Goal: Task Accomplishment & Management: Manage account settings

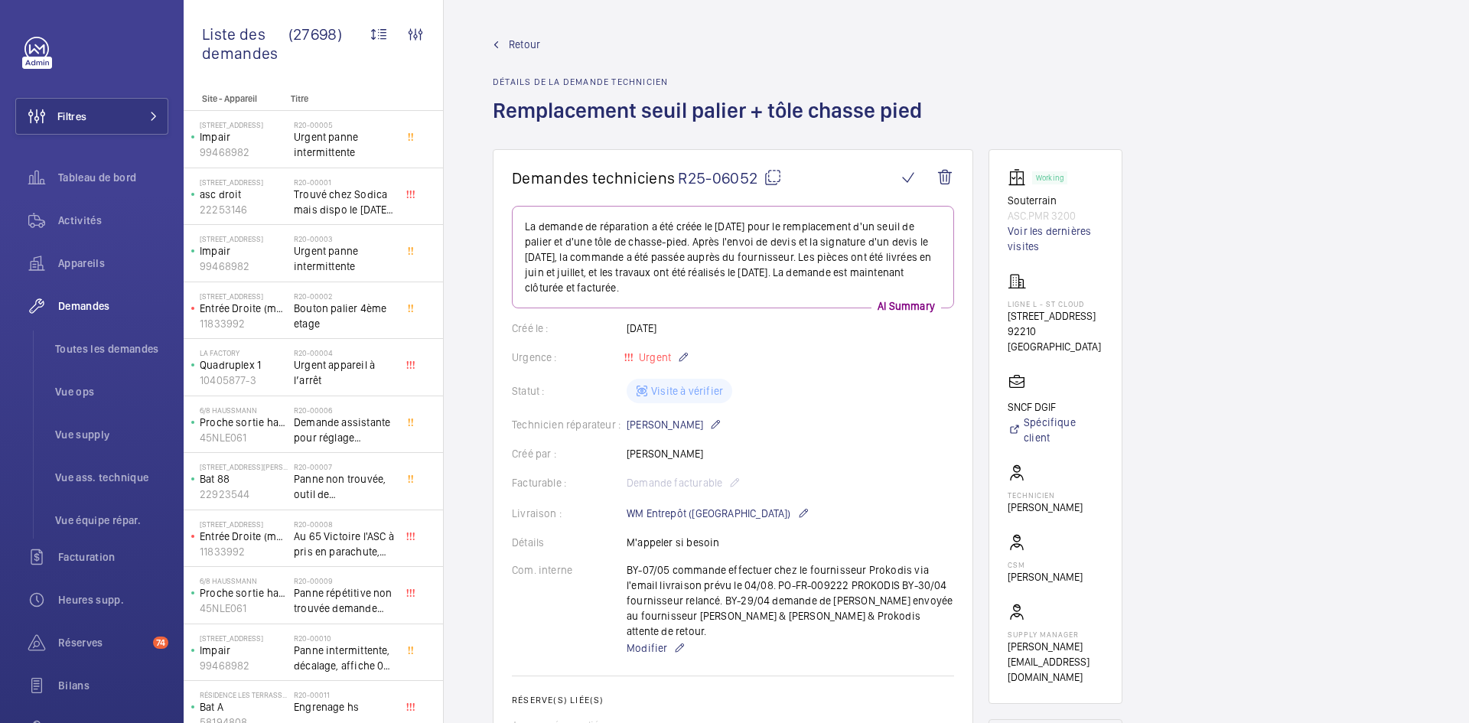
scroll to position [918, 0]
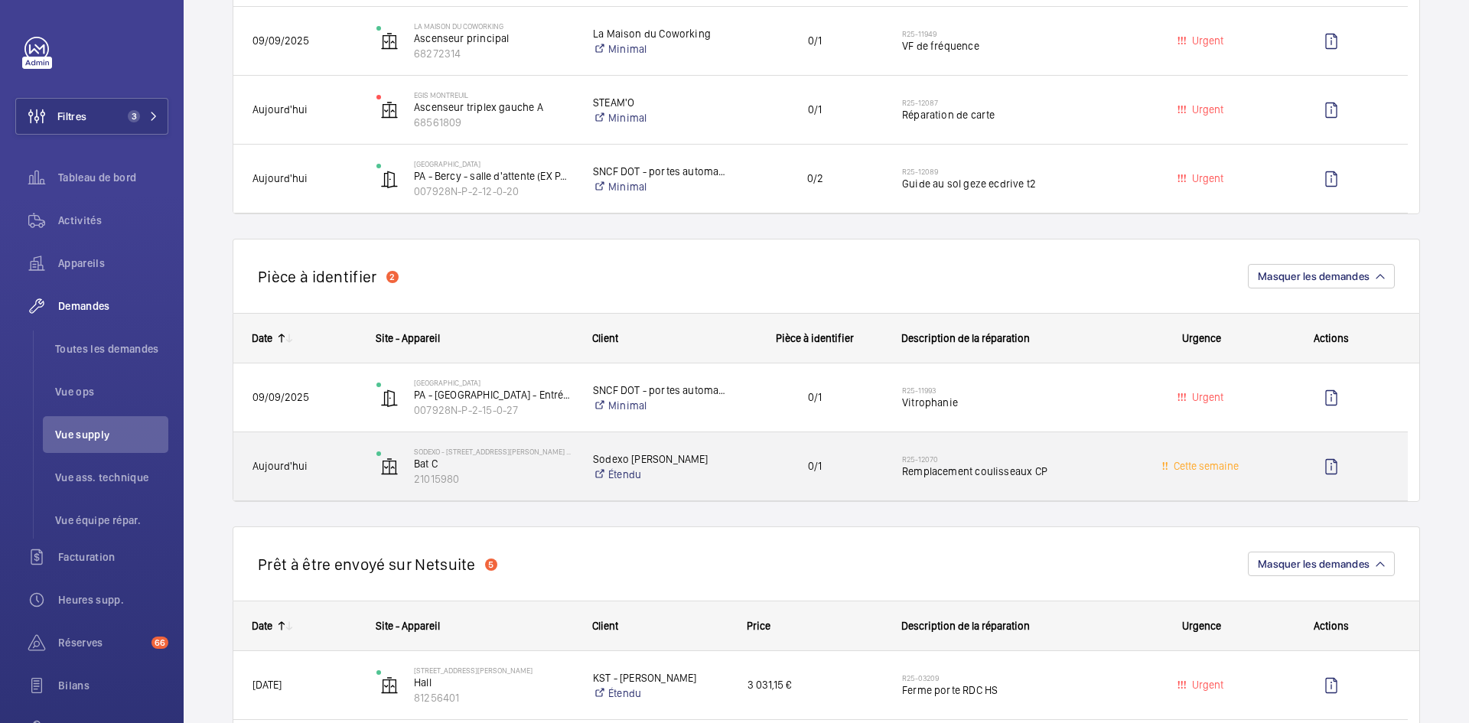
scroll to position [842, 0]
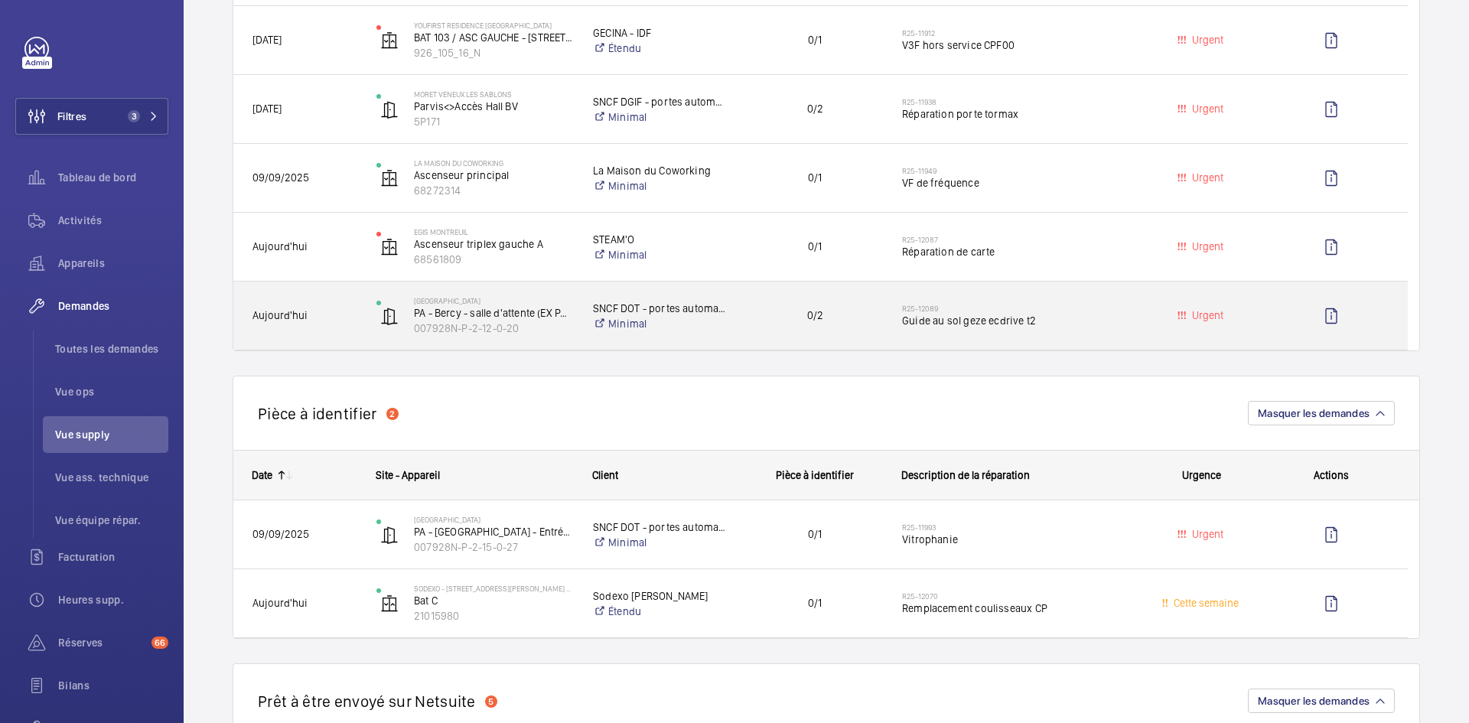
click at [314, 315] on span "Aujourd'hui" at bounding box center [304, 316] width 104 height 18
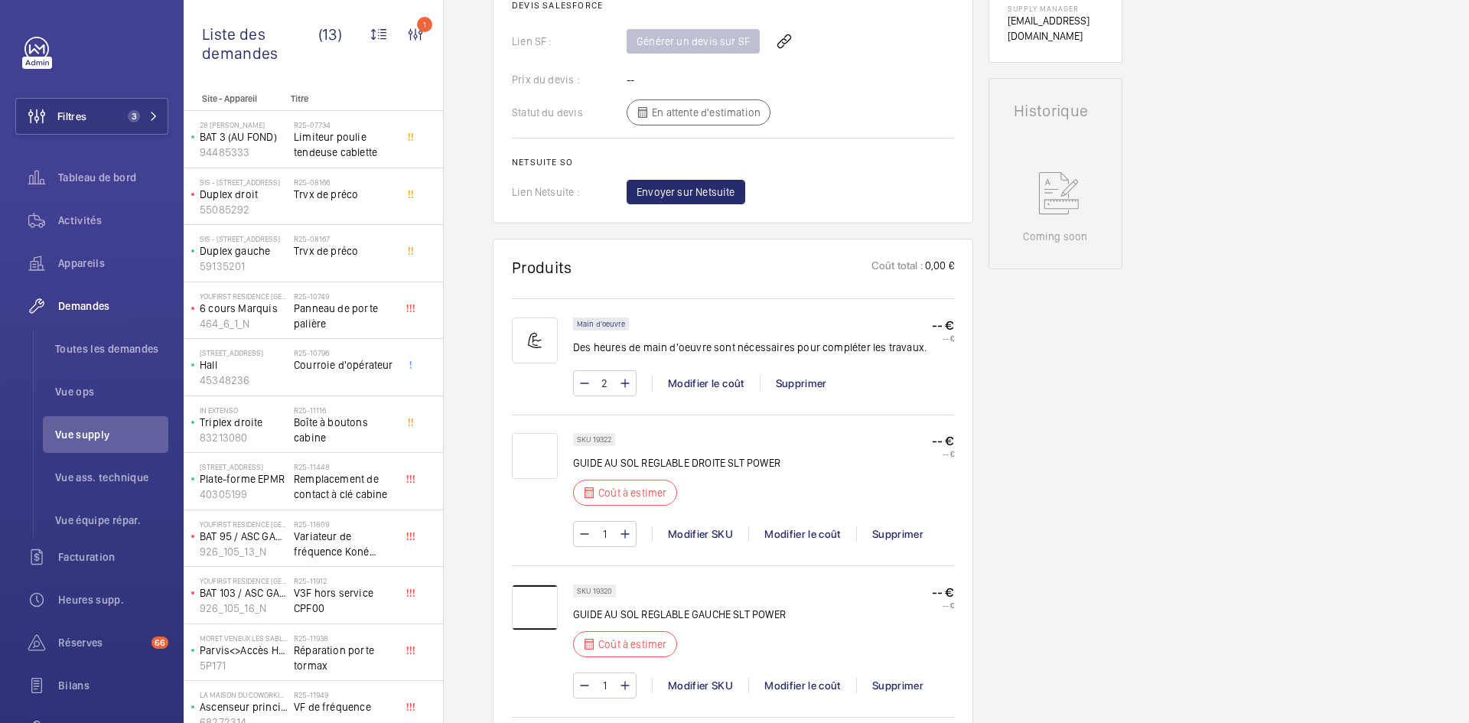
scroll to position [842, 0]
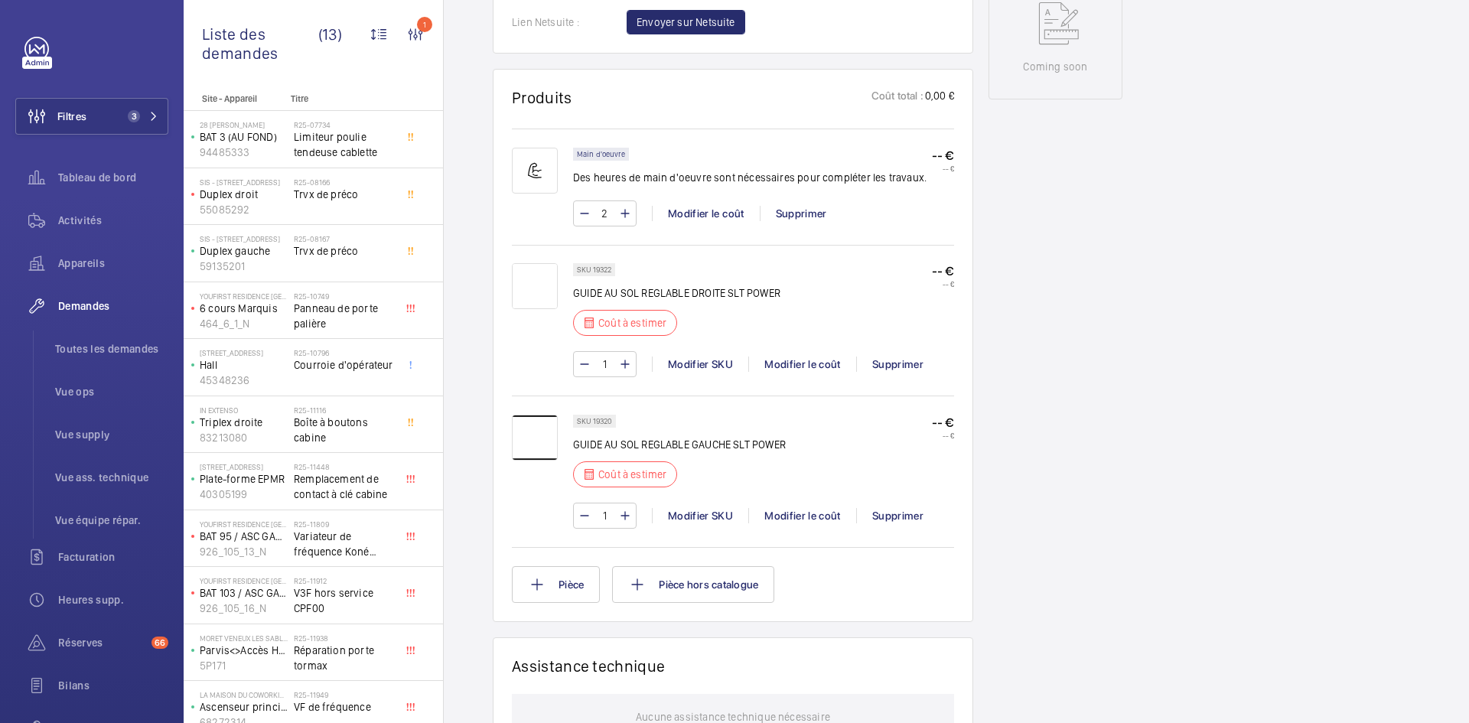
click at [539, 282] on img at bounding box center [535, 286] width 46 height 46
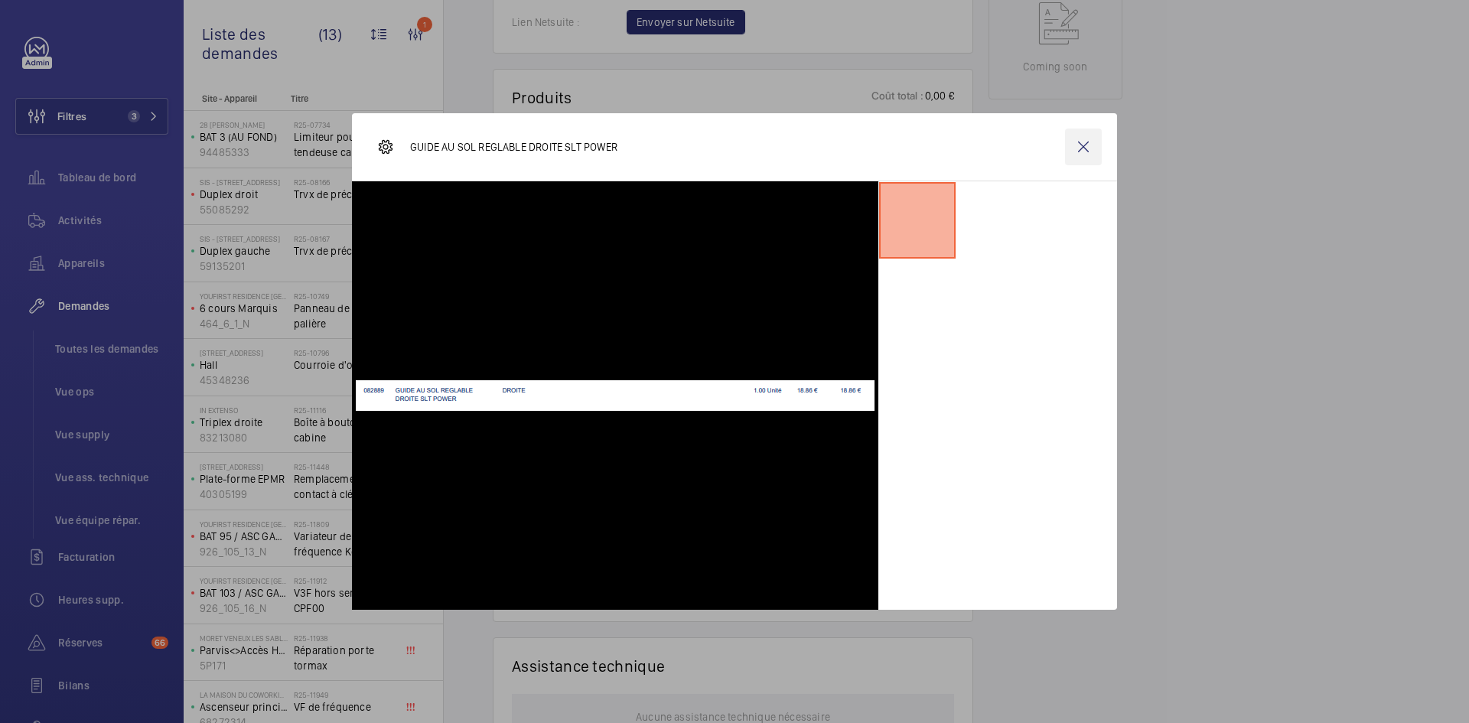
click at [1077, 154] on wm-front-icon-button at bounding box center [1083, 147] width 37 height 37
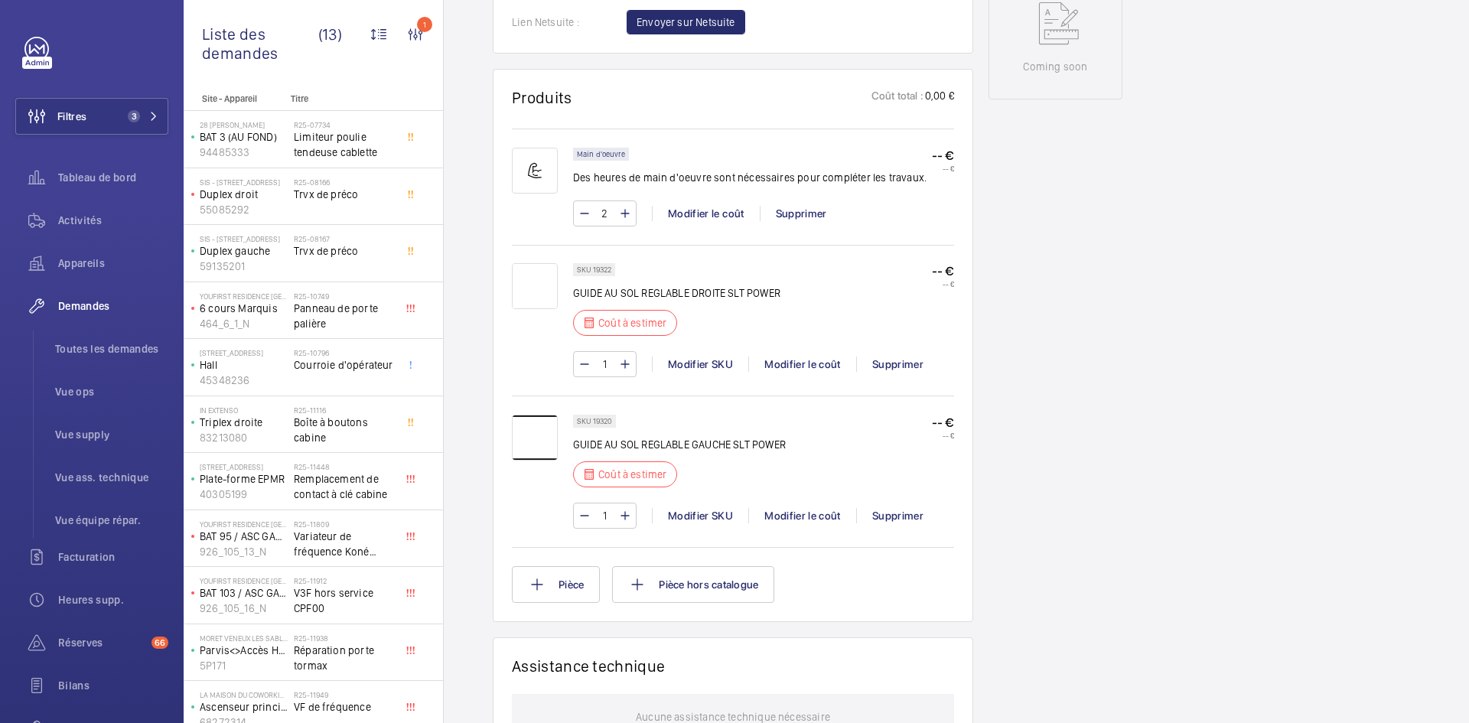
click at [552, 433] on img at bounding box center [535, 438] width 46 height 46
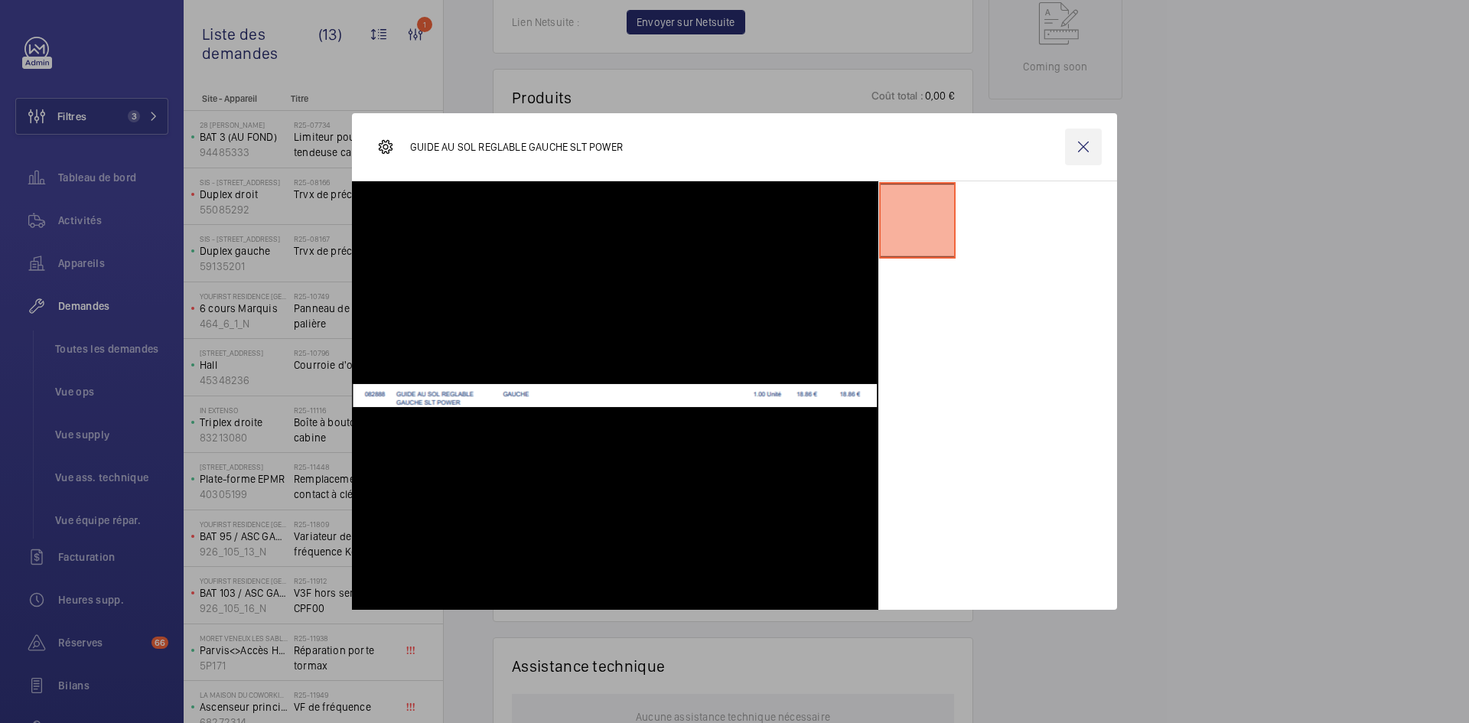
click at [1092, 158] on wm-front-icon-button at bounding box center [1083, 147] width 37 height 37
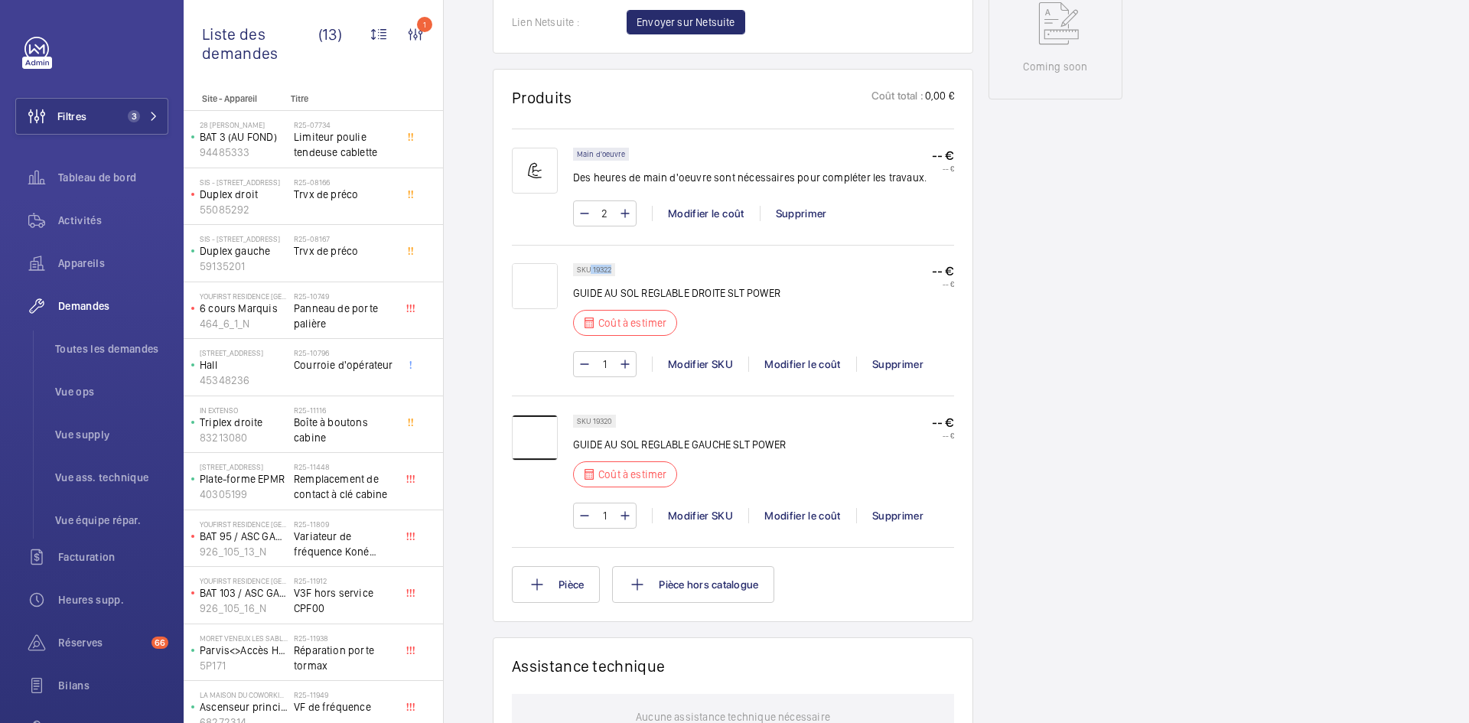
drag, startPoint x: 613, startPoint y: 267, endPoint x: 591, endPoint y: 270, distance: 22.4
click at [591, 270] on div "SKU 19322" at bounding box center [594, 269] width 42 height 13
copy p "19322"
click at [787, 362] on div "Modifier le coût" at bounding box center [802, 364] width 108 height 15
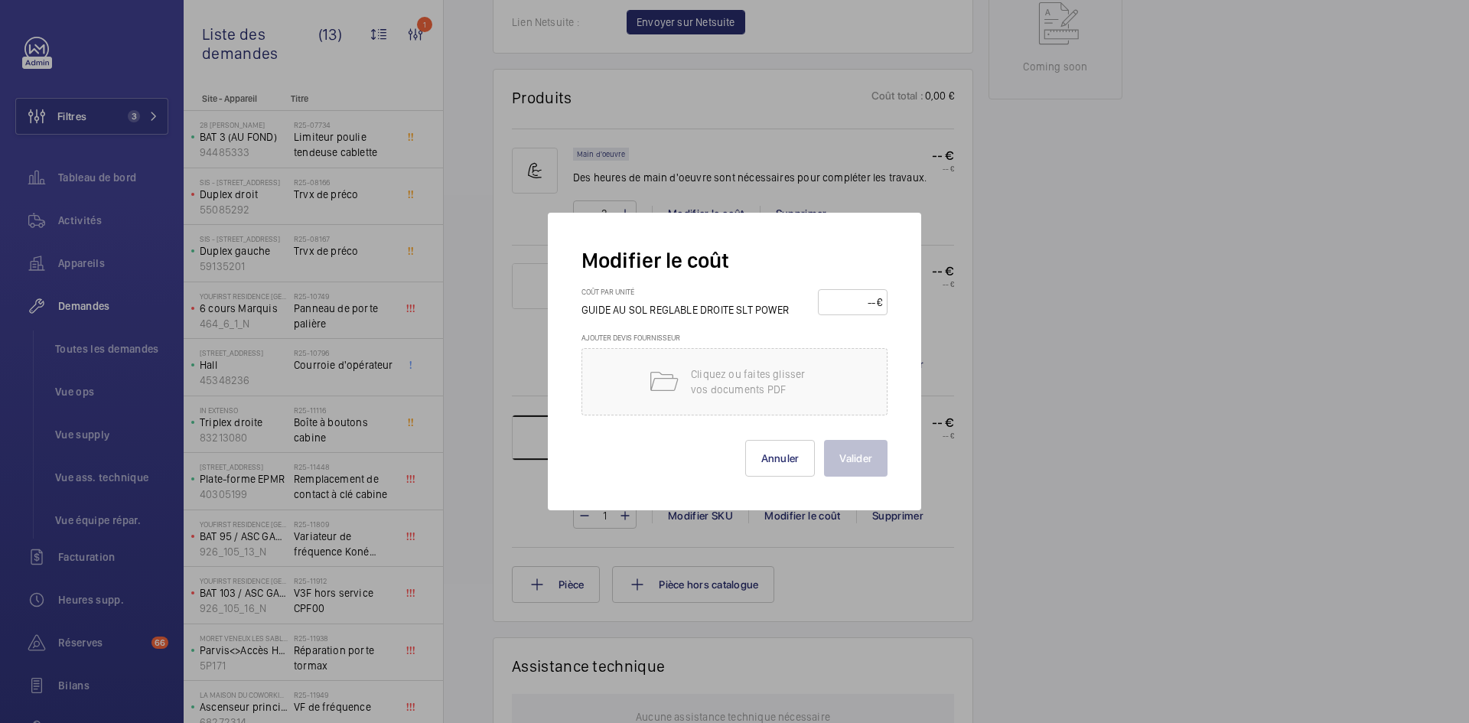
click at [845, 302] on input "number" at bounding box center [850, 302] width 54 height 24
type input "40"
click at [869, 464] on button "Valider" at bounding box center [856, 458] width 64 height 37
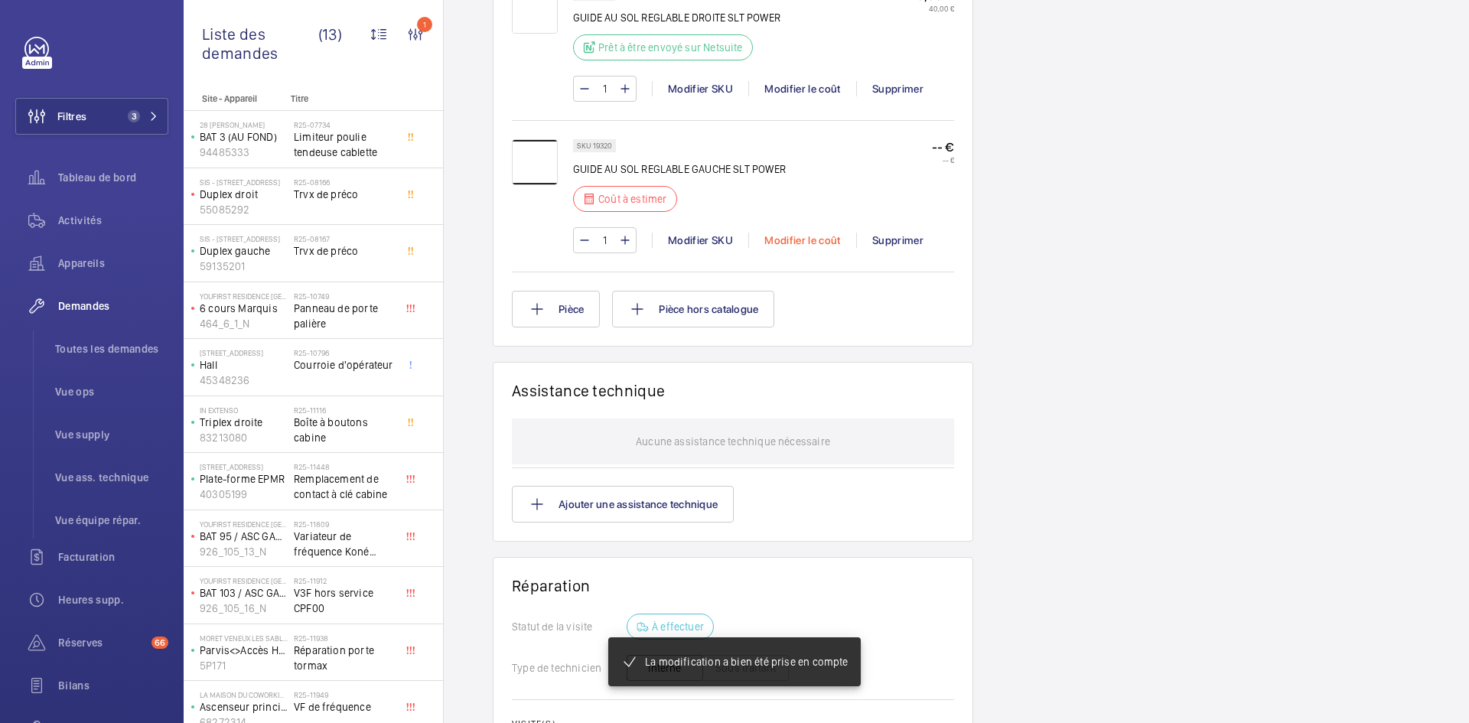
click at [815, 242] on div "Modifier le coût" at bounding box center [802, 240] width 108 height 15
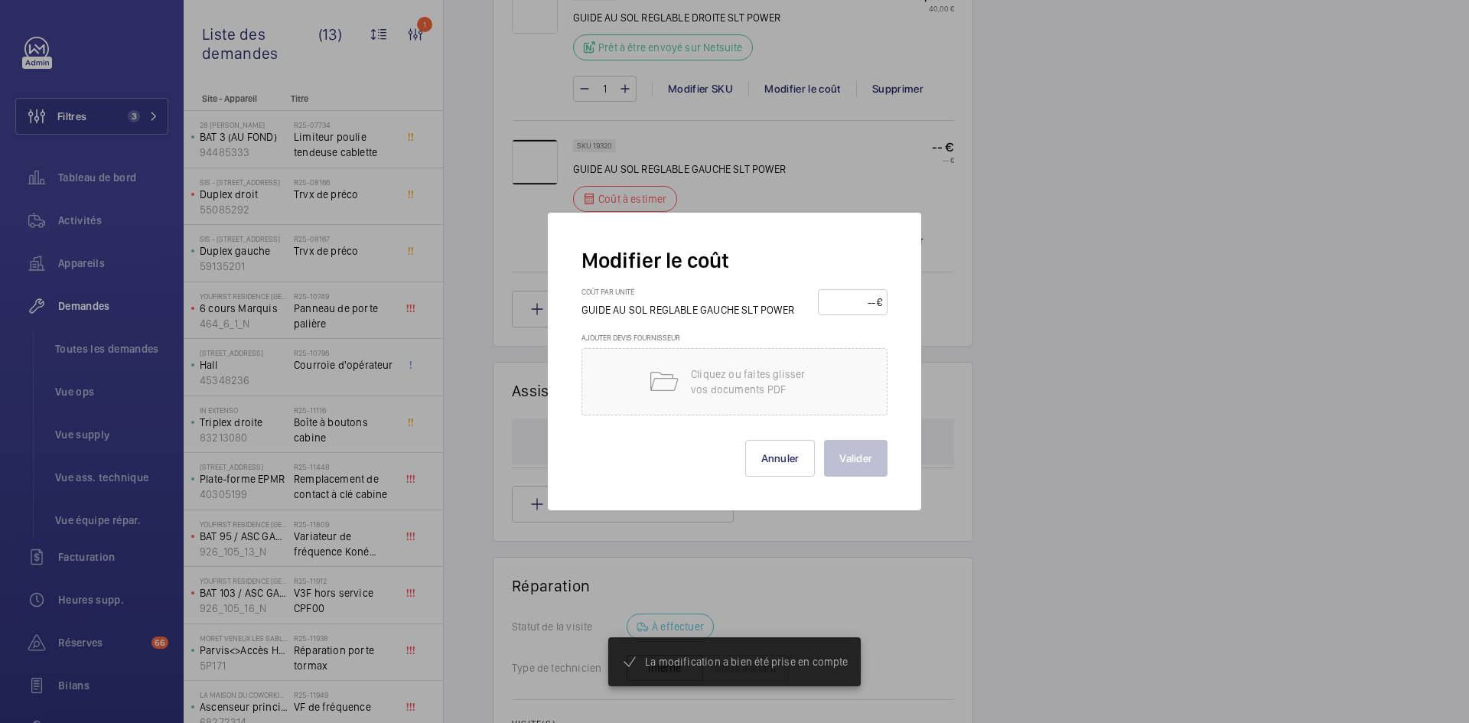
scroll to position [1132, 0]
click at [843, 298] on input "number" at bounding box center [850, 302] width 54 height 24
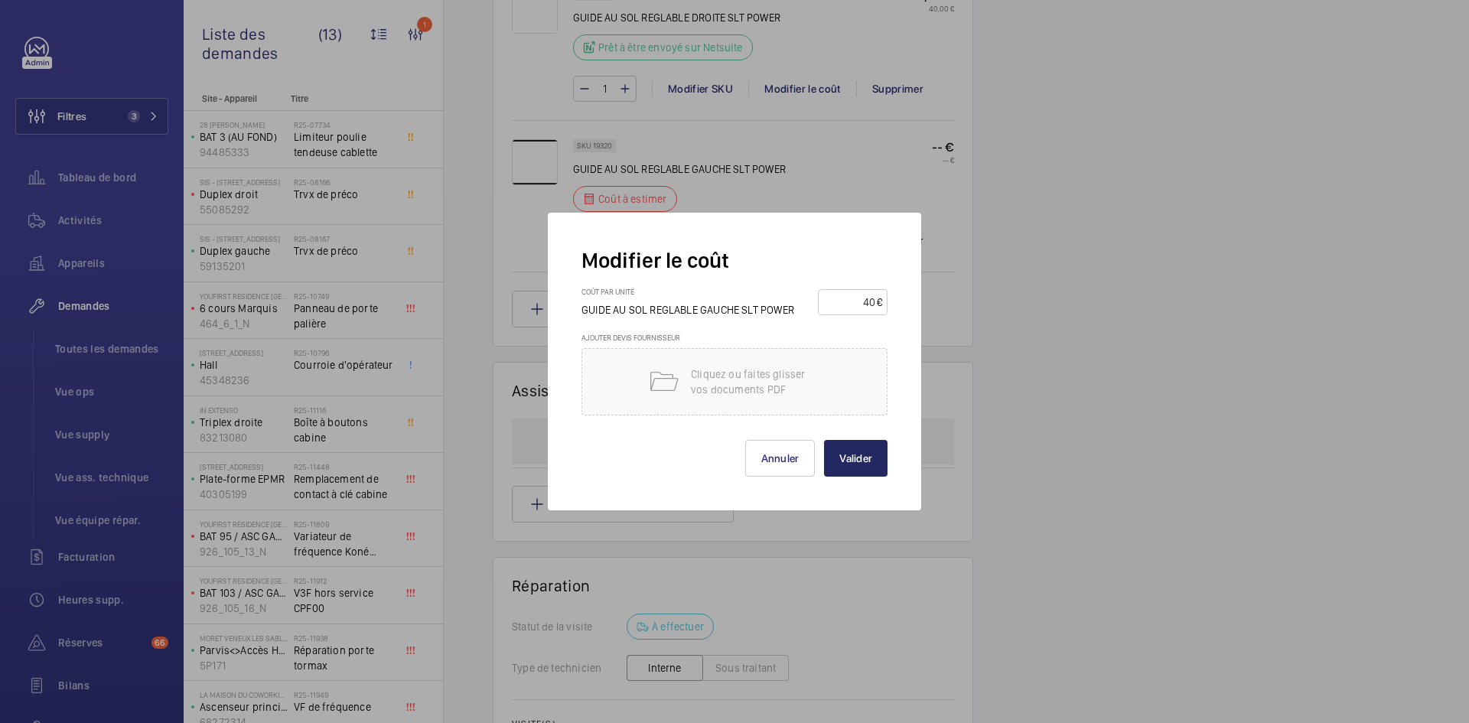
type input "40"
click at [863, 454] on button "Valider" at bounding box center [856, 458] width 64 height 37
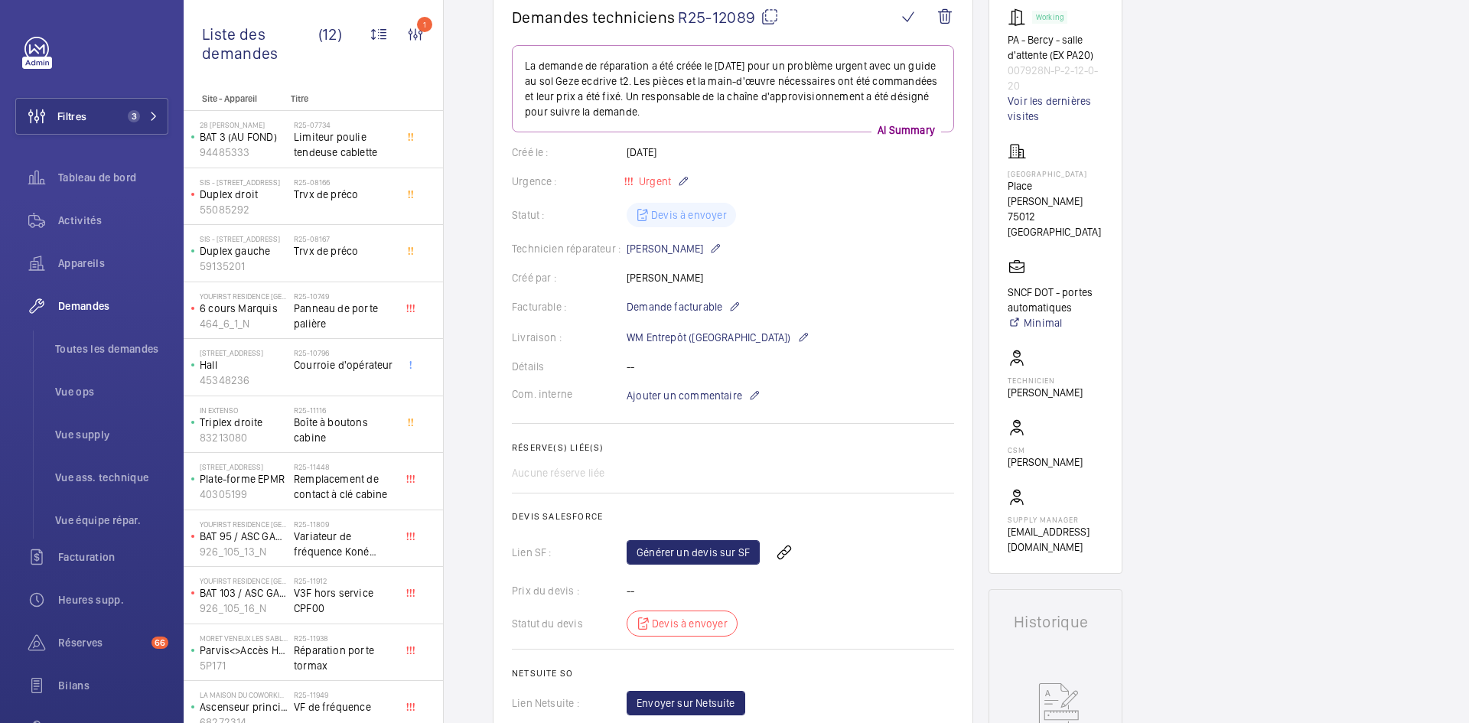
scroll to position [0, 0]
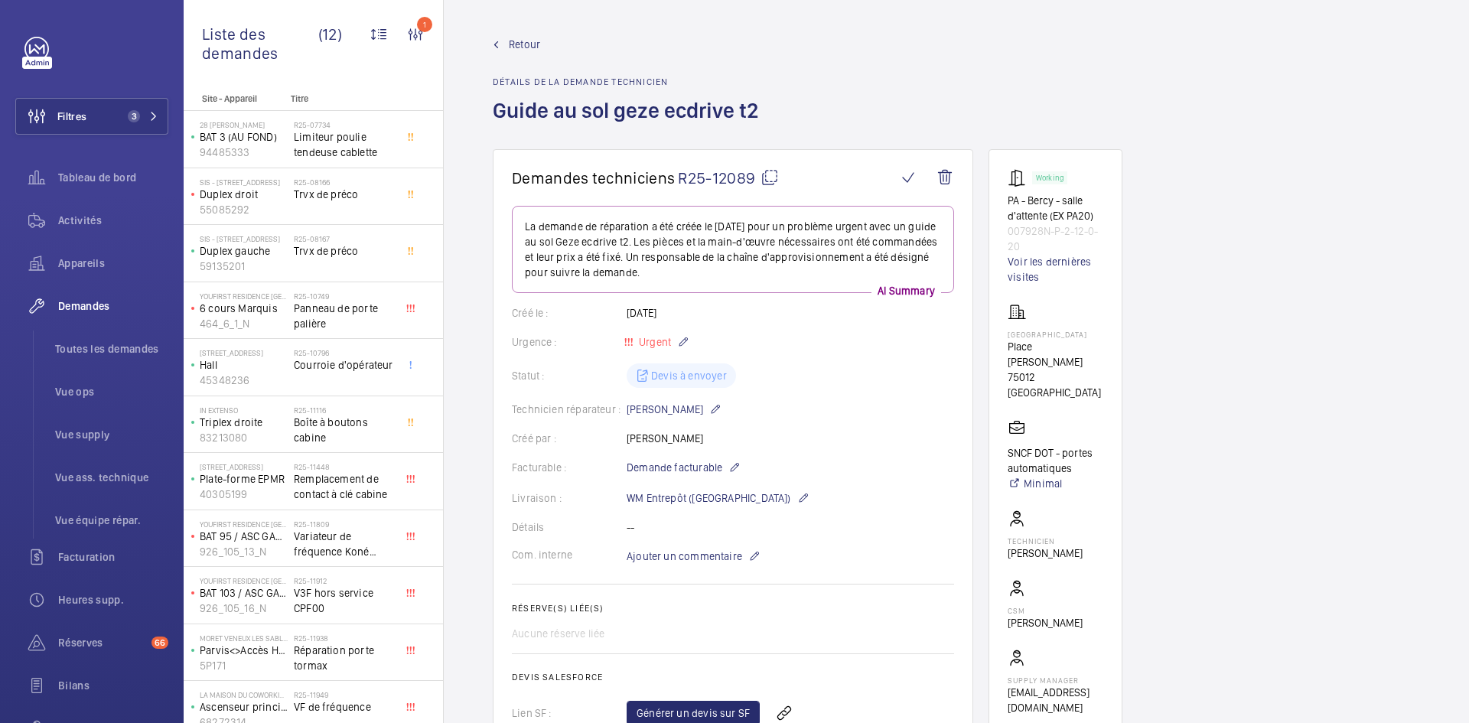
click at [528, 45] on span "Retour" at bounding box center [524, 44] width 31 height 15
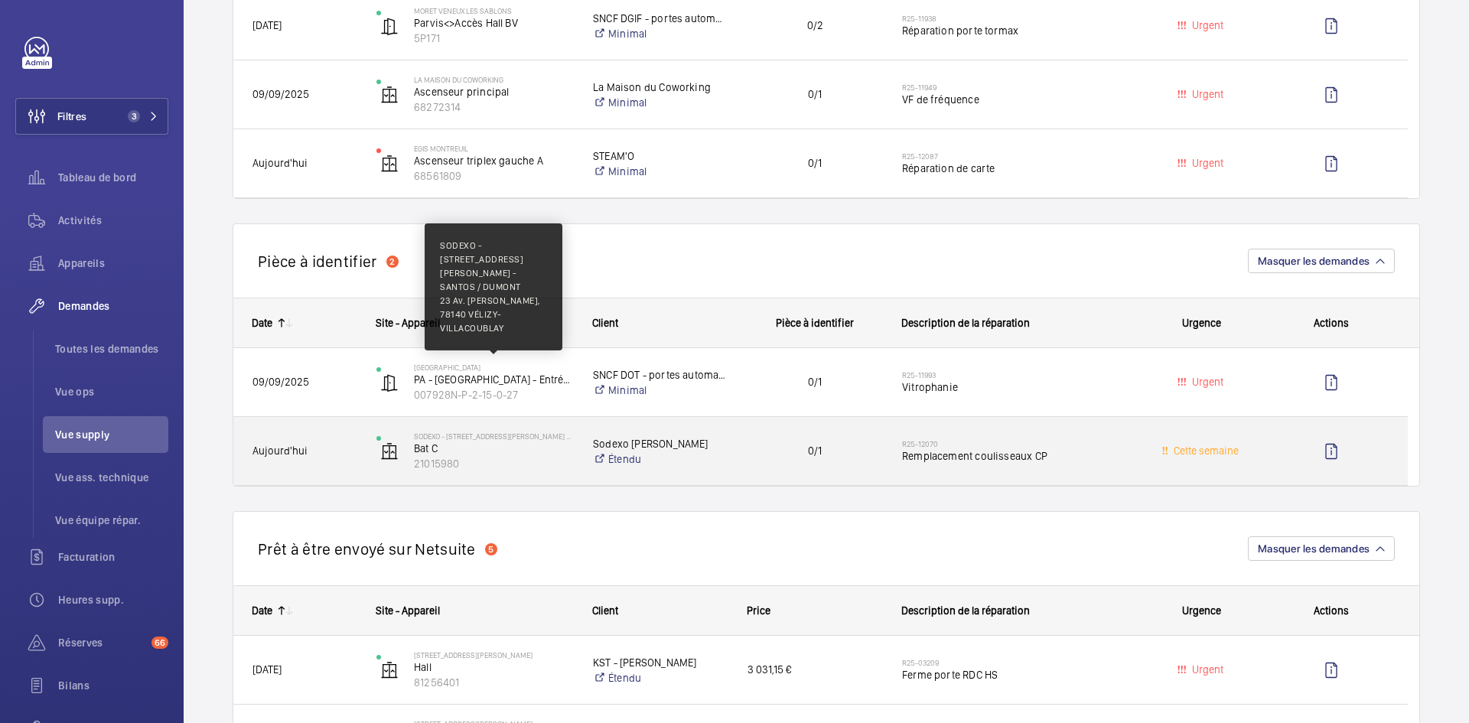
scroll to position [842, 0]
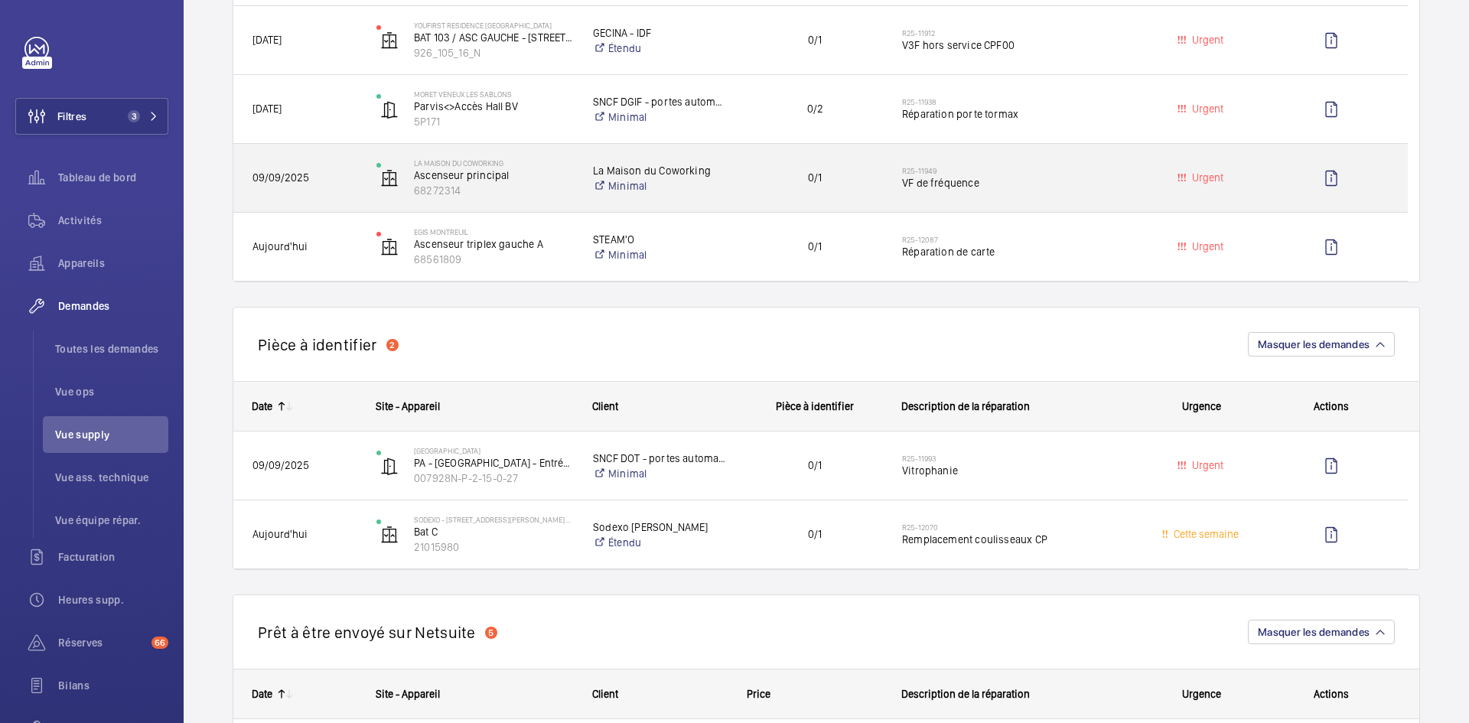
click at [334, 165] on div "09/09/2025" at bounding box center [295, 178] width 122 height 48
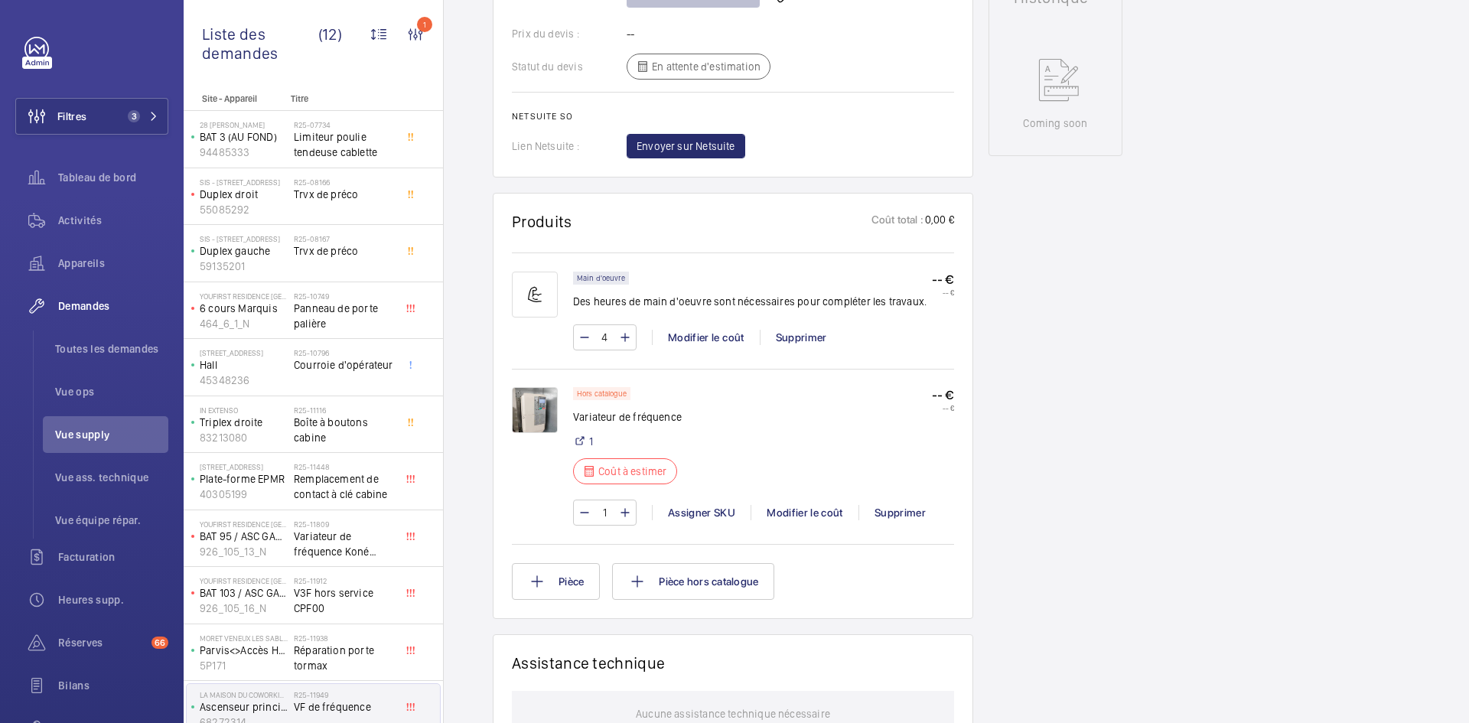
scroll to position [765, 0]
click at [536, 409] on img at bounding box center [535, 409] width 46 height 46
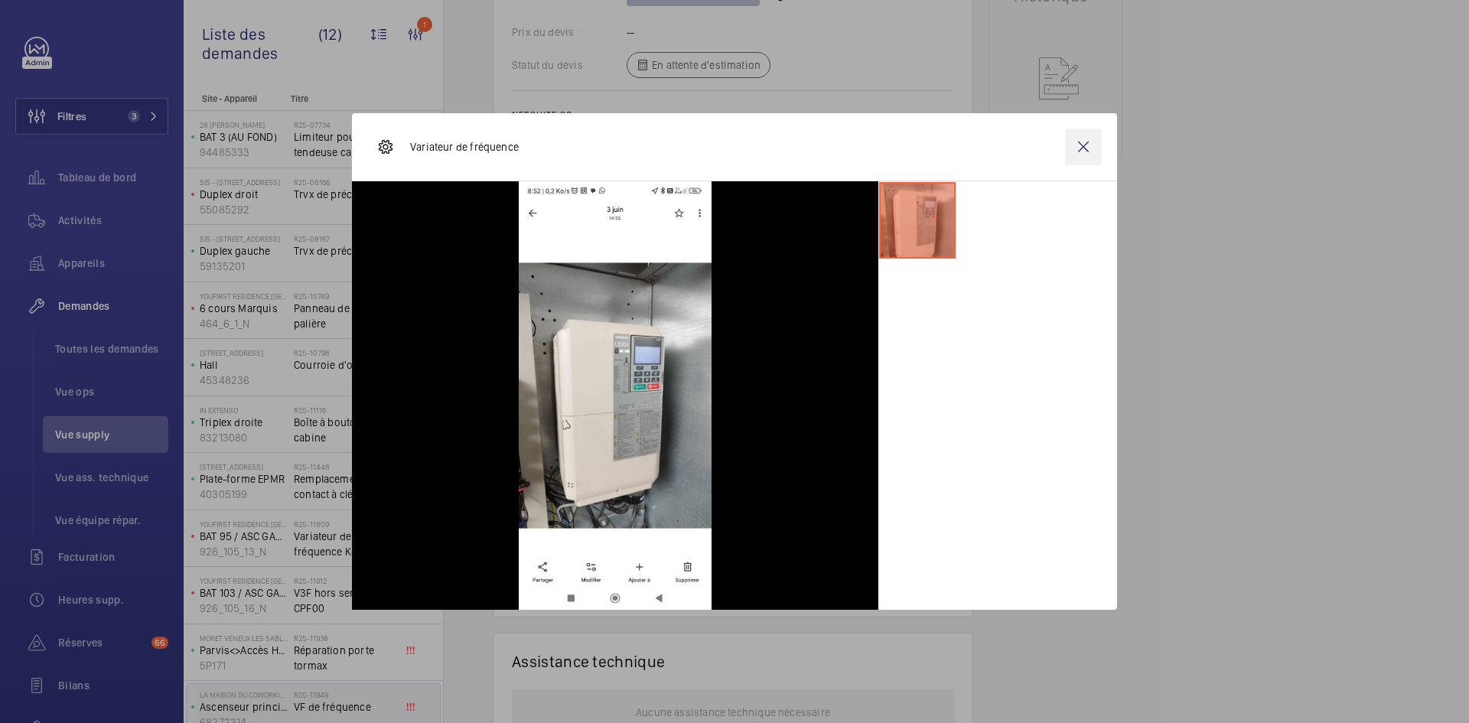
click at [1088, 153] on wm-front-icon-button at bounding box center [1083, 147] width 37 height 37
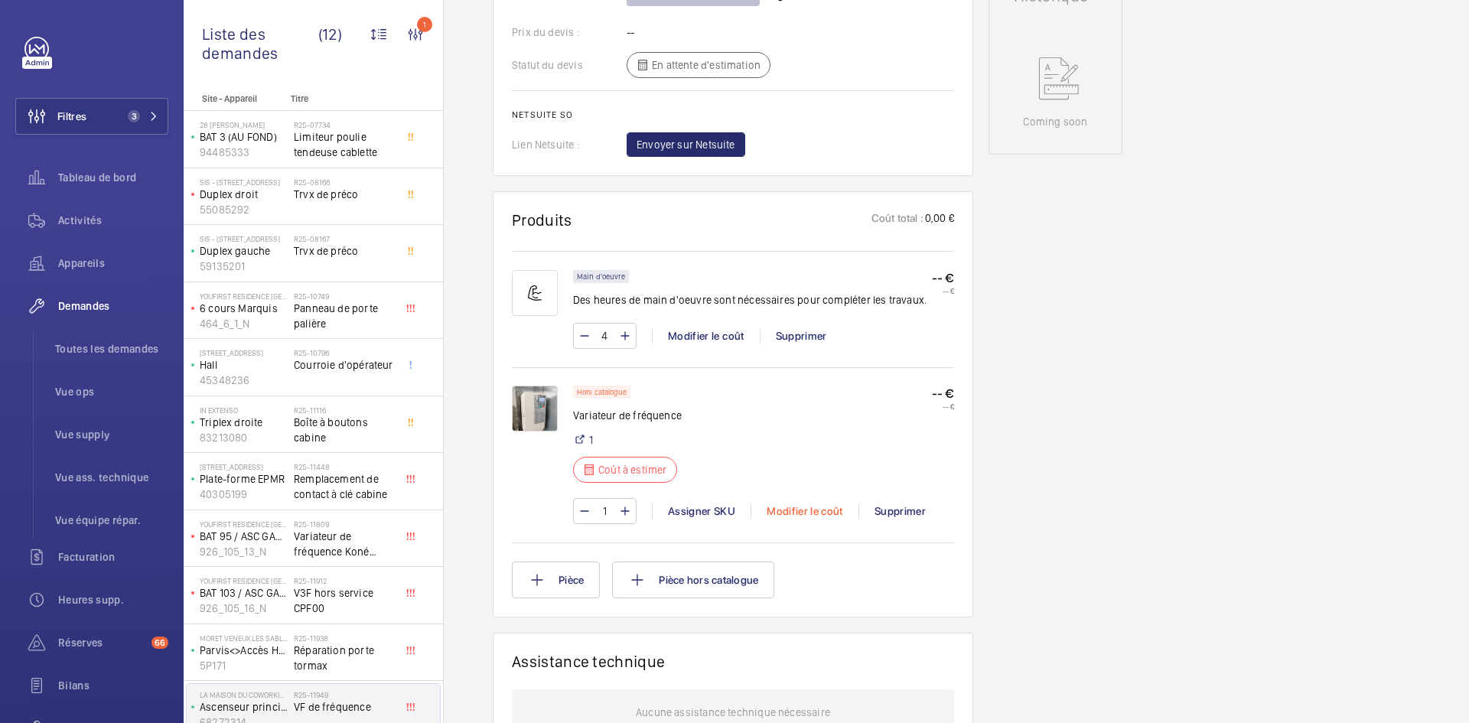
click at [809, 512] on div "Modifier le coût" at bounding box center [805, 510] width 108 height 15
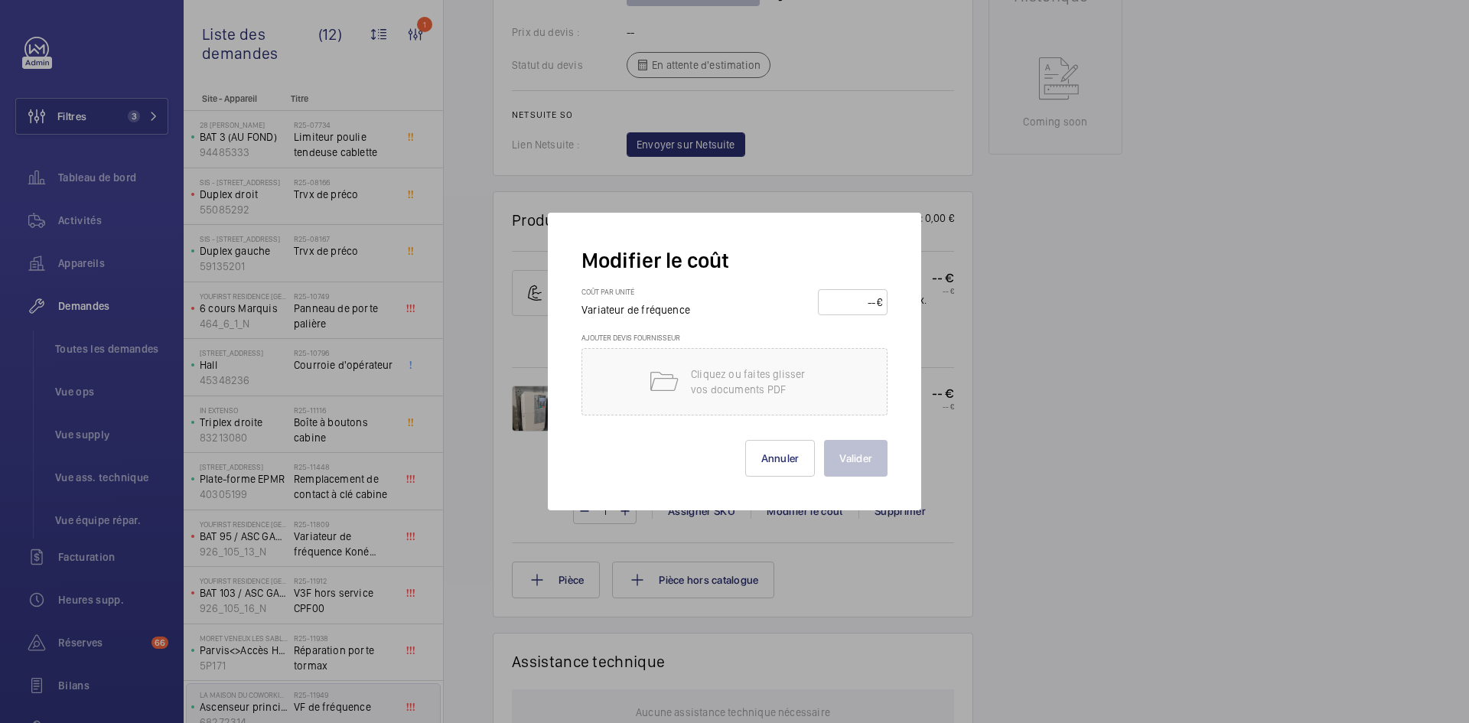
click at [850, 298] on input "number" at bounding box center [850, 302] width 54 height 24
type input "950"
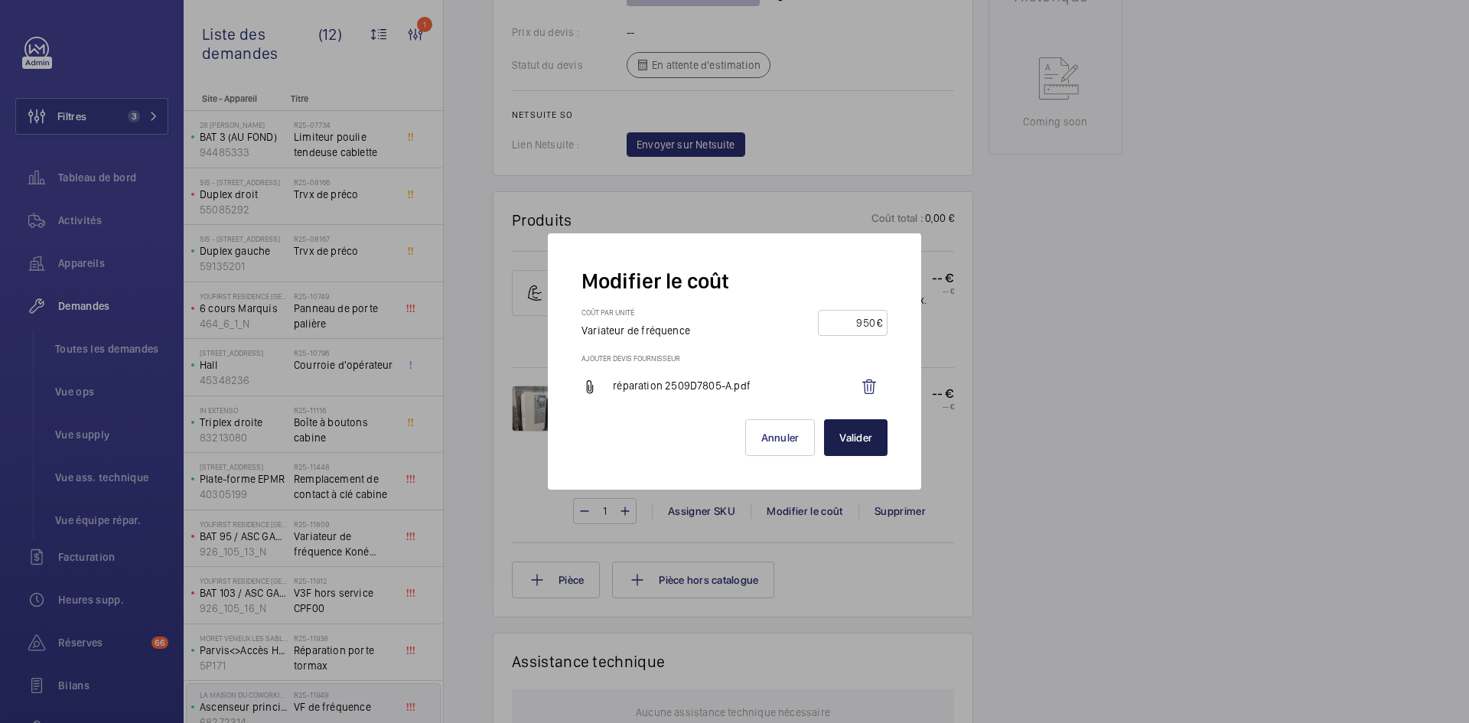
click at [861, 444] on button "Valider" at bounding box center [856, 437] width 64 height 37
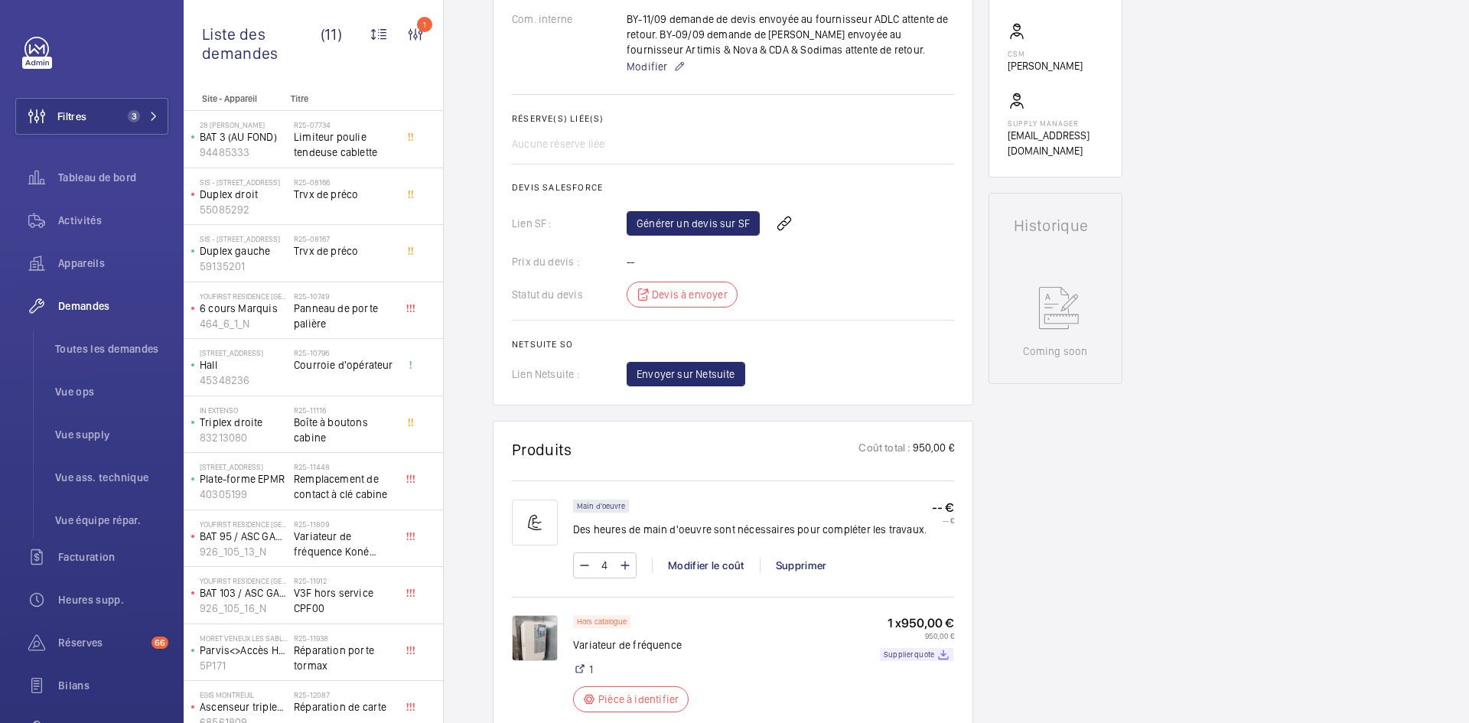
scroll to position [918, 0]
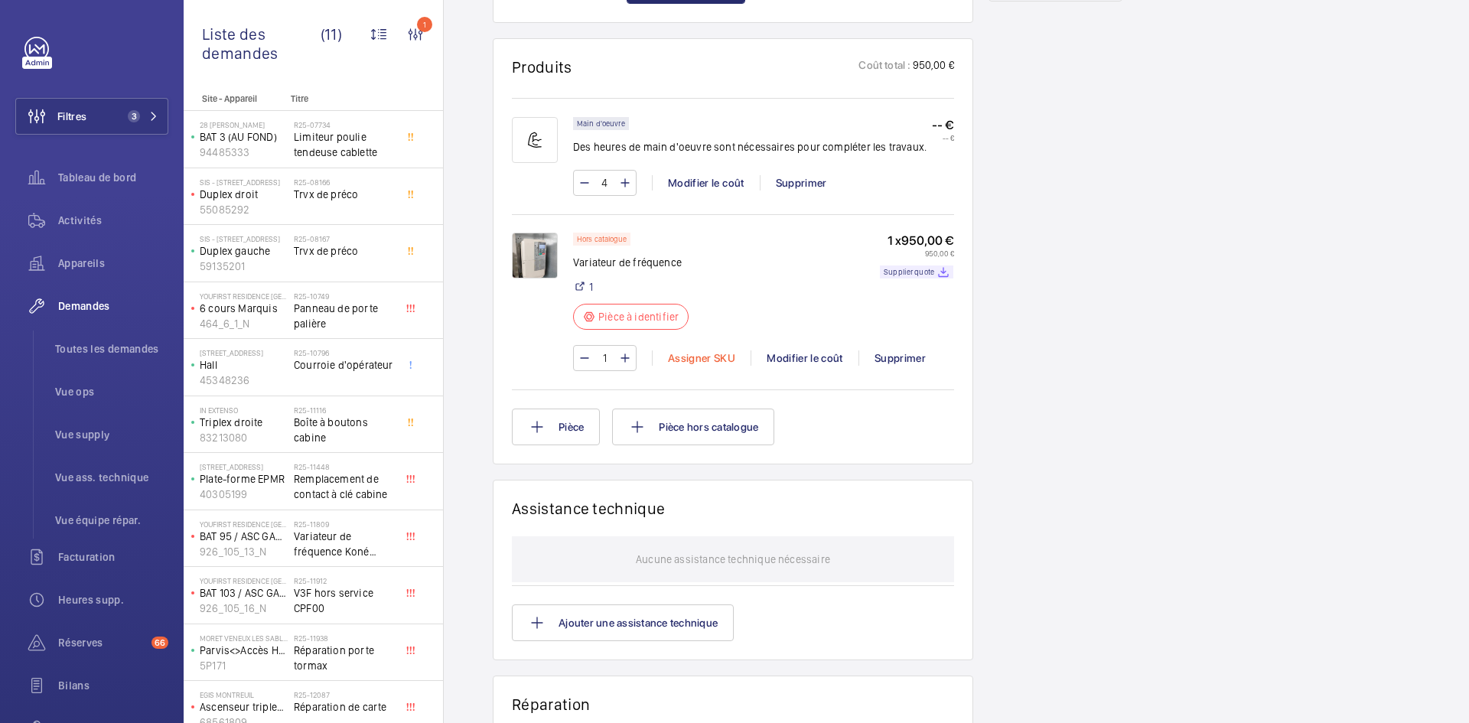
click at [712, 360] on div "Assigner SKU" at bounding box center [701, 357] width 99 height 15
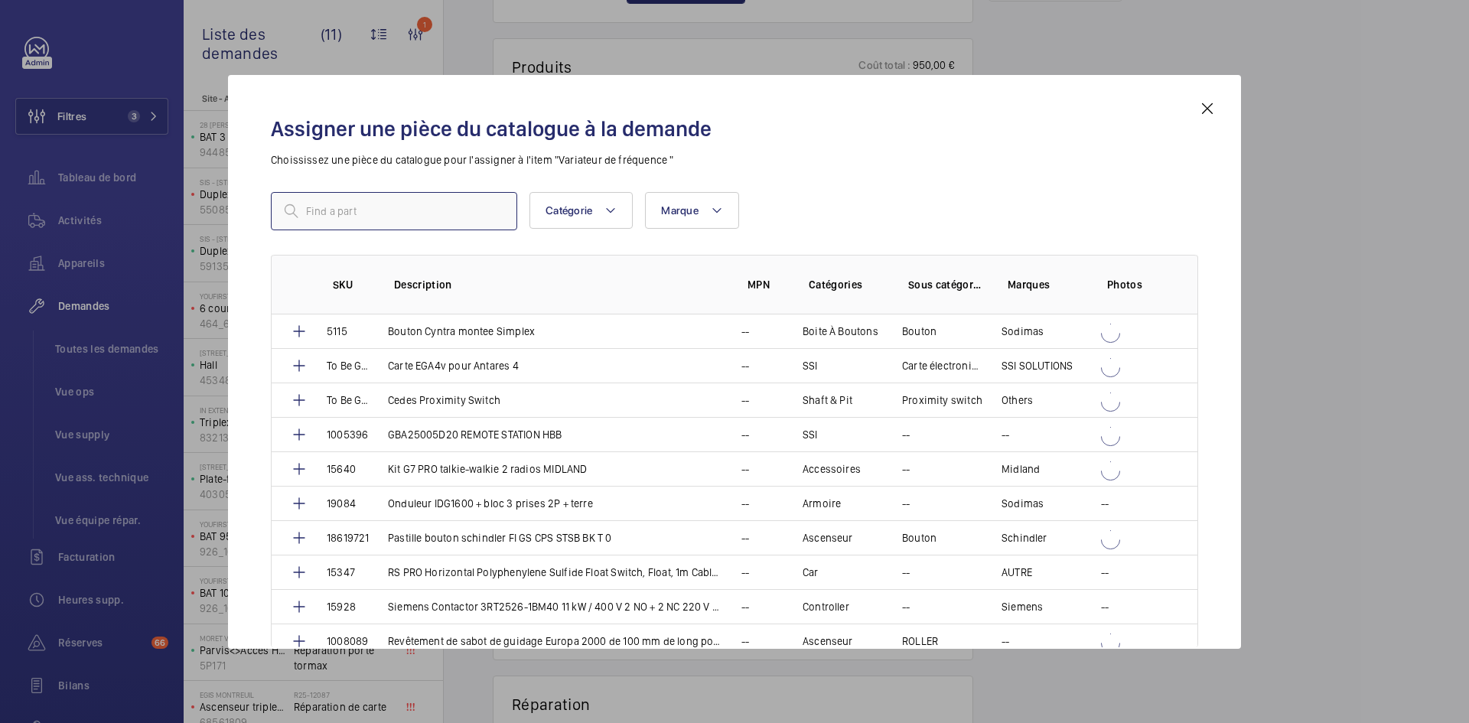
click at [480, 207] on input "text" at bounding box center [394, 211] width 246 height 38
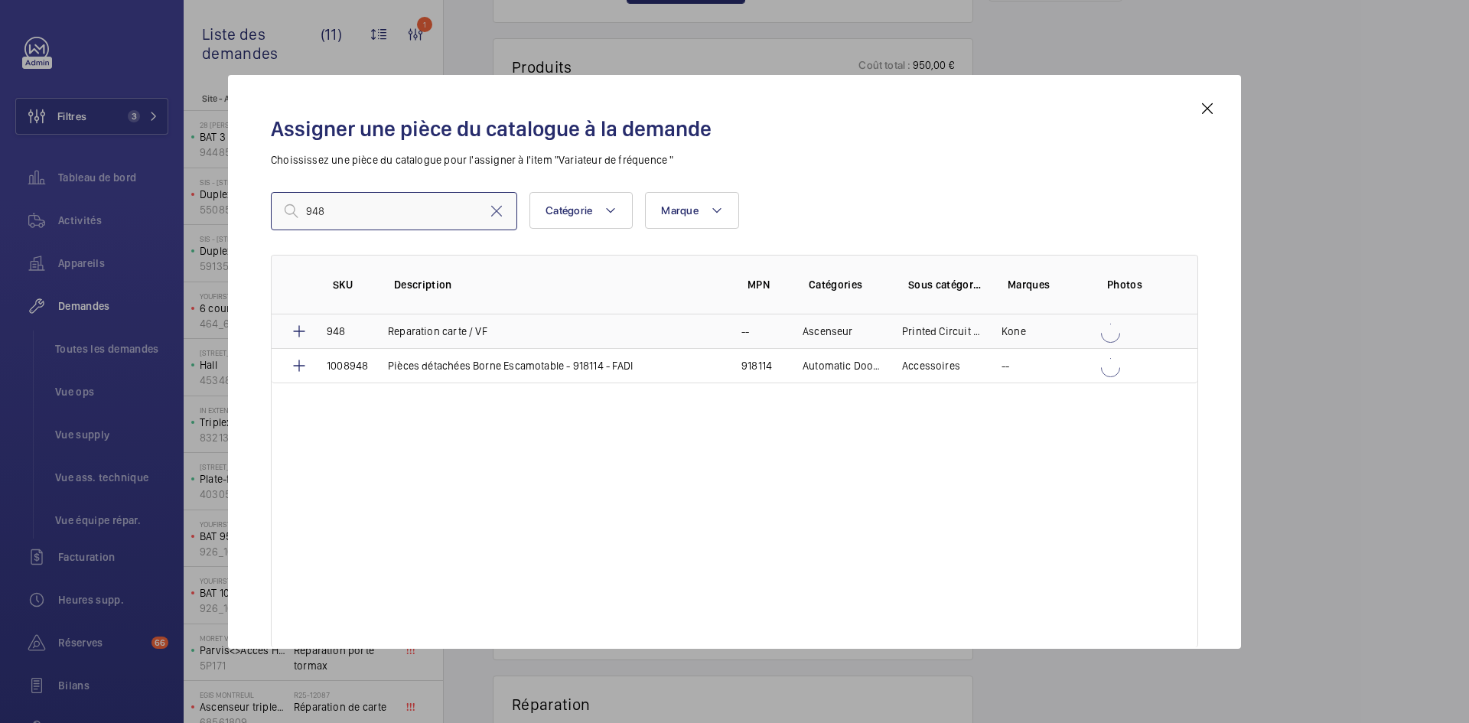
type input "948"
click at [366, 331] on td "948" at bounding box center [338, 331] width 61 height 34
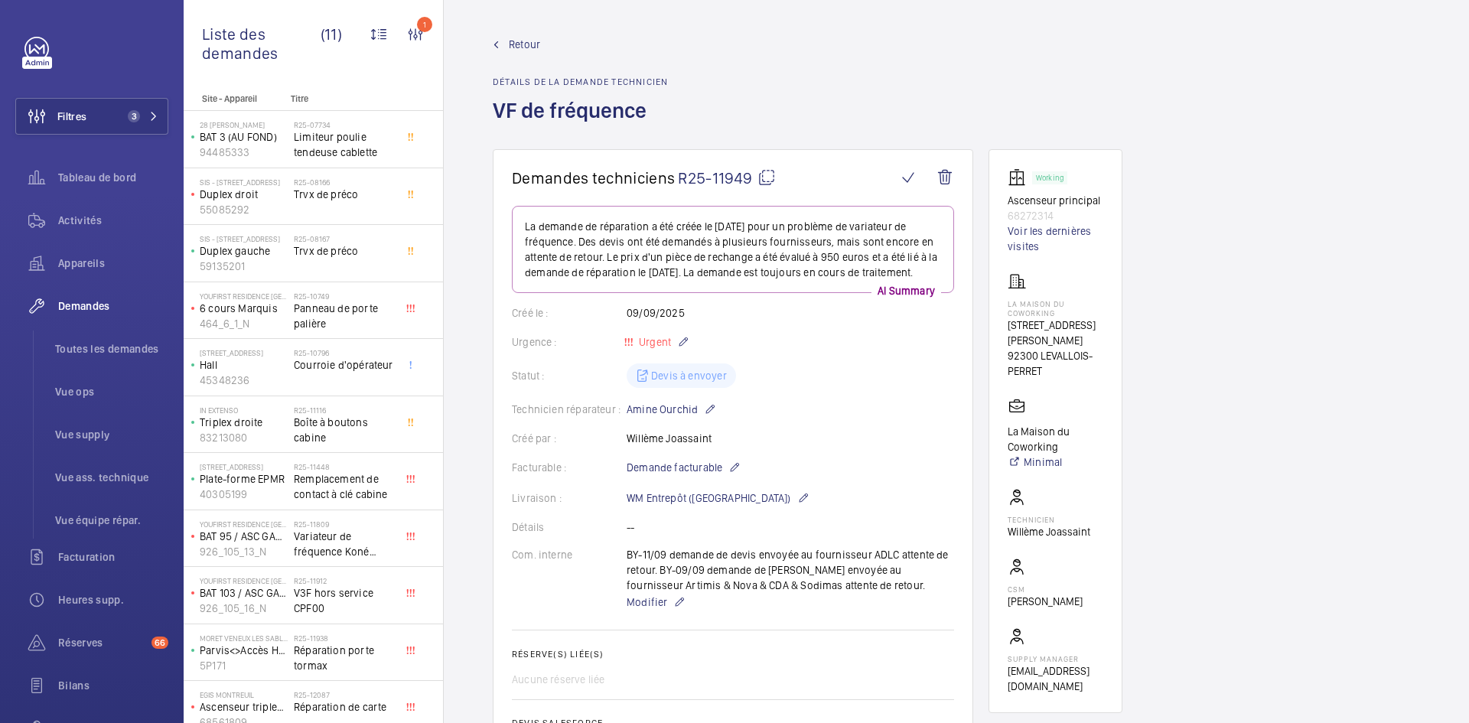
click at [534, 44] on span "Retour" at bounding box center [524, 44] width 31 height 15
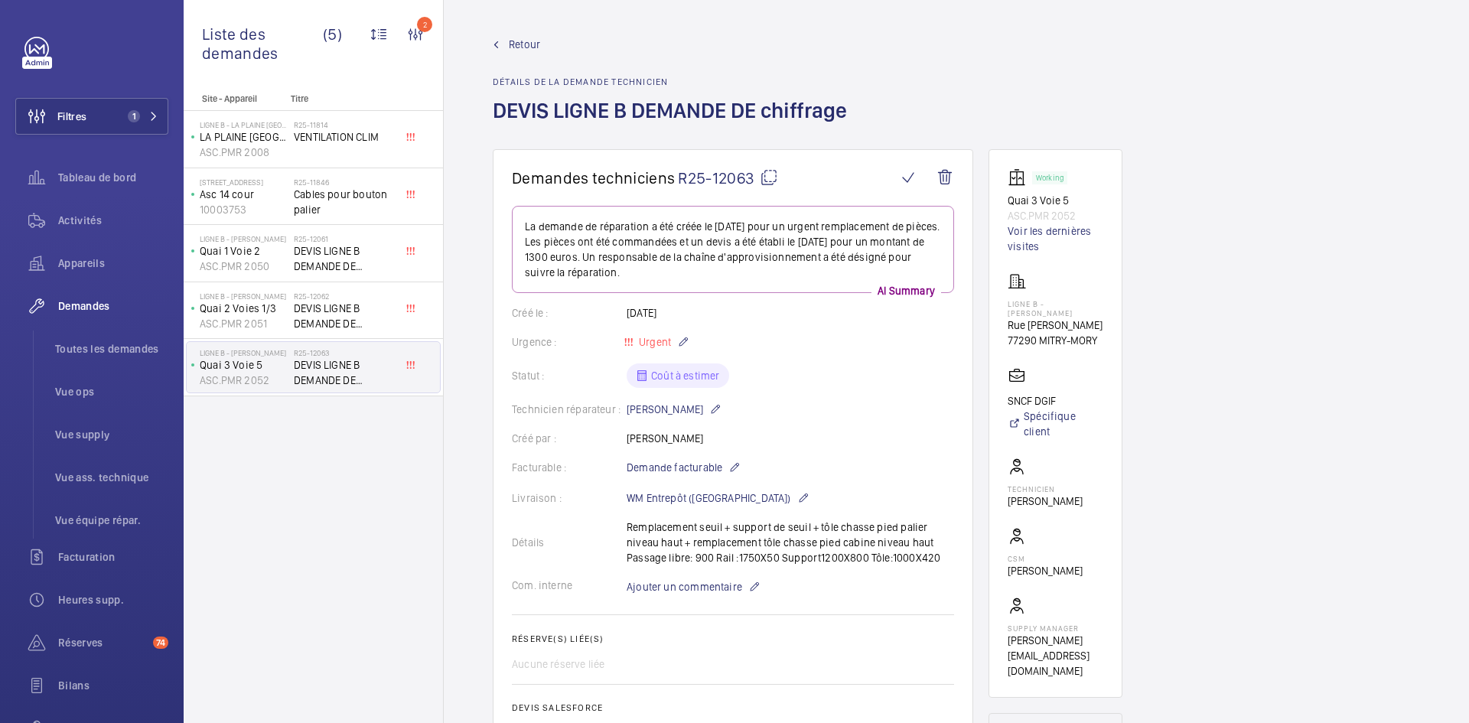
click at [770, 171] on mat-icon at bounding box center [769, 177] width 18 height 18
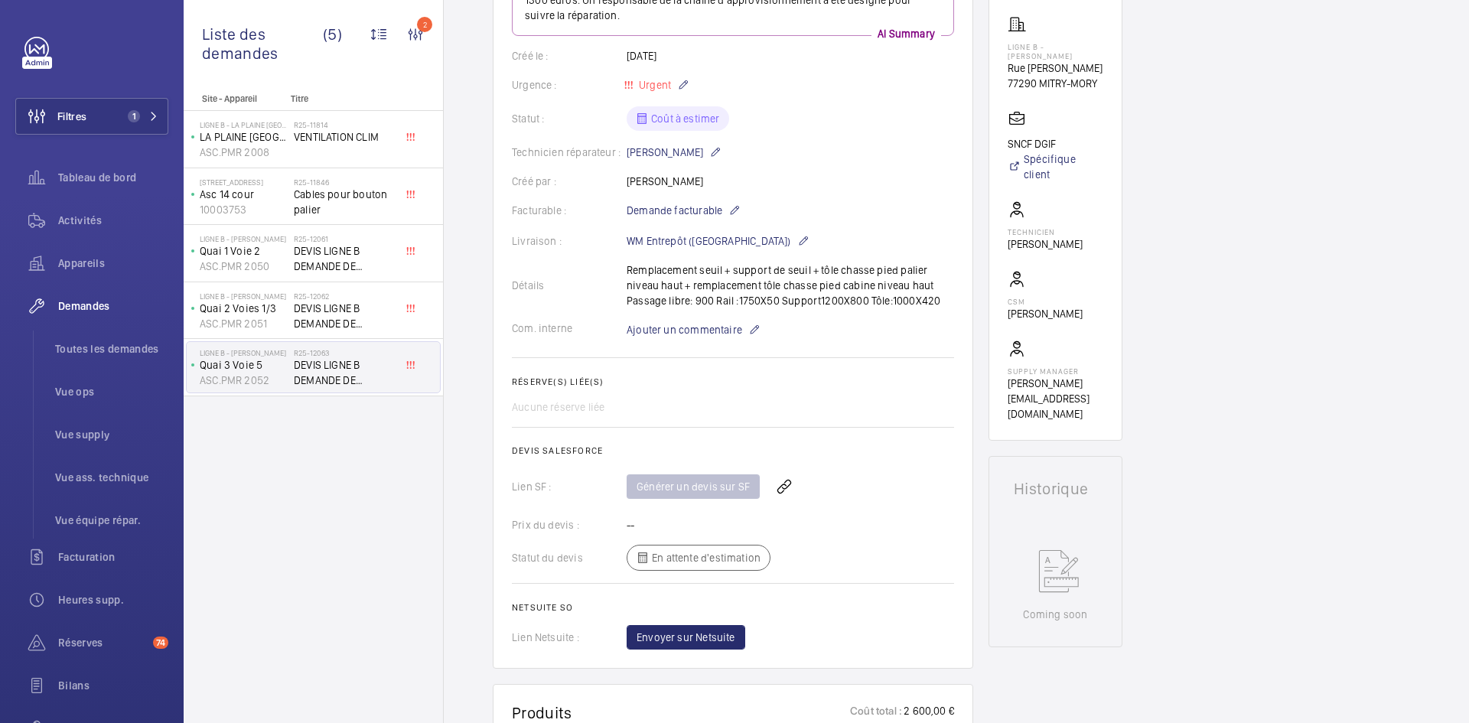
scroll to position [230, 0]
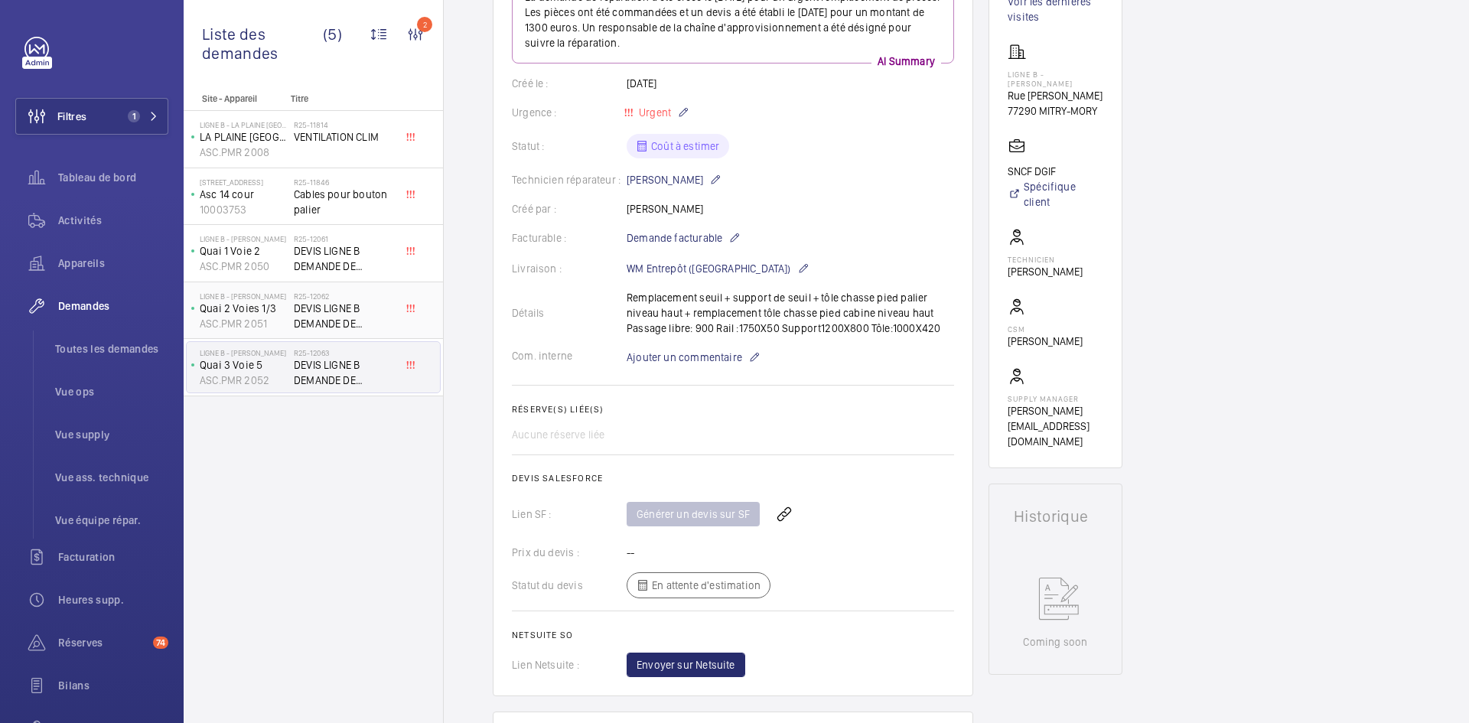
click at [279, 314] on p "Quai 2 Voies 1/3" at bounding box center [244, 308] width 88 height 15
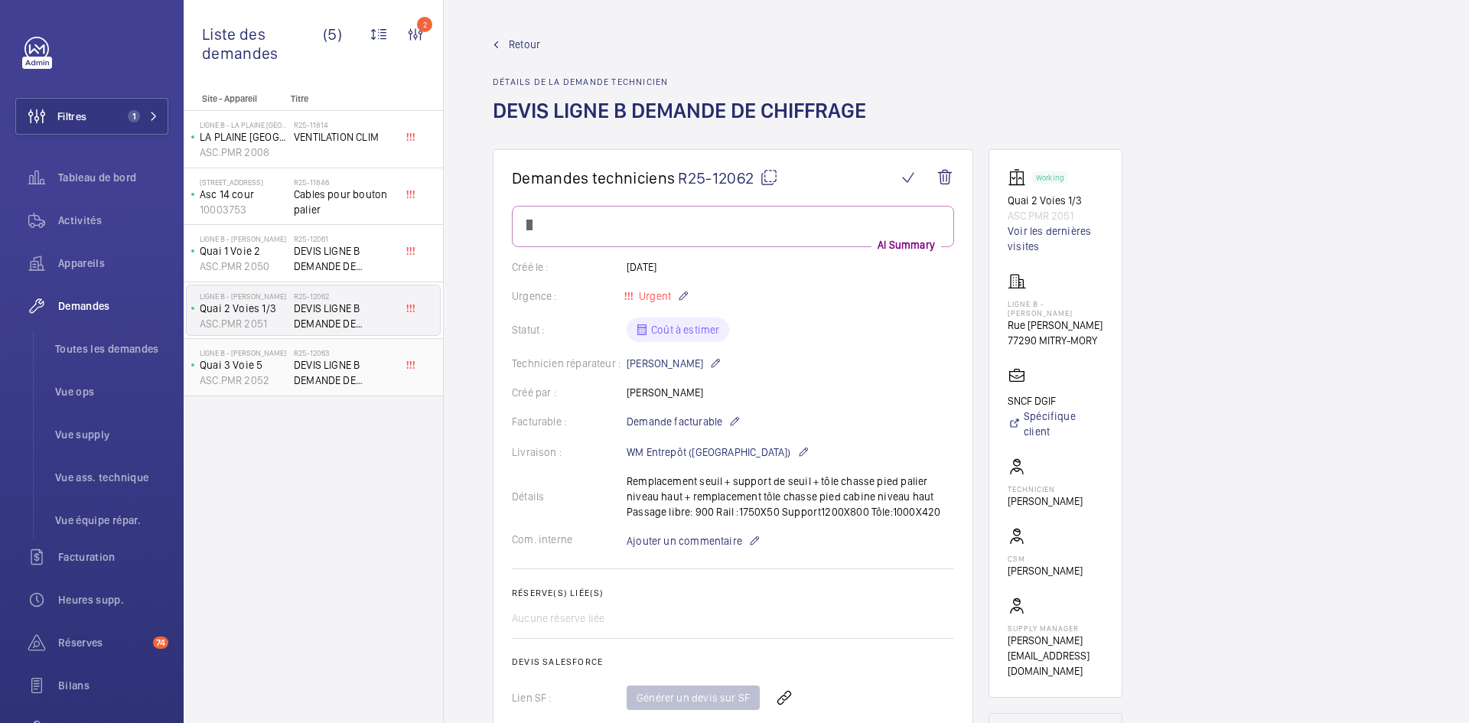
click at [272, 362] on p "Quai 3 Voie 5" at bounding box center [244, 364] width 88 height 15
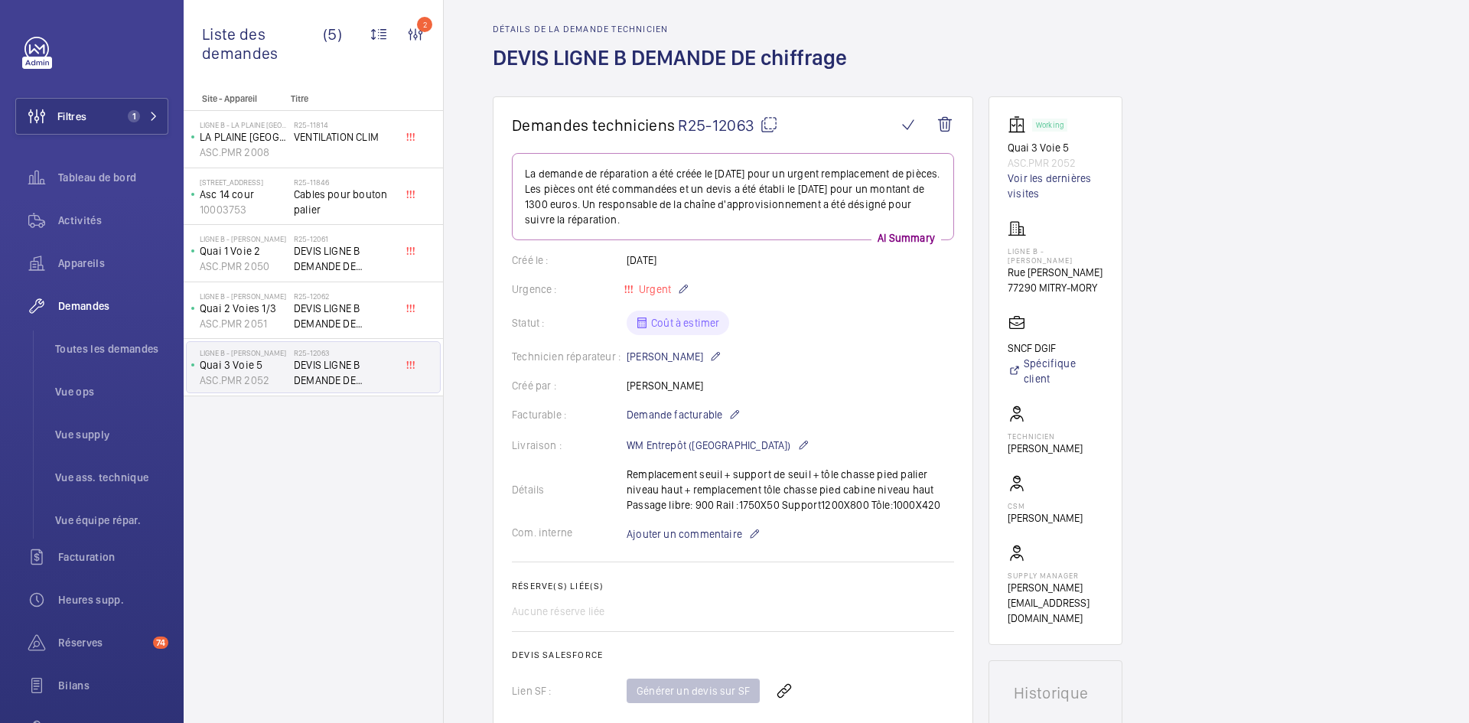
scroll to position [153, 0]
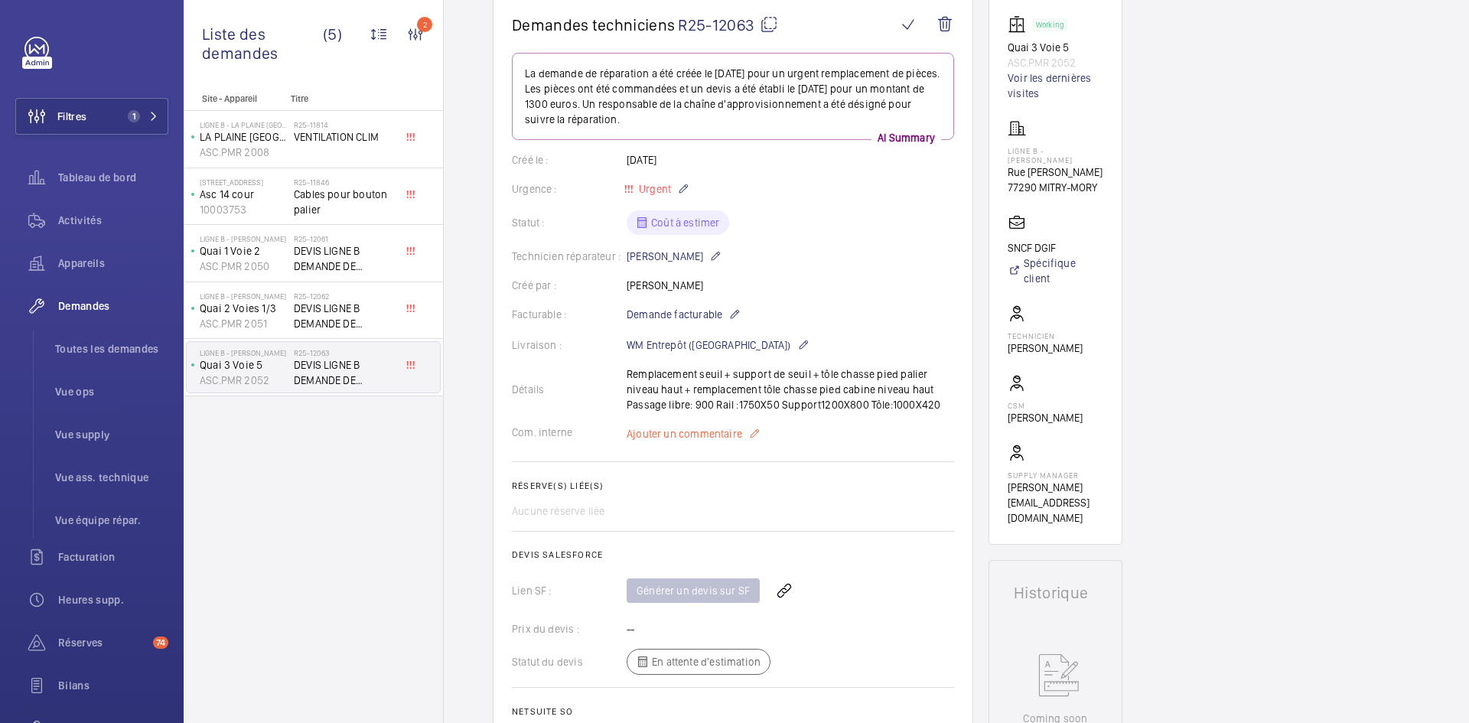
click at [685, 438] on span "Ajouter un commentaire" at bounding box center [685, 433] width 116 height 15
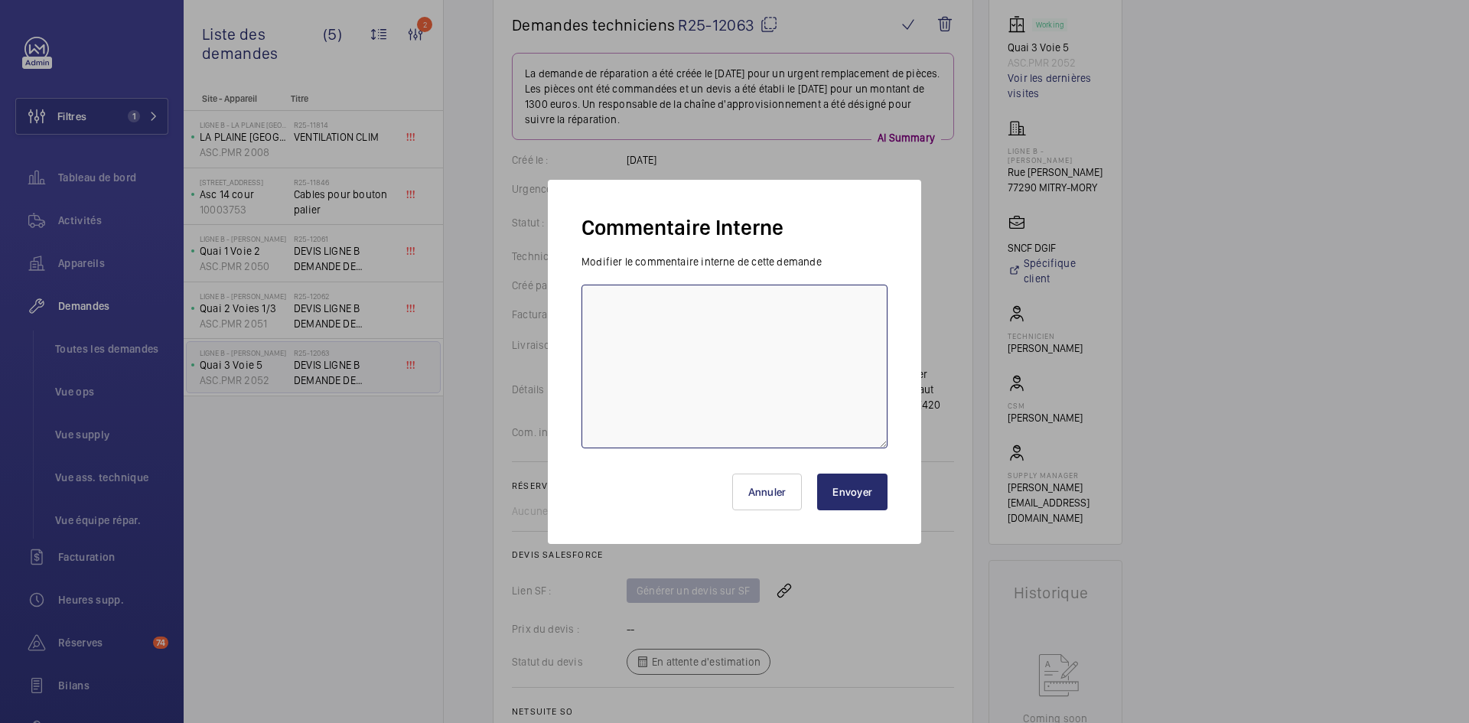
click at [628, 311] on textarea at bounding box center [734, 367] width 306 height 164
drag, startPoint x: 614, startPoint y: 319, endPoint x: 610, endPoint y: 355, distance: 36.2
click at [610, 355] on textarea "BY-11/09 demande de devis envoyée au fournisseur Prokodis attente de retour." at bounding box center [734, 367] width 306 height 164
type textarea "BY-11/09 demande de devis envoyée au fournisseur Prokodis attente de retour."
click at [860, 487] on button "Envoyer" at bounding box center [852, 492] width 70 height 37
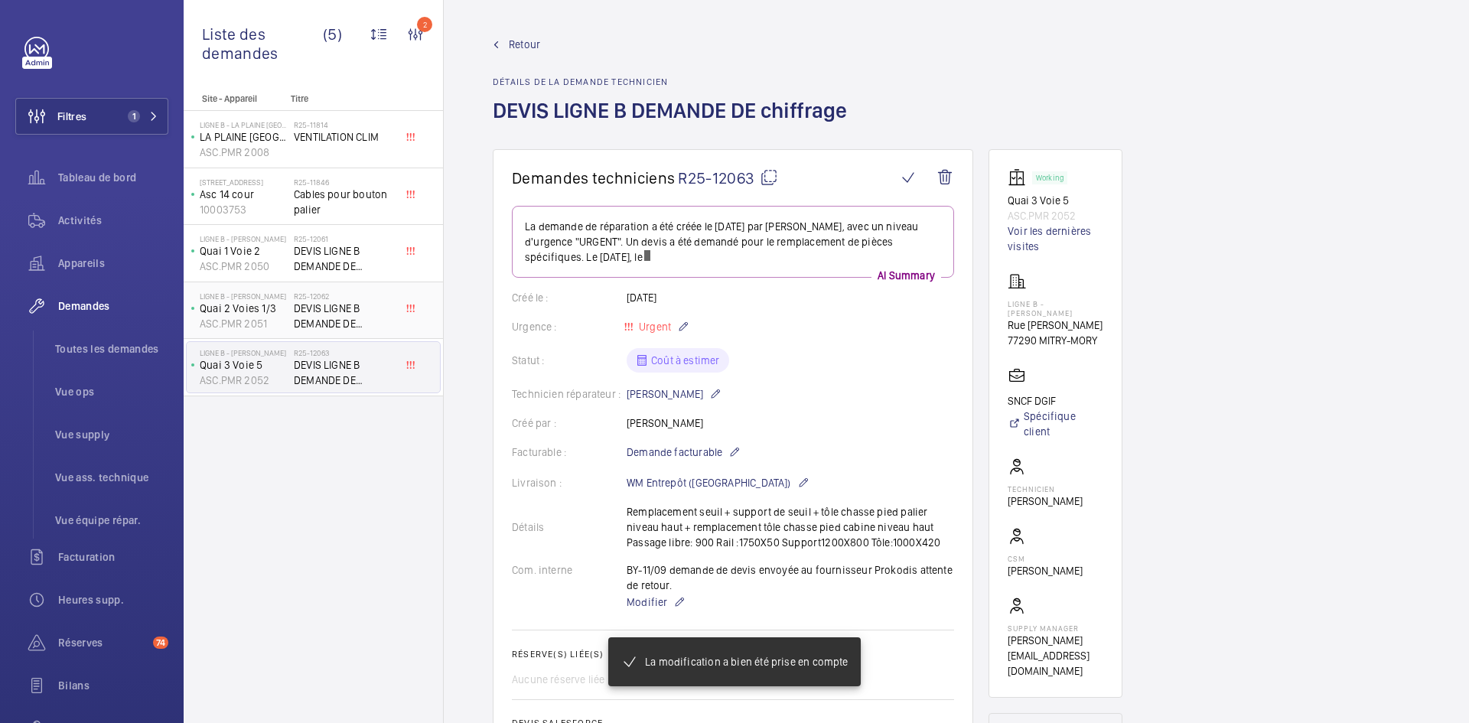
click at [283, 318] on p "ASC.PMR 2051" at bounding box center [244, 323] width 88 height 15
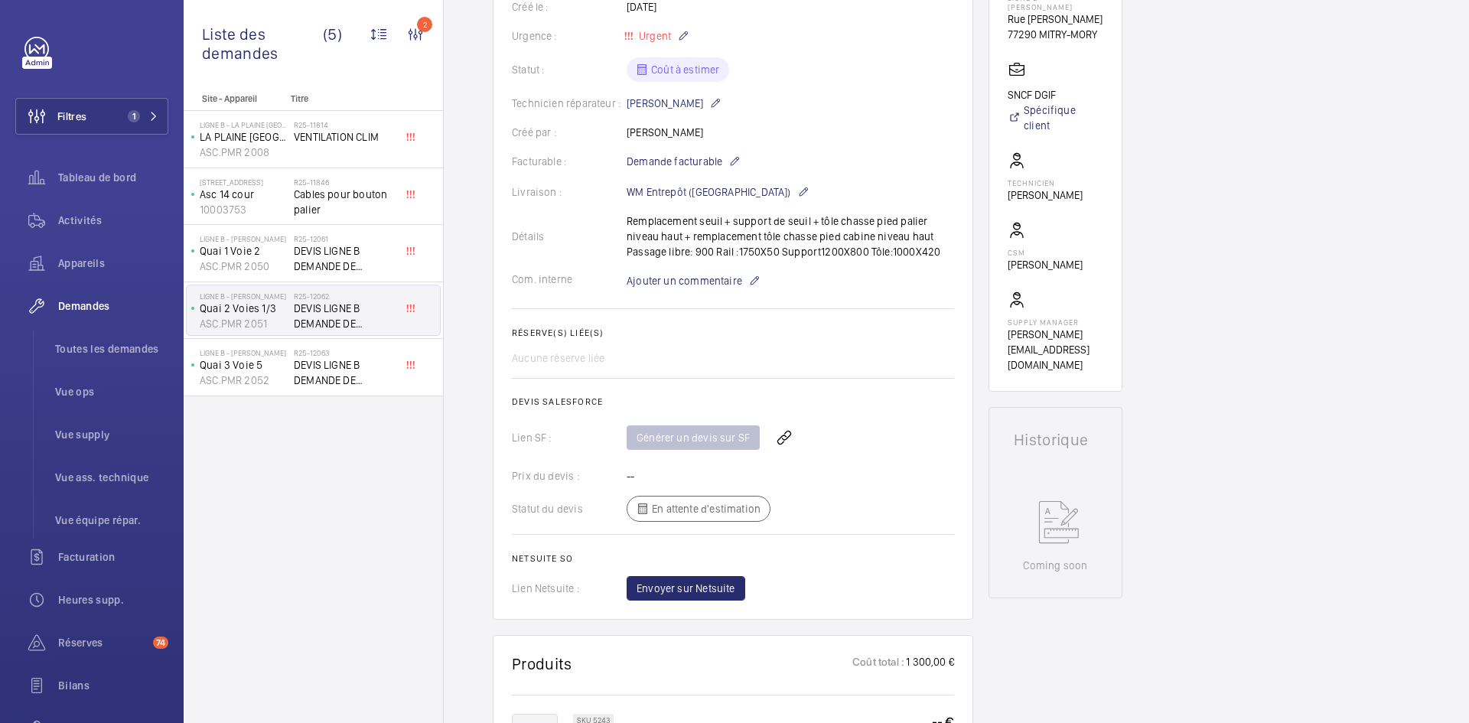
scroll to position [383, 0]
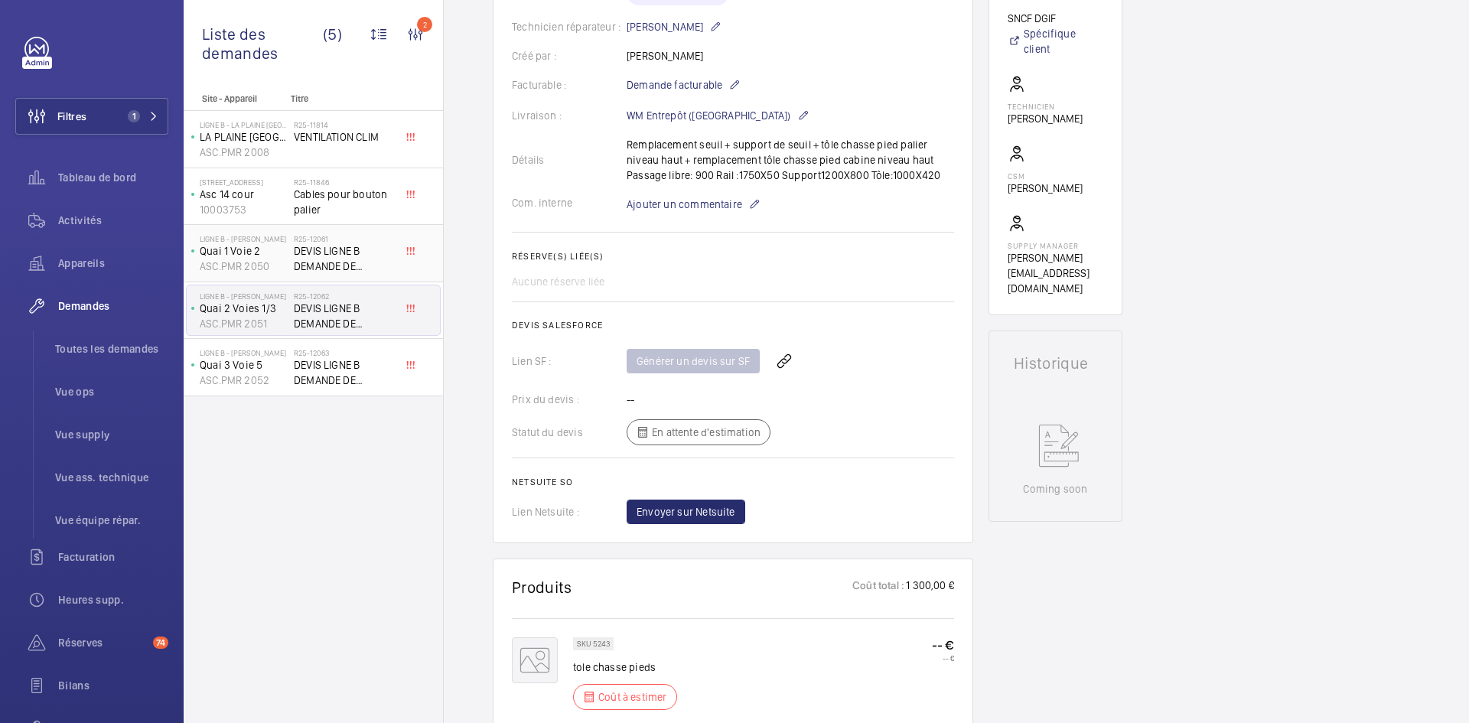
click at [312, 254] on span "DEVIS LIGNE B DEMANDE DE CHIFFRAGE" at bounding box center [344, 258] width 101 height 31
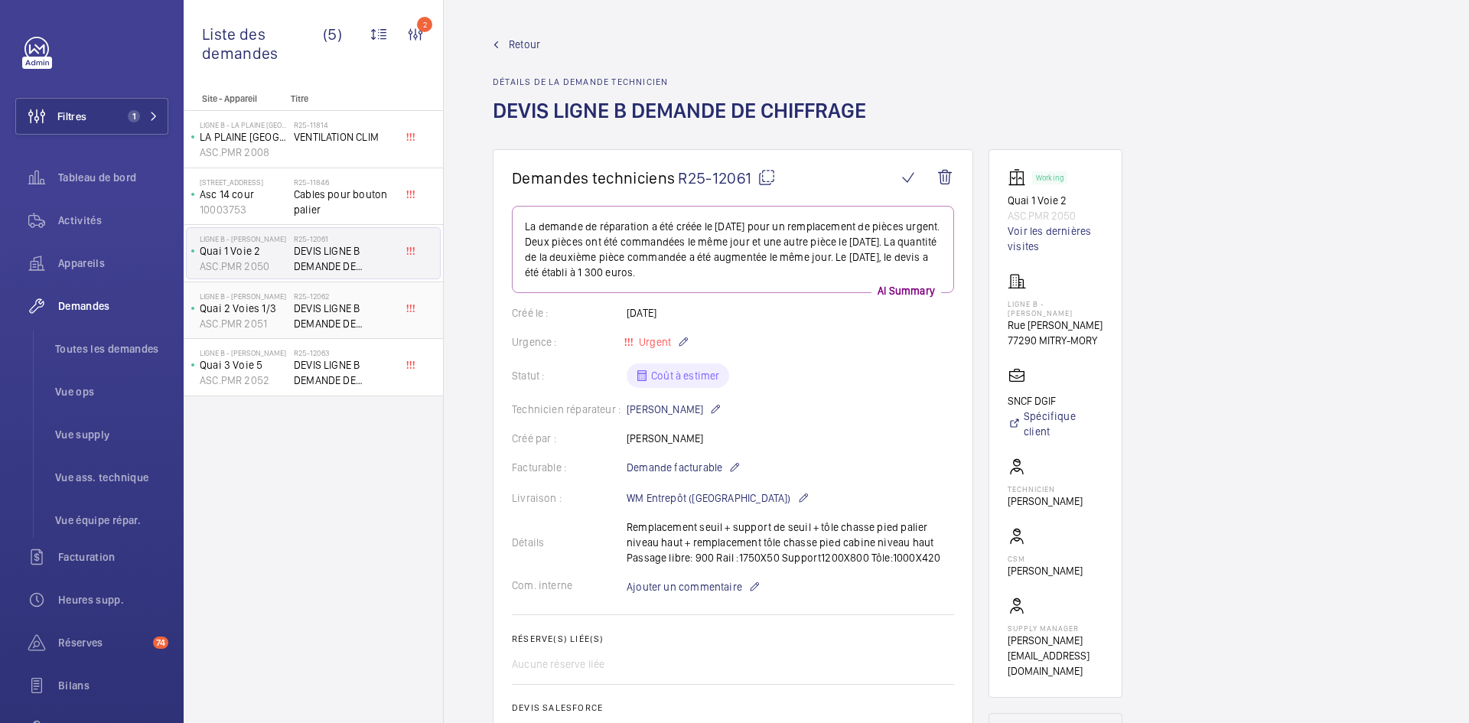
click at [297, 308] on span "DEVIS LIGNE B DEMANDE DE CHIFFRAGE" at bounding box center [344, 316] width 101 height 31
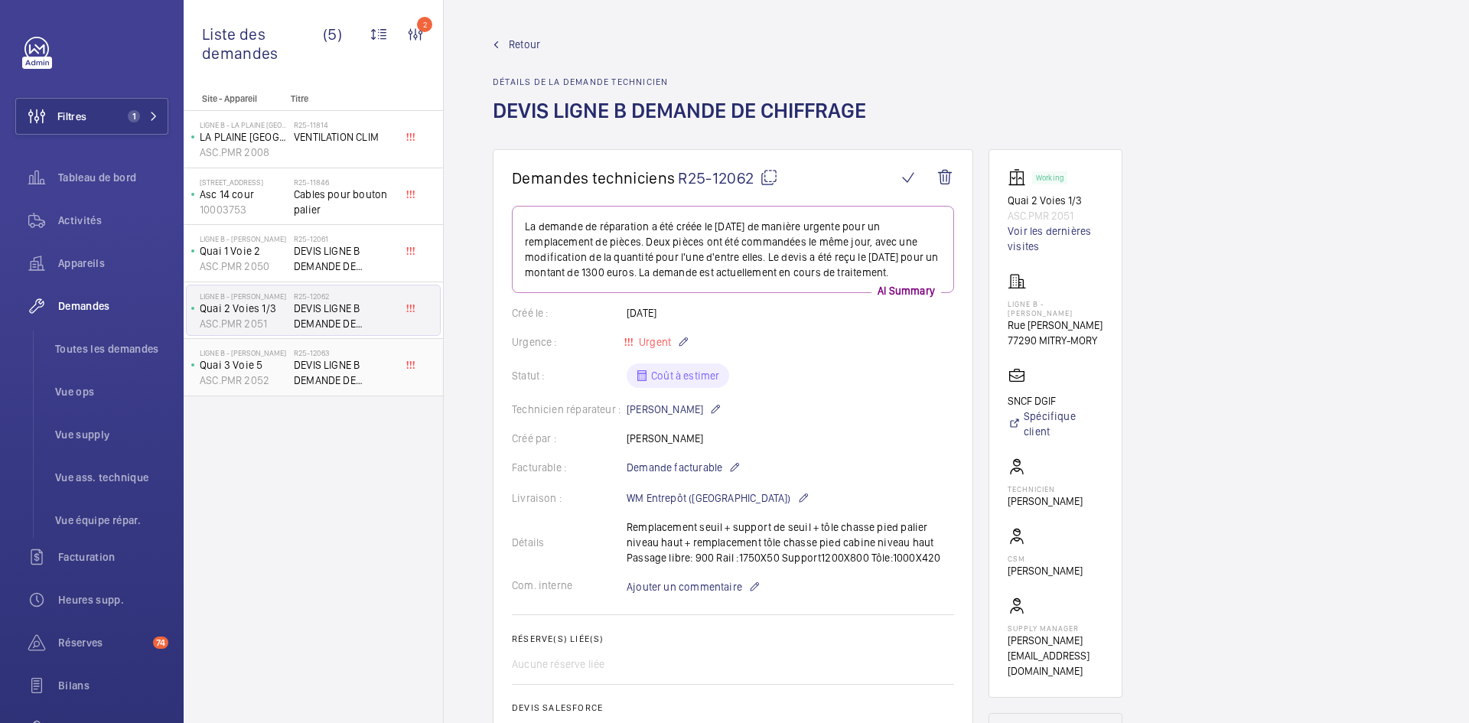
click at [285, 371] on p "Quai 3 Voie 5" at bounding box center [244, 364] width 88 height 15
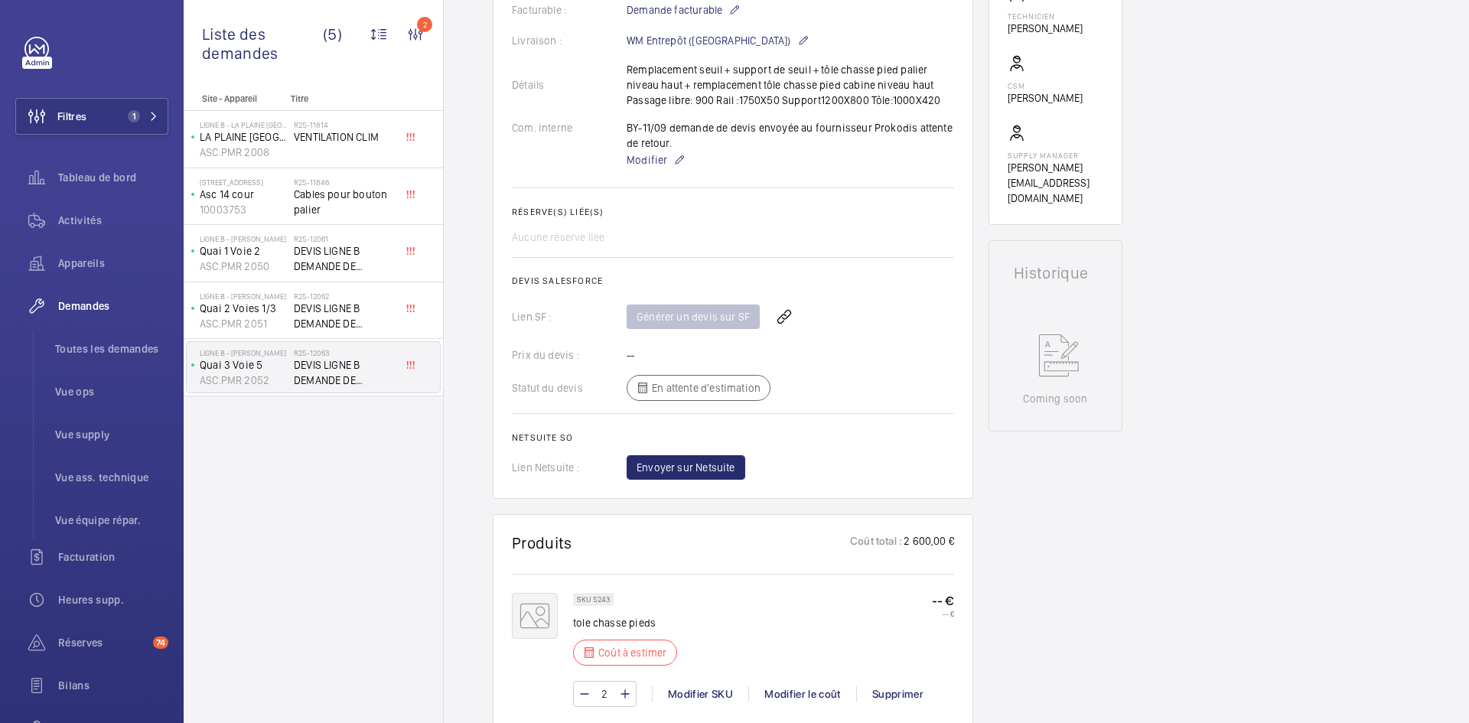
scroll to position [459, 0]
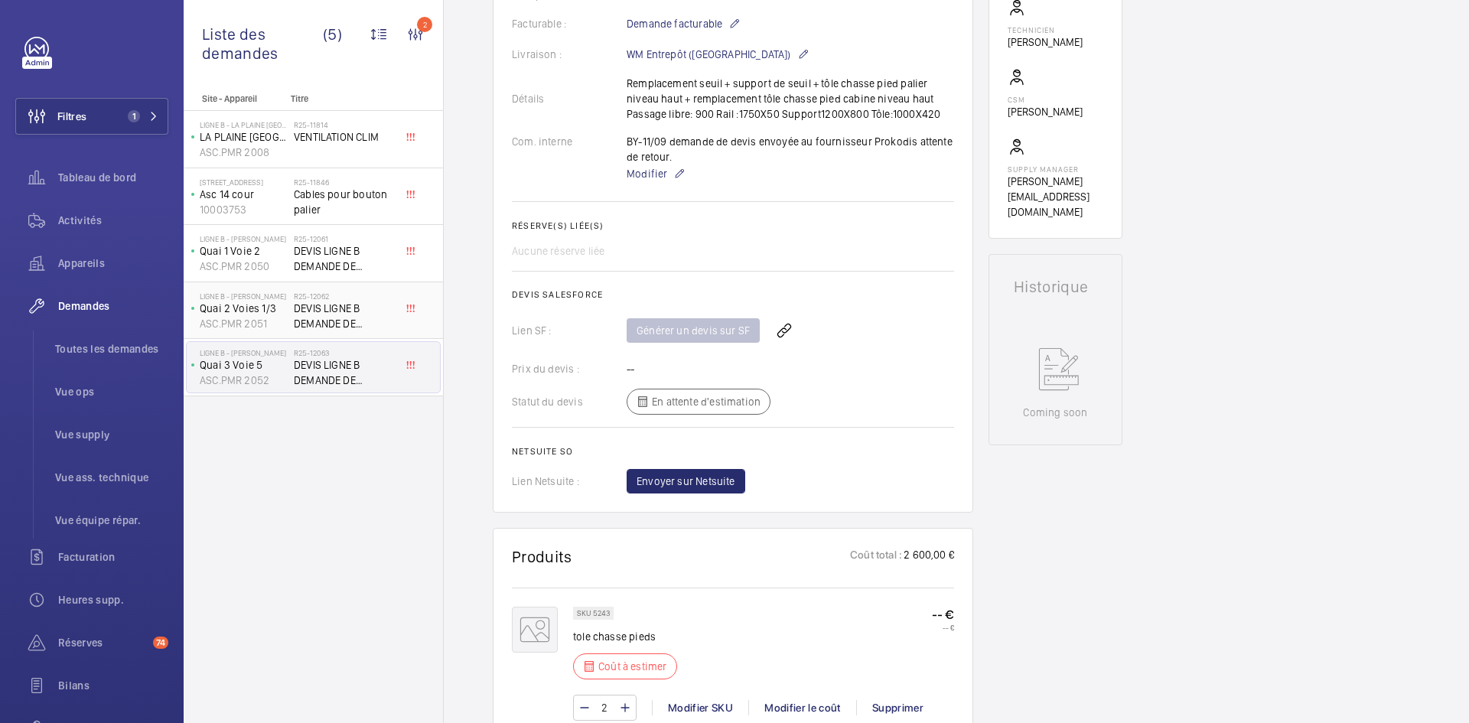
click at [288, 314] on div "LIGNE B - MITRY CLAYE Quai 2 Voies 1/3 ASC.PMR 2051" at bounding box center [240, 310] width 107 height 50
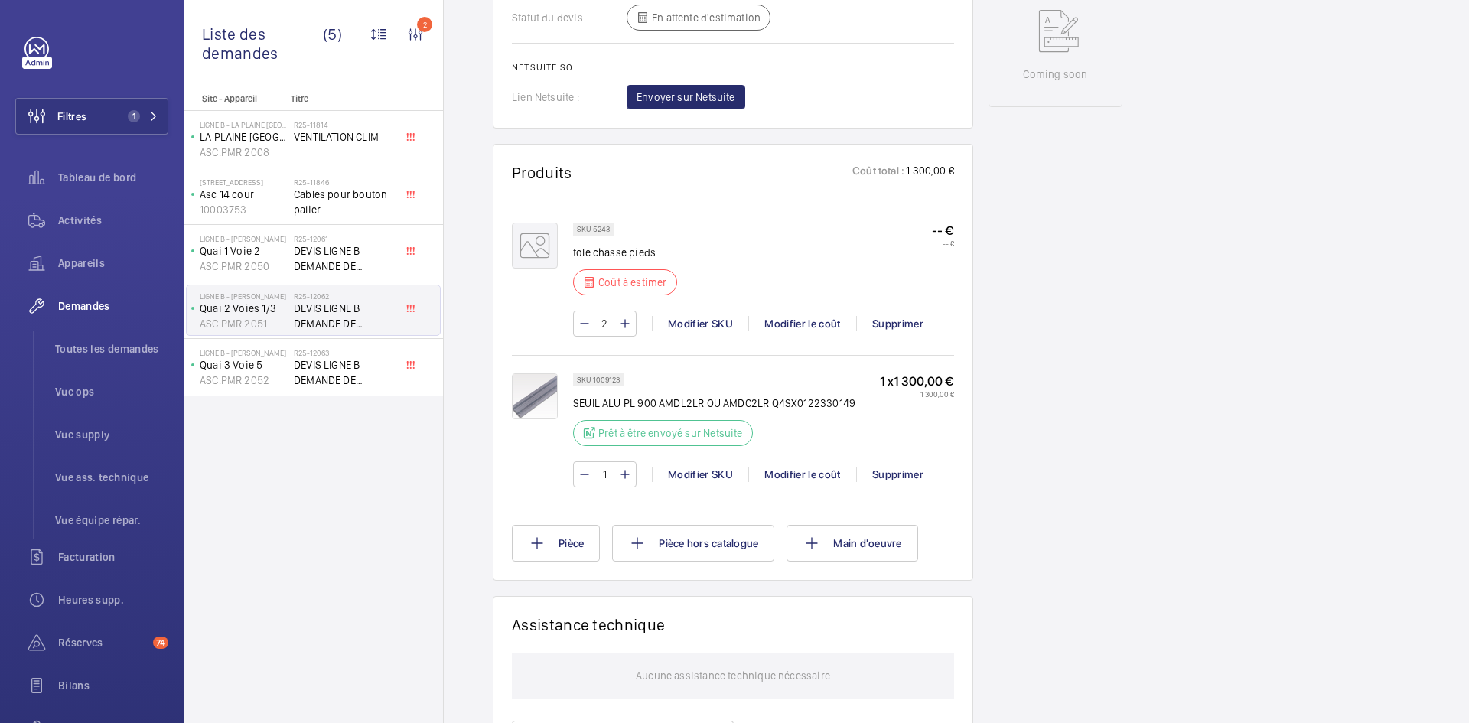
scroll to position [842, 0]
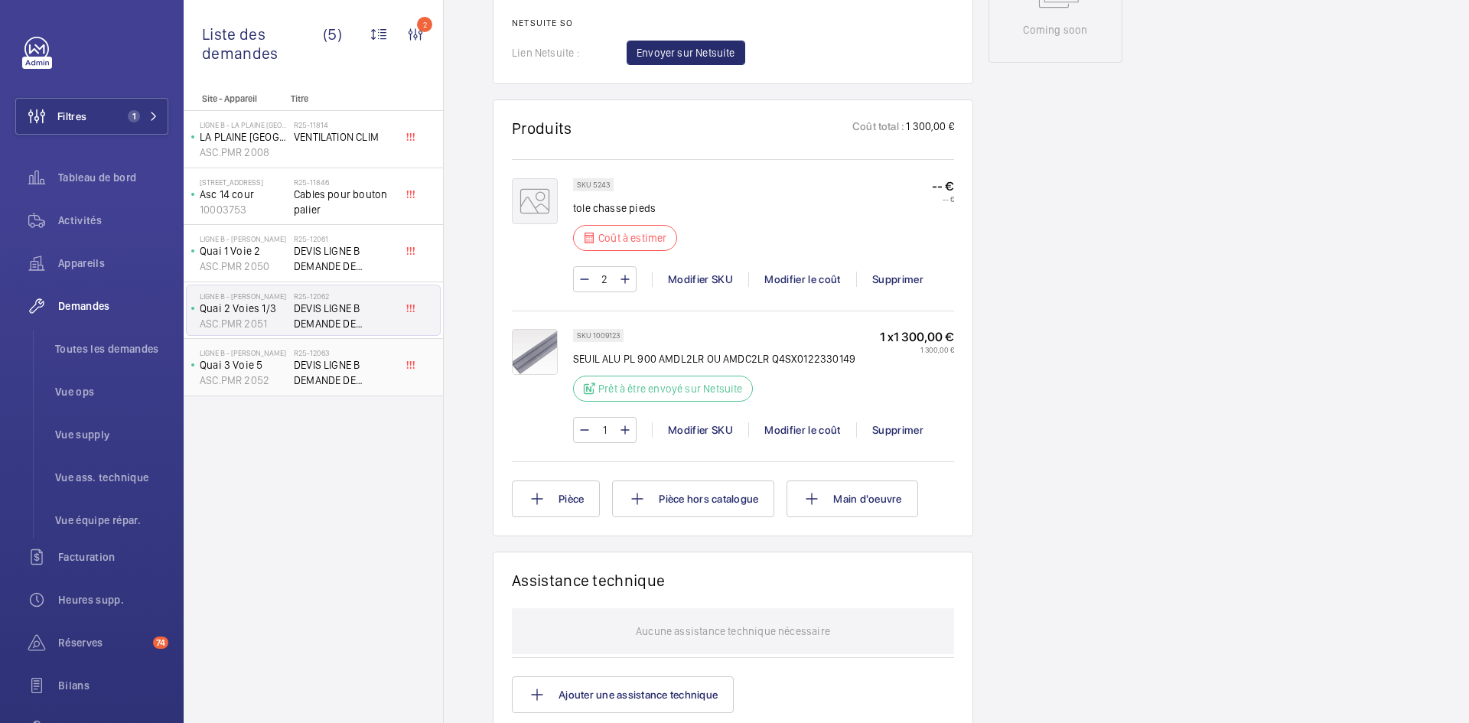
click at [265, 364] on p "Quai 3 Voie 5" at bounding box center [244, 364] width 88 height 15
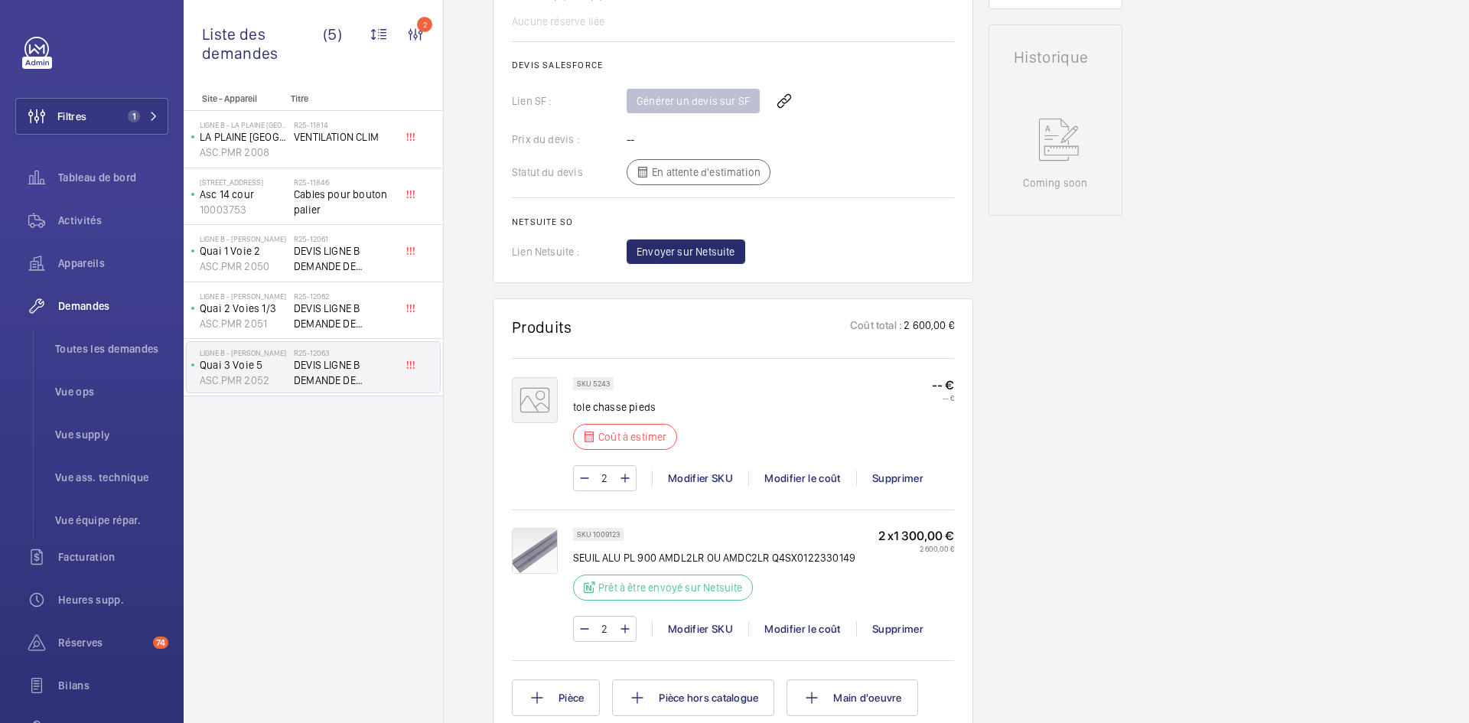
scroll to position [750, 0]
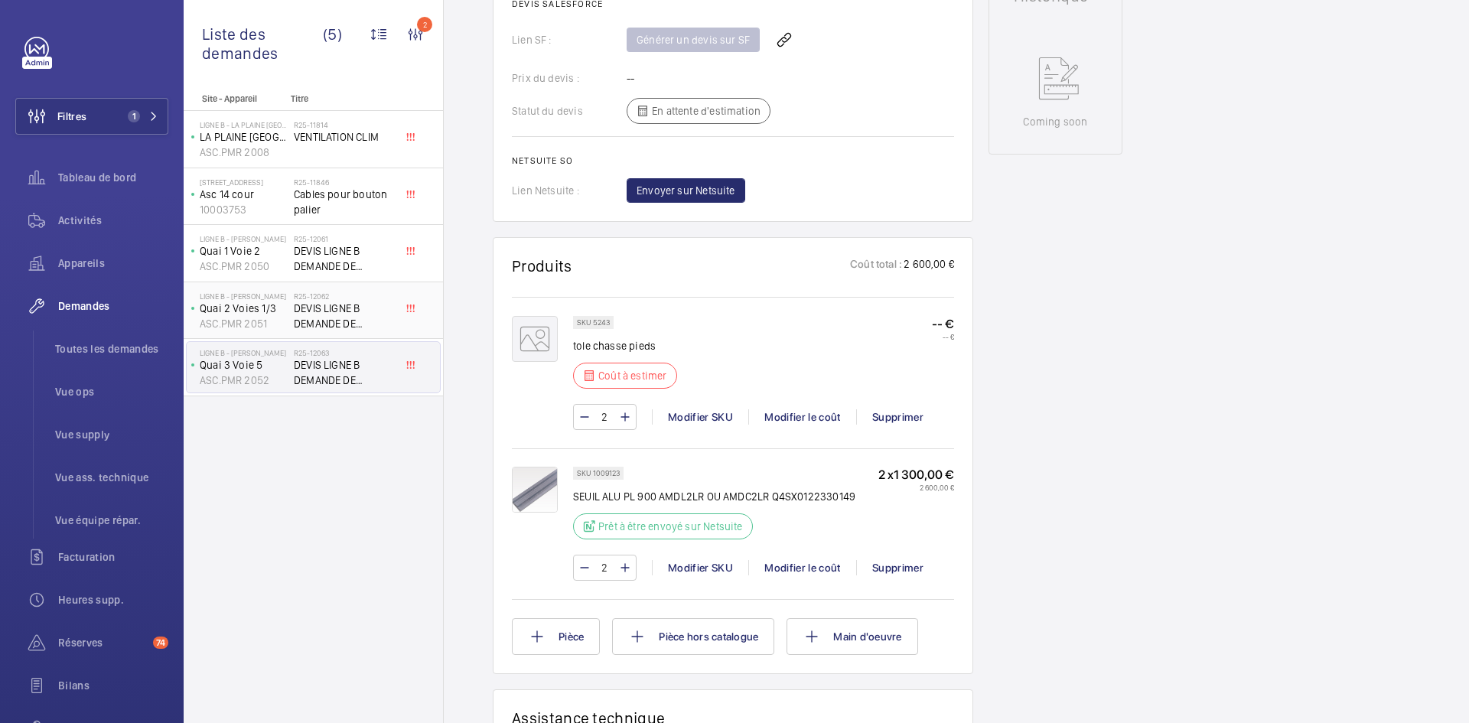
click at [253, 307] on p "Quai 2 Voies 1/3" at bounding box center [244, 308] width 88 height 15
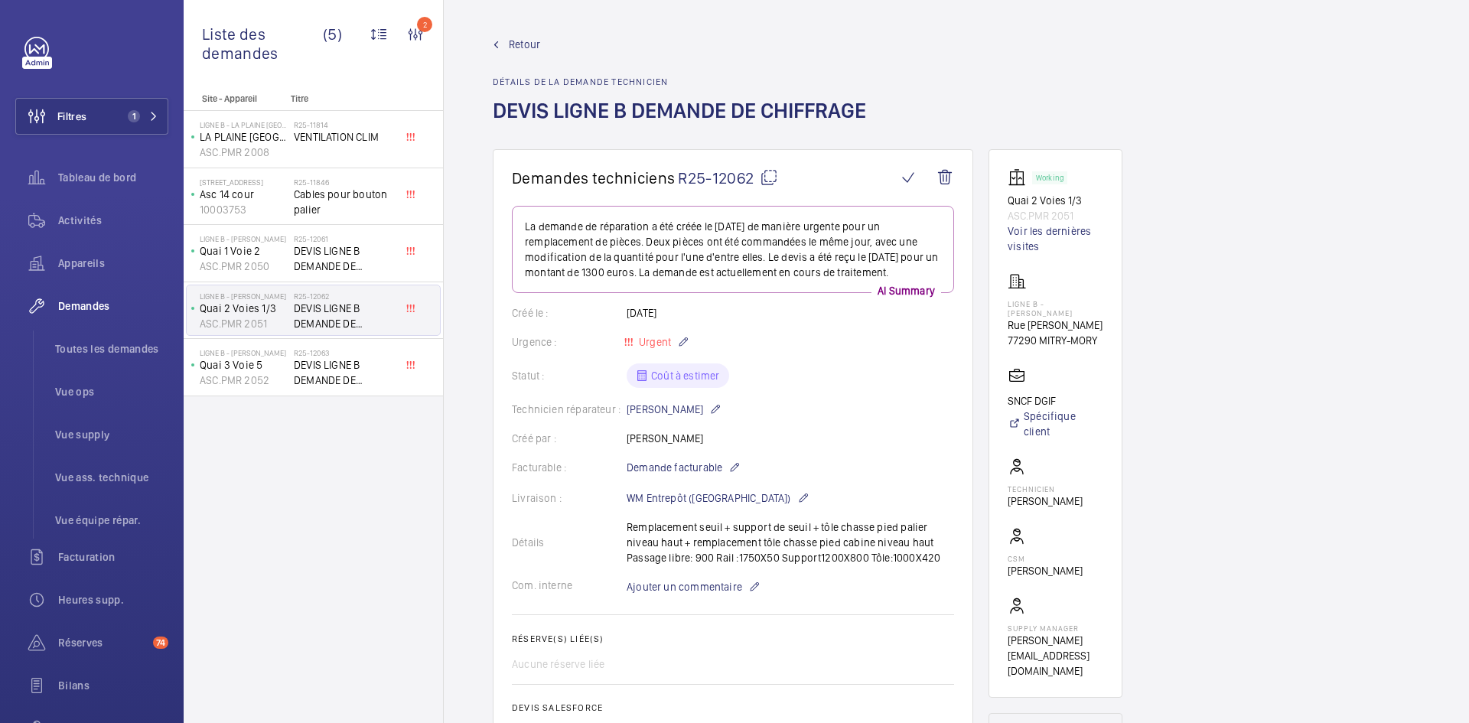
click at [771, 180] on mat-icon at bounding box center [769, 177] width 18 height 18
type textarea "R25-12062"
click at [663, 594] on span "Ajouter un commentaire" at bounding box center [685, 586] width 116 height 15
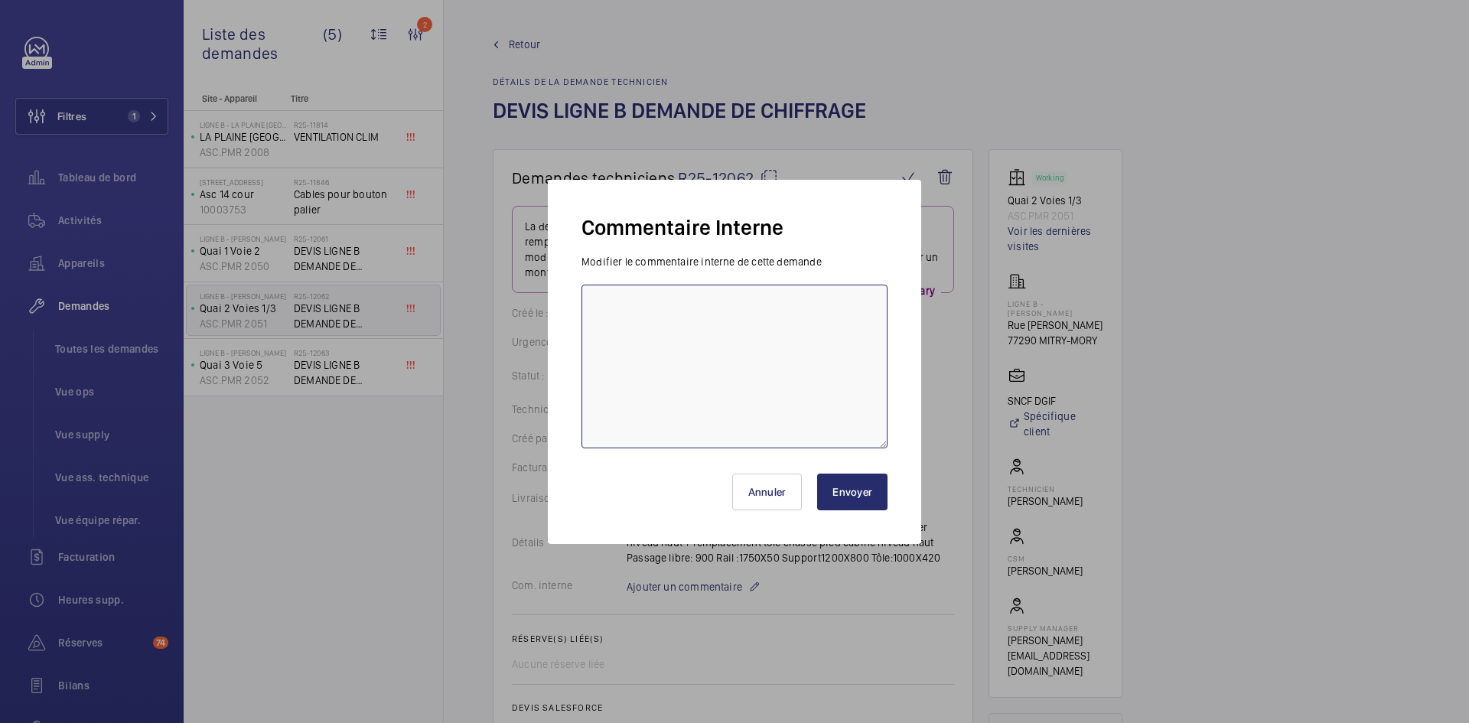
click at [668, 334] on textarea at bounding box center [734, 367] width 306 height 164
type textarea "BY-11/09 demande de devis envoyée au fournisseur Prokodis attente de retour."
click at [852, 490] on button "Envoyer" at bounding box center [852, 492] width 70 height 37
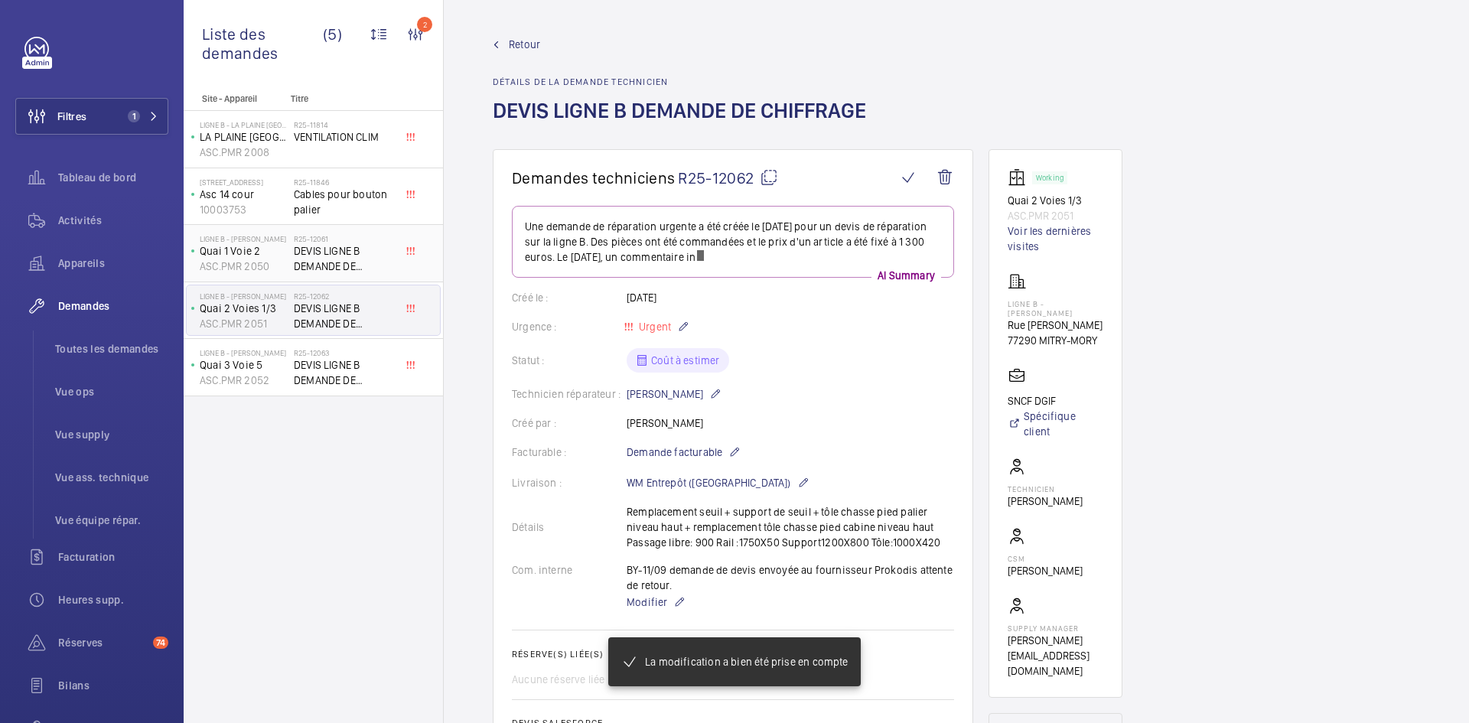
click at [296, 257] on span "DEVIS LIGNE B DEMANDE DE CHIFFRAGE" at bounding box center [344, 258] width 101 height 31
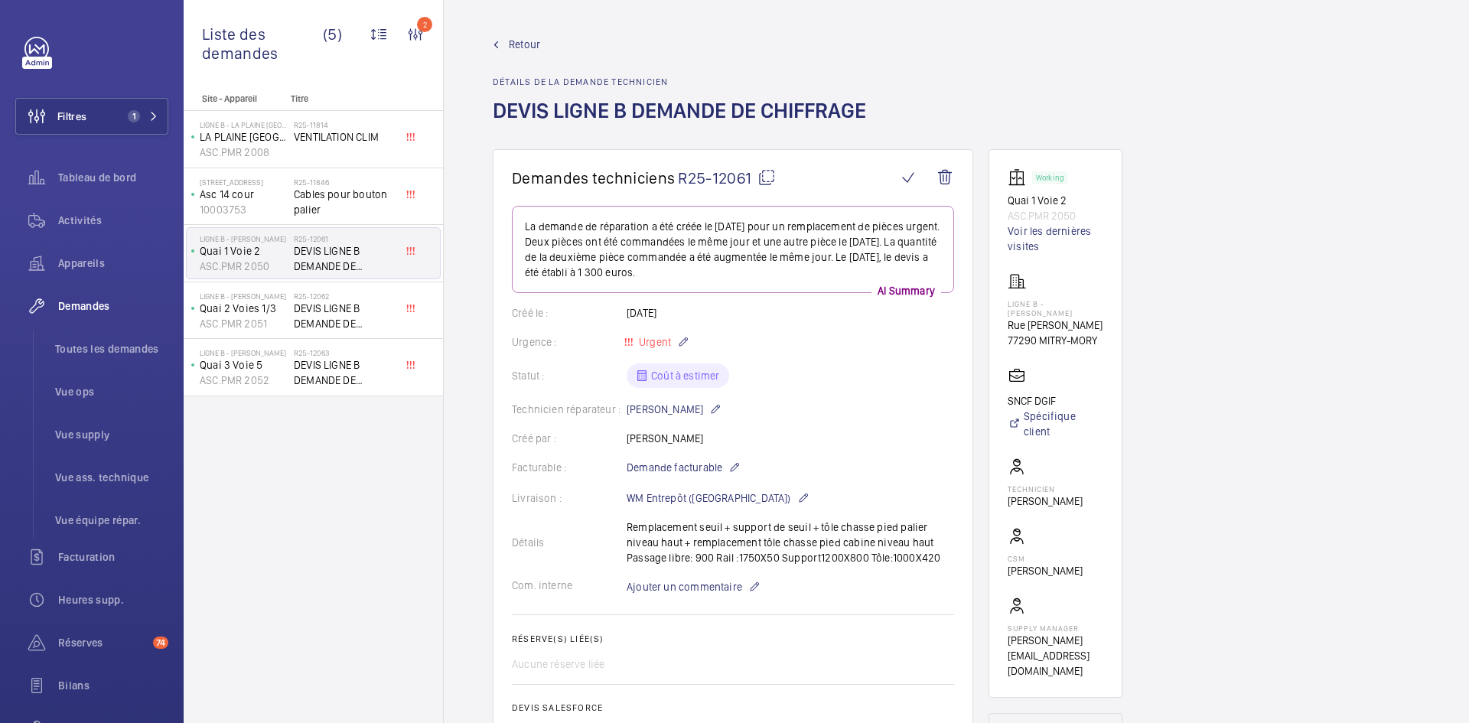
click at [768, 174] on mat-icon at bounding box center [766, 177] width 18 height 18
type textarea "R25-12061"
drag, startPoint x: 628, startPoint y: 524, endPoint x: 936, endPoint y: 556, distance: 310.0
click at [936, 556] on div "Détails Remplacement seuil + support de seuil + tôle chasse pied palier niveau …" at bounding box center [733, 542] width 442 height 46
copy p "Remplacement seuil + support de seuil + tôle chasse pied palier niveau haut + r…"
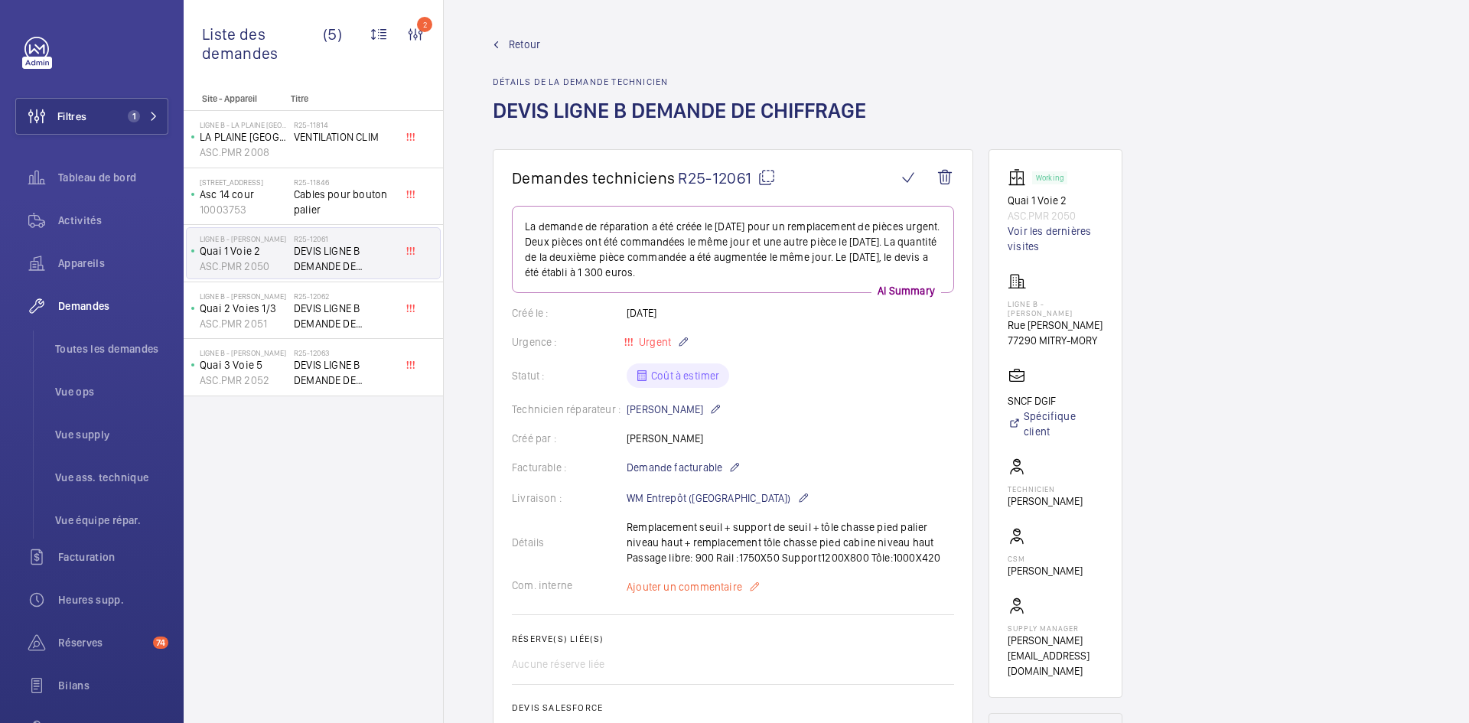
click at [695, 590] on span "Ajouter un commentaire" at bounding box center [685, 586] width 116 height 15
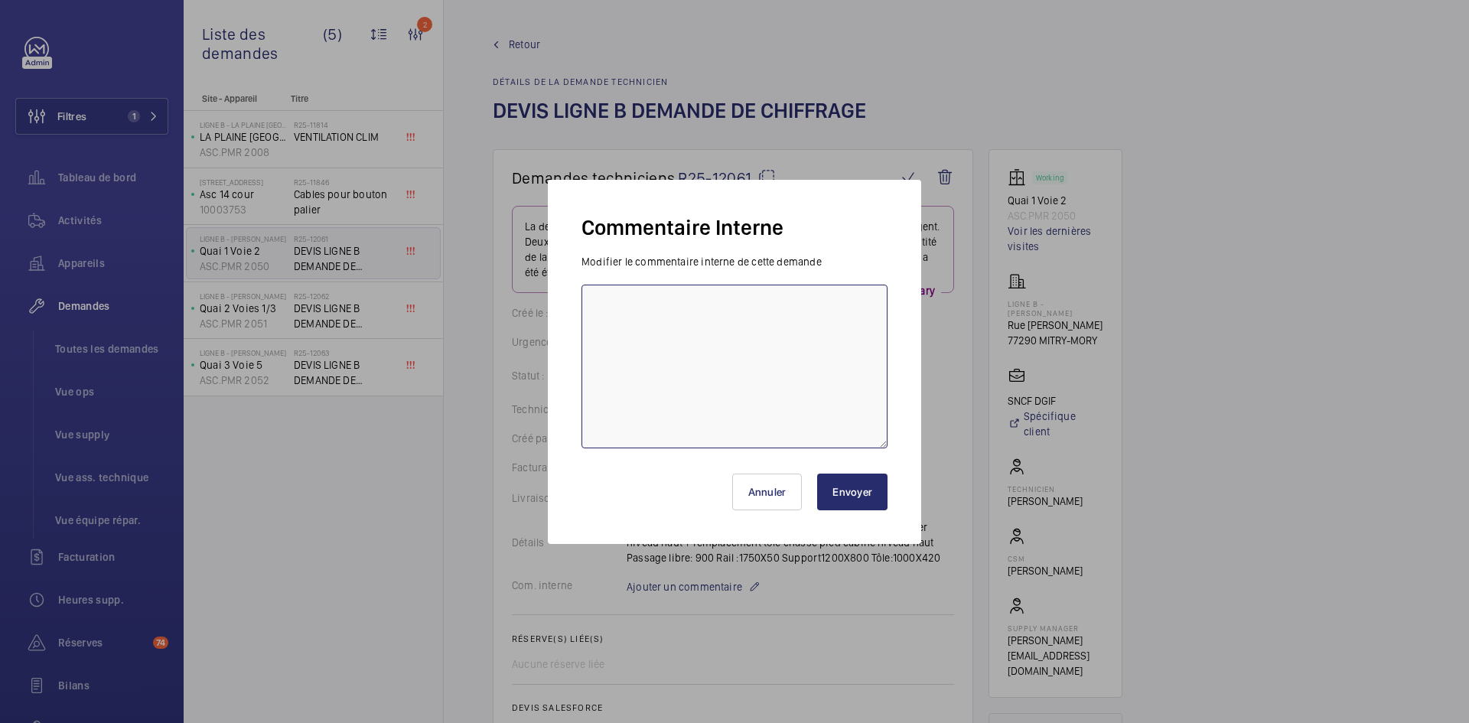
click at [634, 305] on textarea at bounding box center [734, 367] width 306 height 164
type textarea "b"
type textarea "BY-11/09 demande de devis envoyée au fournisseur Prokodis attente de retour."
click at [874, 489] on button "Envoyer" at bounding box center [852, 492] width 70 height 37
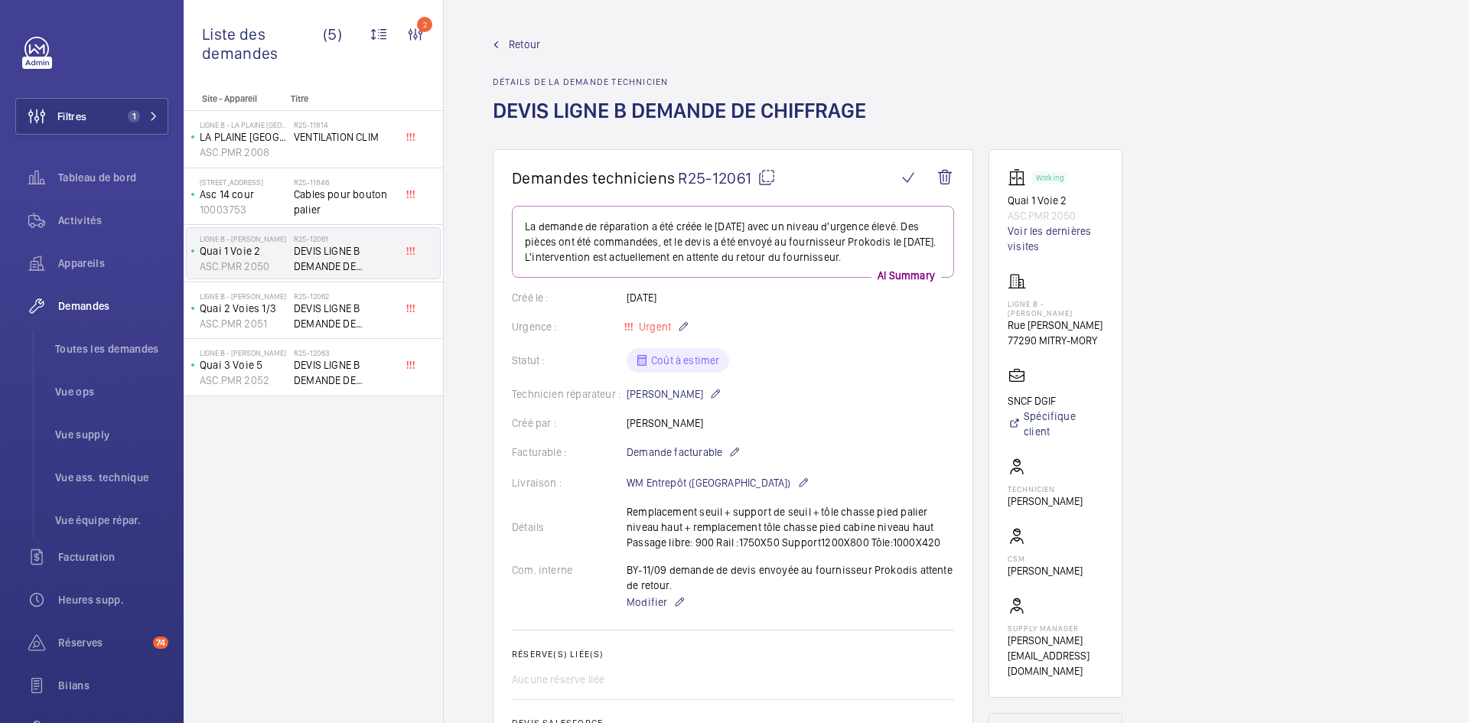
click at [769, 175] on mat-icon at bounding box center [766, 177] width 18 height 18
click at [296, 311] on span "DEVIS LIGNE B DEMANDE DE CHIFFRAGE" at bounding box center [344, 316] width 101 height 31
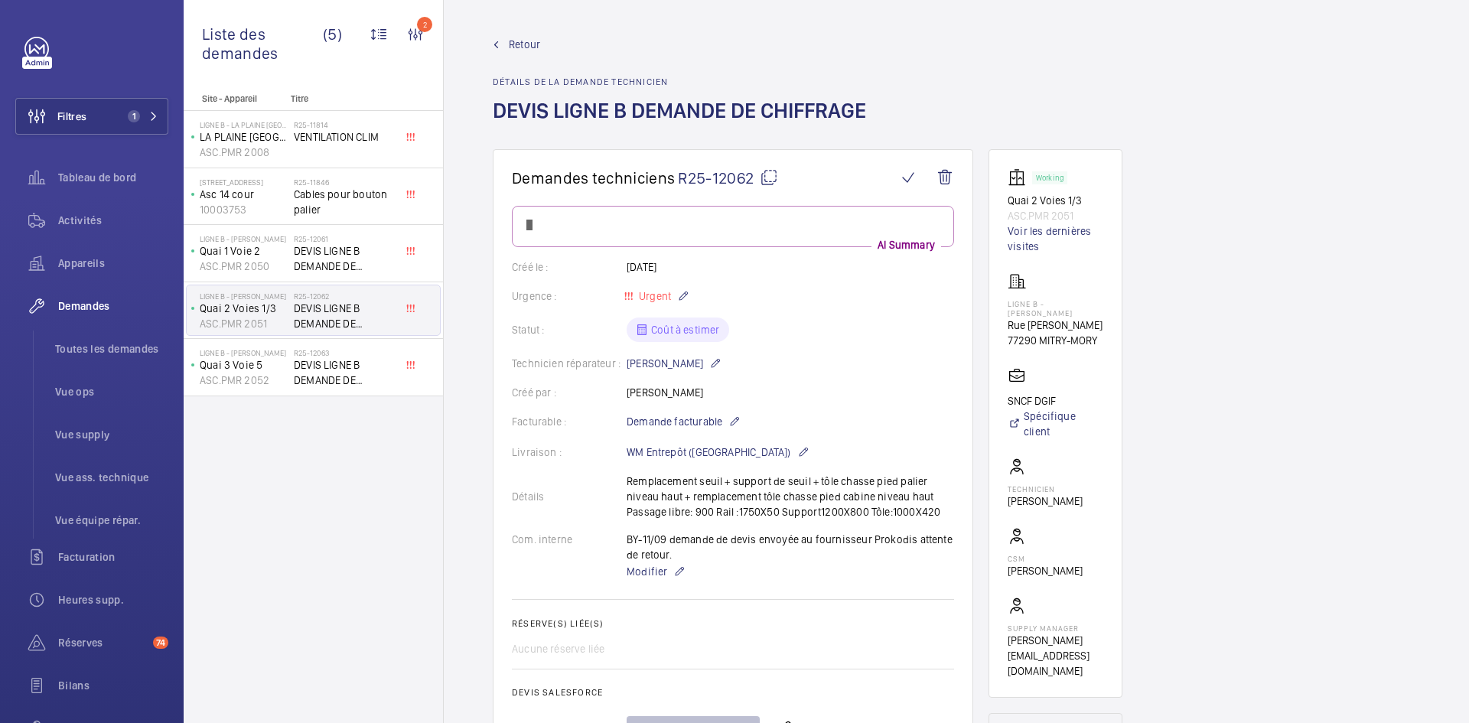
click at [774, 174] on mat-icon at bounding box center [769, 177] width 18 height 18
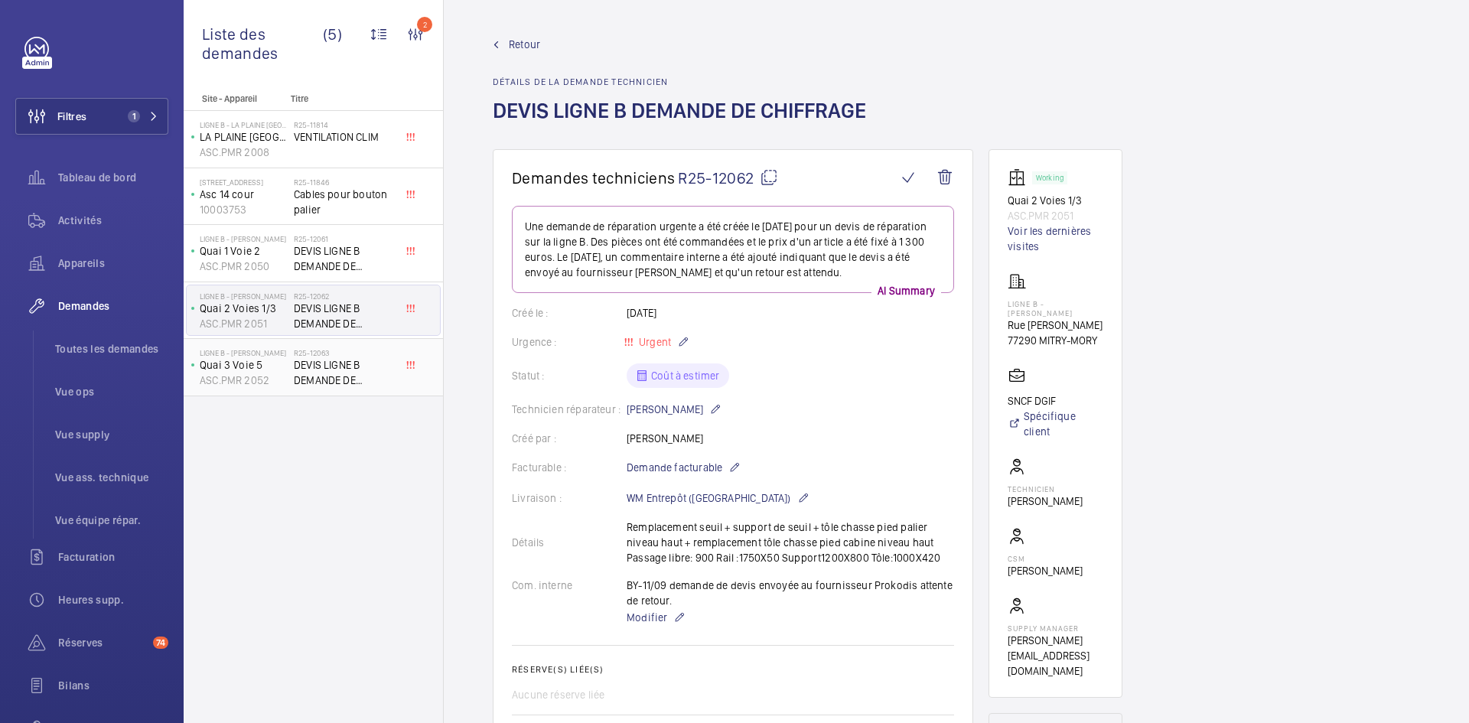
click at [321, 366] on span "DEVIS LIGNE B DEMANDE DE chiffrage" at bounding box center [344, 372] width 101 height 31
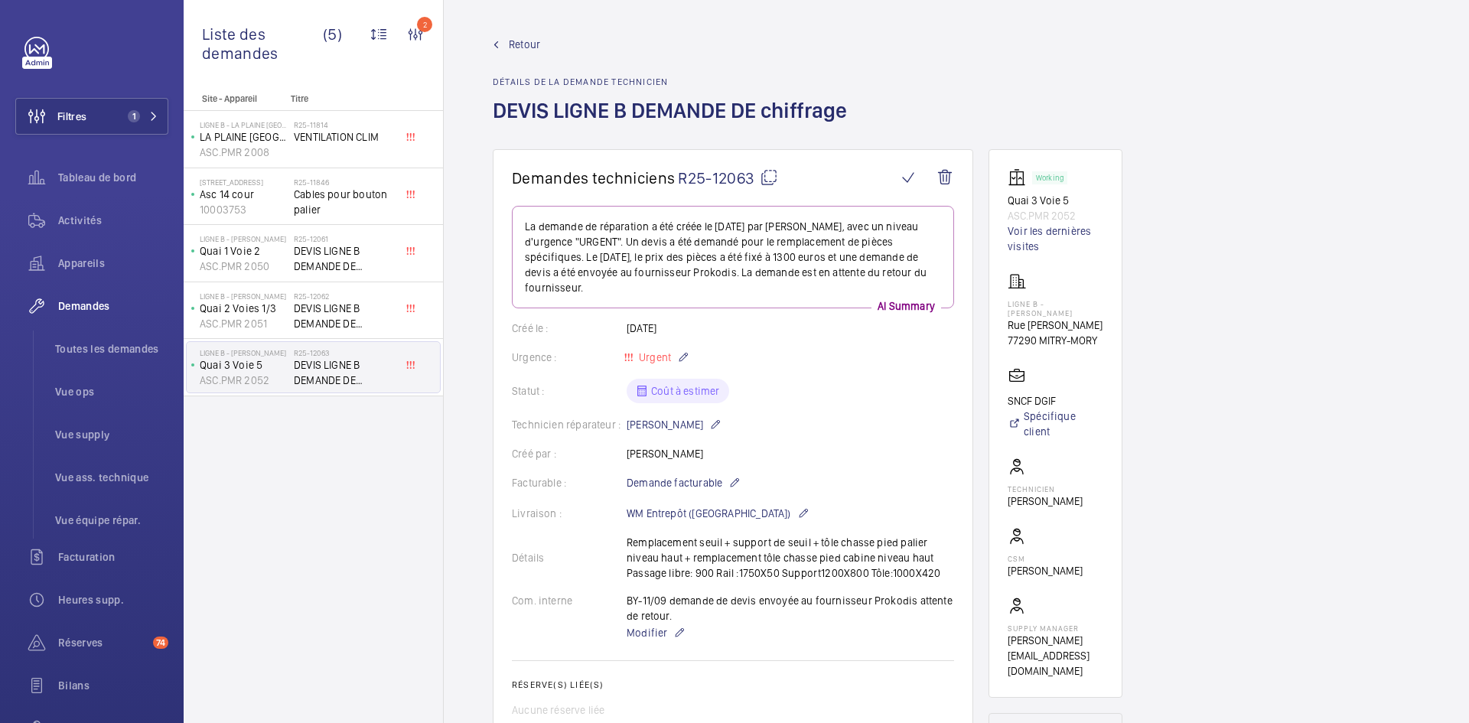
click at [773, 174] on mat-icon at bounding box center [769, 177] width 18 height 18
type textarea "R25-12063"
click at [308, 238] on h2 "R25-12061" at bounding box center [344, 238] width 101 height 9
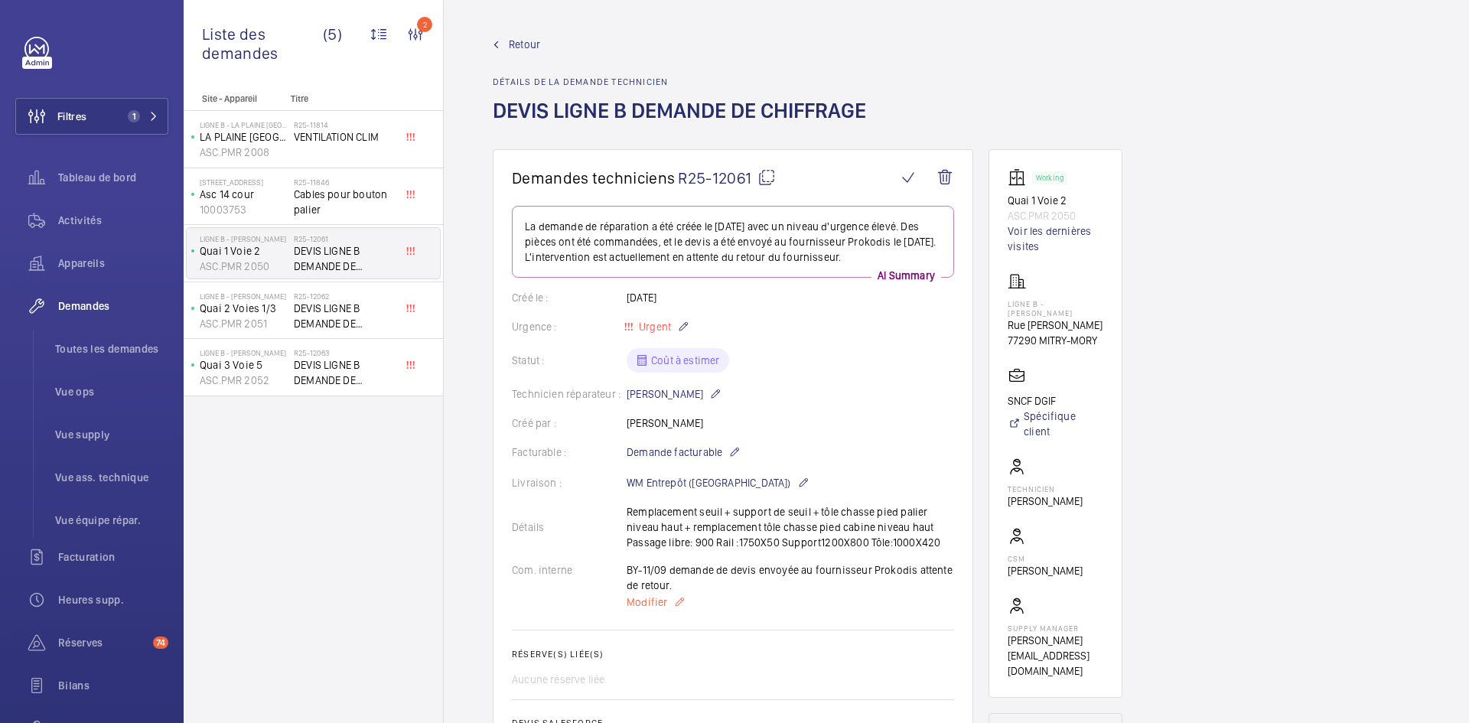
click at [656, 605] on span "Modifier" at bounding box center [647, 601] width 41 height 15
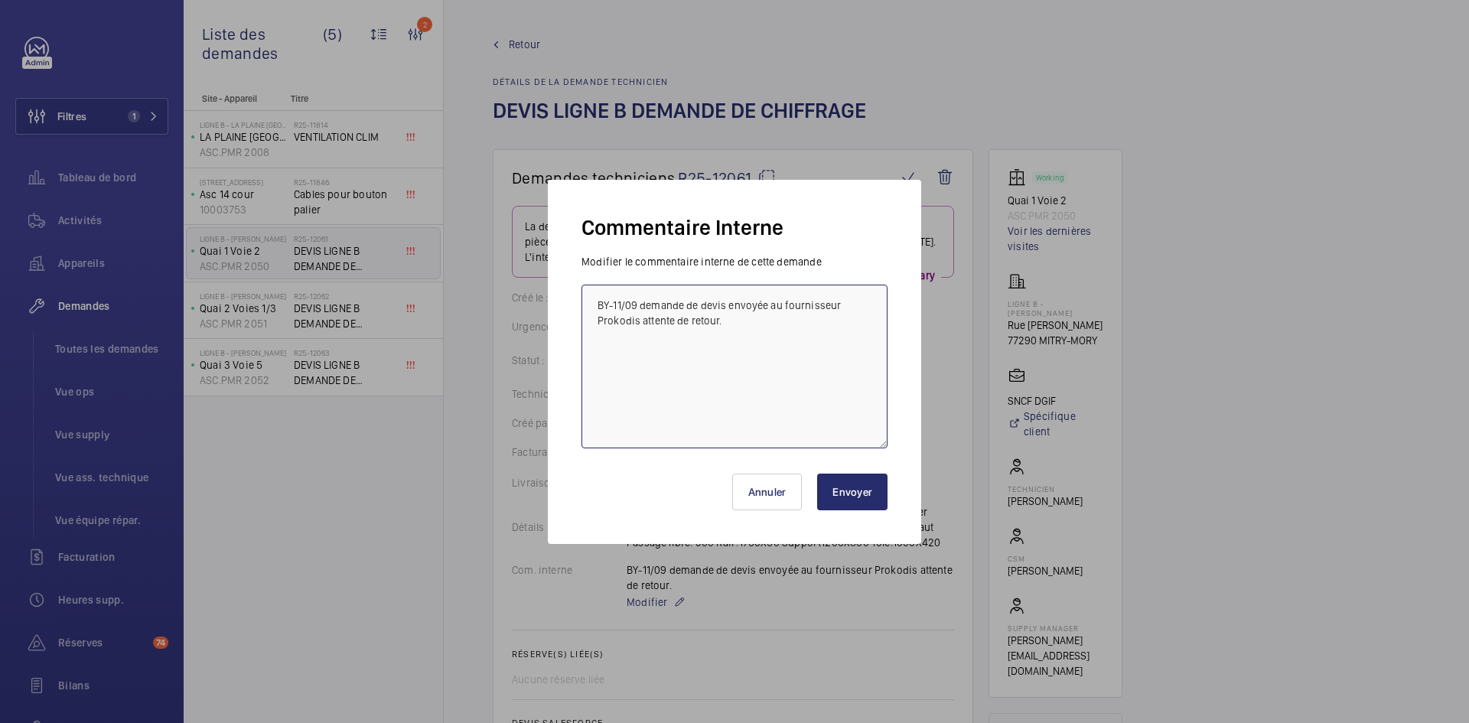
click at [595, 298] on textarea "BY-11/09 demande de devis envoyée au fournisseur Prokodis attente de retour." at bounding box center [734, 367] width 306 height 164
drag, startPoint x: 735, startPoint y: 307, endPoint x: 593, endPoint y: 307, distance: 142.3
click at [593, 307] on textarea "BY-11/09 attente retour TECH BY-11/09 demande de devis envoyée au fournisseur P…" at bounding box center [734, 367] width 306 height 164
type textarea "BY-11/09 attente retour TECH BY-11/09 demande de devis envoyée au fournisseur P…"
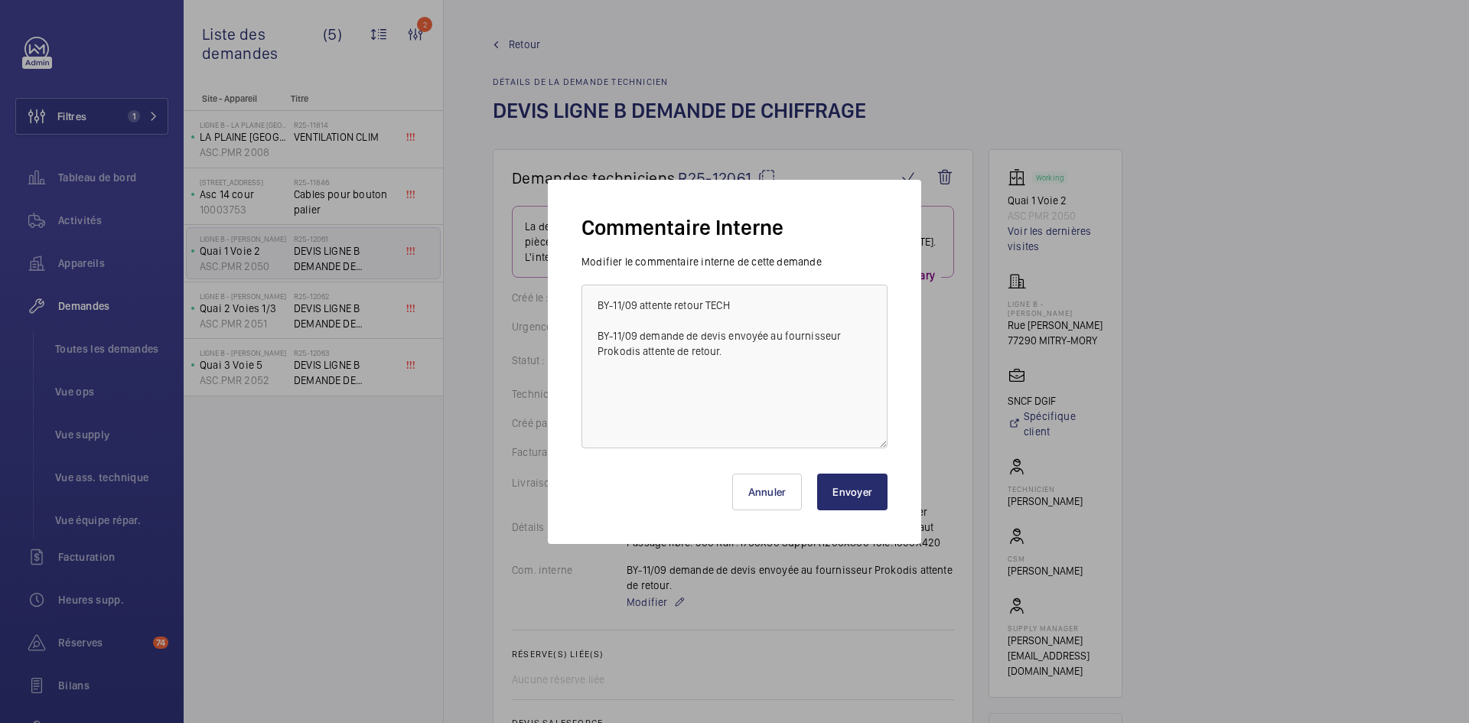
click at [857, 500] on button "Envoyer" at bounding box center [852, 492] width 70 height 37
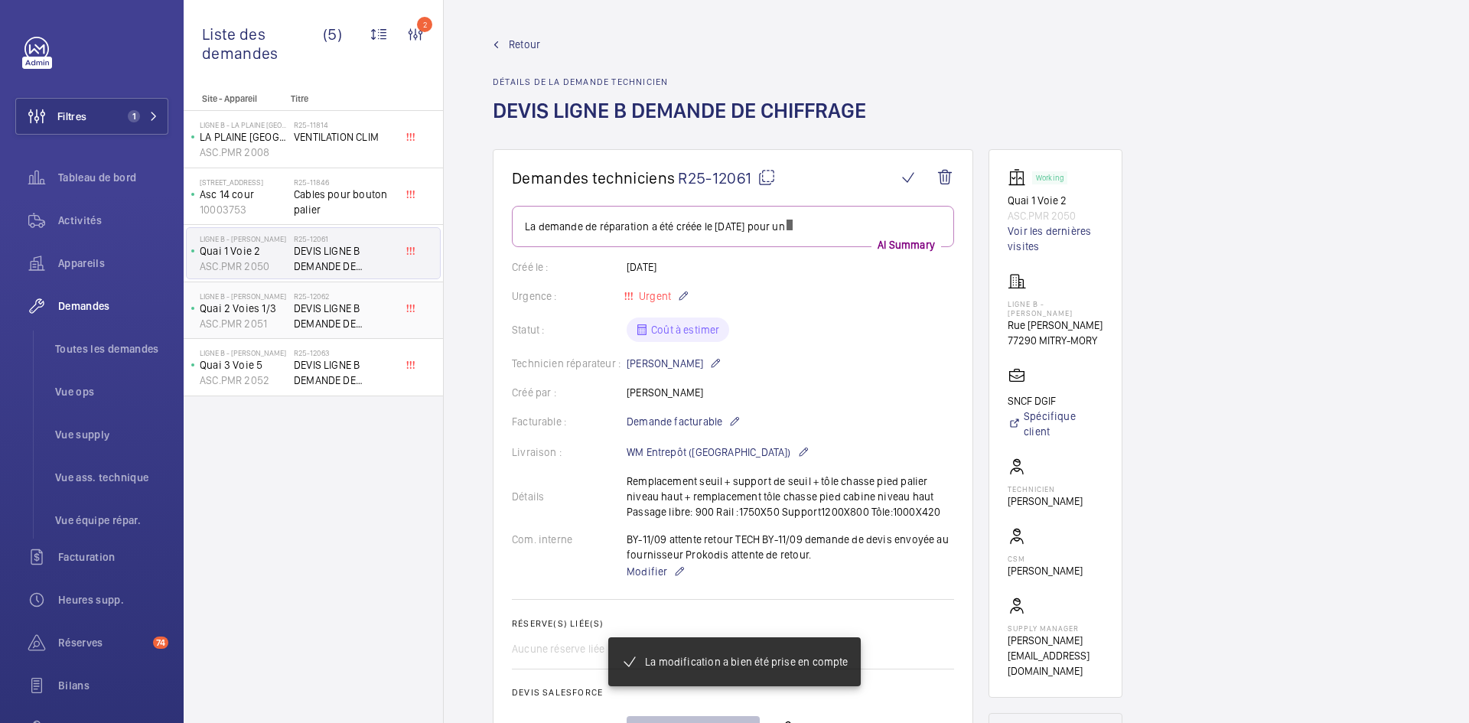
click at [285, 317] on p "ASC.PMR 2051" at bounding box center [244, 323] width 88 height 15
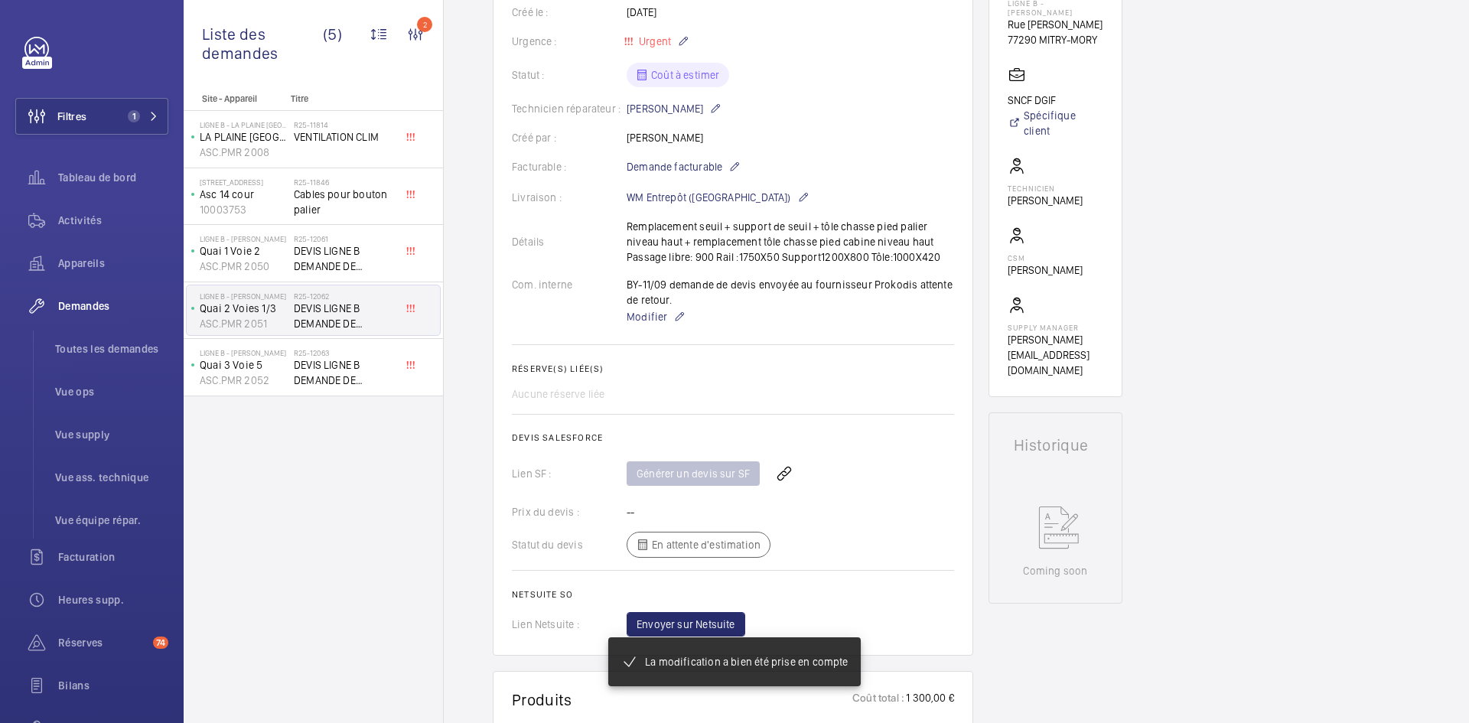
scroll to position [306, 0]
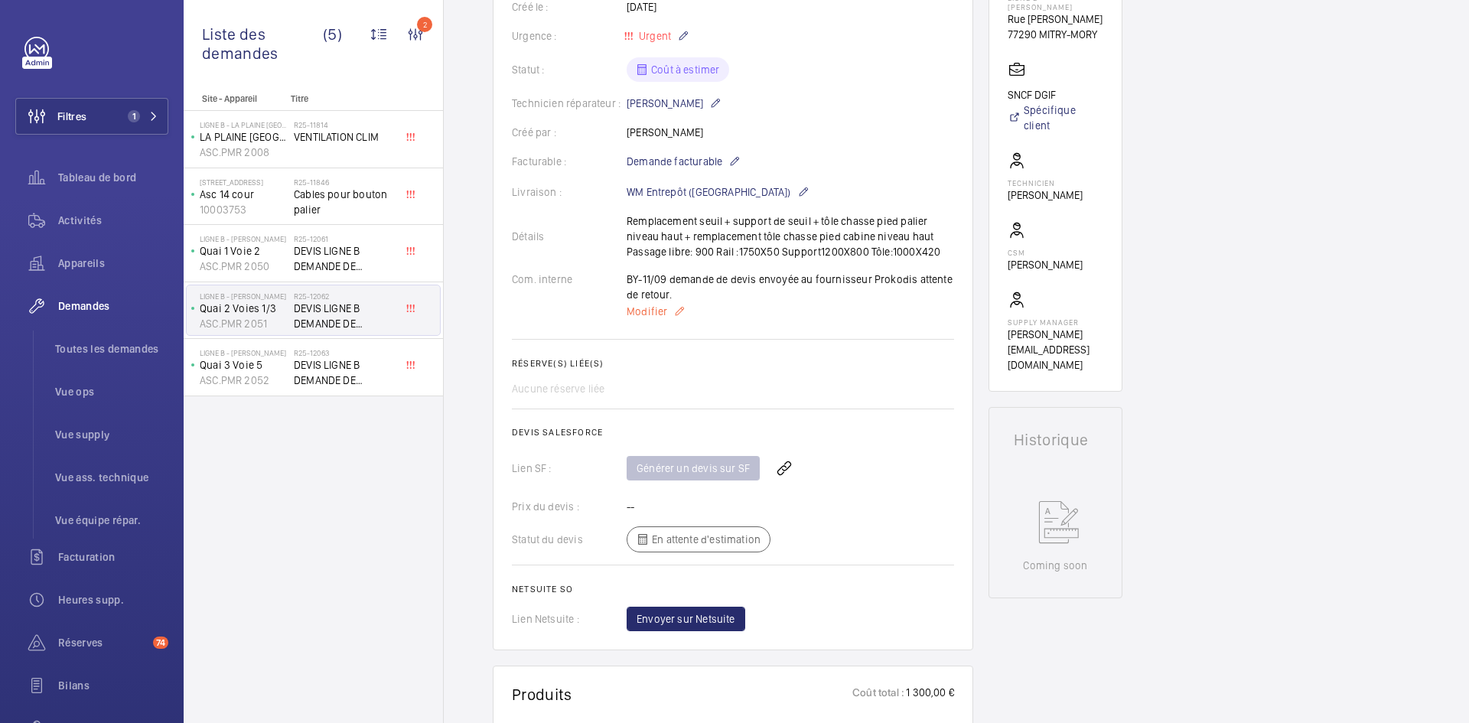
click at [641, 305] on span "Modifier" at bounding box center [647, 311] width 41 height 15
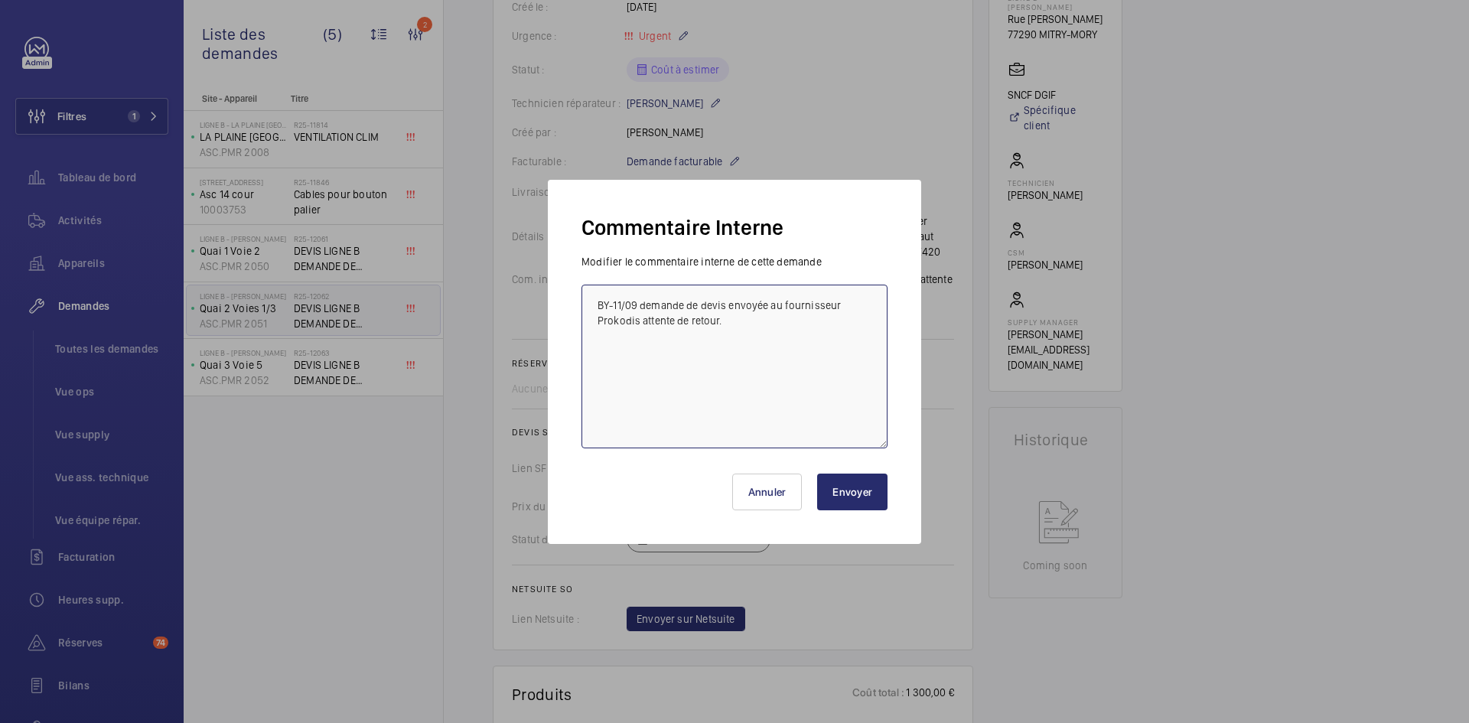
click at [595, 302] on textarea "BY-11/09 demande de devis envoyée au fournisseur Prokodis attente de retour." at bounding box center [734, 367] width 306 height 164
paste textarea "BY-11/09 attente retour TECH"
type textarea "BY-11/09 attente retour TECH BY-11/09 demande de devis envoyée au fournisseur P…"
click at [841, 489] on button "Envoyer" at bounding box center [852, 492] width 70 height 37
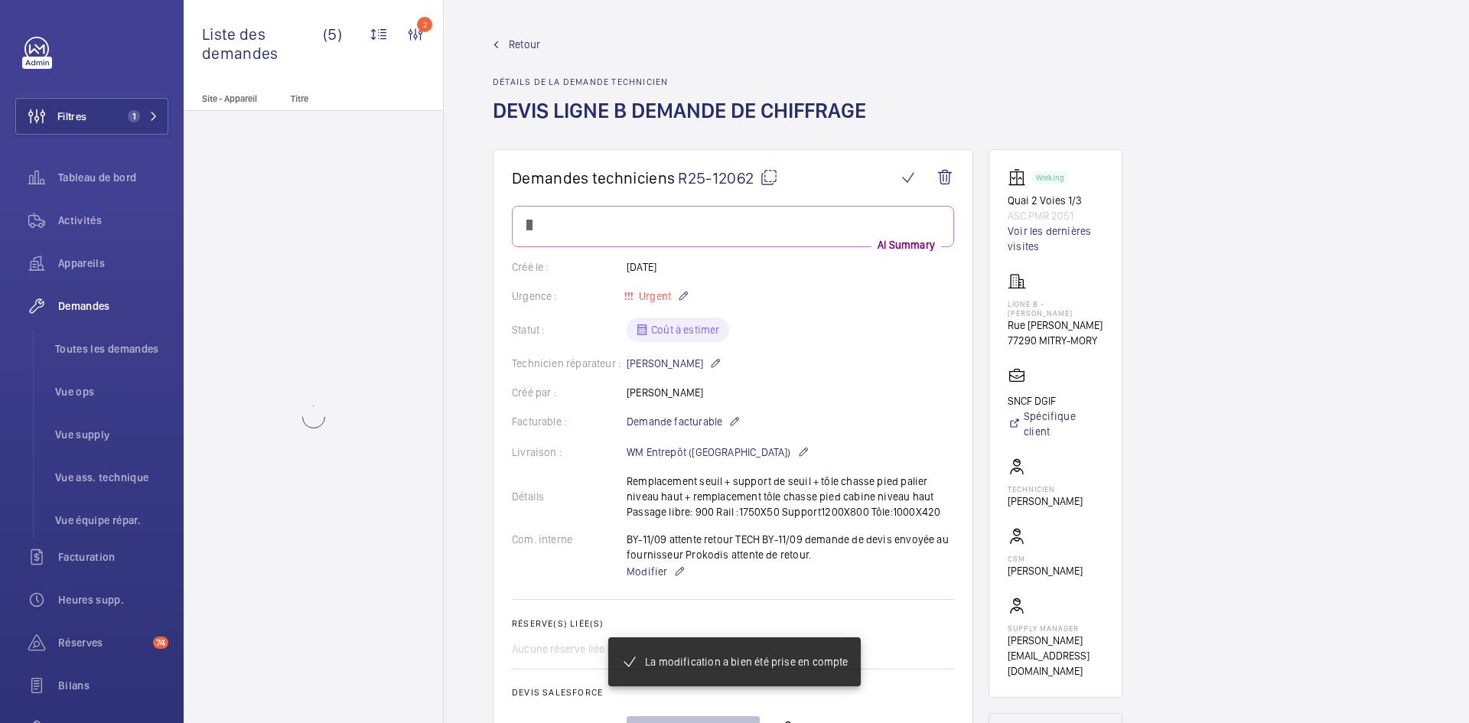
click at [272, 370] on div at bounding box center [313, 417] width 259 height 612
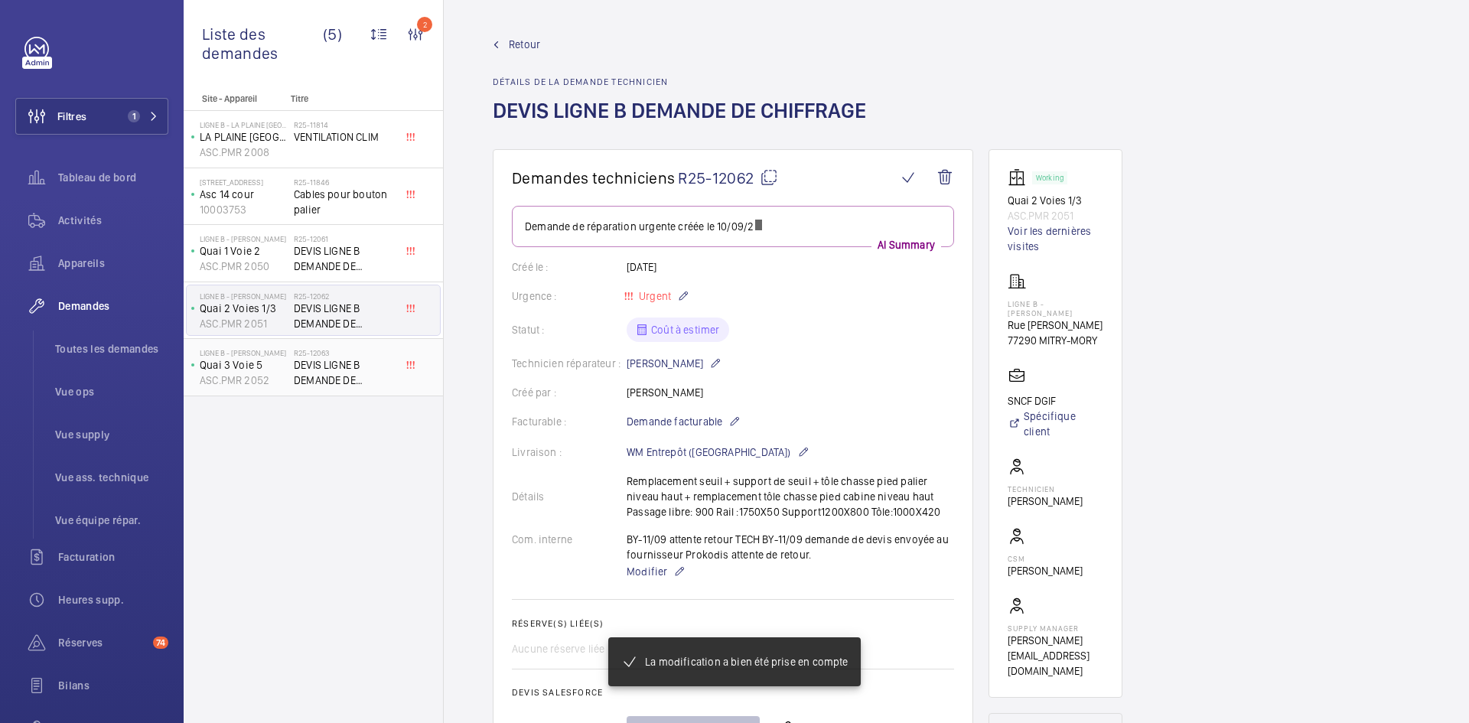
click at [267, 367] on p "Quai 3 Voie 5" at bounding box center [244, 364] width 88 height 15
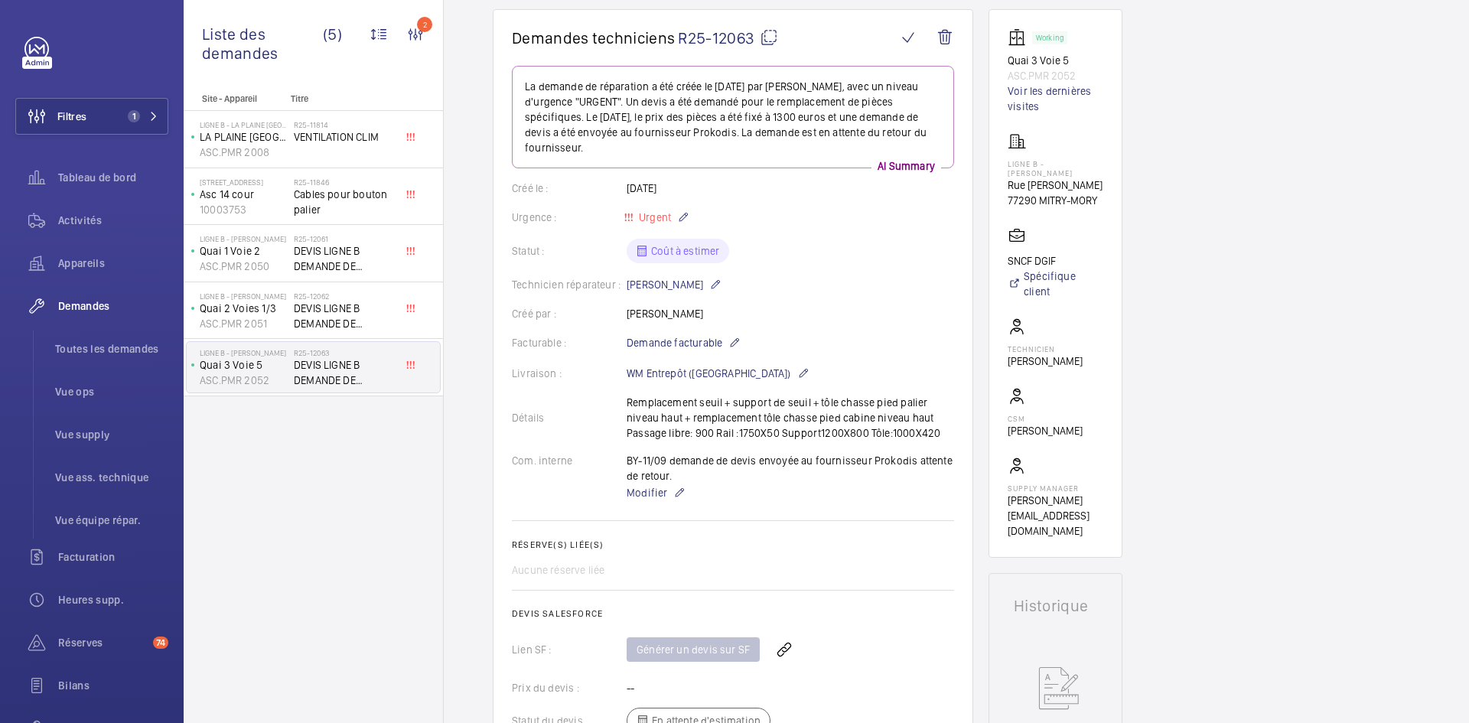
scroll to position [153, 0]
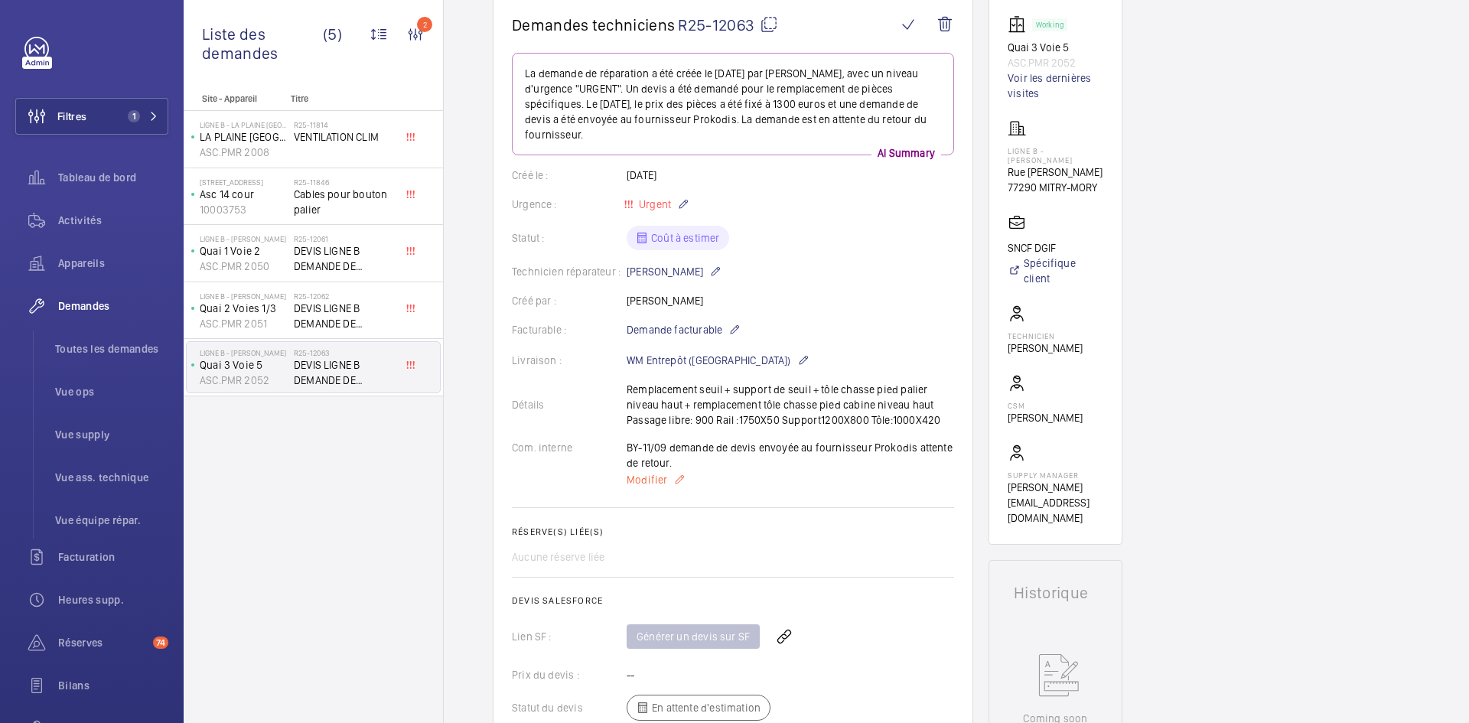
click at [643, 479] on span "Modifier" at bounding box center [647, 479] width 41 height 15
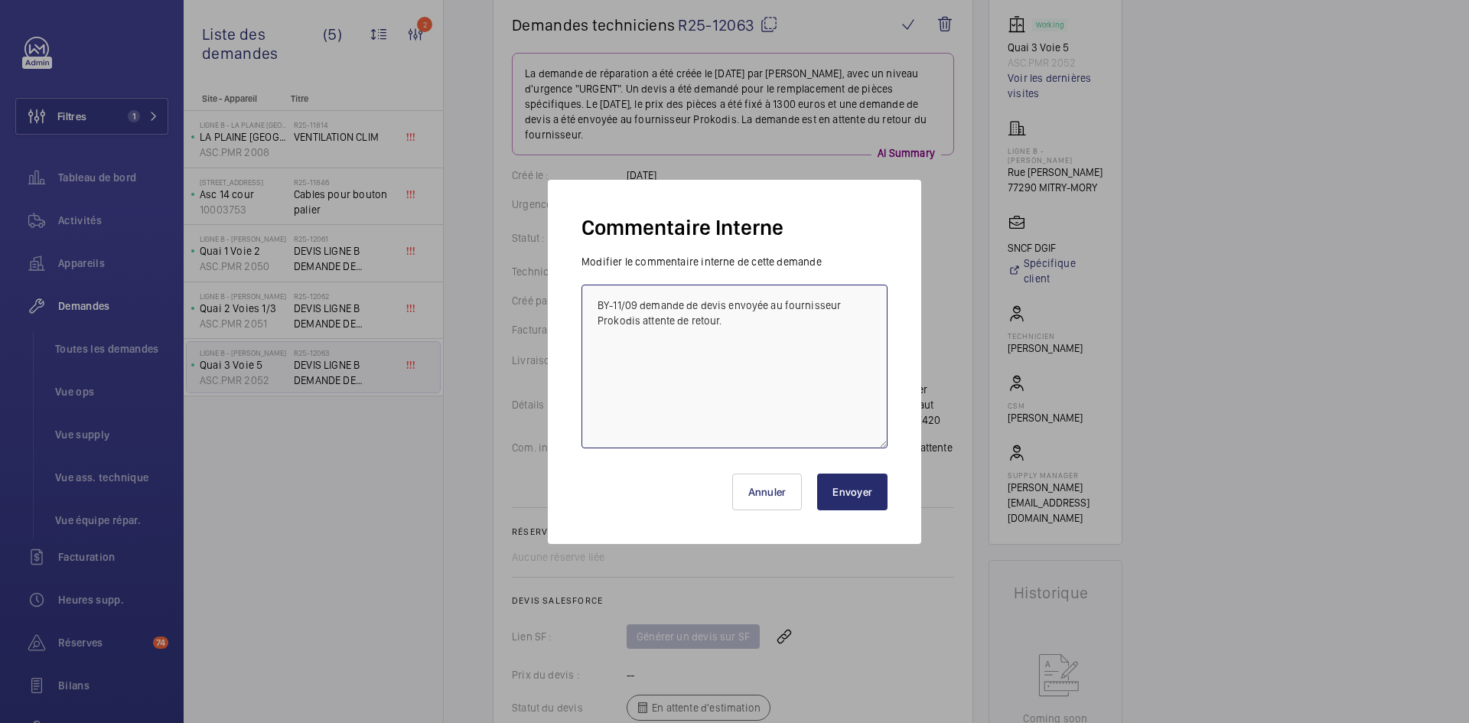
click at [592, 305] on textarea "BY-11/09 demande de devis envoyée au fournisseur Prokodis attente de retour." at bounding box center [734, 367] width 306 height 164
paste textarea "BY-11/09 attente retour TECH"
type textarea "BY-11/09 attente retour TECH BY-11/09 demande de devis envoyée au fournisseur P…"
click at [854, 494] on button "Envoyer" at bounding box center [852, 492] width 70 height 37
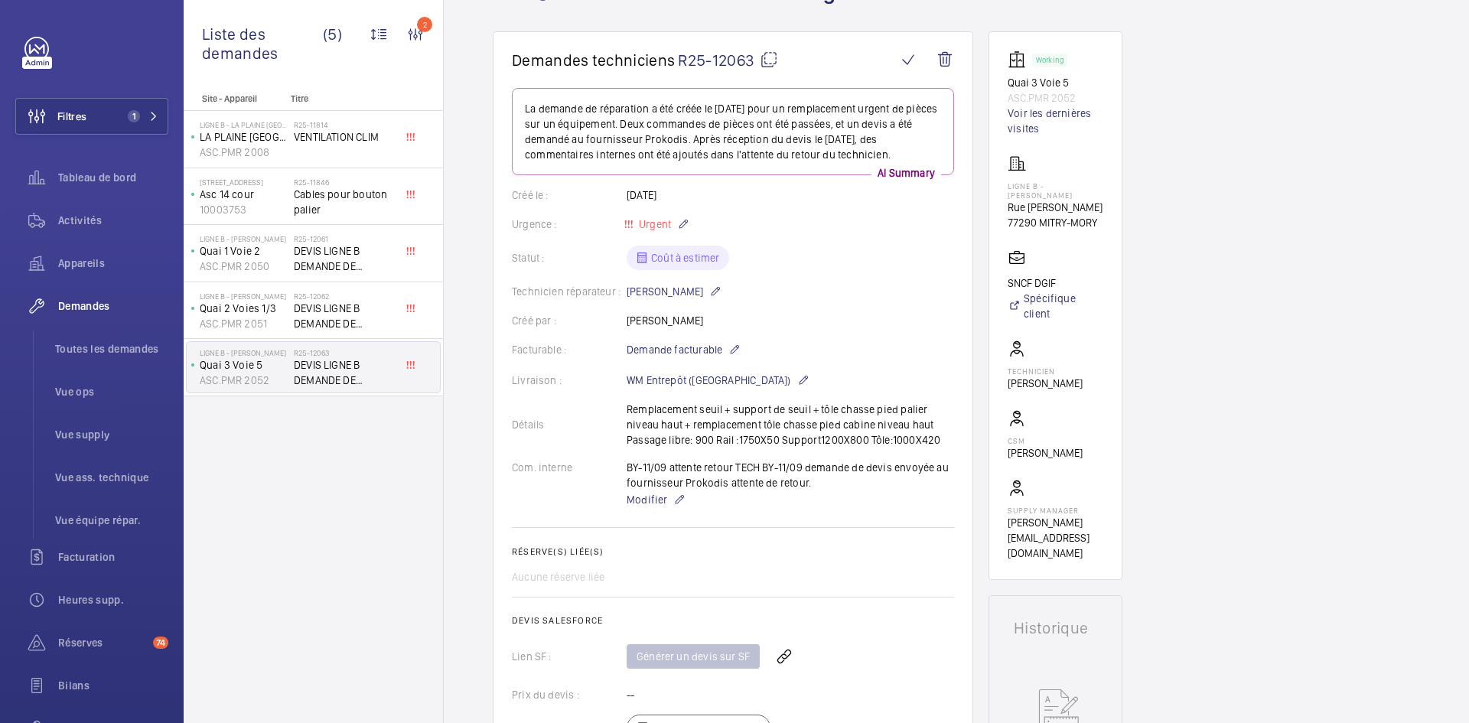
scroll to position [0, 0]
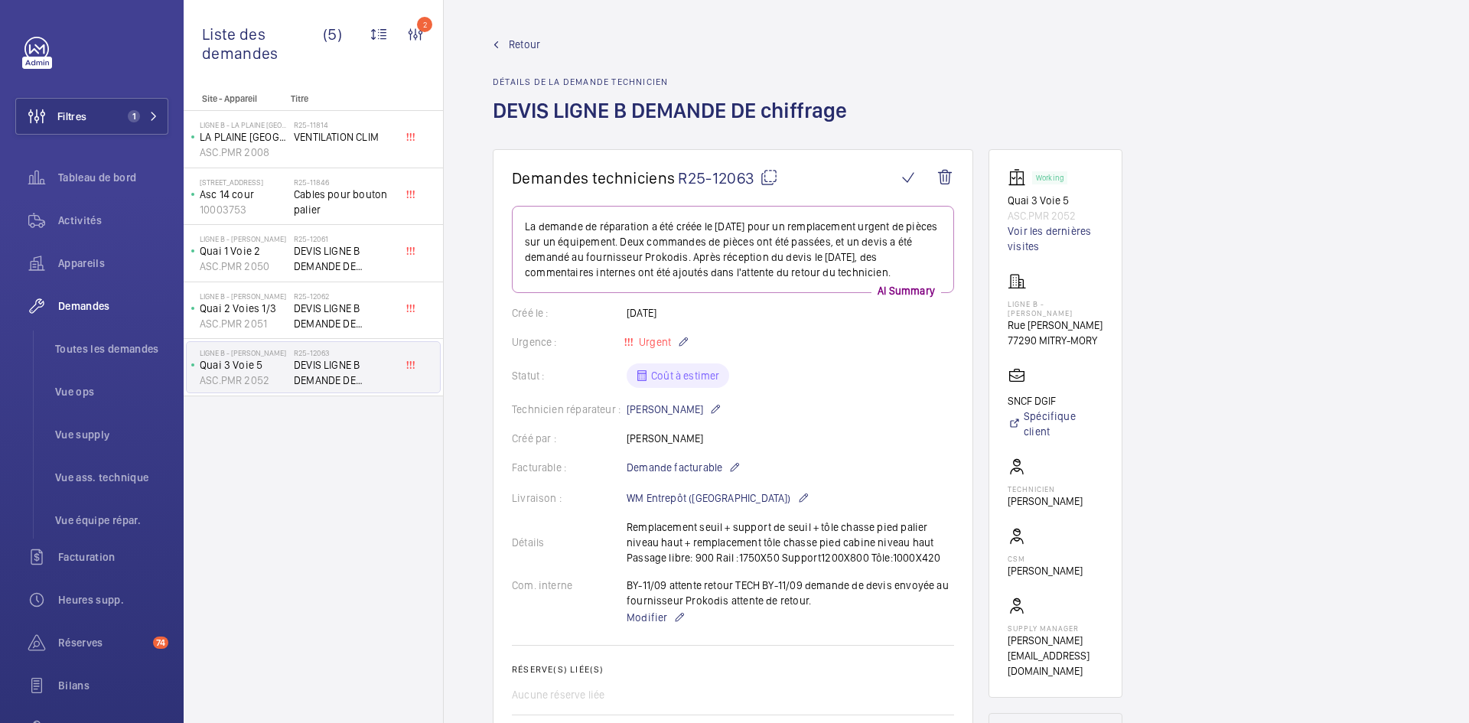
click at [526, 41] on span "Retour" at bounding box center [524, 44] width 31 height 15
click at [522, 37] on span "Retour" at bounding box center [524, 44] width 31 height 15
click at [523, 28] on wm-front-admin-header "Retour Détails de la demande technicien DEVIS LIGNE B DEMANDE DE chiffrage" at bounding box center [956, 74] width 1025 height 149
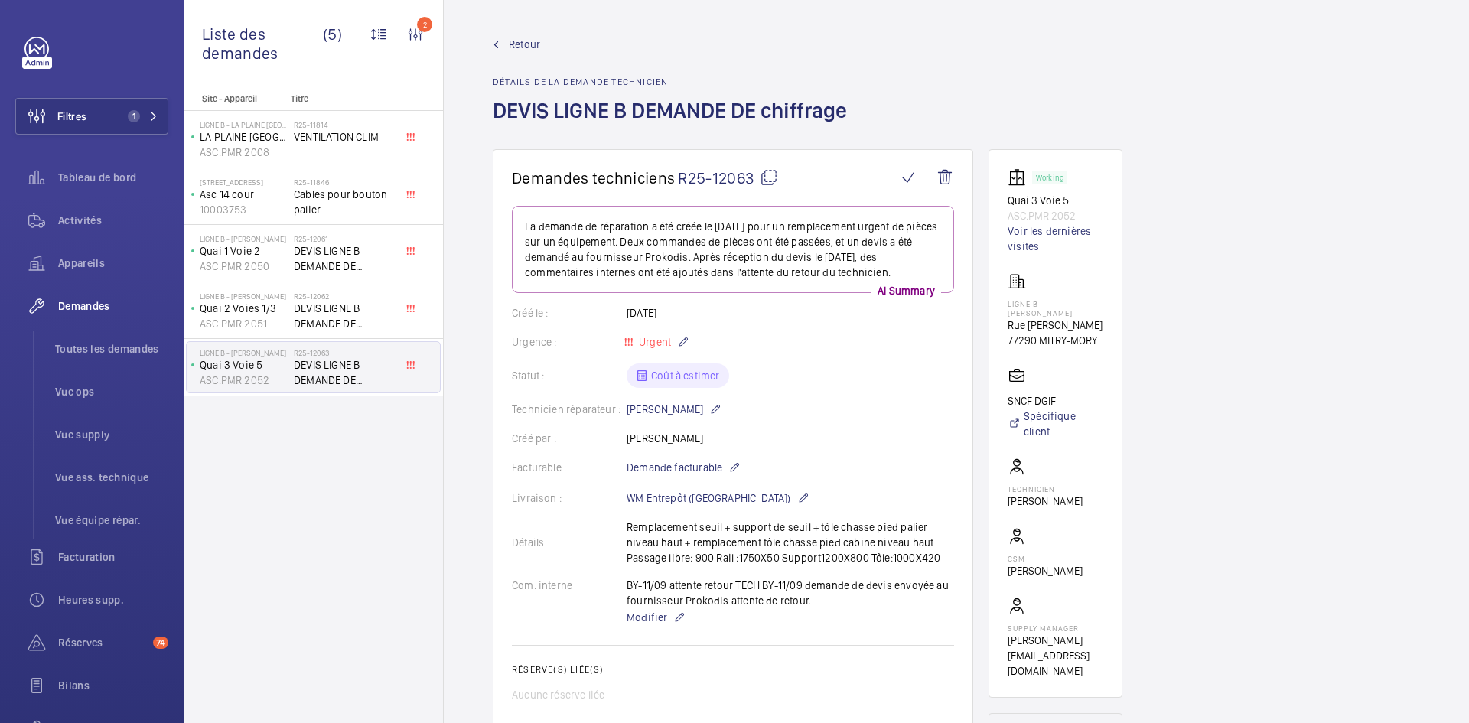
click at [519, 45] on span "Retour" at bounding box center [524, 44] width 31 height 15
click at [85, 431] on span "Vue supply" at bounding box center [111, 434] width 113 height 15
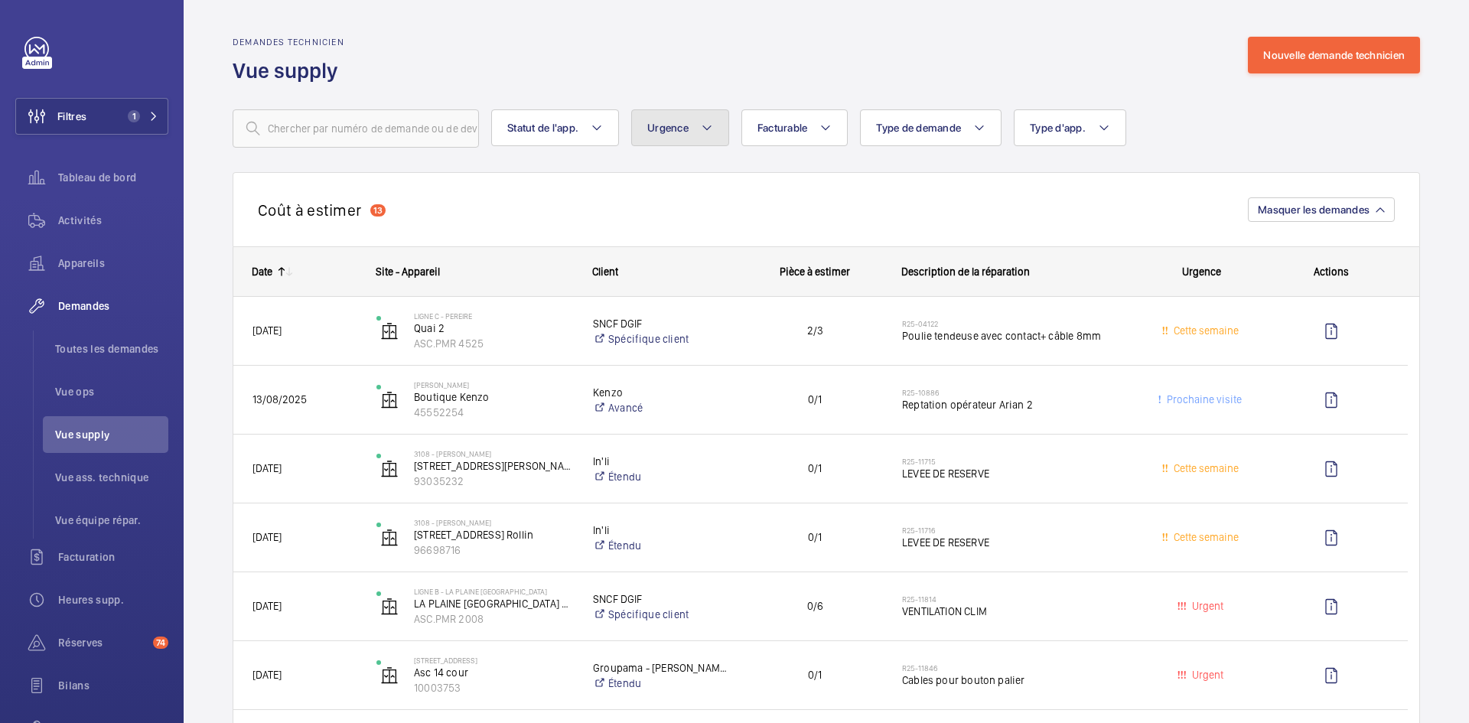
click at [713, 125] on mat-icon at bounding box center [707, 128] width 12 height 18
click at [661, 243] on input "Urgent" at bounding box center [654, 248] width 31 height 31
checkbox input "true"
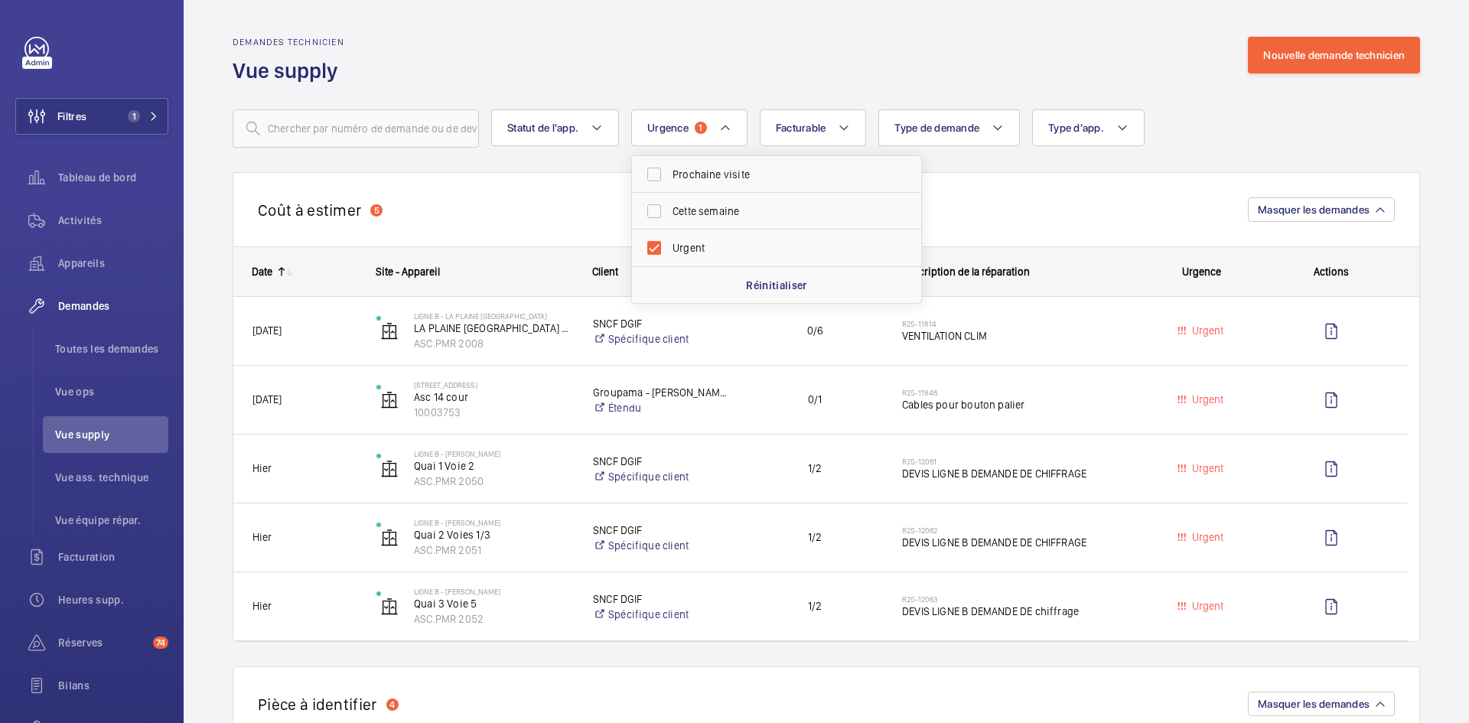
click at [691, 57] on div "Demandes technicien Vue supply Nouvelle demande technicien" at bounding box center [826, 61] width 1187 height 48
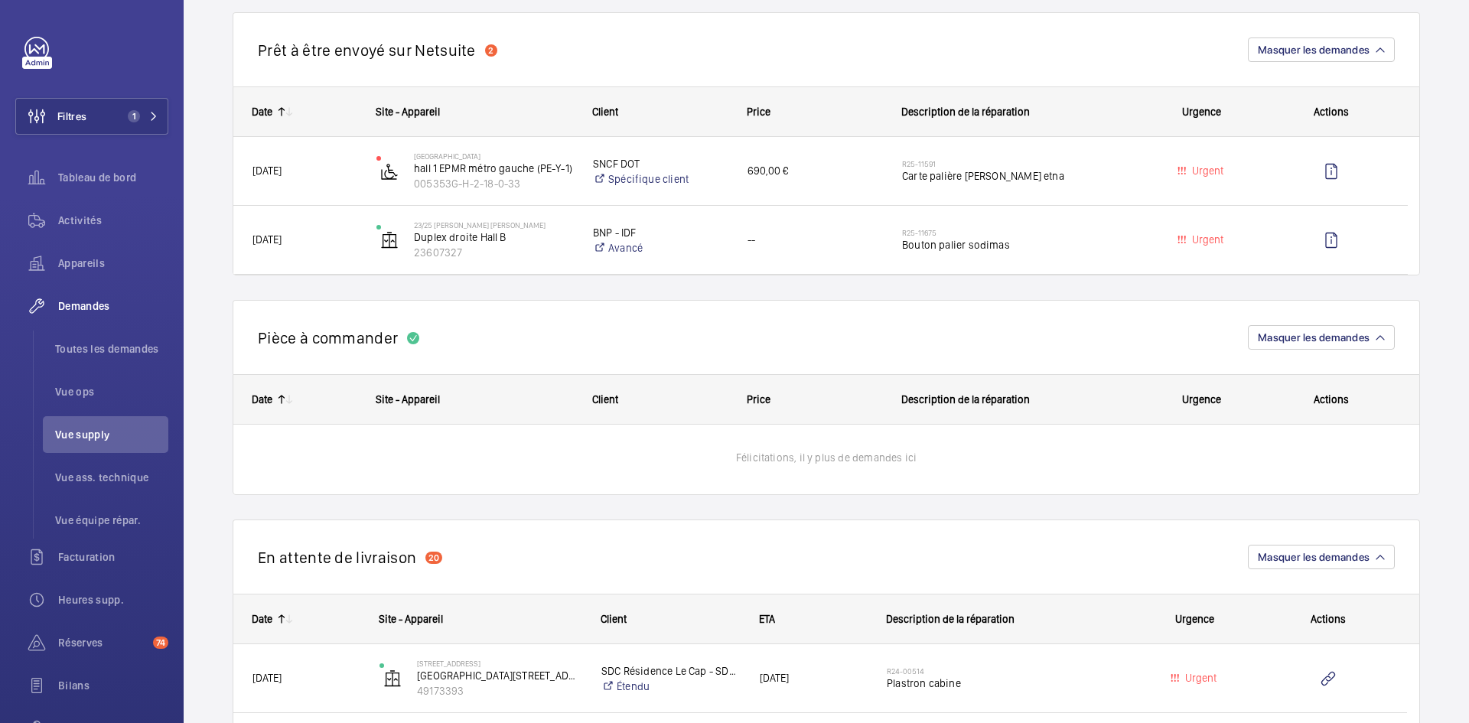
scroll to position [918, 0]
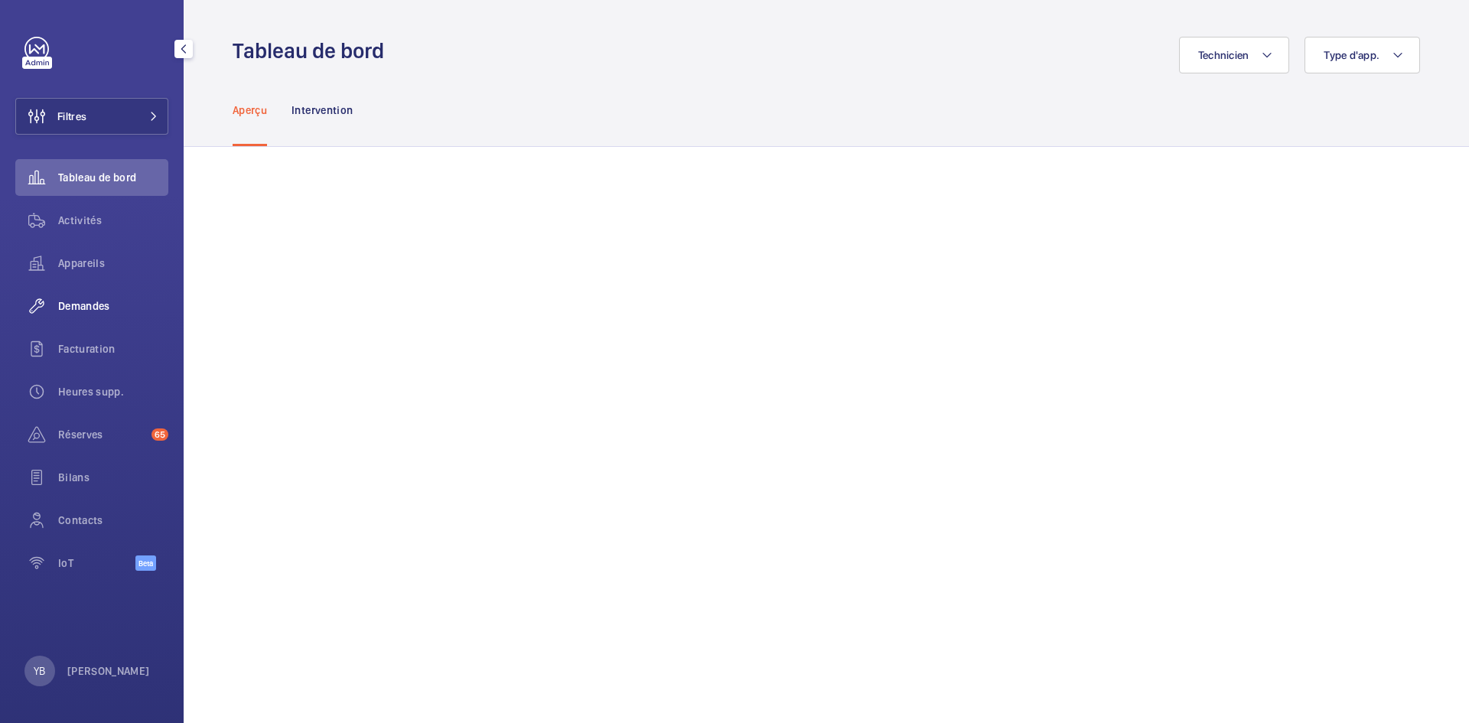
click at [93, 310] on span "Demandes" at bounding box center [113, 305] width 110 height 15
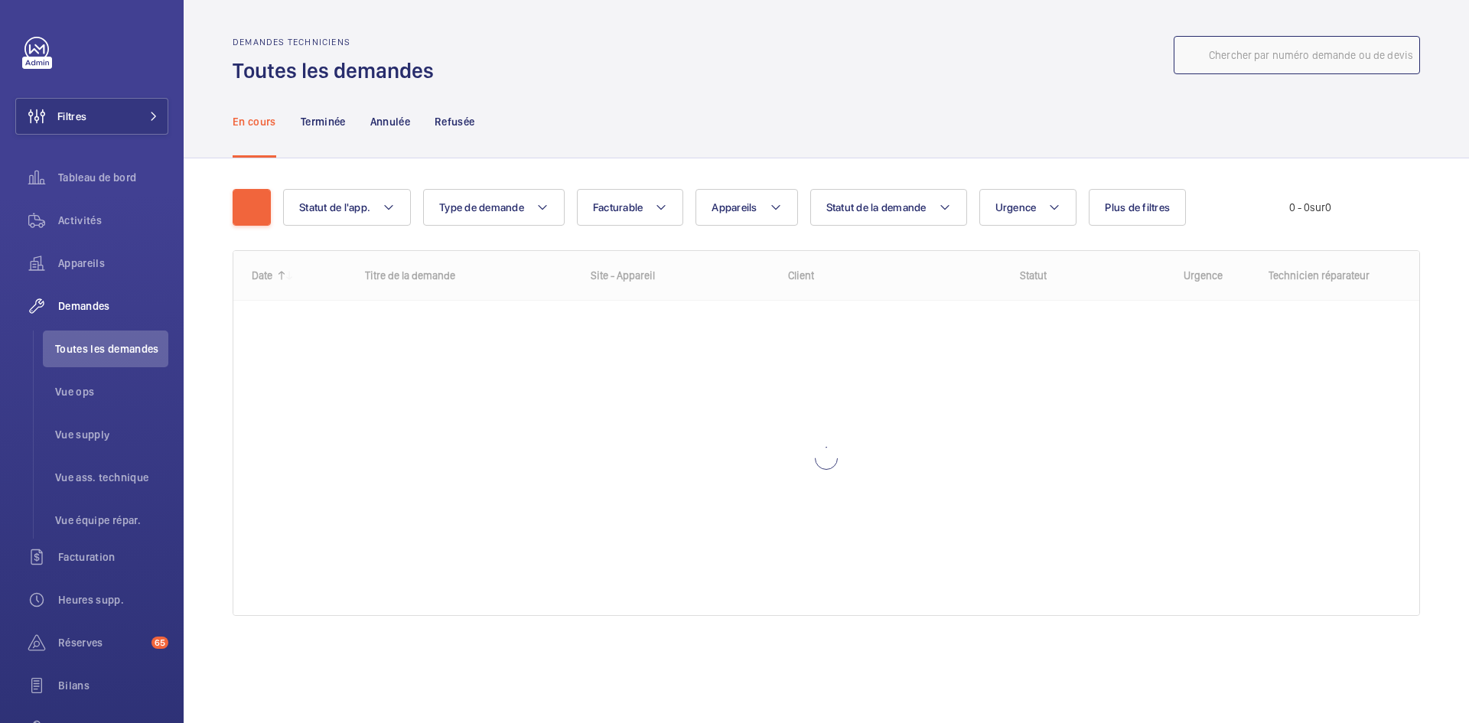
click at [1223, 53] on input "text" at bounding box center [1297, 55] width 246 height 38
paste input "R25-11866"
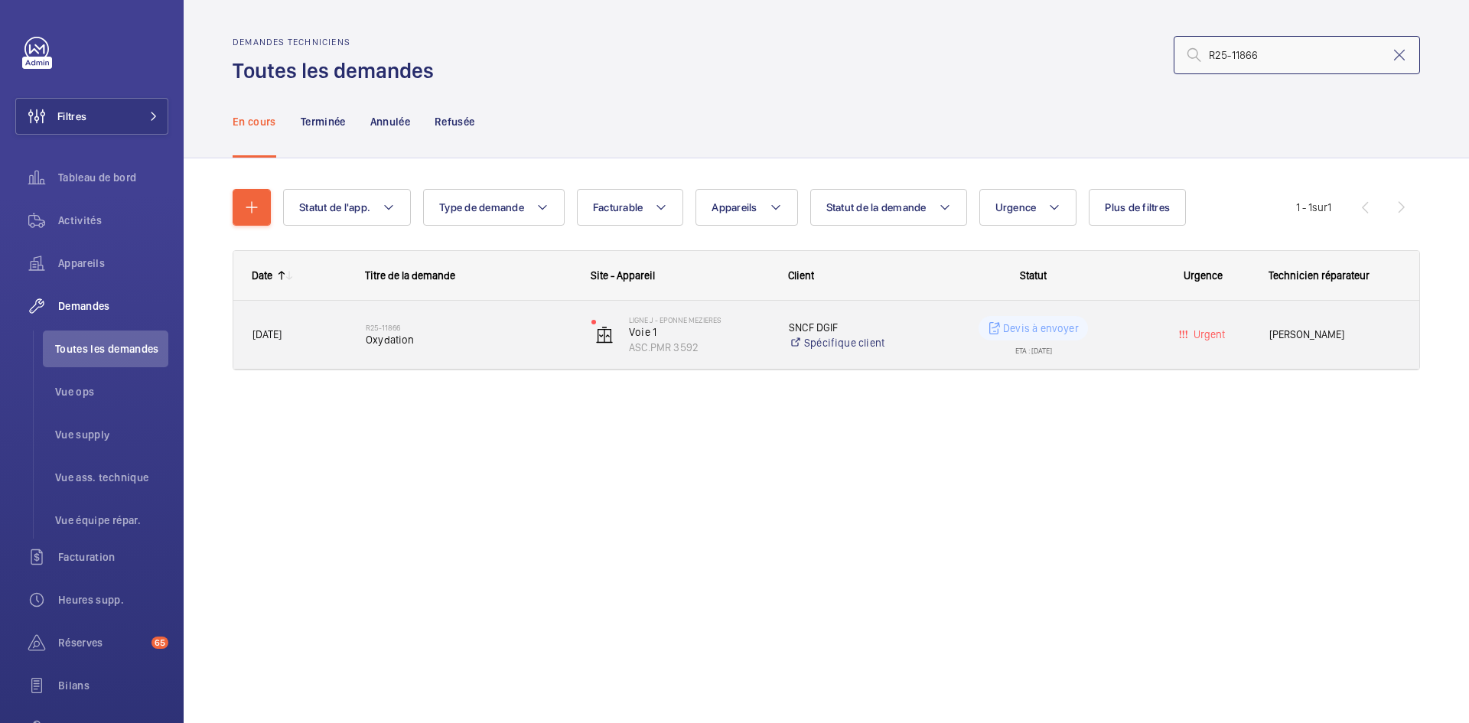
type input "R25-11866"
click at [282, 338] on span "[DATE]" at bounding box center [266, 334] width 29 height 12
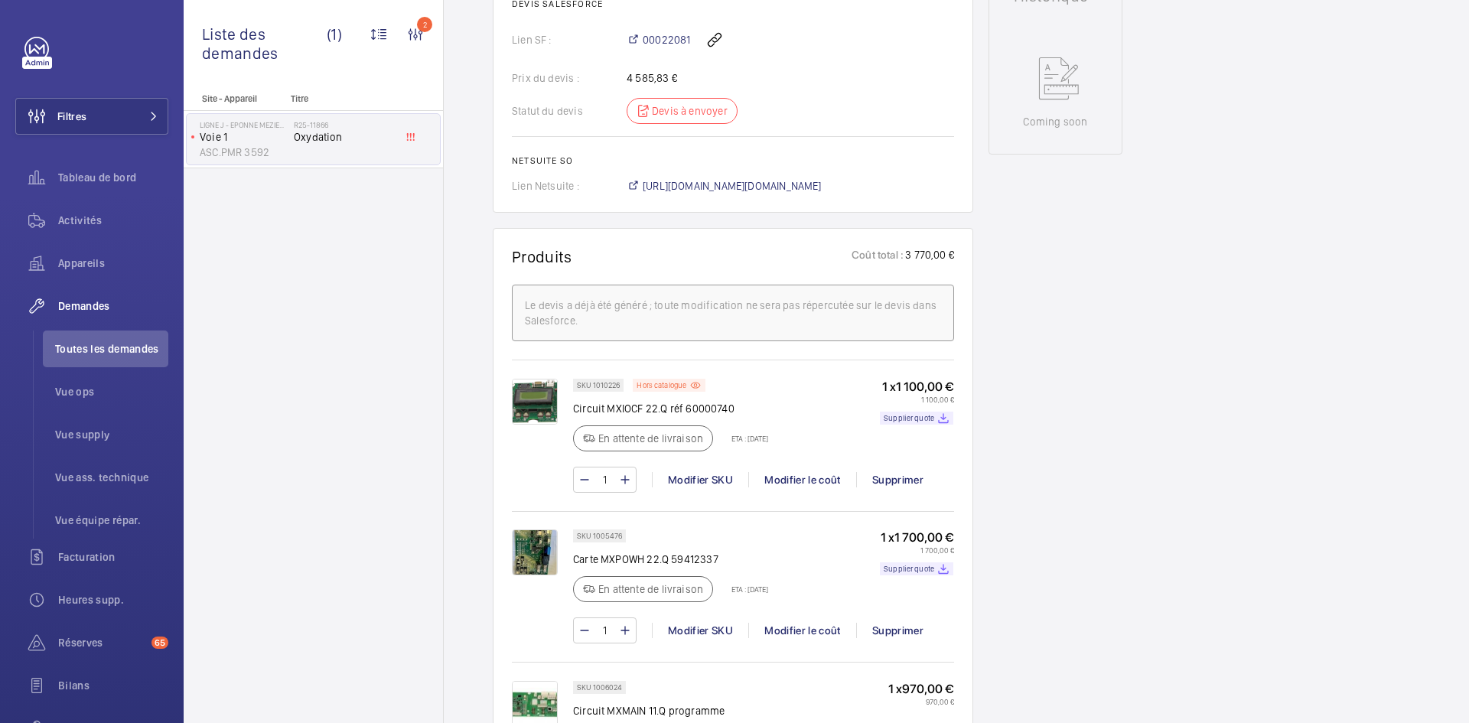
scroll to position [918, 0]
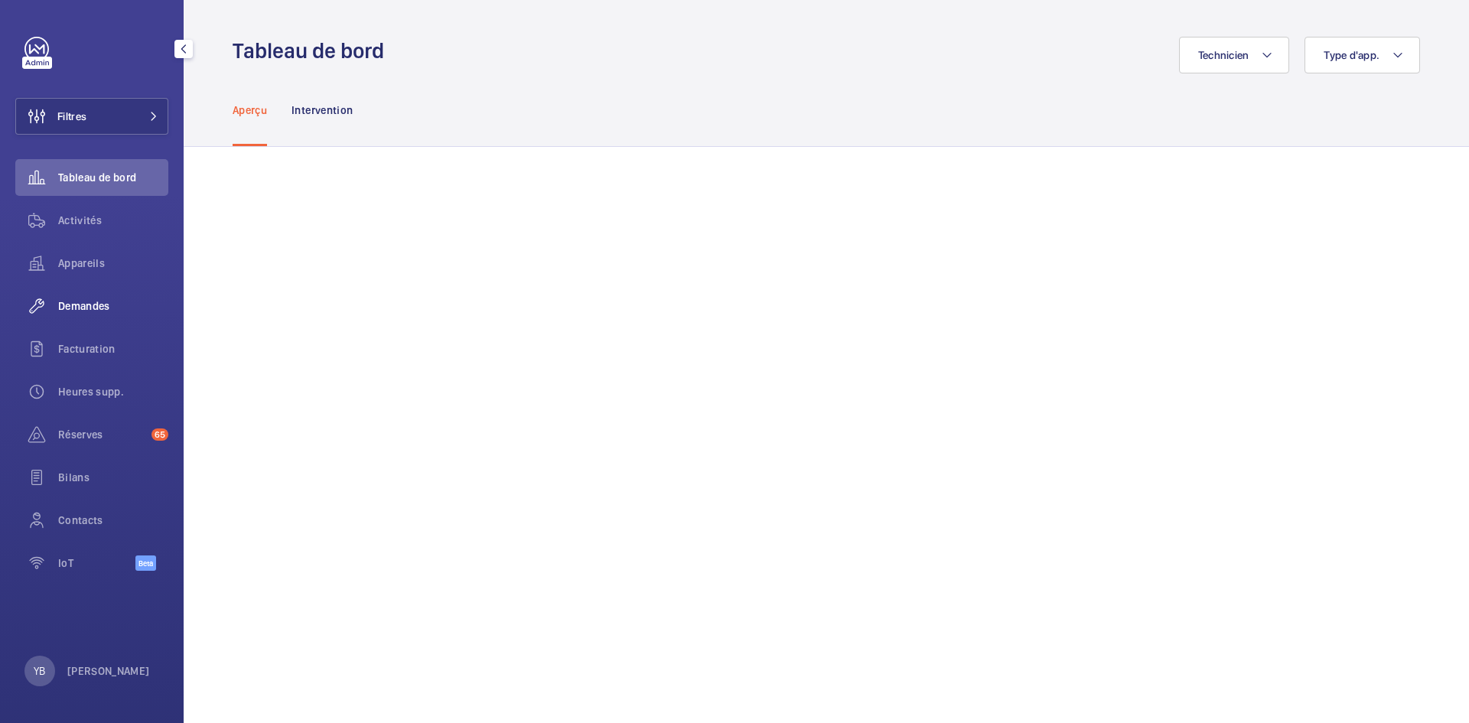
click at [96, 308] on span "Demandes" at bounding box center [113, 305] width 110 height 15
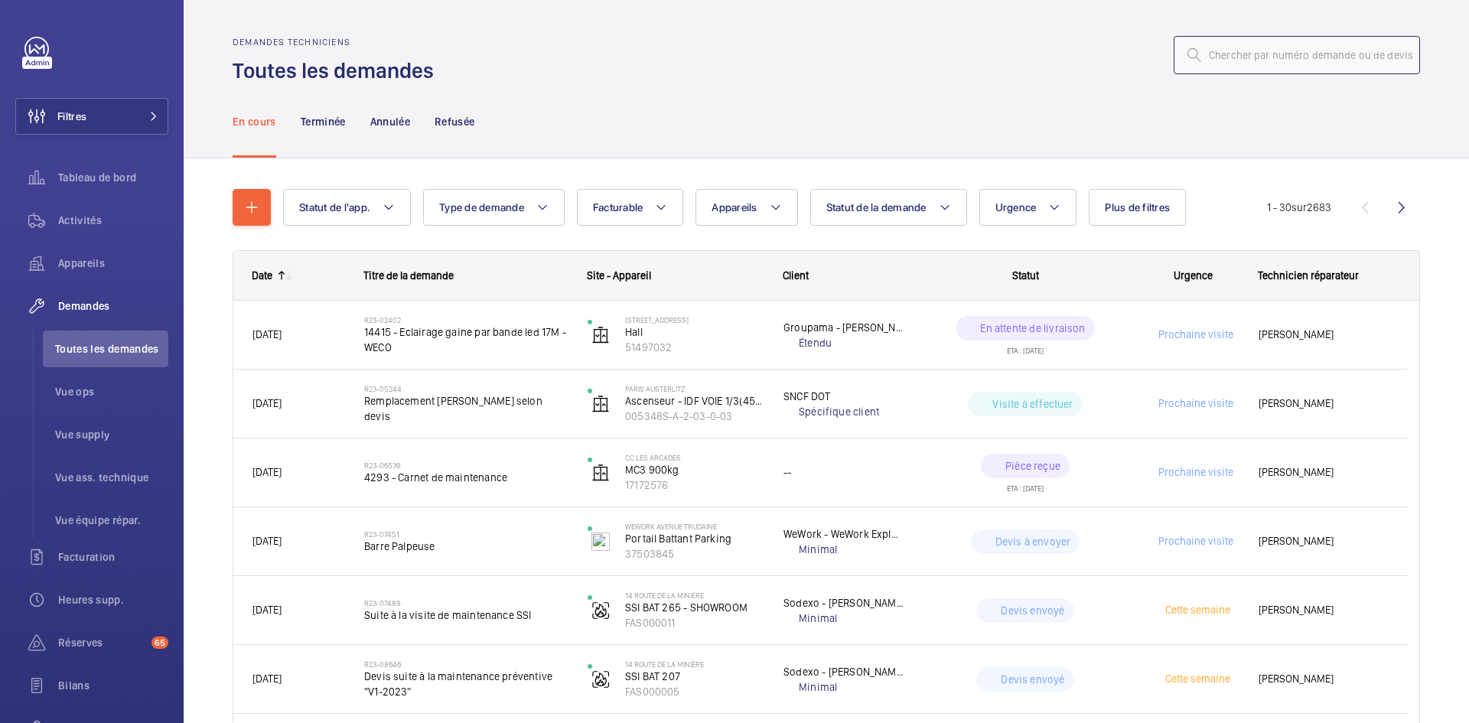
click at [1246, 49] on input "text" at bounding box center [1297, 55] width 246 height 38
paste input "R25-11416"
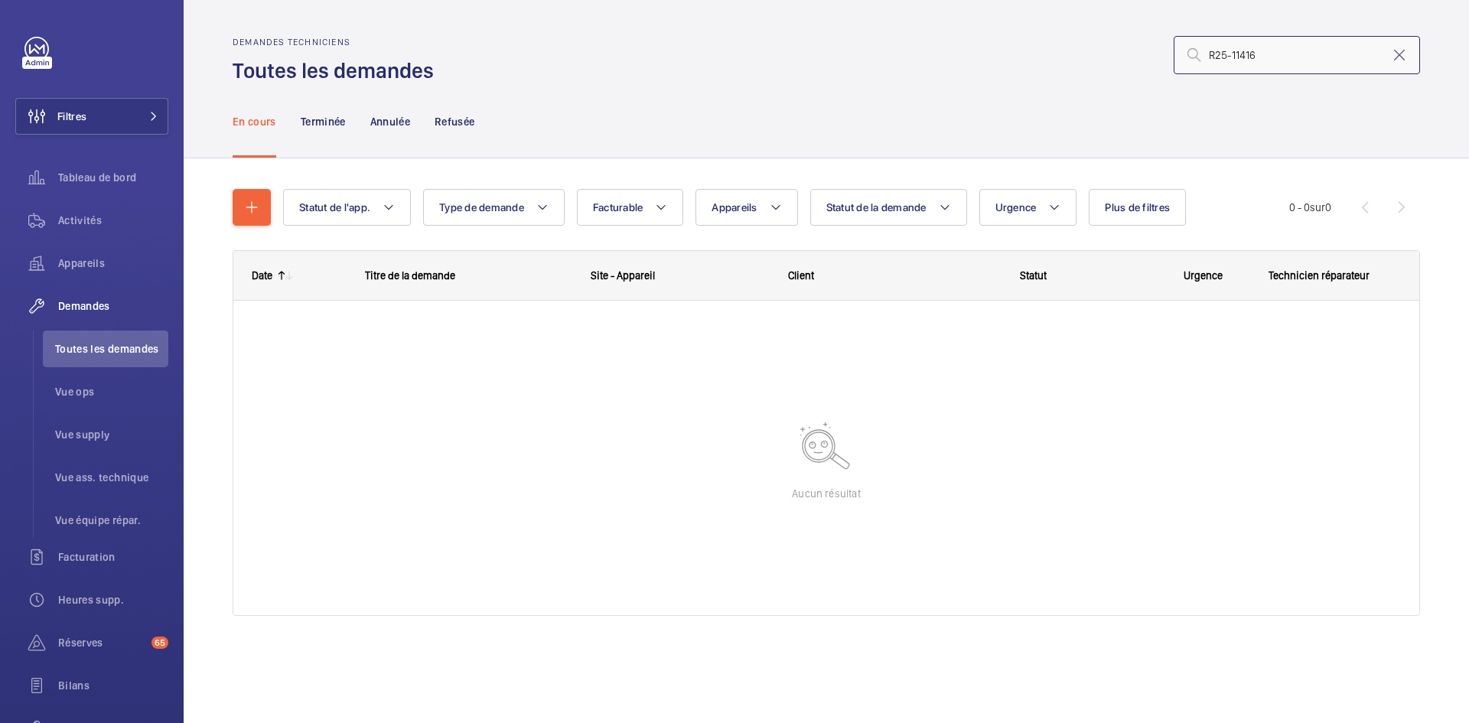
click at [1213, 47] on input "R25-11416" at bounding box center [1297, 55] width 246 height 38
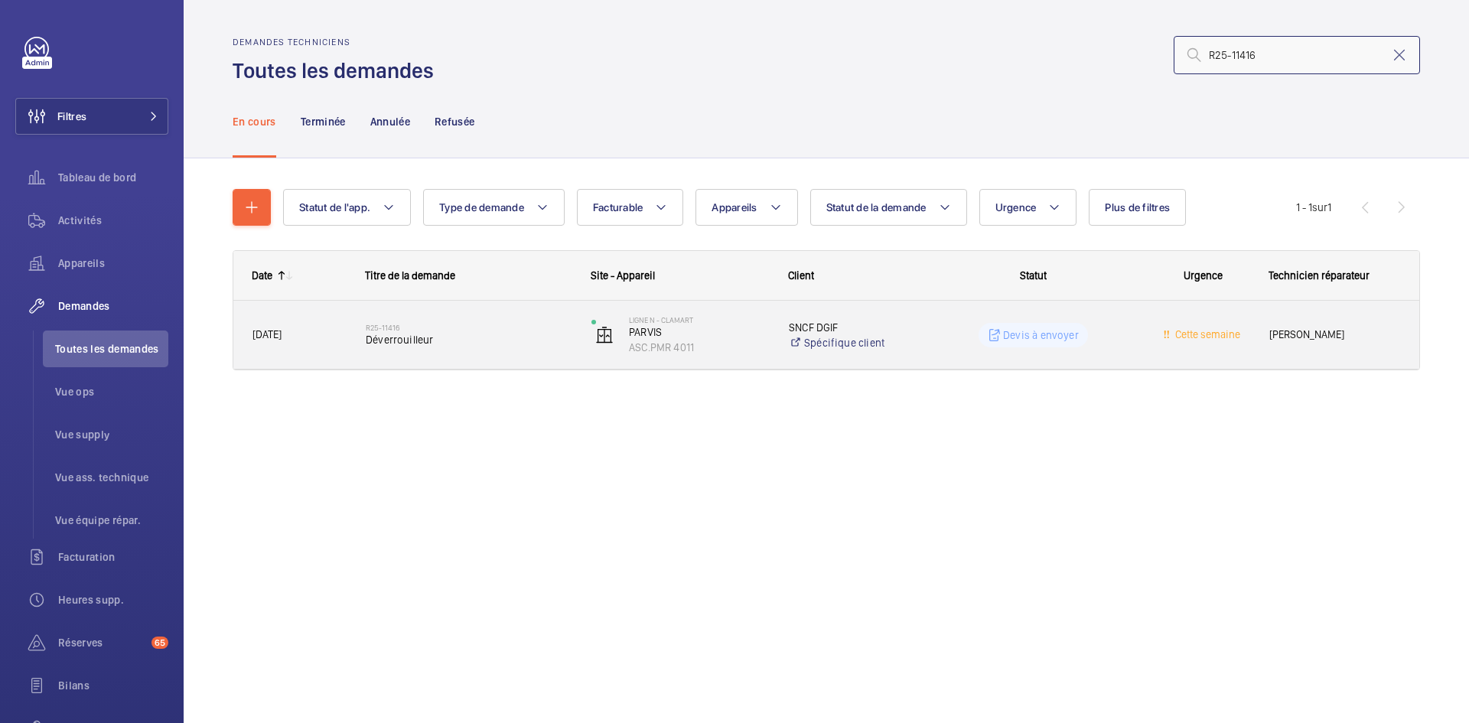
type input "R25-11416"
click at [312, 334] on span "27/08/2025" at bounding box center [298, 335] width 93 height 18
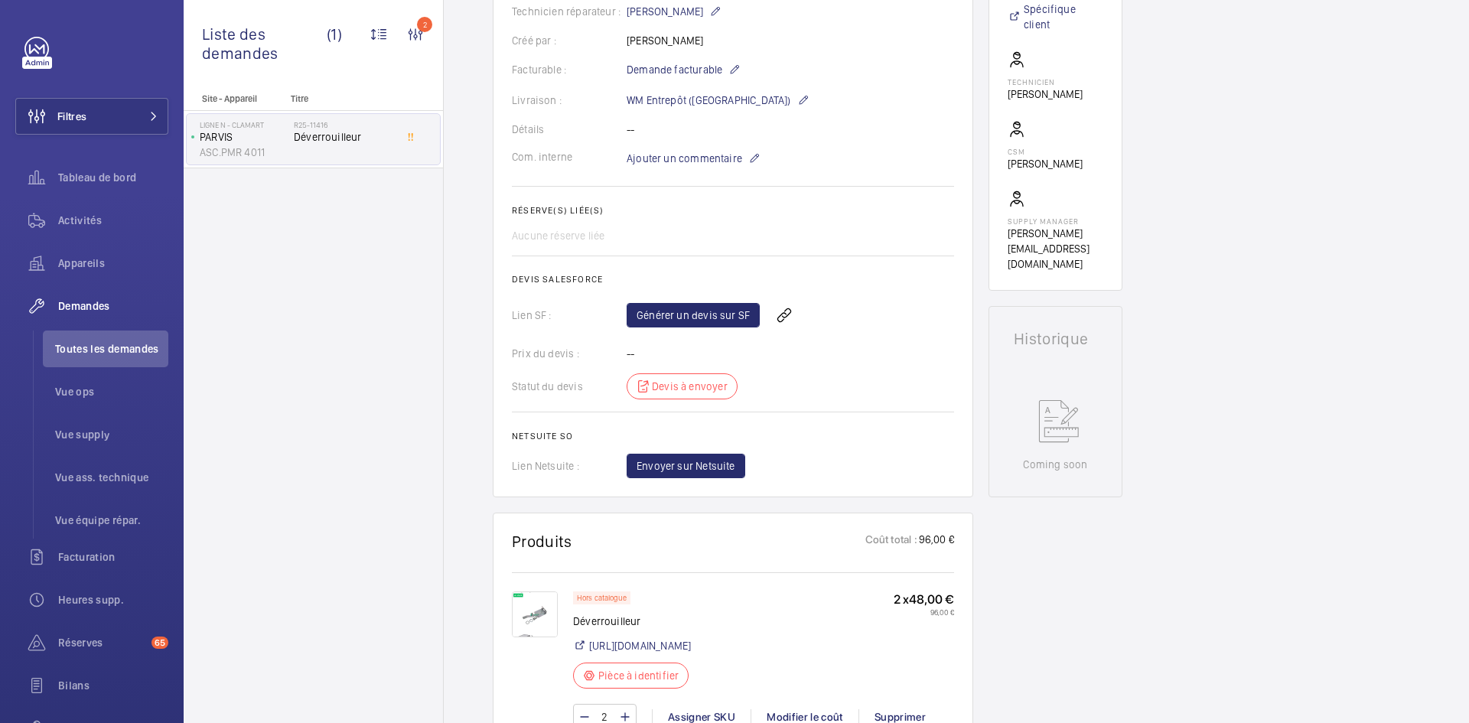
scroll to position [536, 0]
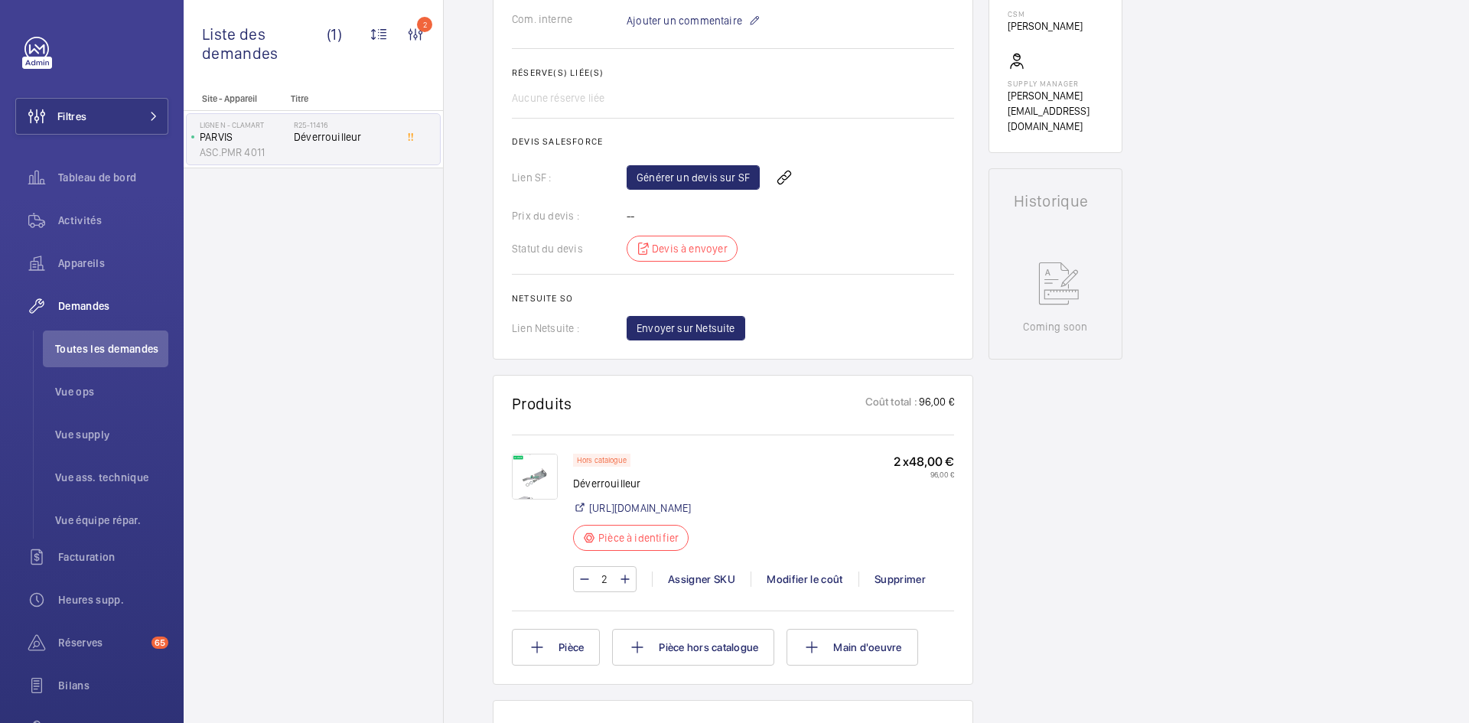
click at [534, 475] on img at bounding box center [535, 477] width 46 height 46
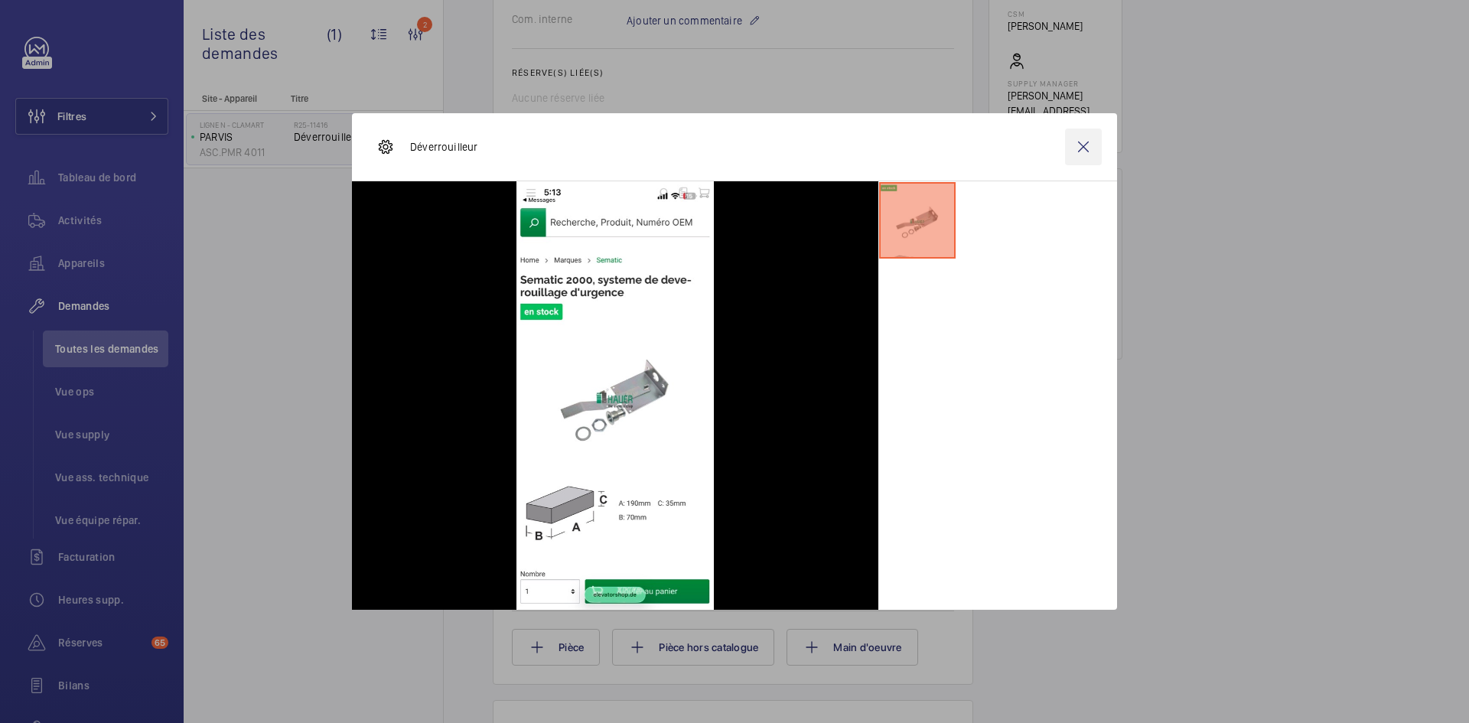
click at [1083, 147] on wm-front-icon-button at bounding box center [1083, 147] width 37 height 37
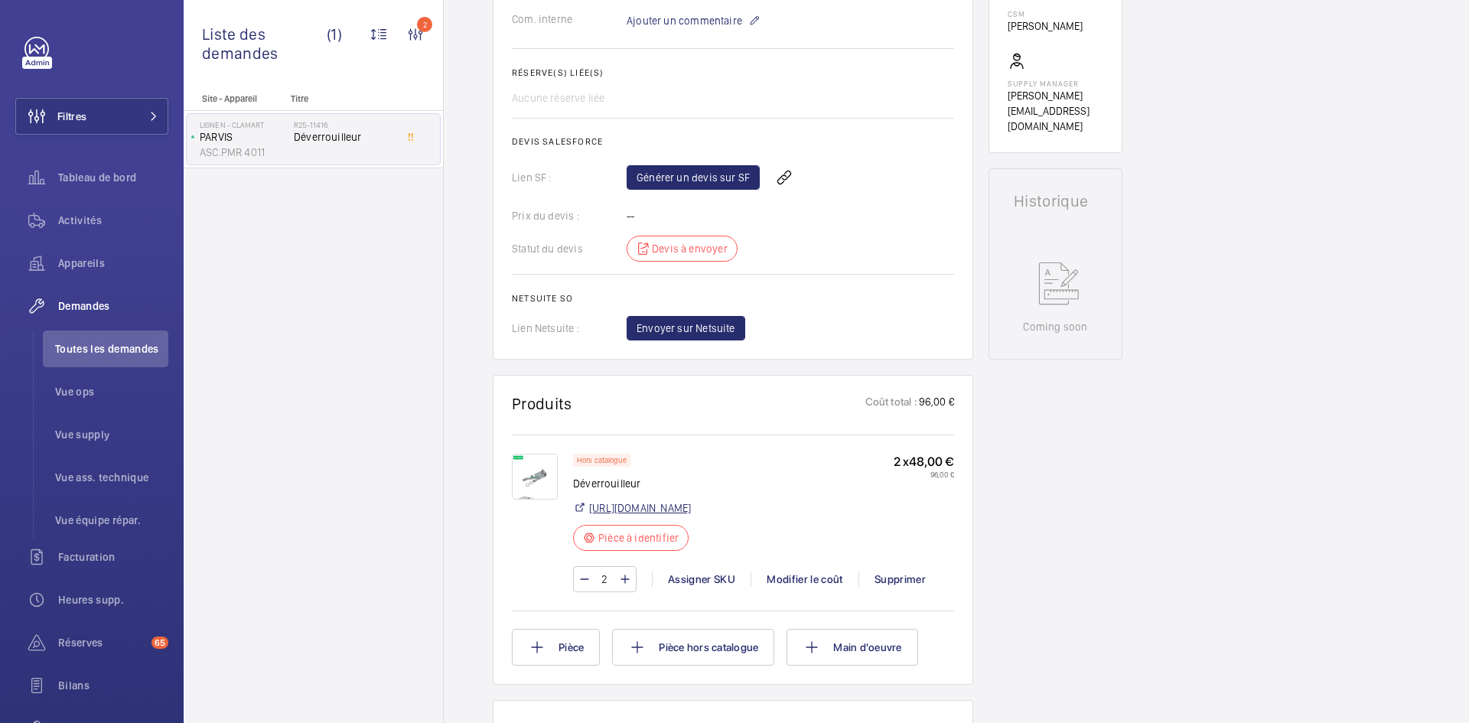
click at [691, 510] on link "https://www.elevatorshop.de/fr/sematic-2000-systeme-de-deverouillage-d-urgence-…" at bounding box center [640, 507] width 102 height 15
click at [691, 506] on link "https://www.elevatorshop.de/fr/sematic-2000-systeme-de-deverouillage-d-urgence-…" at bounding box center [640, 507] width 102 height 15
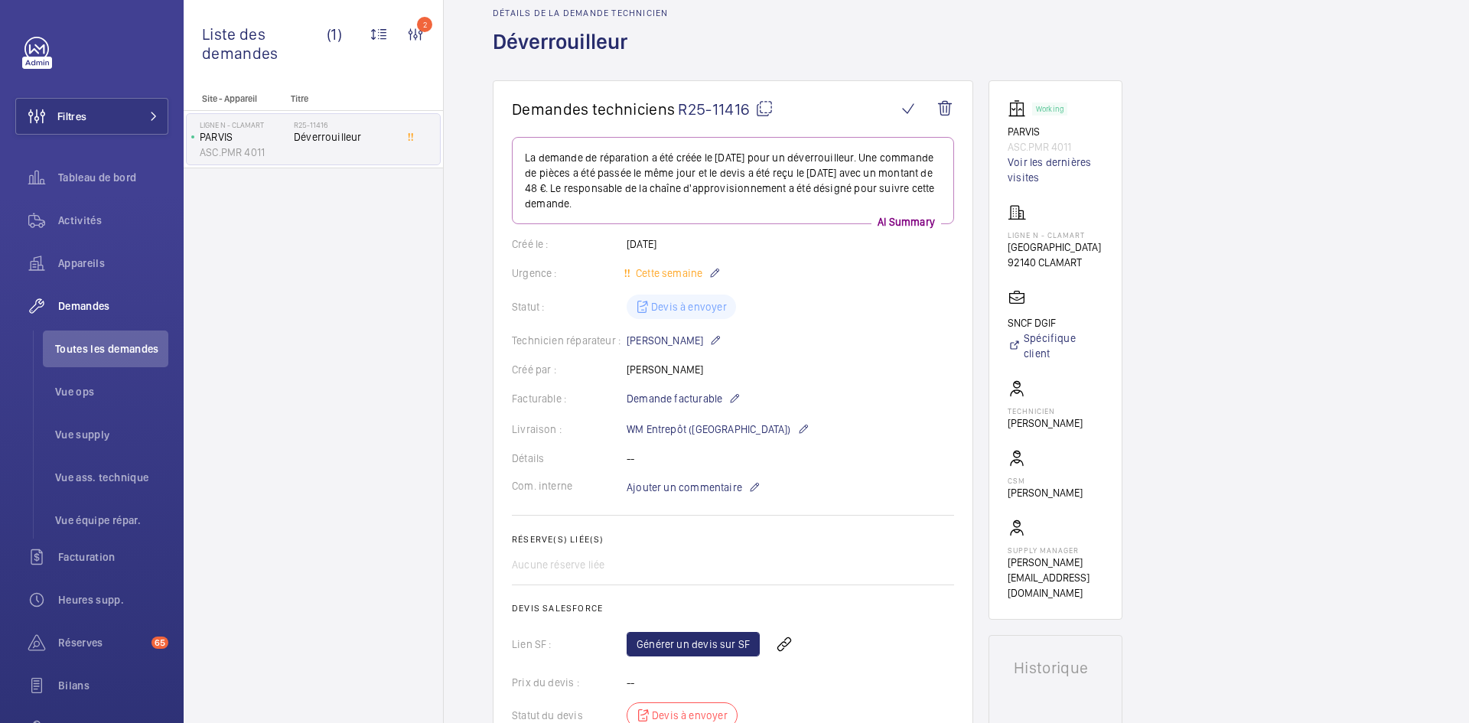
scroll to position [0, 0]
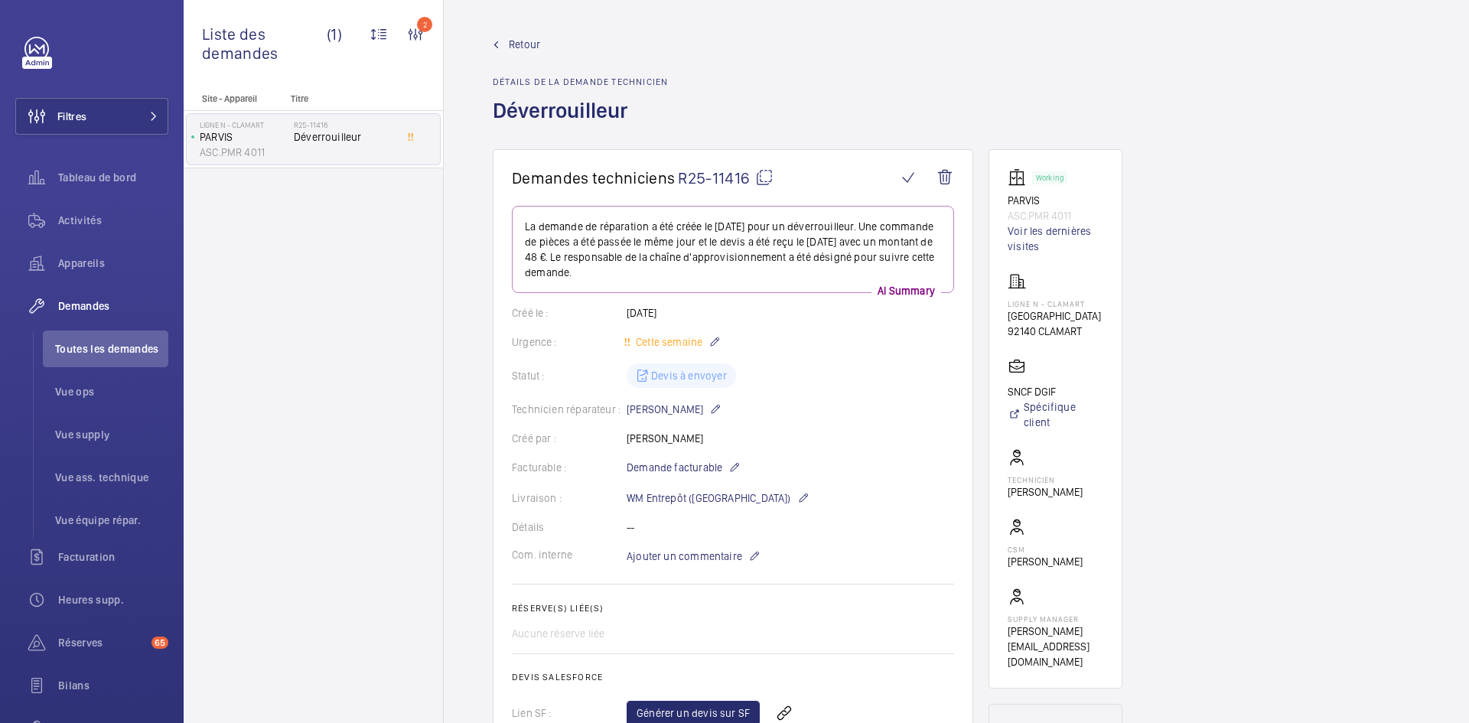
click at [762, 170] on mat-icon at bounding box center [764, 177] width 18 height 18
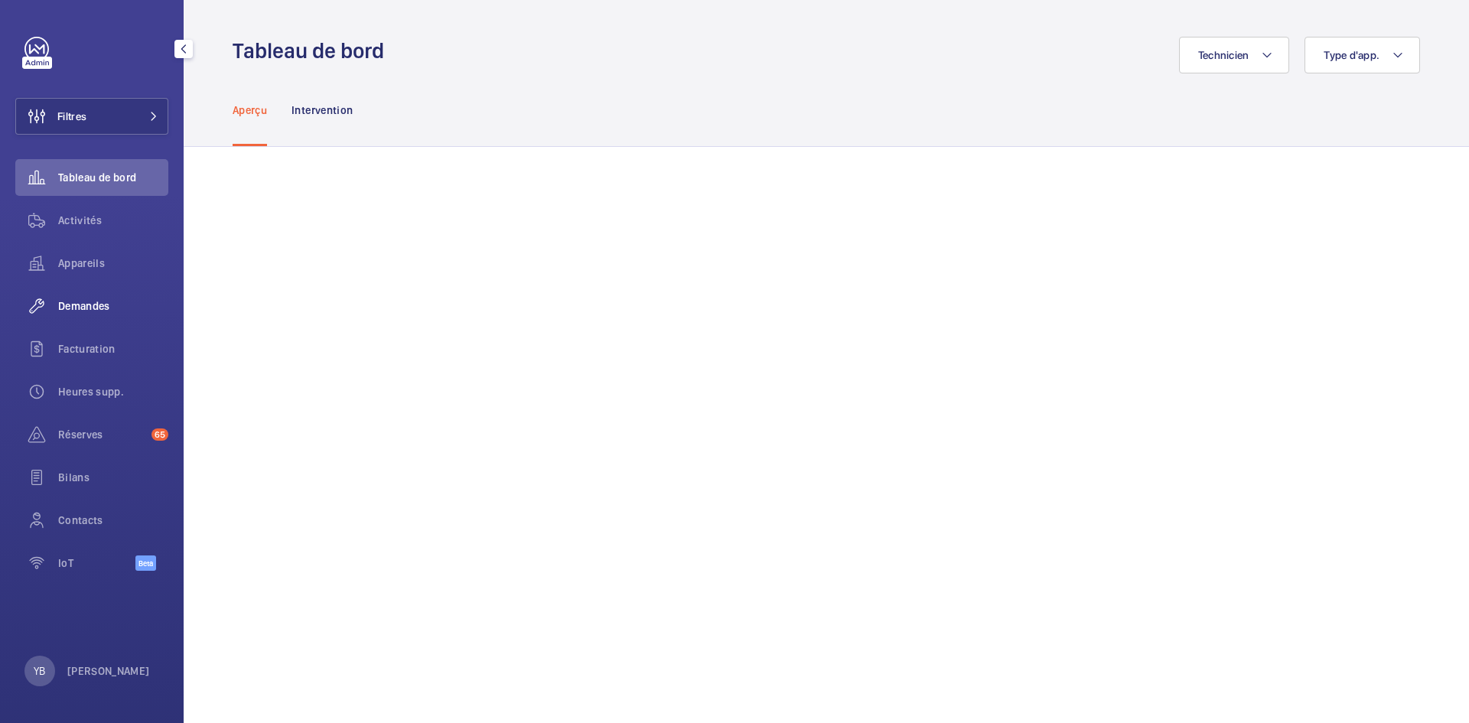
click at [73, 303] on span "Demandes" at bounding box center [113, 305] width 110 height 15
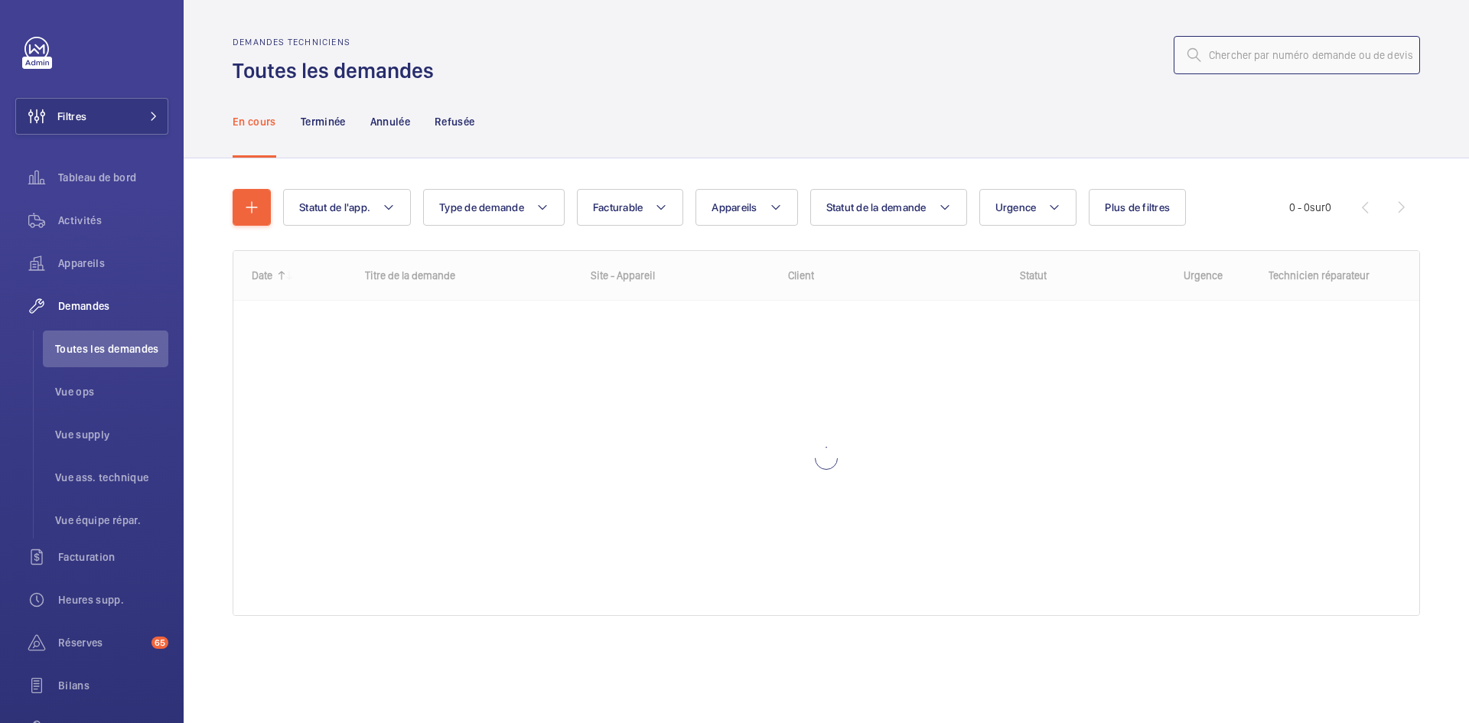
click at [1223, 55] on input "text" at bounding box center [1297, 55] width 246 height 38
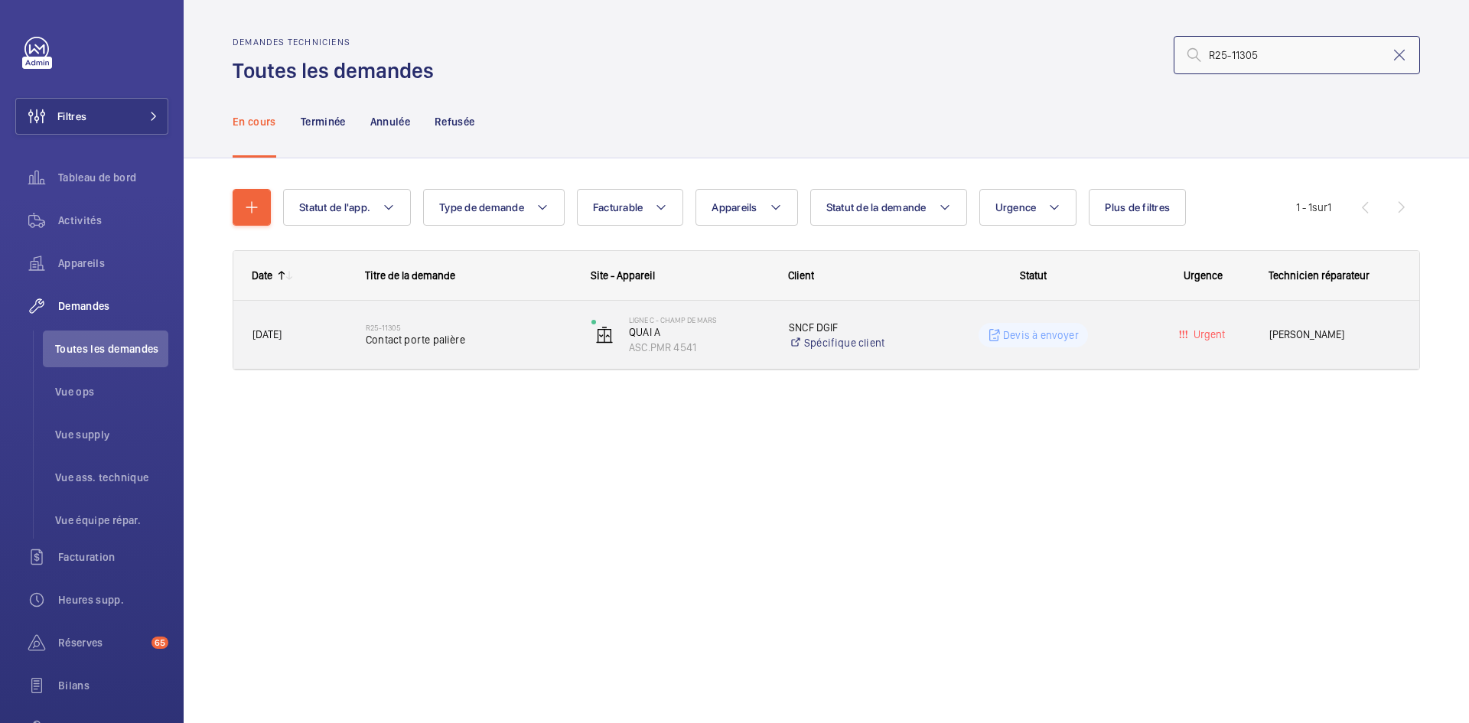
type input "R25-11305"
click at [334, 336] on span "[DATE]" at bounding box center [298, 335] width 93 height 18
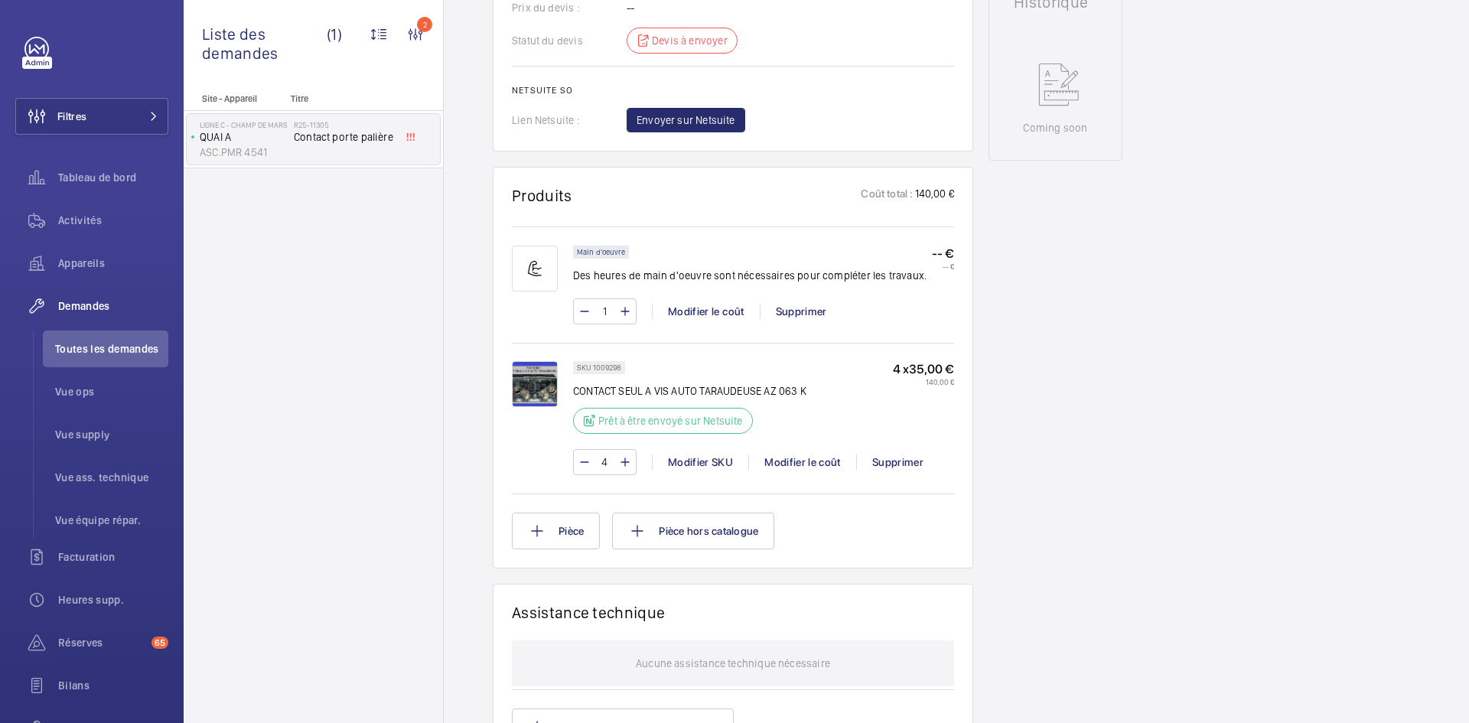
scroll to position [765, 0]
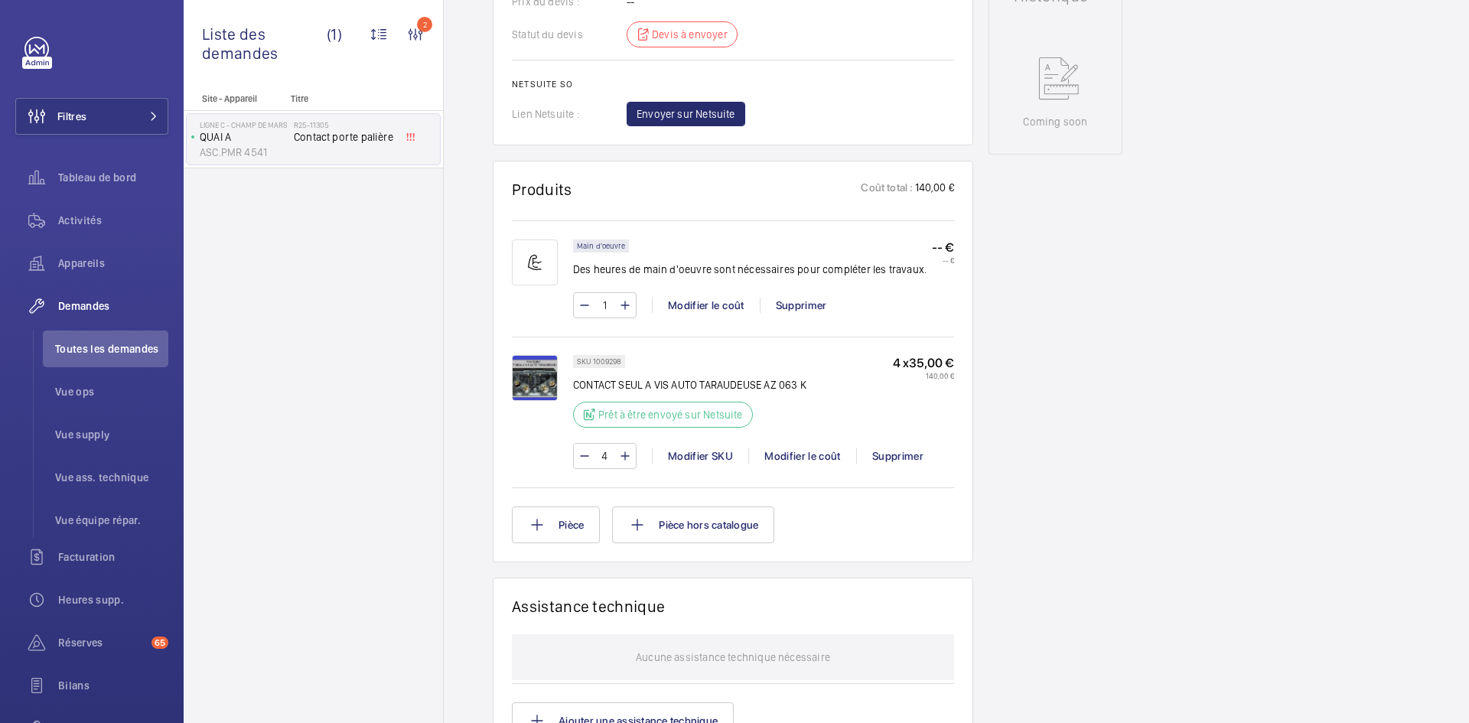
click at [533, 379] on img at bounding box center [535, 378] width 46 height 46
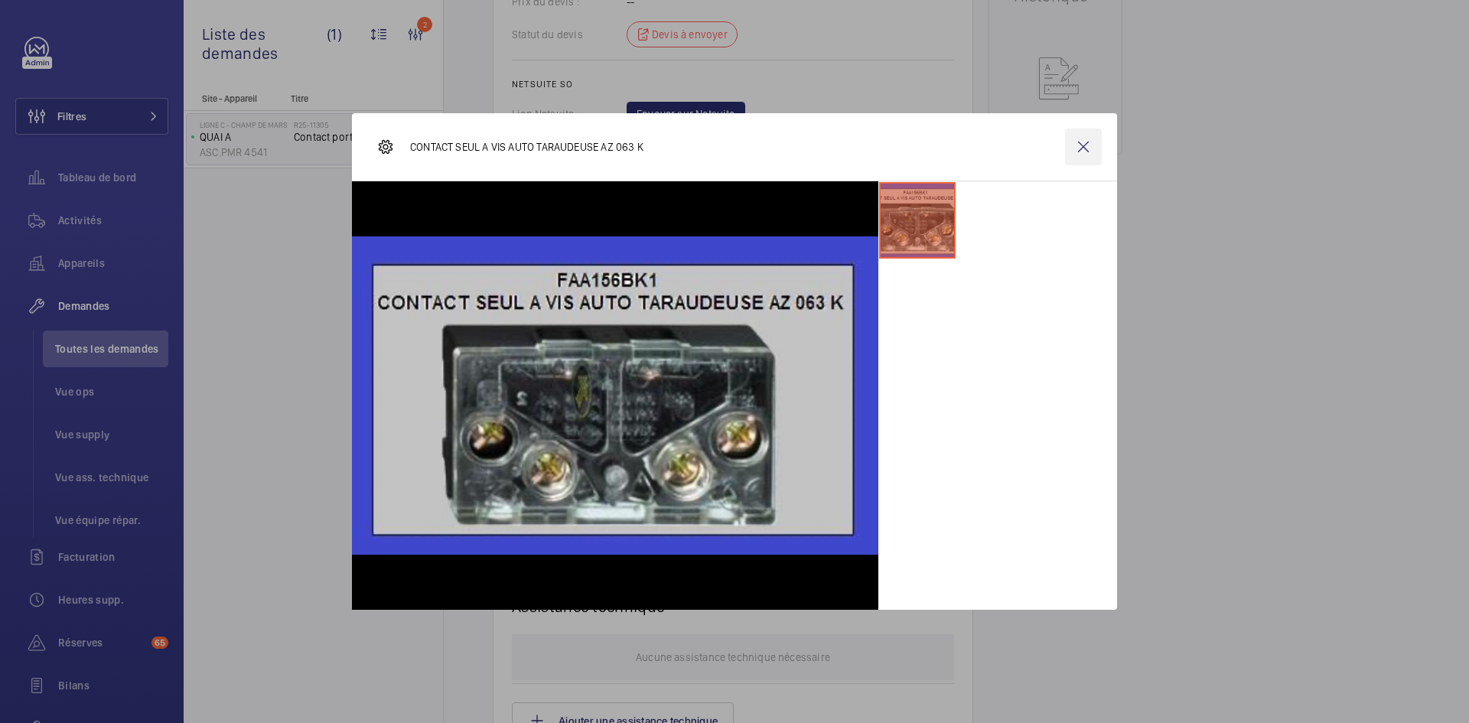
click at [1066, 151] on wm-front-icon-button at bounding box center [1083, 147] width 37 height 37
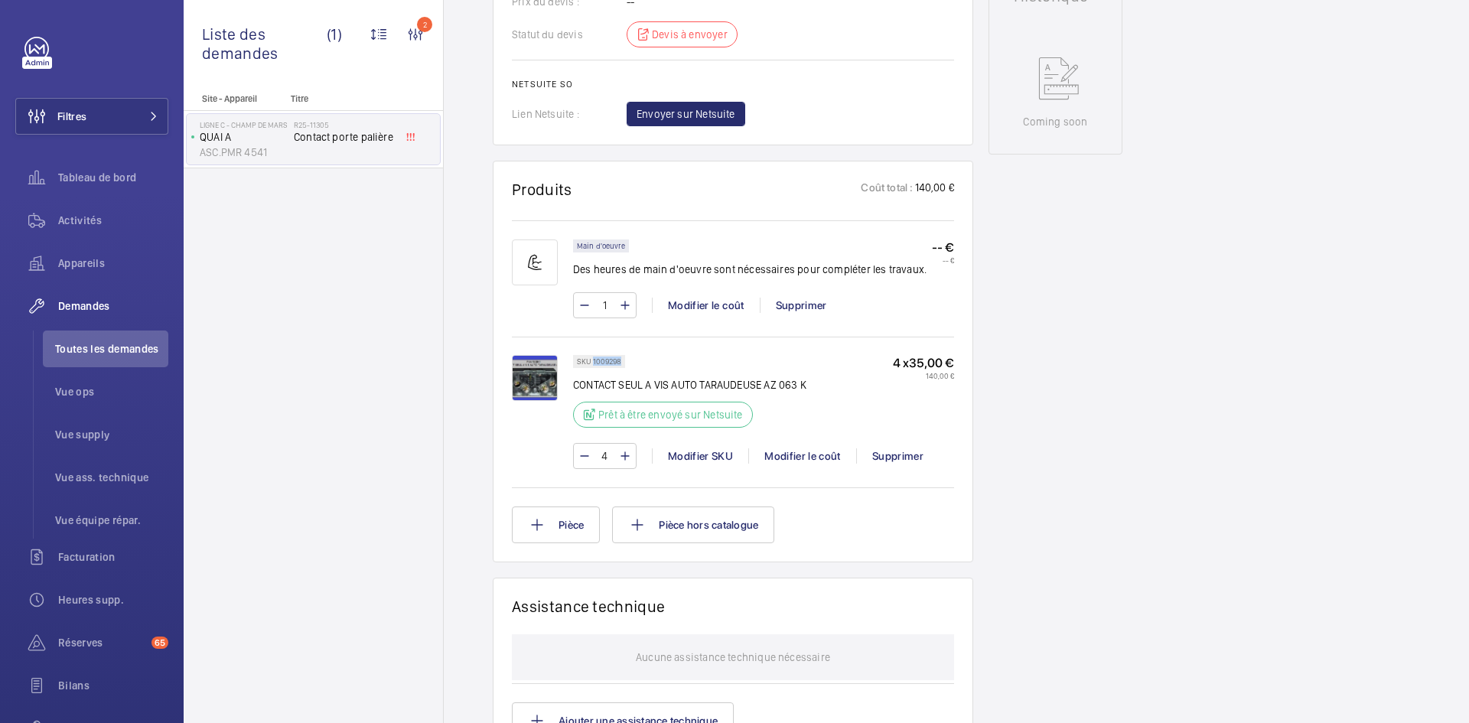
drag, startPoint x: 621, startPoint y: 363, endPoint x: 592, endPoint y: 366, distance: 29.2
click at [592, 366] on div "SKU 1009298" at bounding box center [599, 361] width 52 height 13
copy p "1009298"
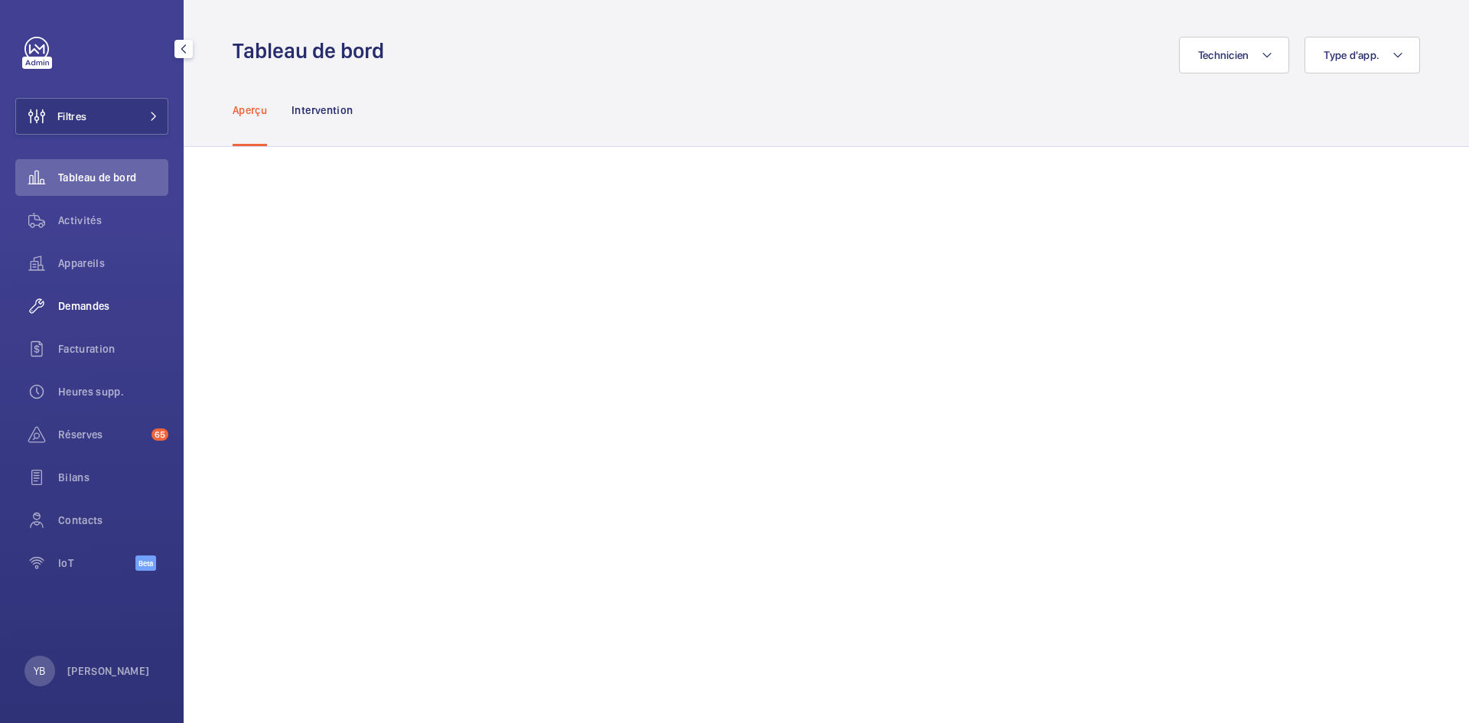
click at [100, 301] on span "Demandes" at bounding box center [113, 305] width 110 height 15
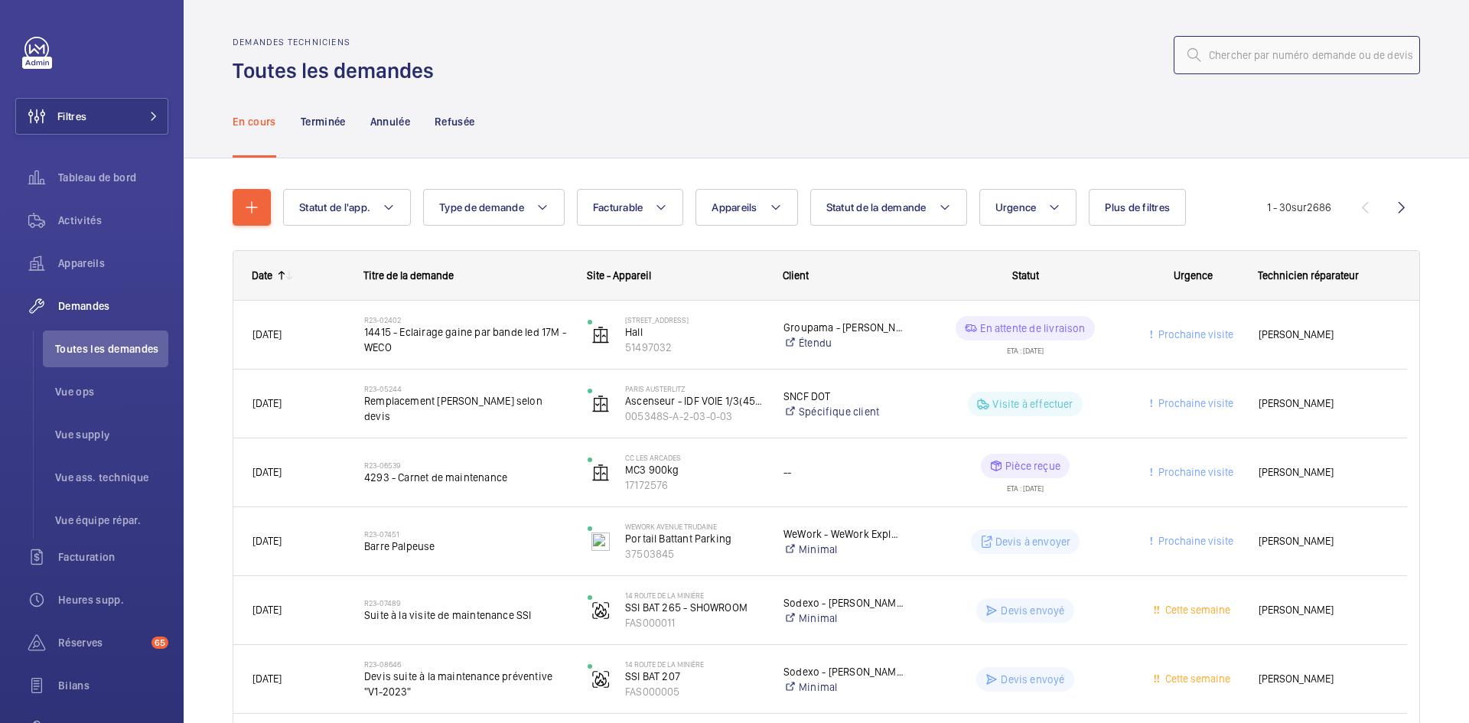
click at [1215, 51] on input "text" at bounding box center [1297, 55] width 246 height 38
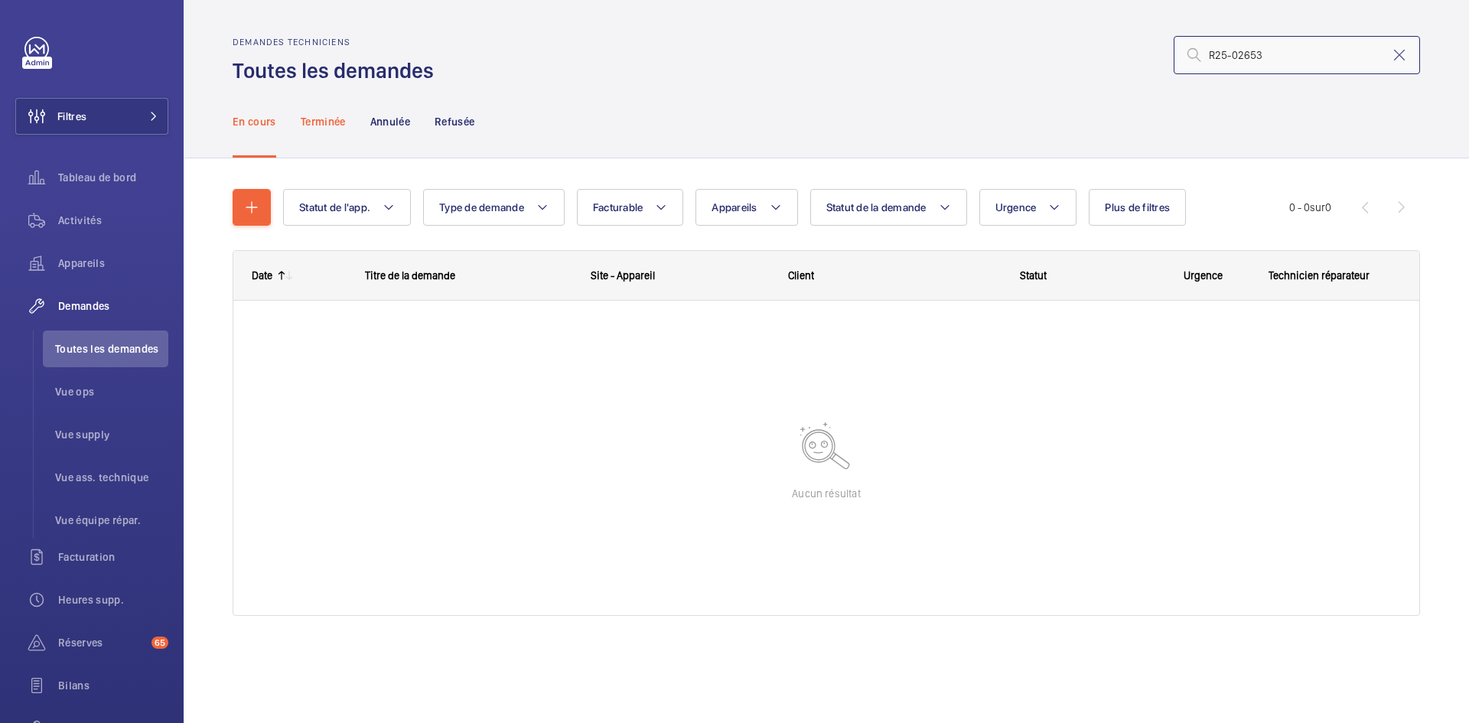
type input "R25-02653"
click at [327, 116] on p "Terminée" at bounding box center [323, 121] width 45 height 15
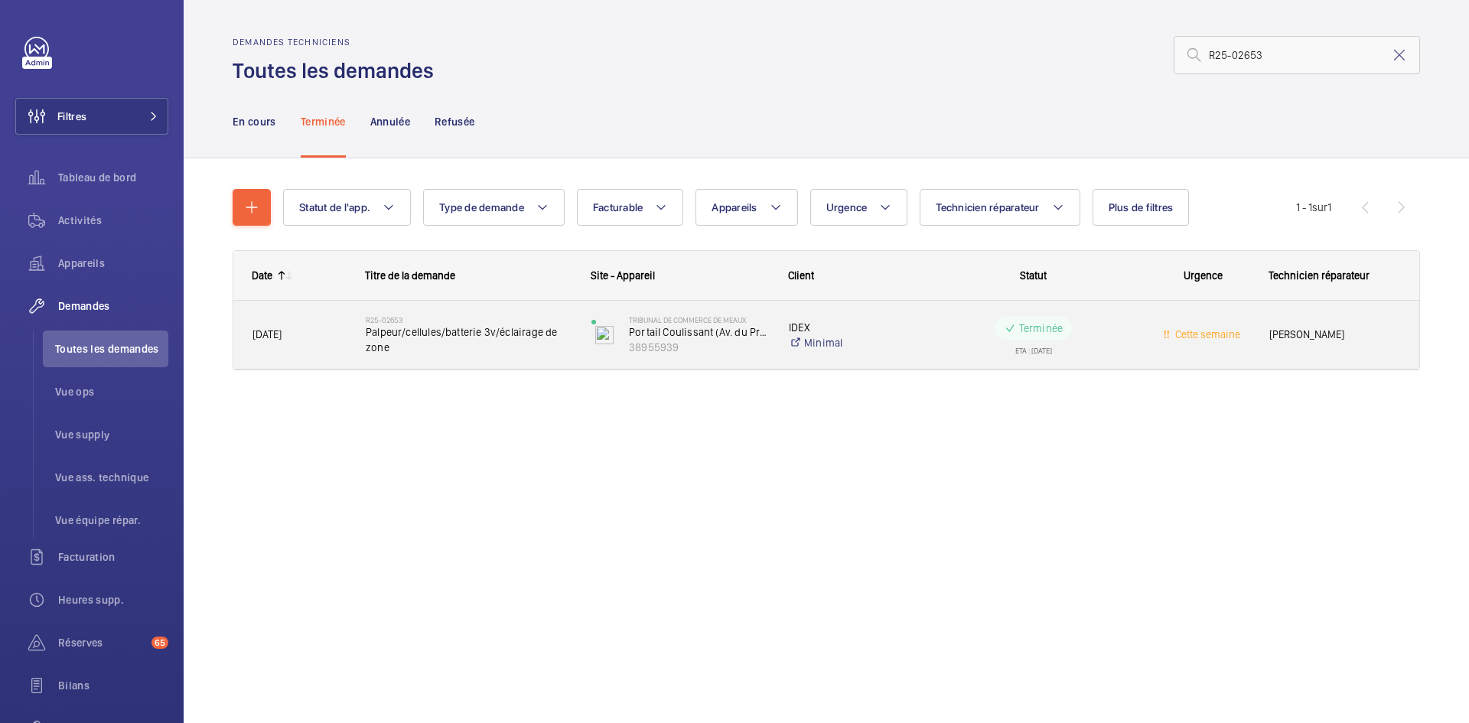
click at [331, 334] on span "[DATE]" at bounding box center [298, 335] width 93 height 18
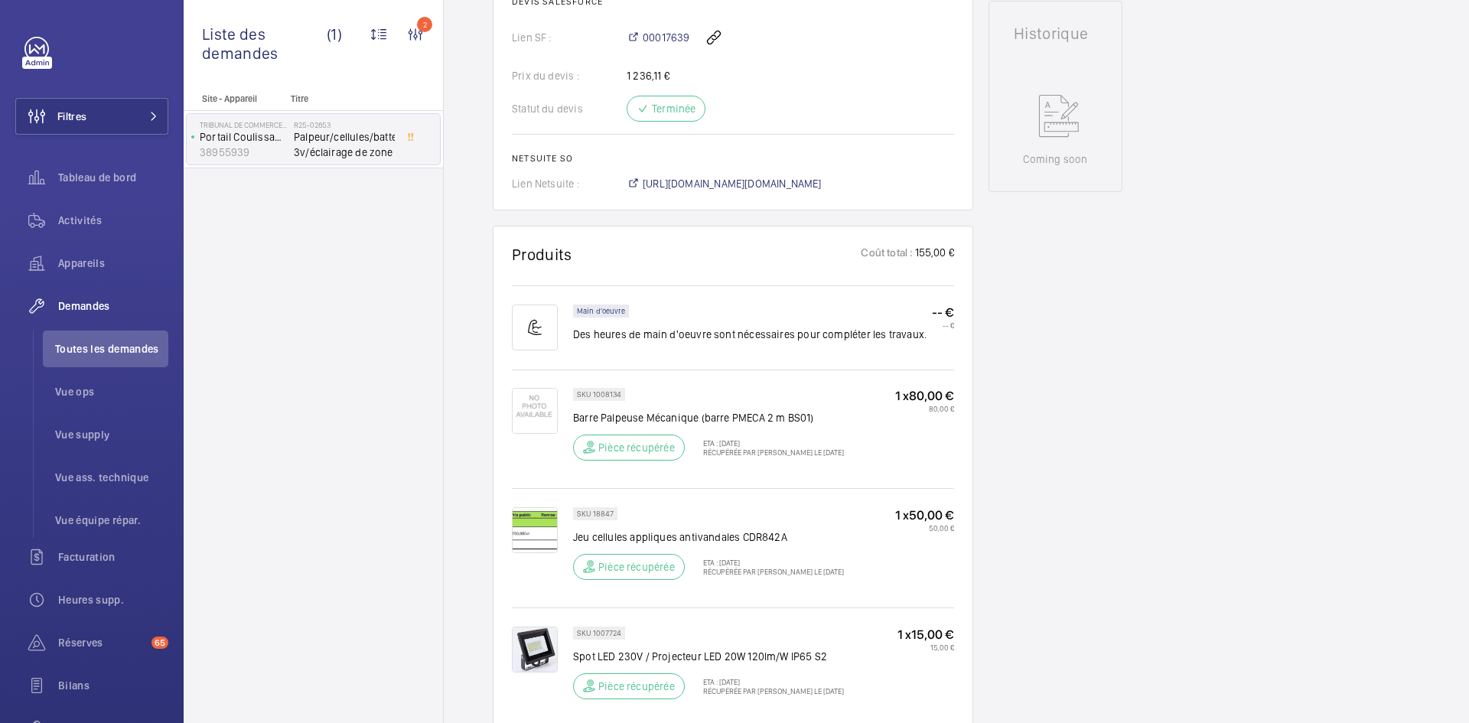
scroll to position [918, 0]
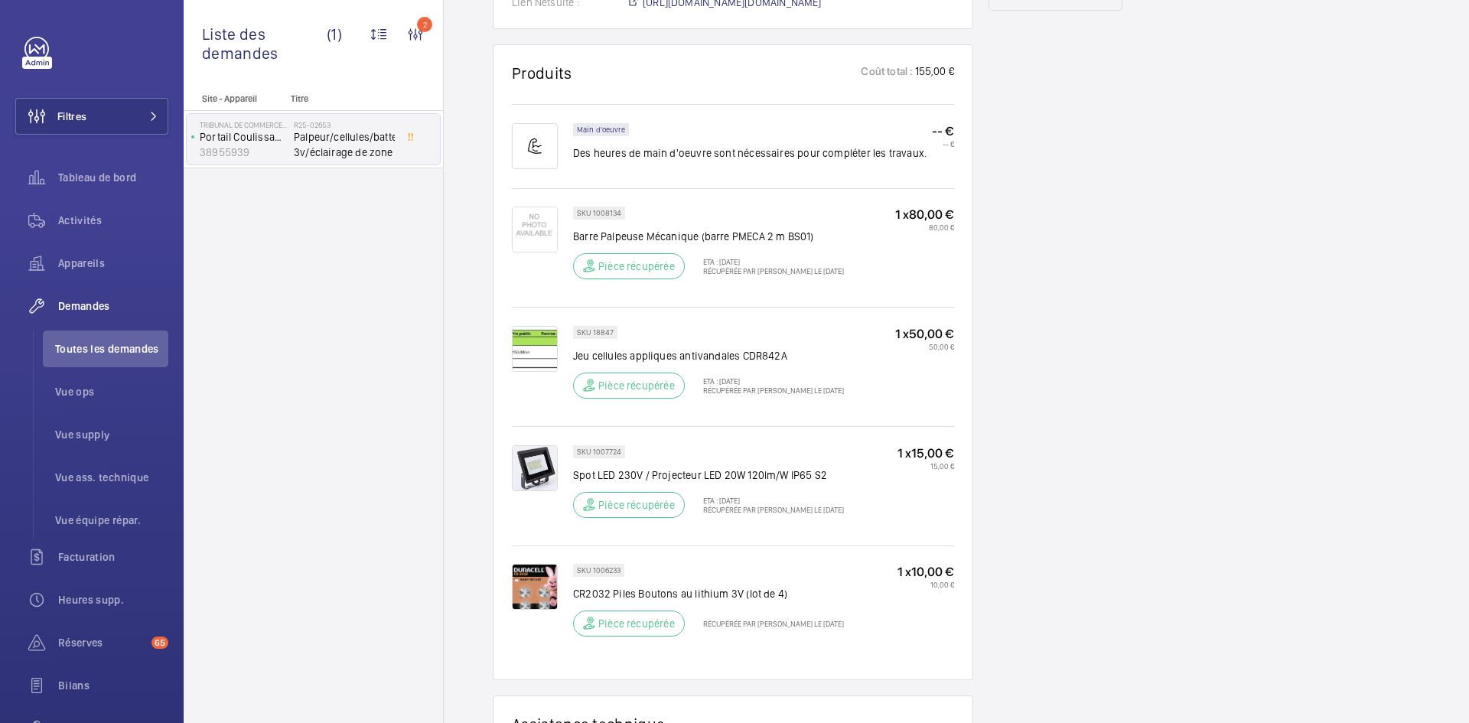
click at [543, 359] on img at bounding box center [535, 349] width 46 height 46
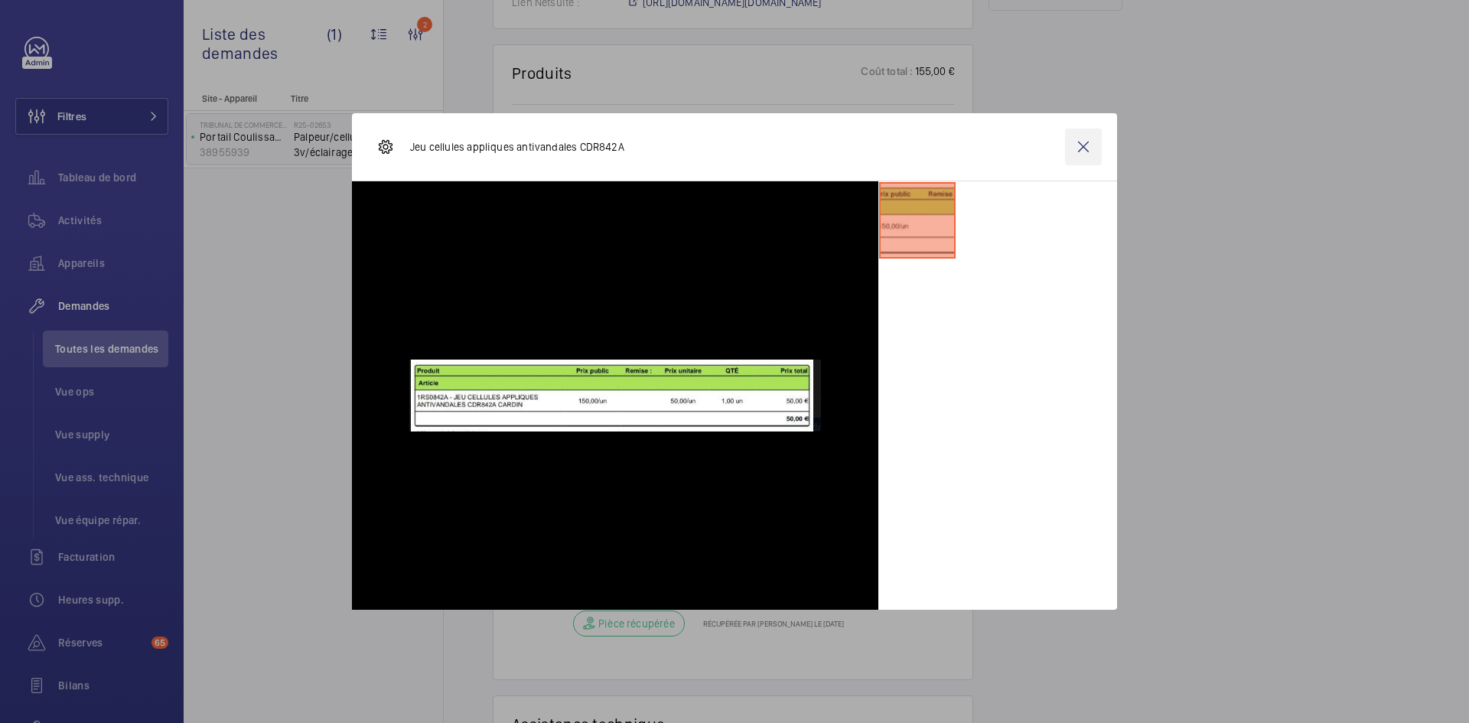
click at [1084, 150] on wm-front-icon-button at bounding box center [1083, 147] width 37 height 37
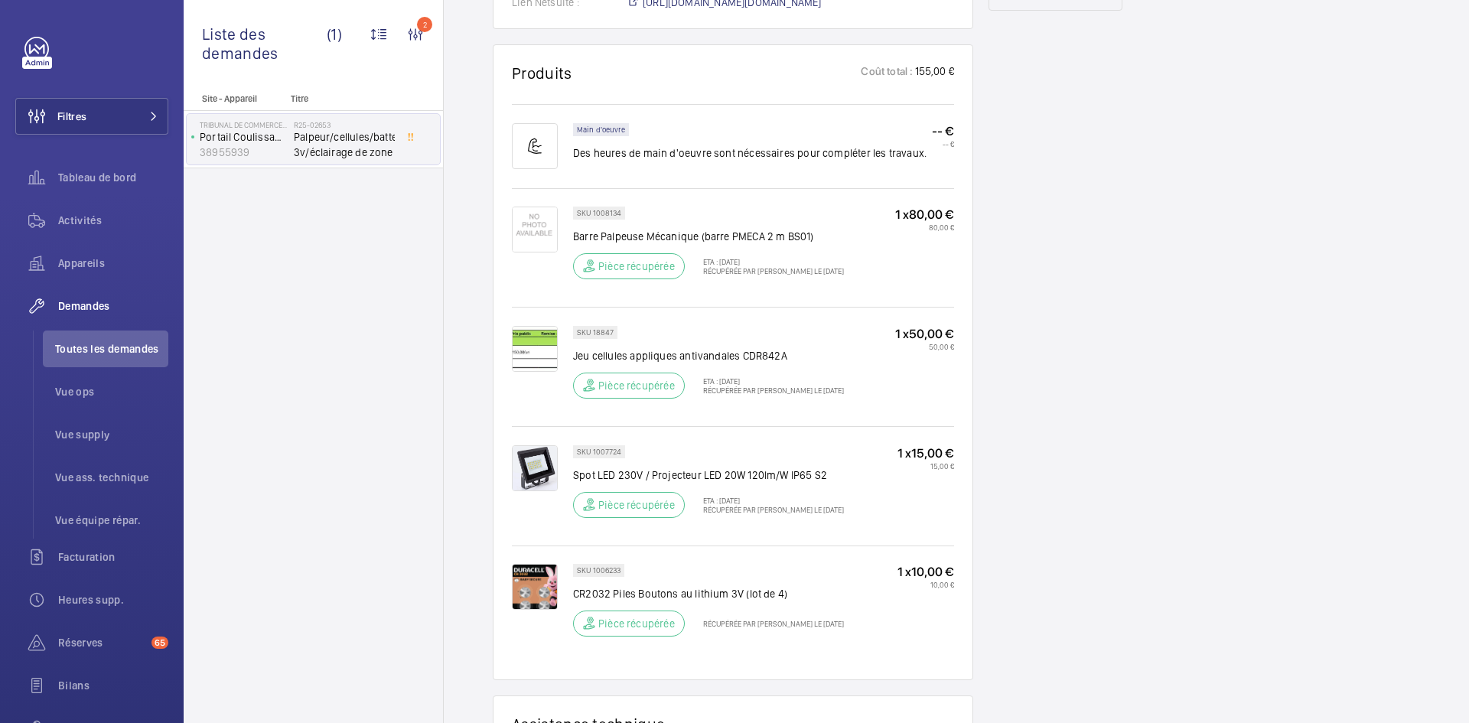
click at [529, 243] on img at bounding box center [535, 230] width 46 height 46
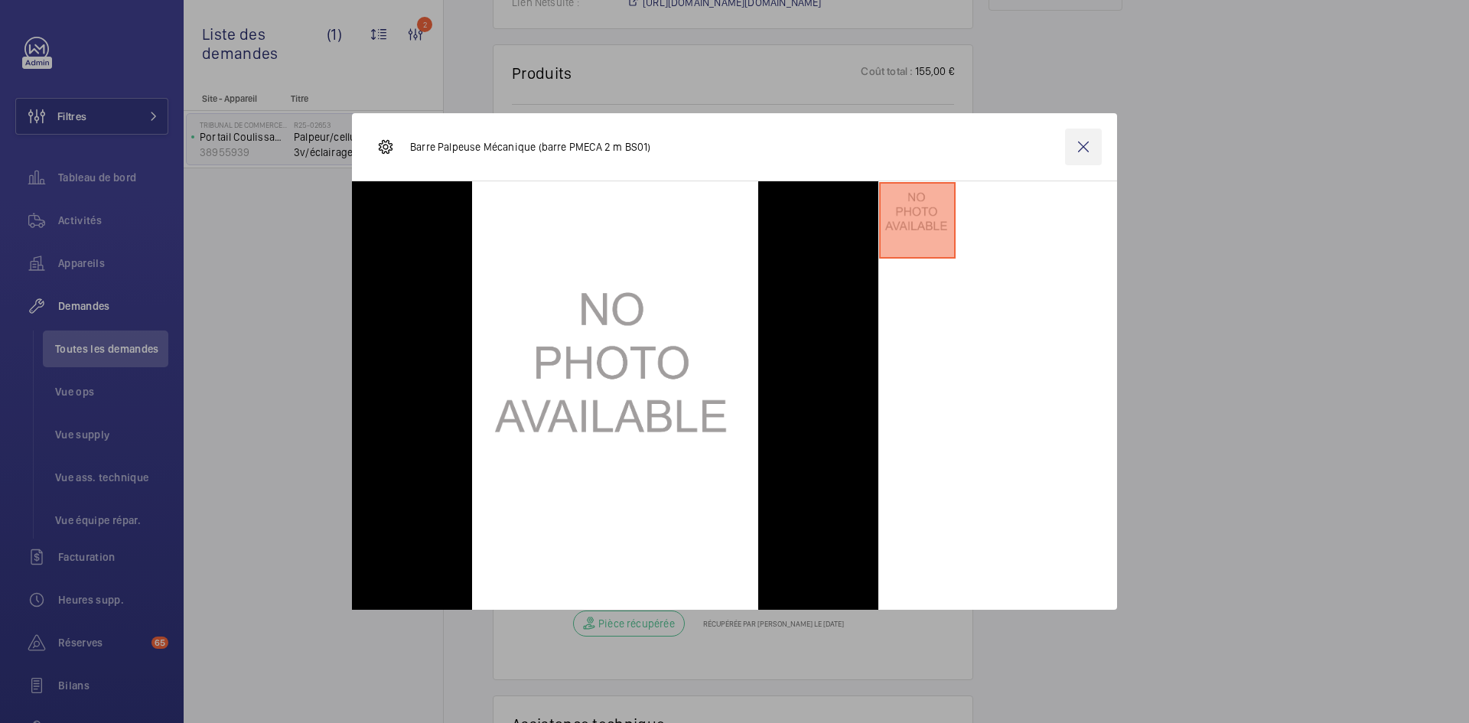
click at [1076, 151] on wm-front-icon-button at bounding box center [1083, 147] width 37 height 37
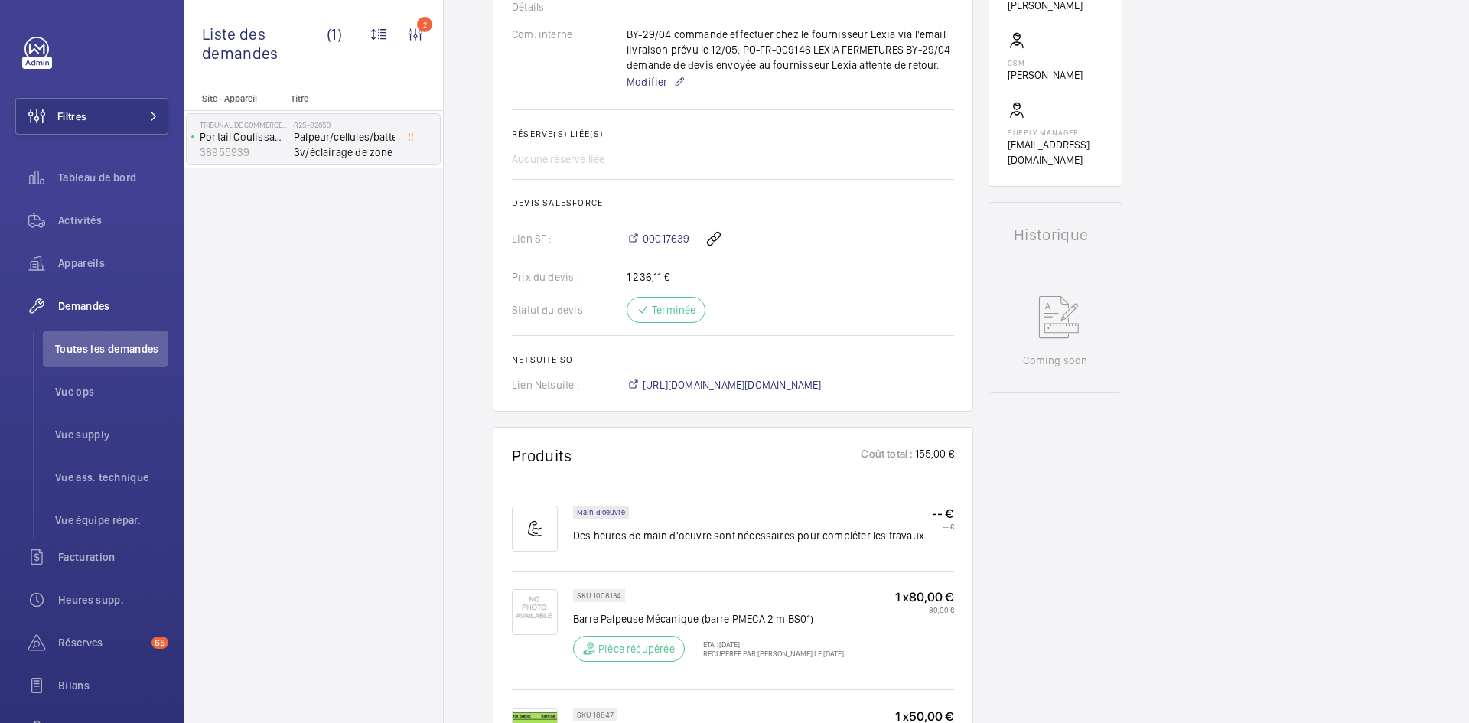
scroll to position [459, 0]
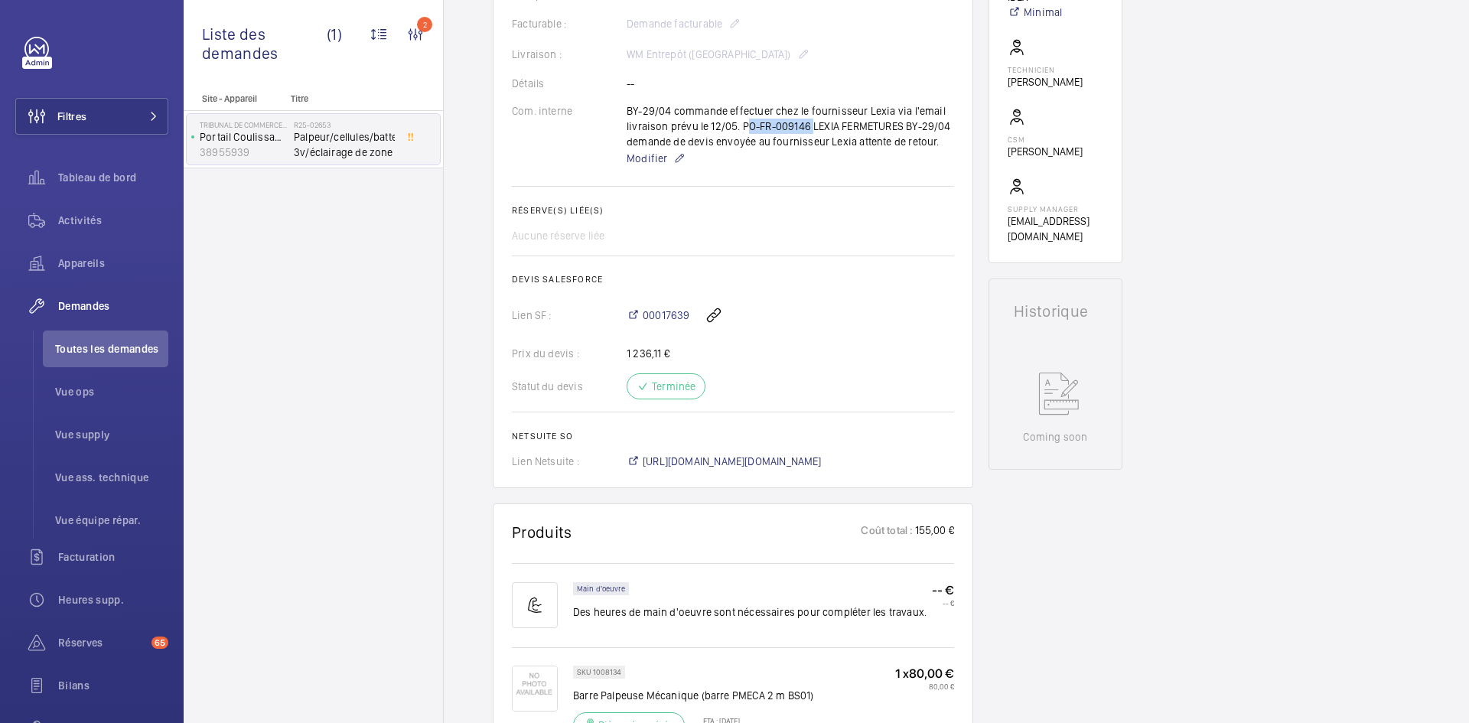
drag, startPoint x: 741, startPoint y: 138, endPoint x: 807, endPoint y: 142, distance: 65.9
click at [807, 142] on div "BY-29/04 commande effectuer chez le fournisseur Lexia via l'email livraison pré…" at bounding box center [790, 135] width 327 height 64
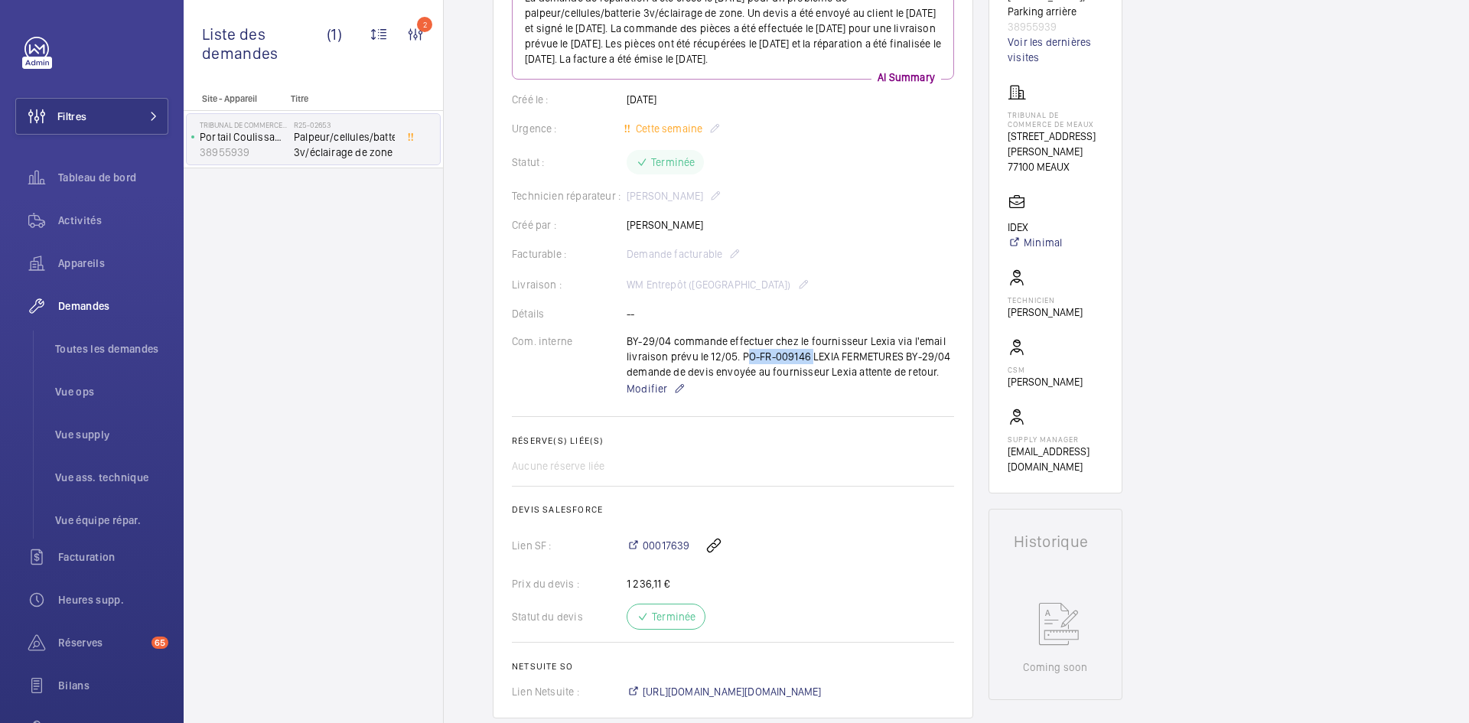
scroll to position [0, 0]
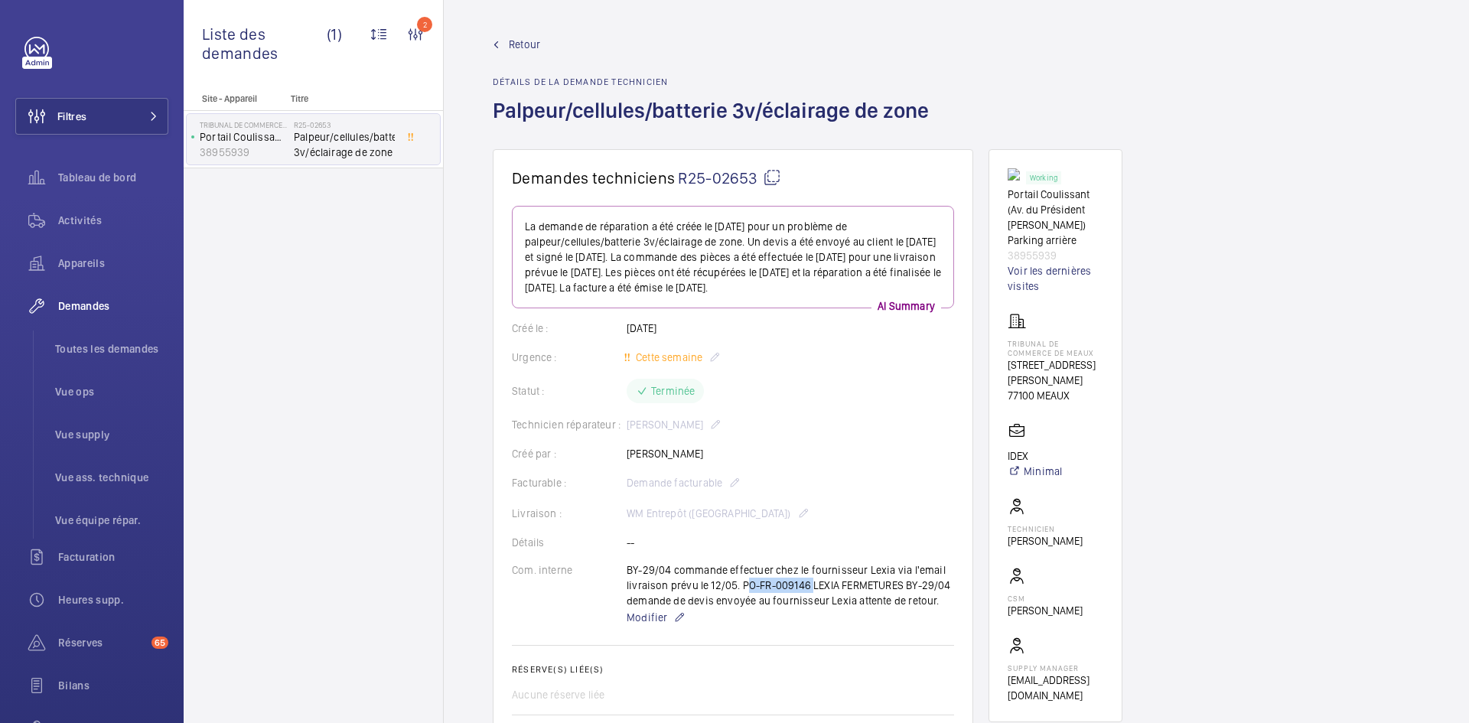
click at [767, 174] on mat-icon at bounding box center [772, 177] width 18 height 18
copy p "PO-FR-009146"
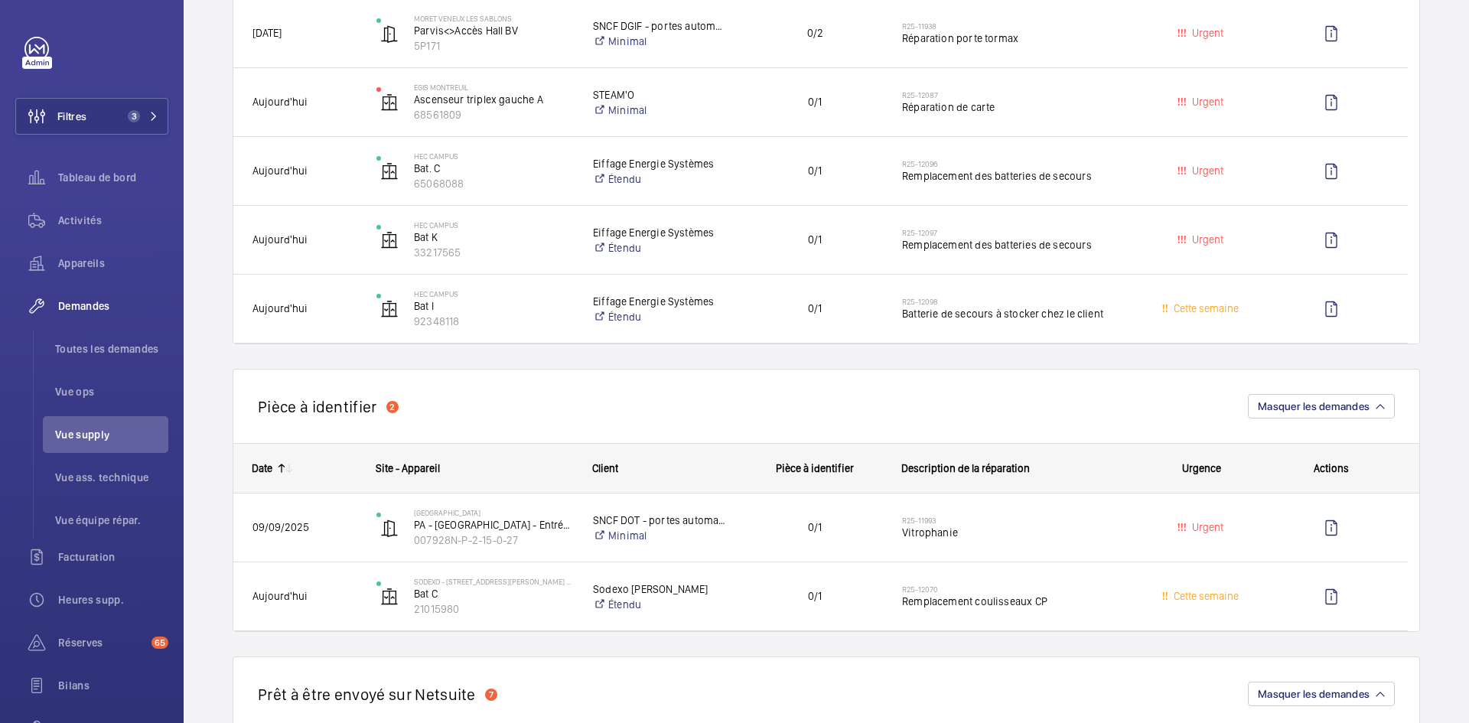
scroll to position [918, 0]
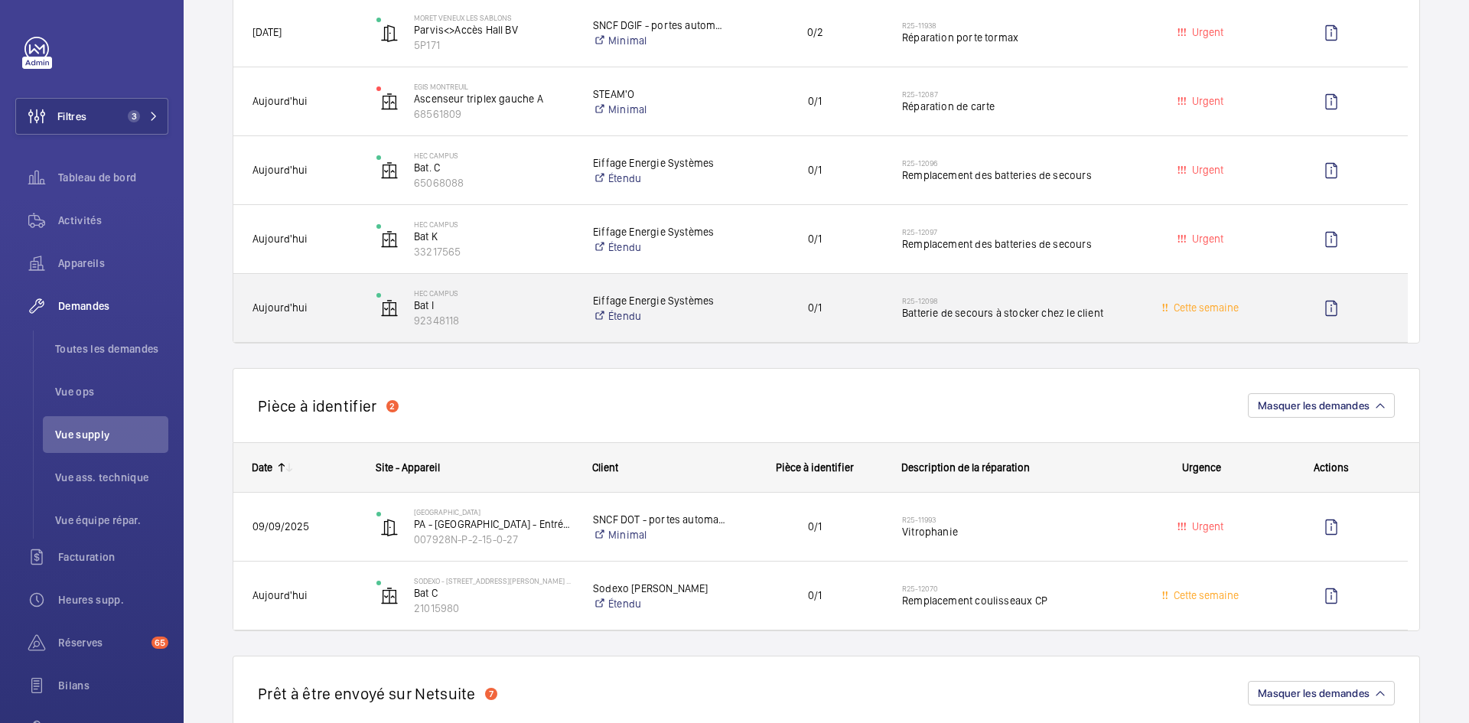
click at [324, 310] on span "Aujourd'hui" at bounding box center [304, 308] width 104 height 18
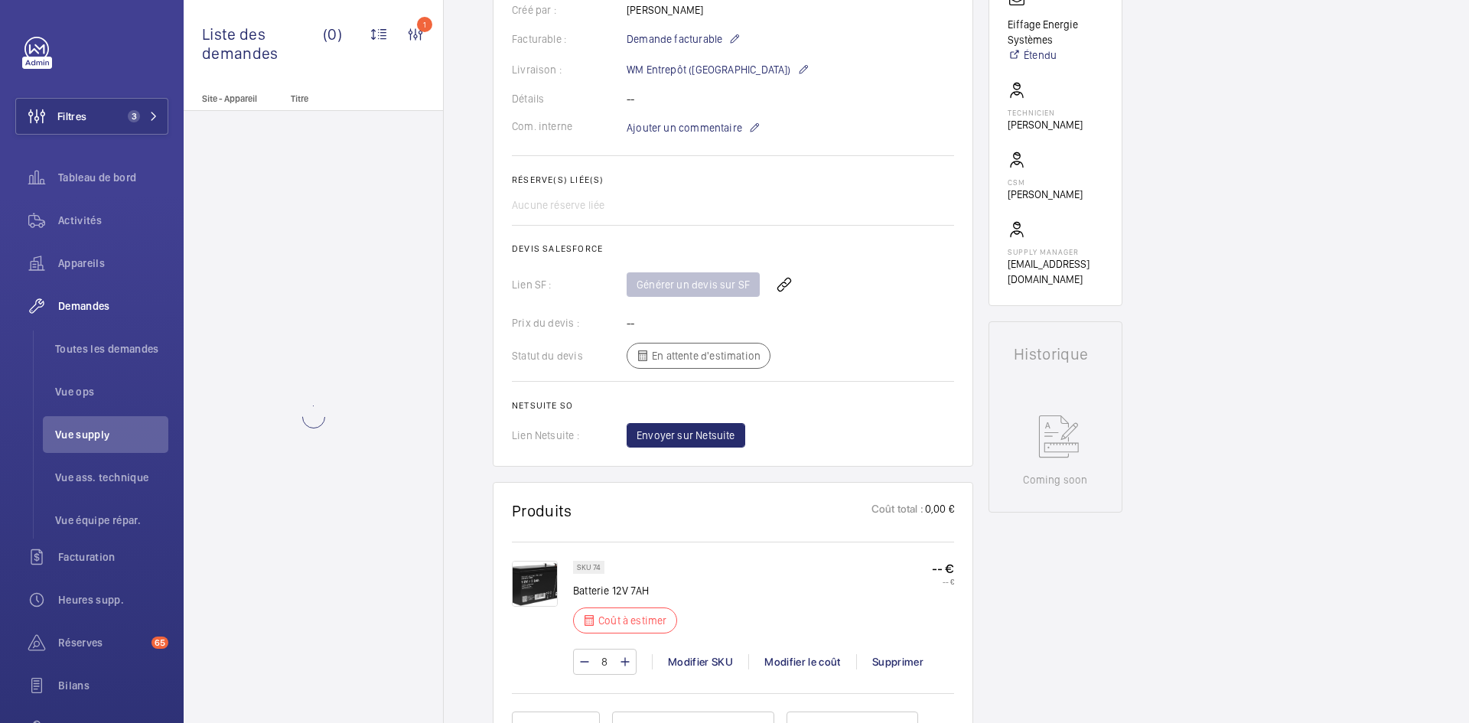
scroll to position [689, 0]
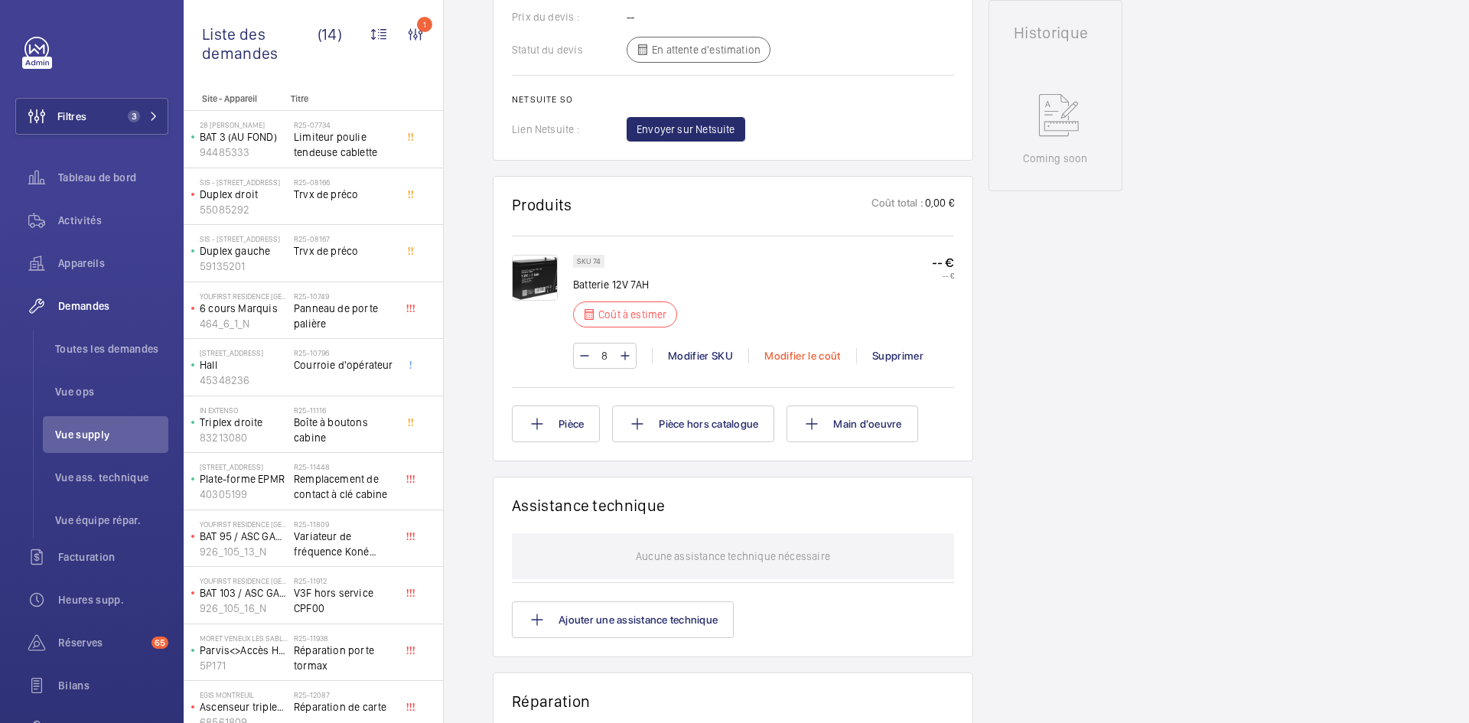
scroll to position [719, 0]
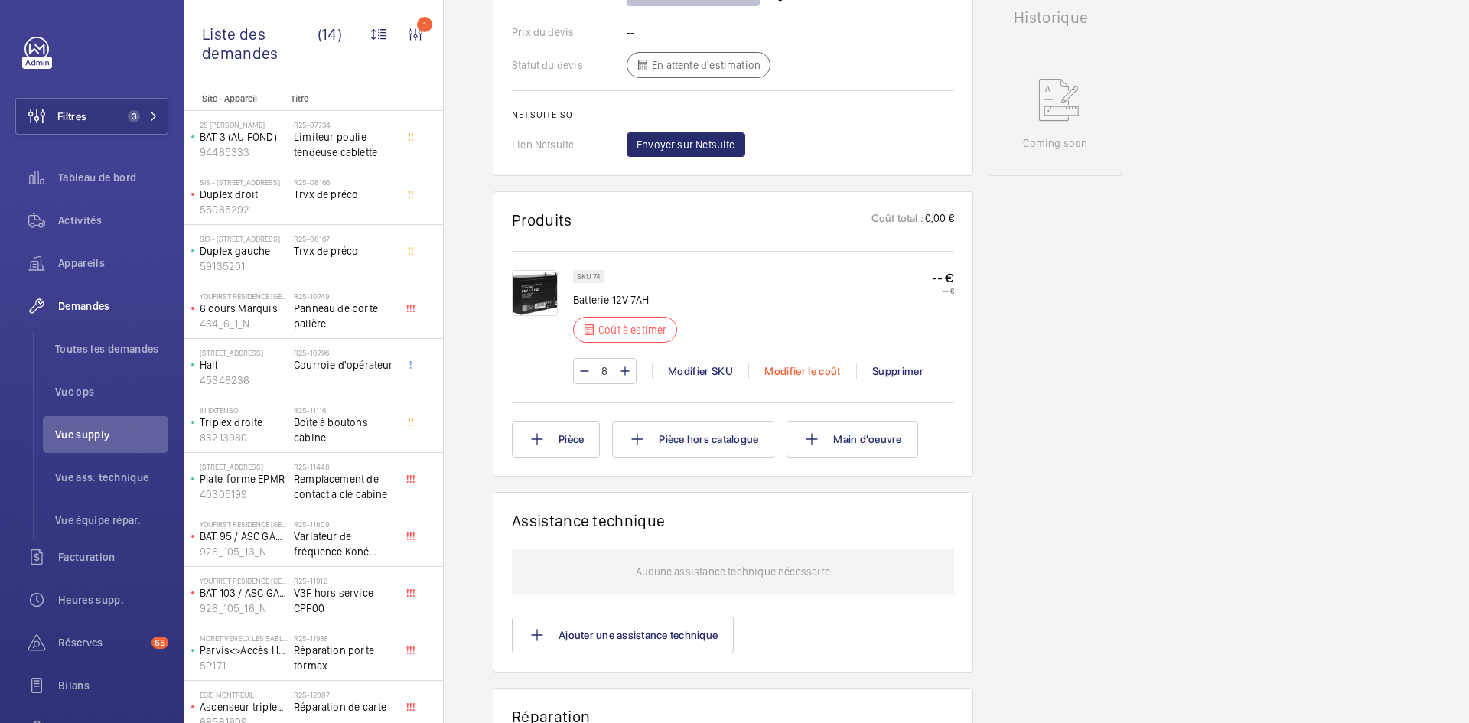
click at [814, 363] on div "Modifier le coût" at bounding box center [802, 370] width 108 height 15
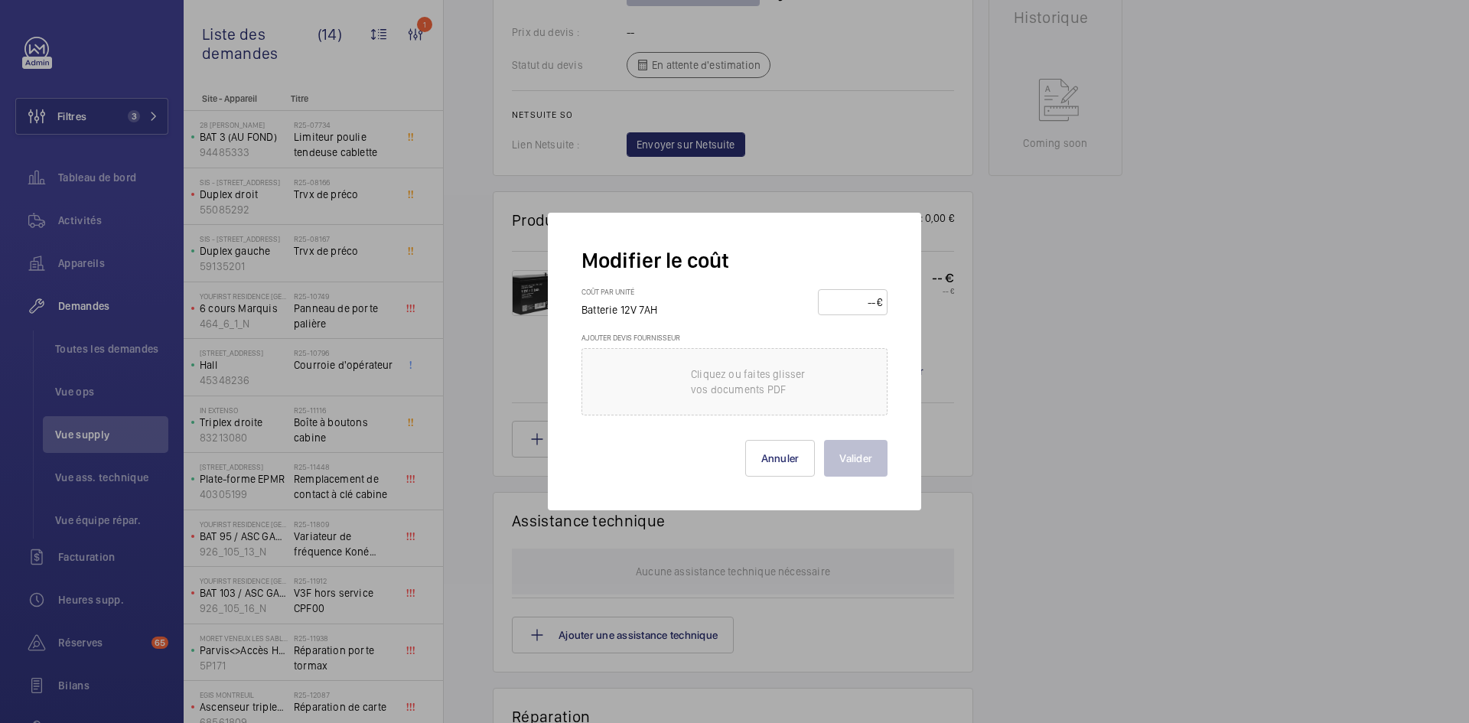
click at [846, 304] on input "number" at bounding box center [850, 302] width 54 height 24
type input "20"
click at [875, 463] on button "Valider" at bounding box center [856, 458] width 64 height 37
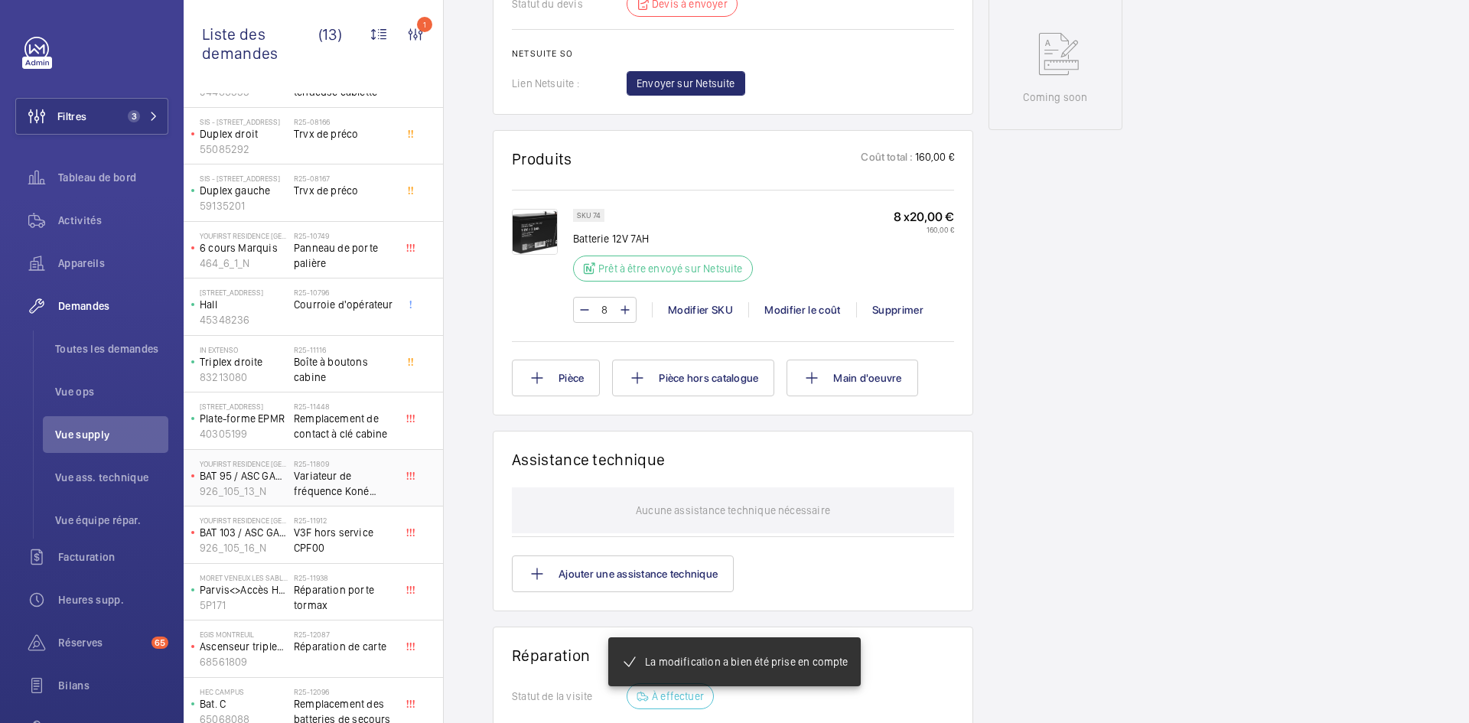
scroll to position [129, 0]
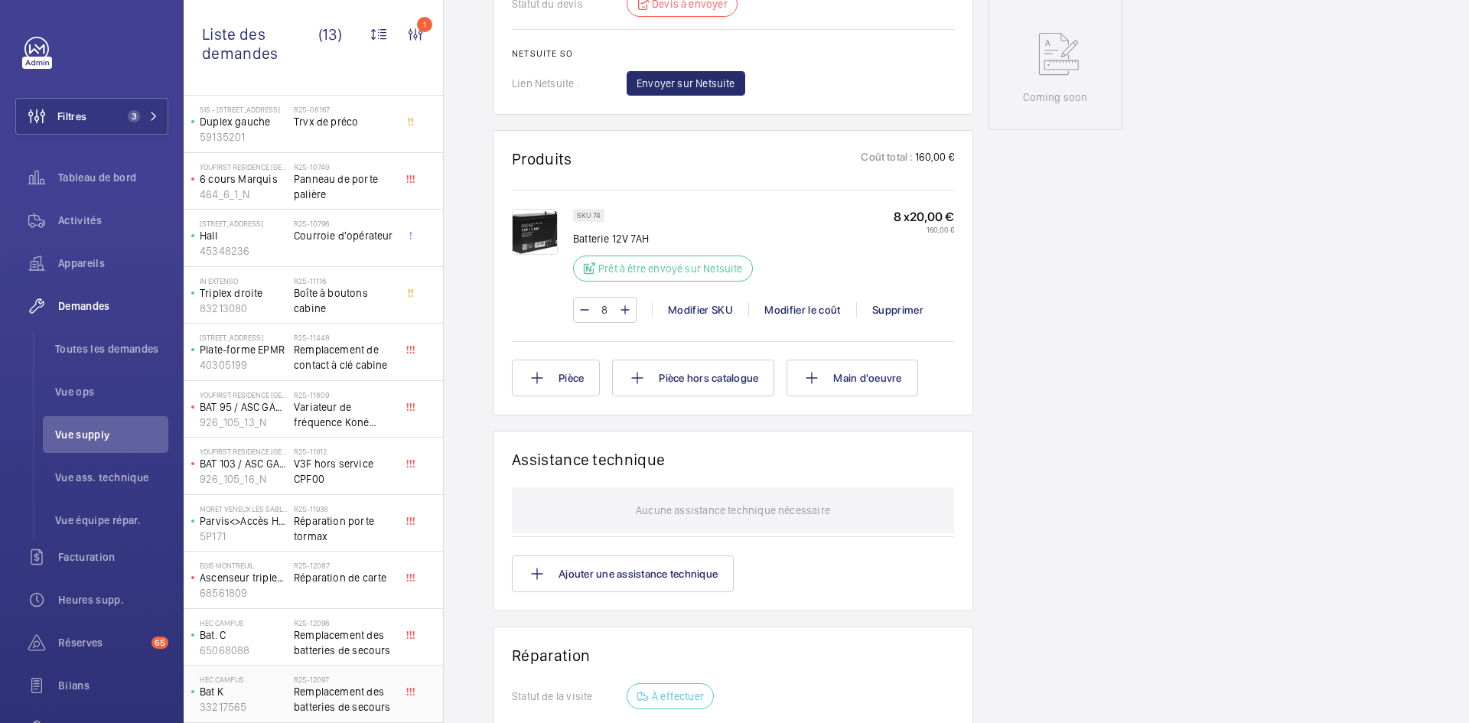
click at [284, 695] on p "Bat K" at bounding box center [244, 691] width 88 height 15
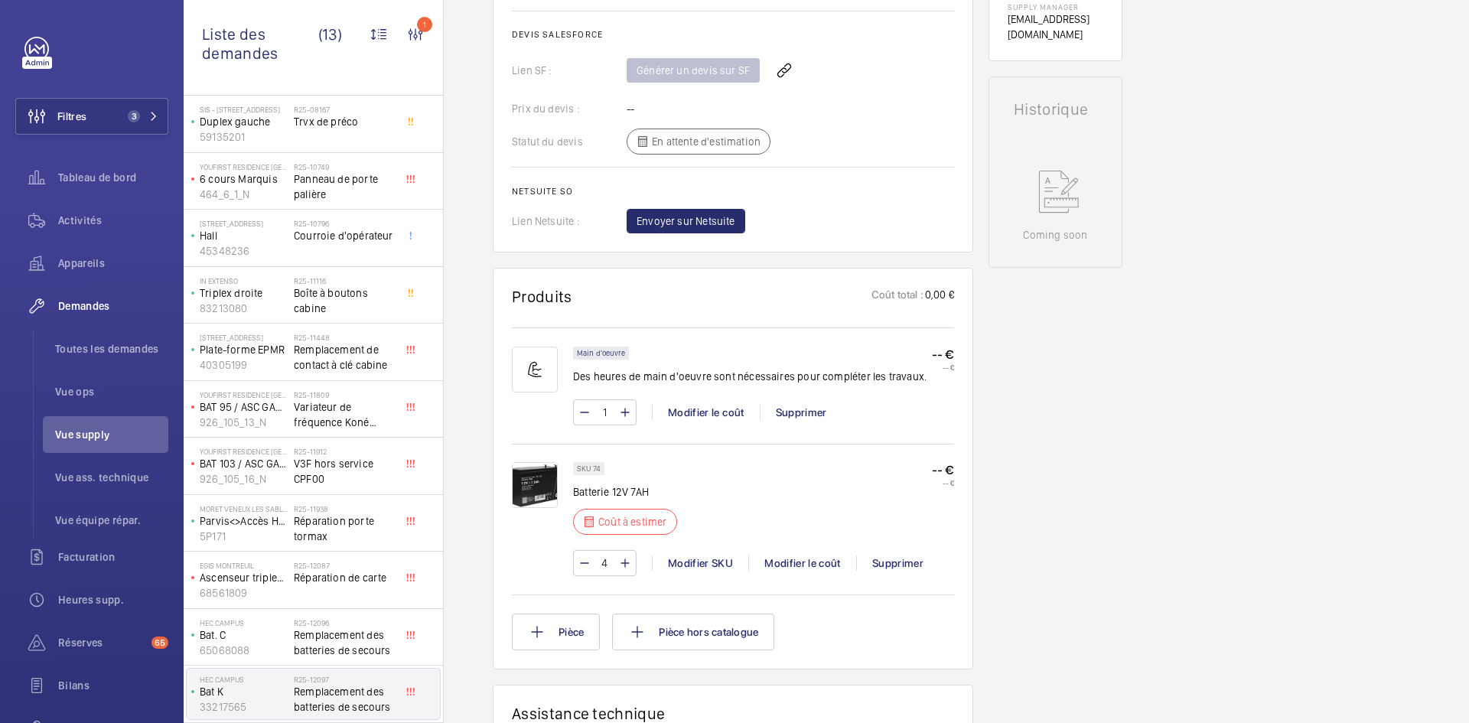
scroll to position [643, 0]
click at [814, 563] on div "Modifier le coût" at bounding box center [802, 562] width 108 height 15
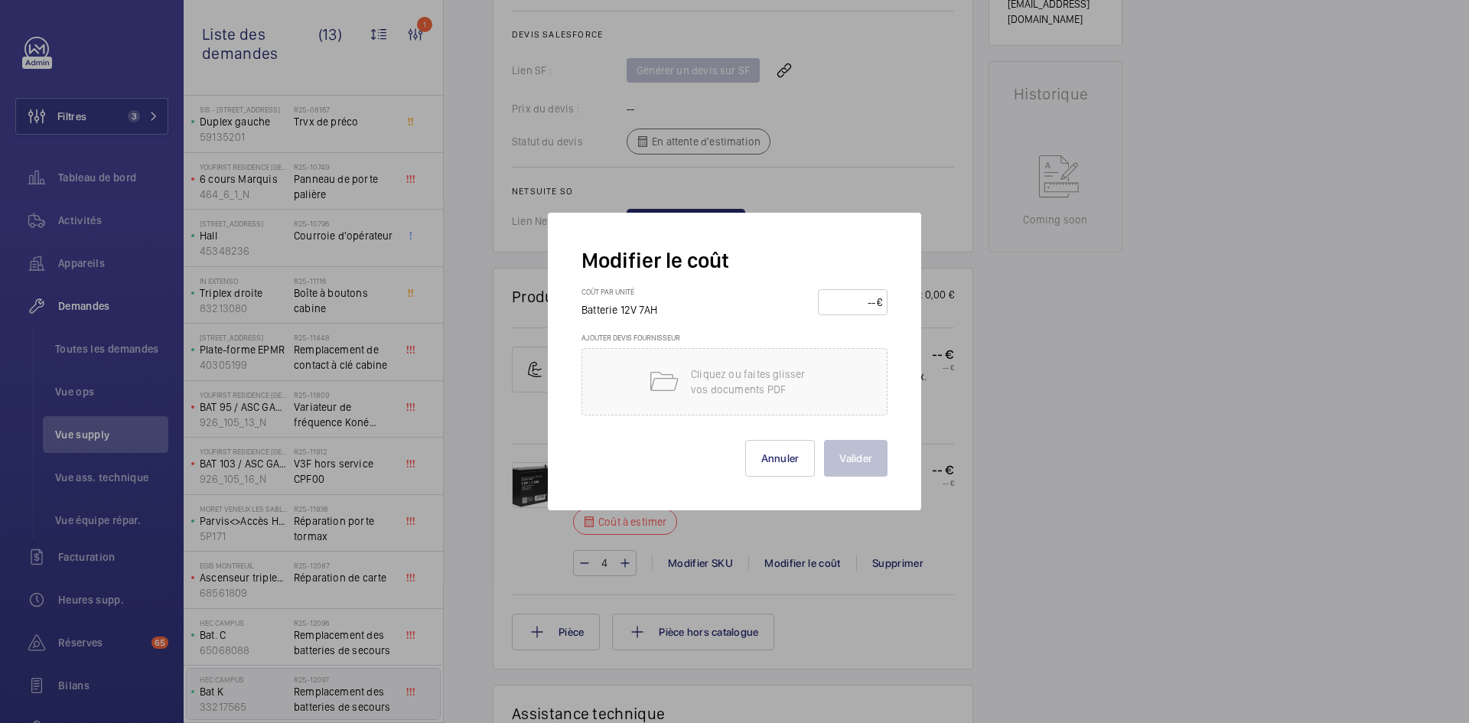
click at [850, 309] on input "number" at bounding box center [850, 302] width 54 height 24
type input "20"
click at [858, 456] on button "Valider" at bounding box center [856, 458] width 64 height 37
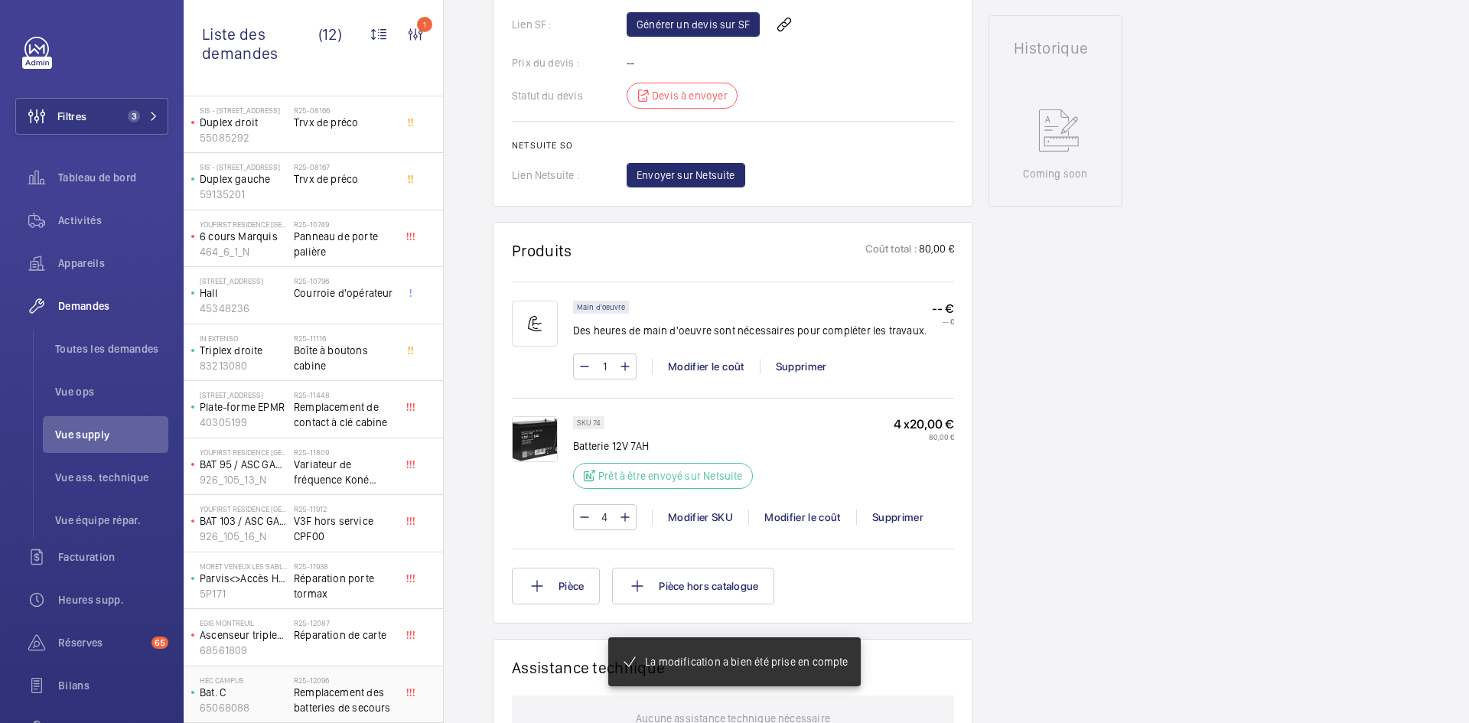
scroll to position [704, 0]
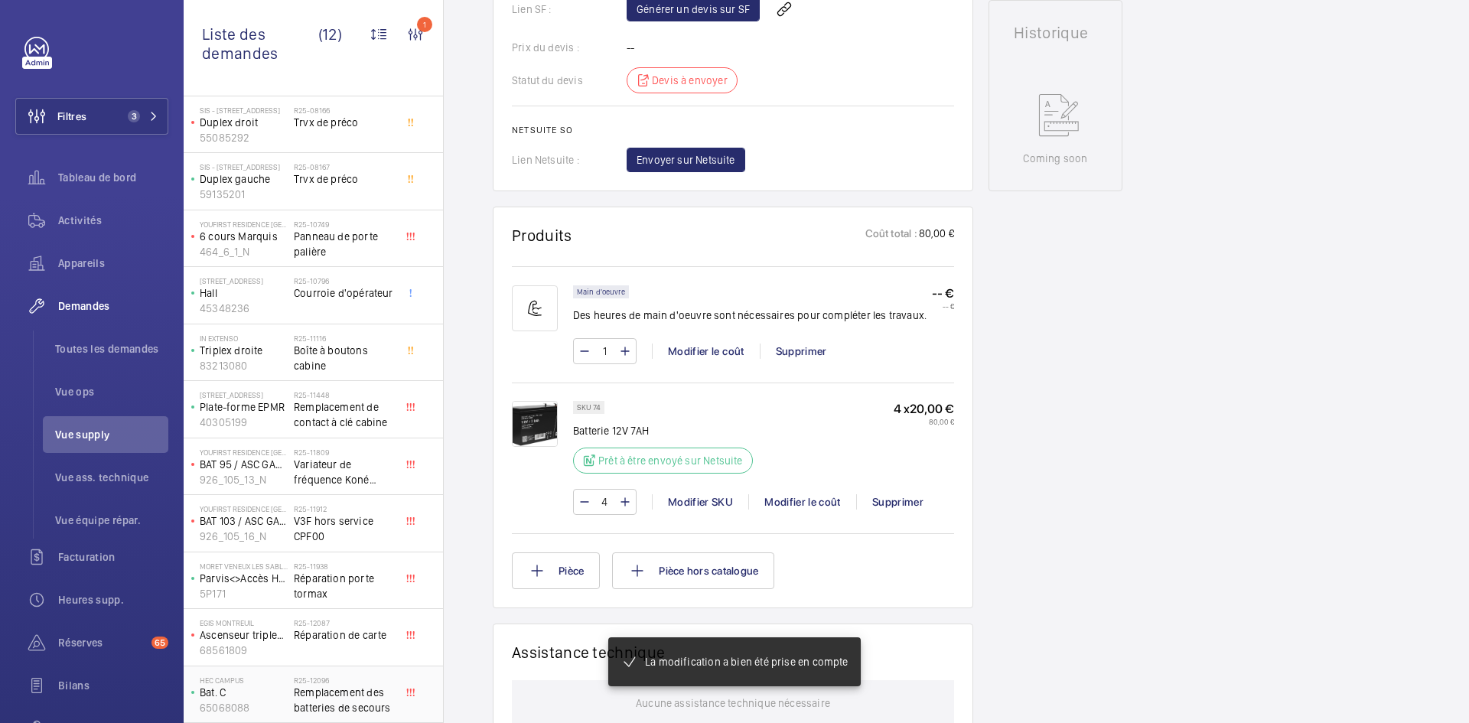
click at [278, 698] on p "Bat. C" at bounding box center [244, 692] width 88 height 15
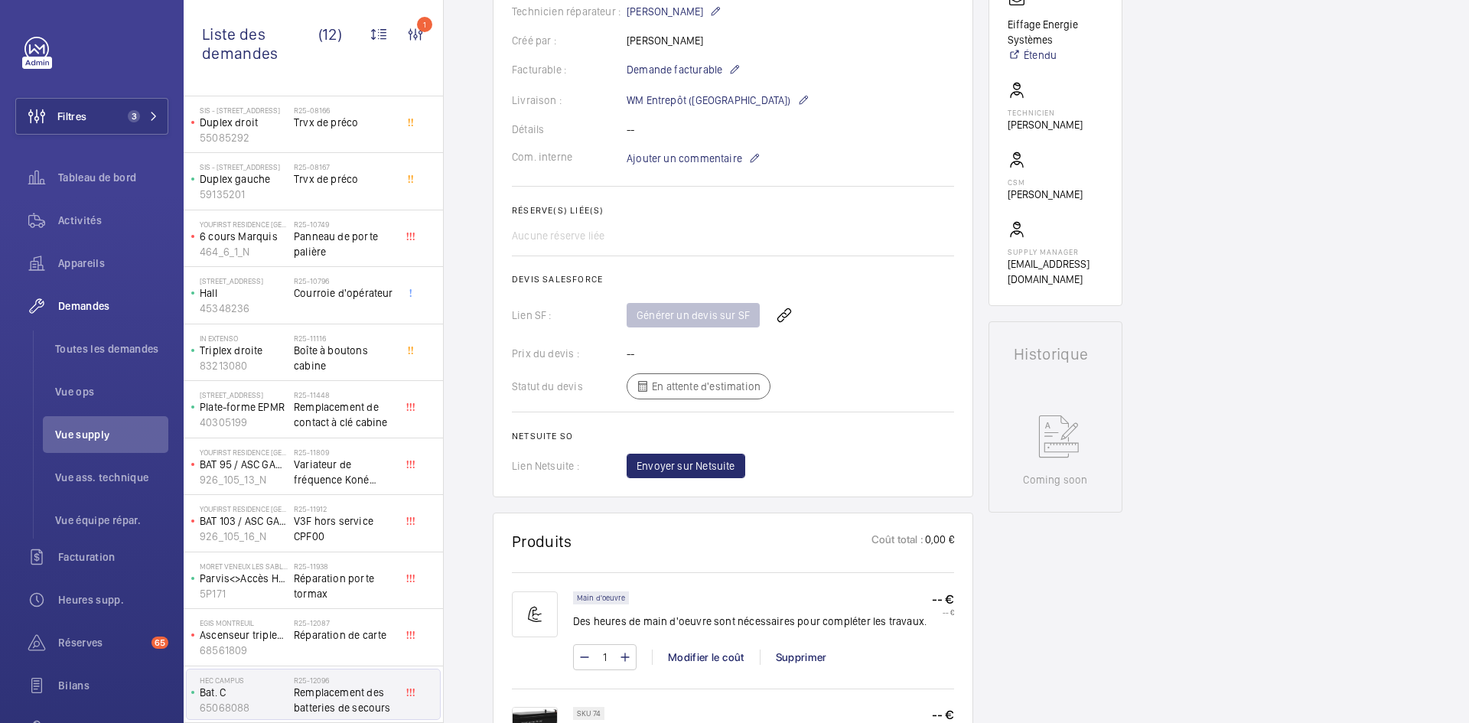
scroll to position [612, 0]
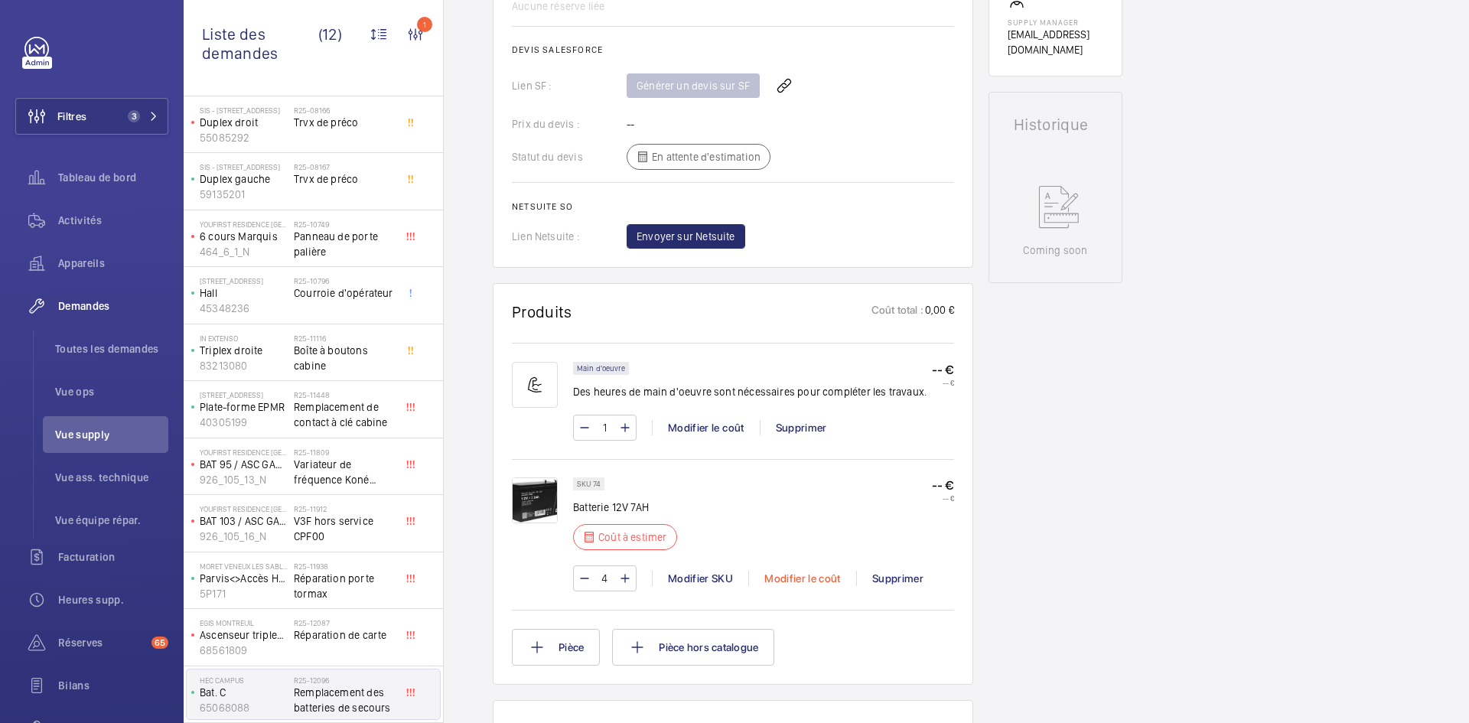
click at [829, 574] on div "Modifier le coût" at bounding box center [802, 578] width 108 height 15
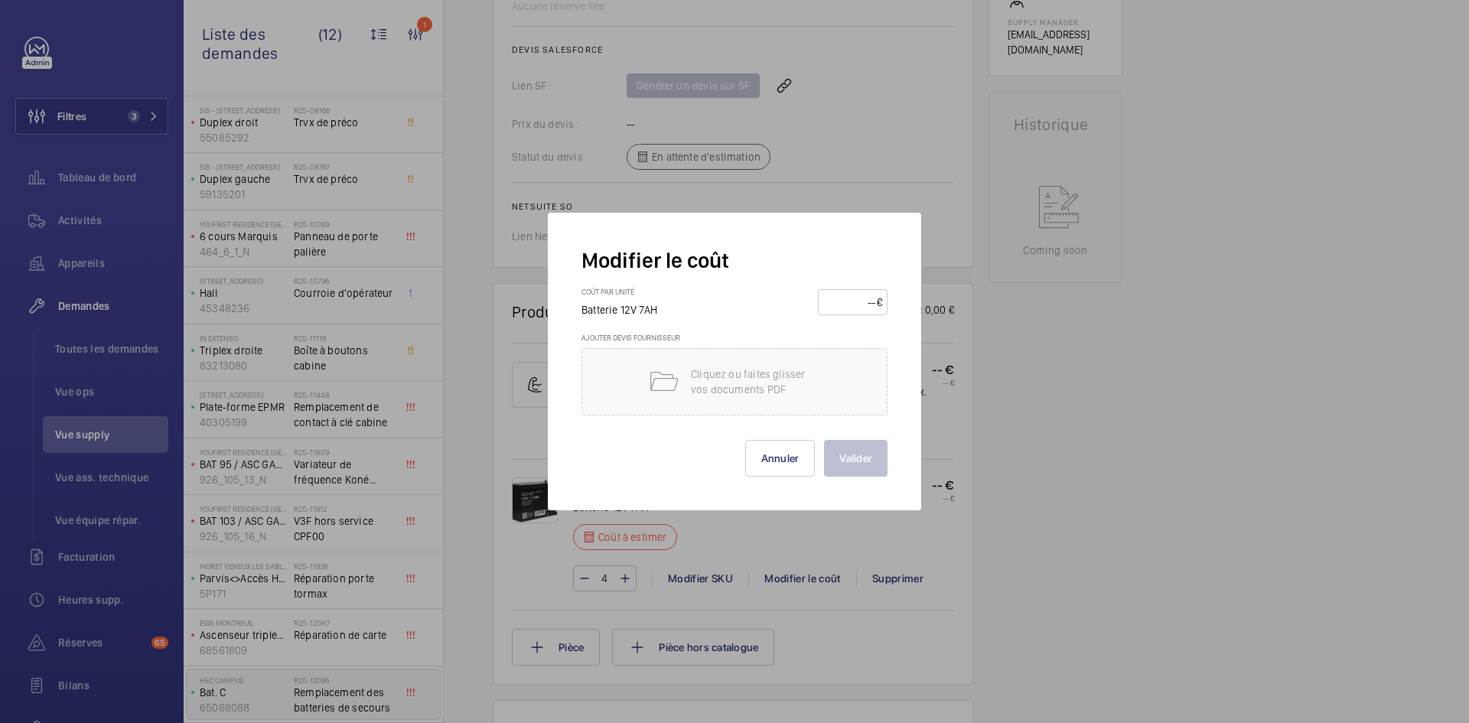
click at [851, 301] on input "number" at bounding box center [850, 302] width 54 height 24
type input "20"
click at [858, 470] on button "Valider" at bounding box center [856, 458] width 64 height 37
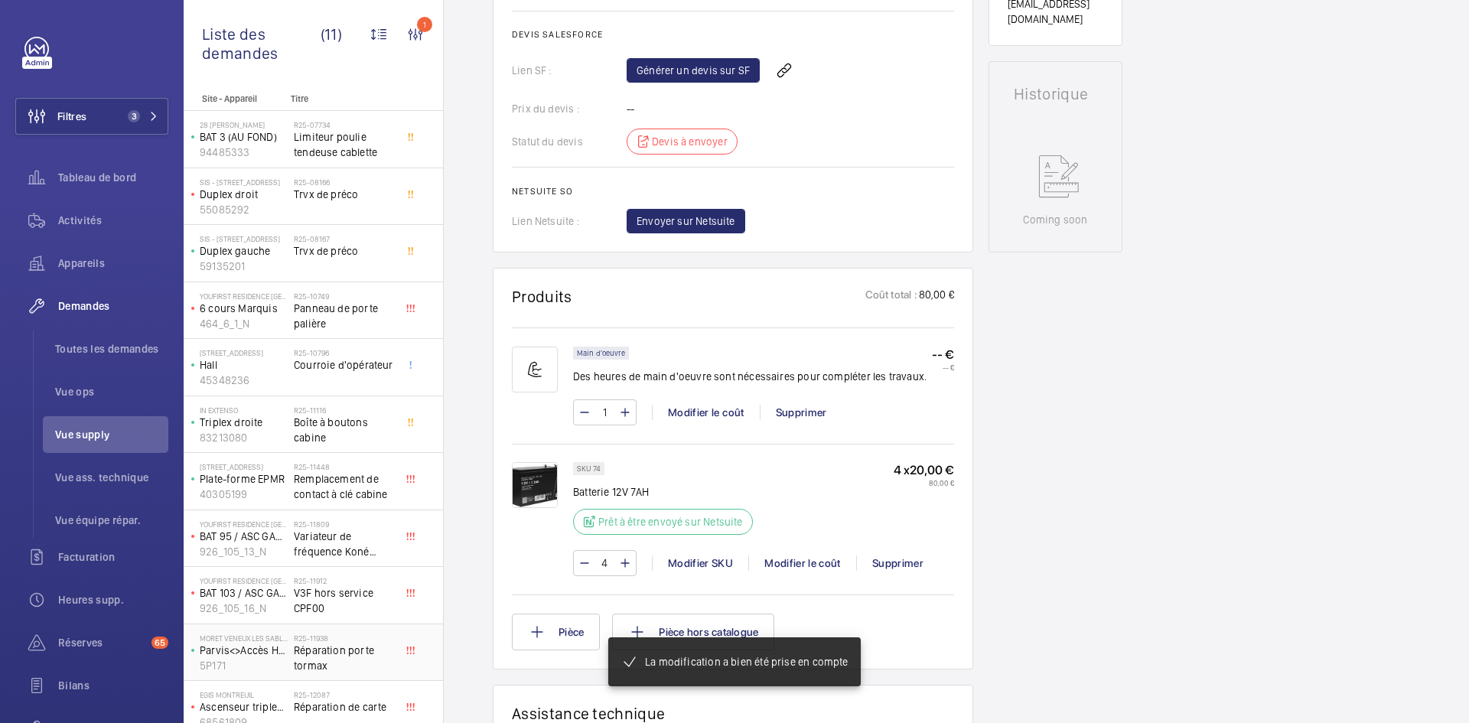
scroll to position [658, 0]
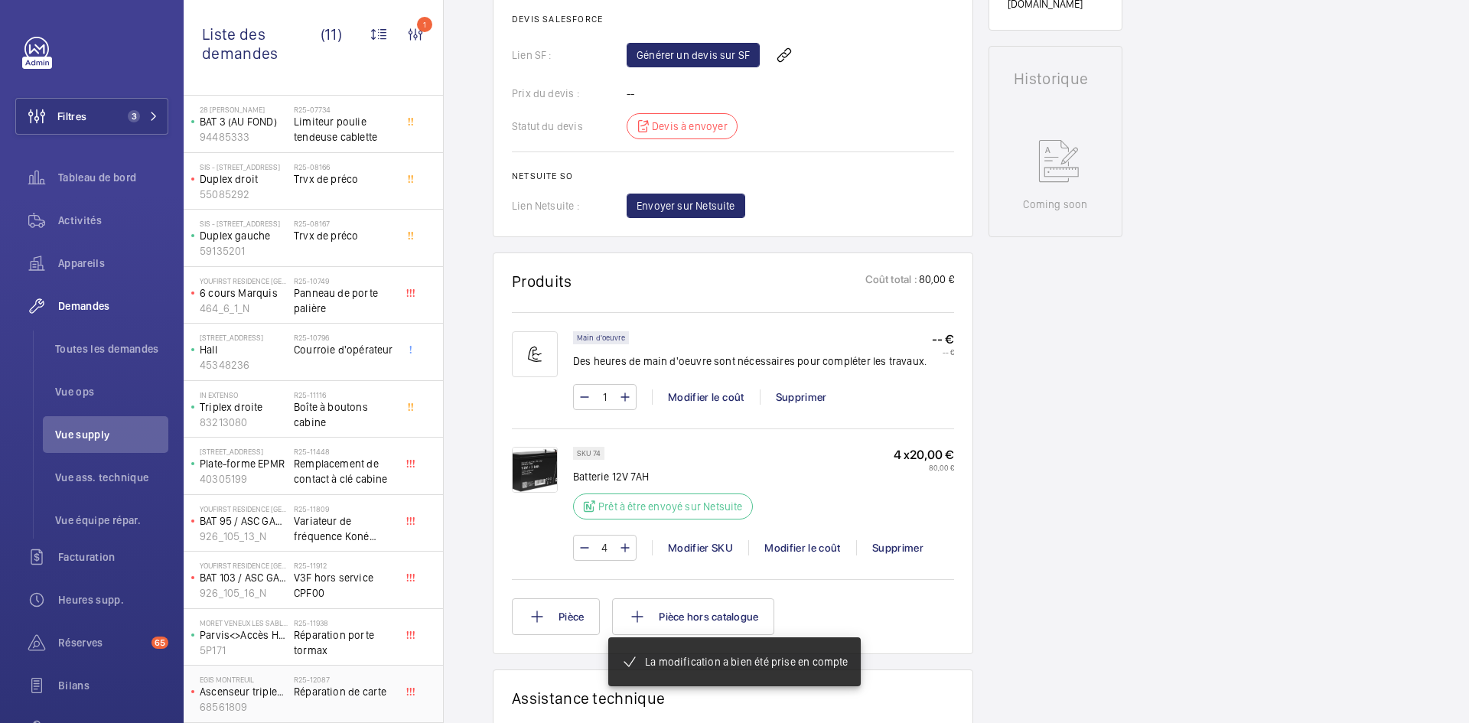
click at [325, 692] on span "Réparation de carte" at bounding box center [344, 691] width 101 height 15
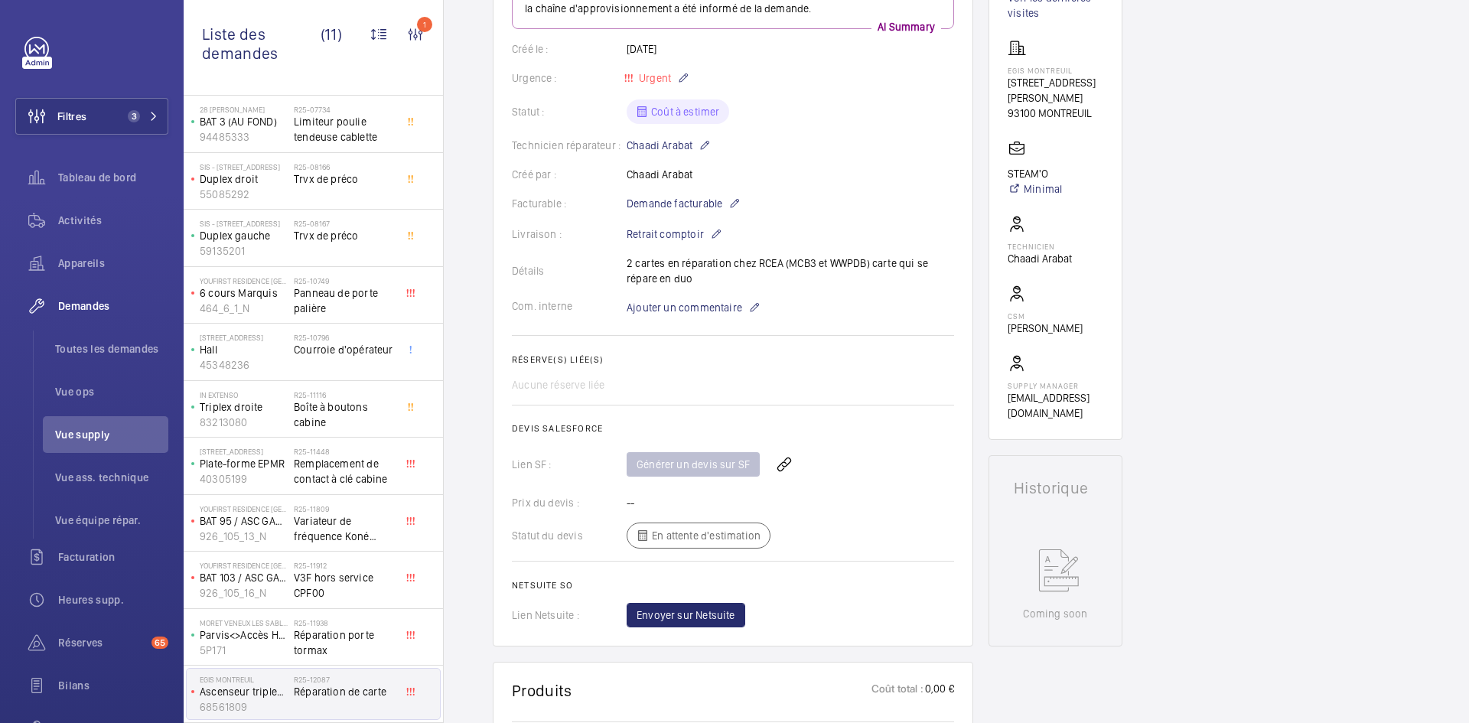
scroll to position [77, 0]
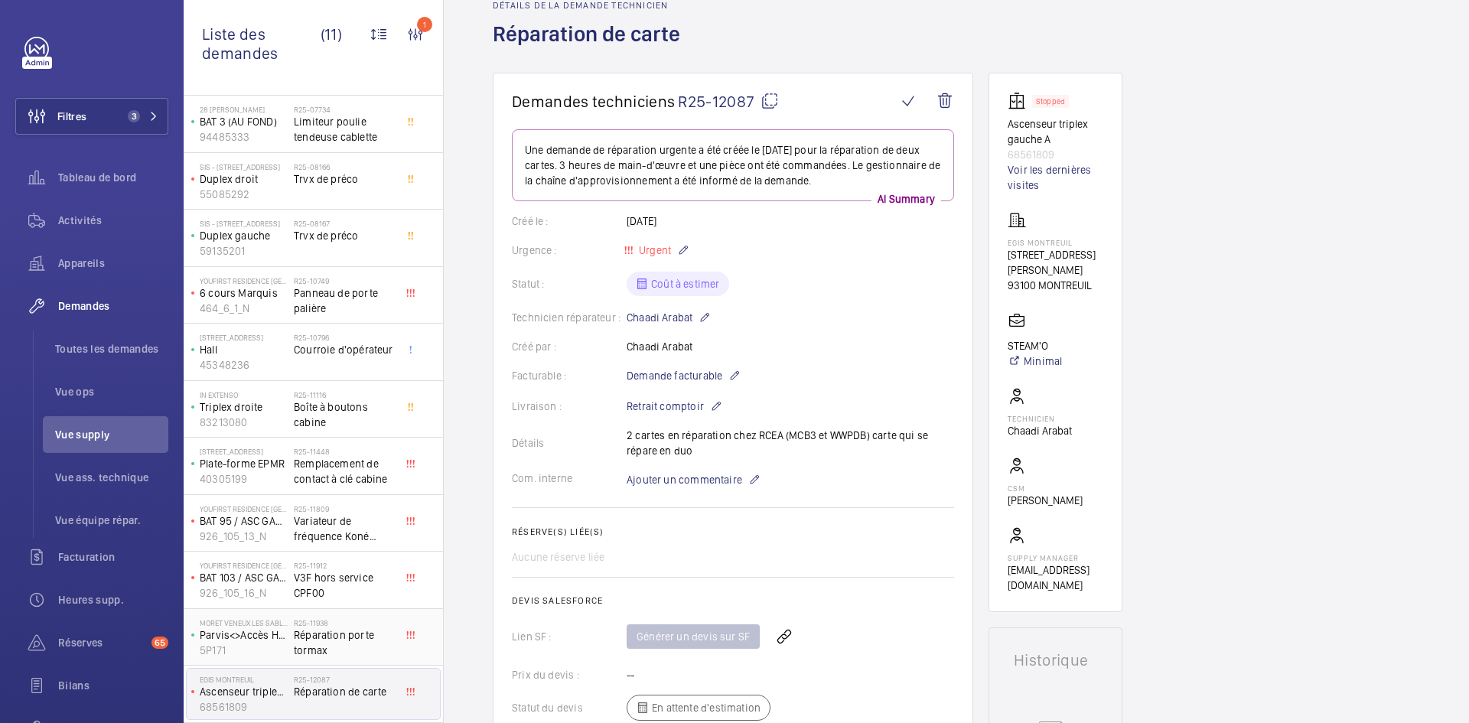
click at [276, 630] on p "Parvis<>Accès Hall BV" at bounding box center [244, 634] width 88 height 15
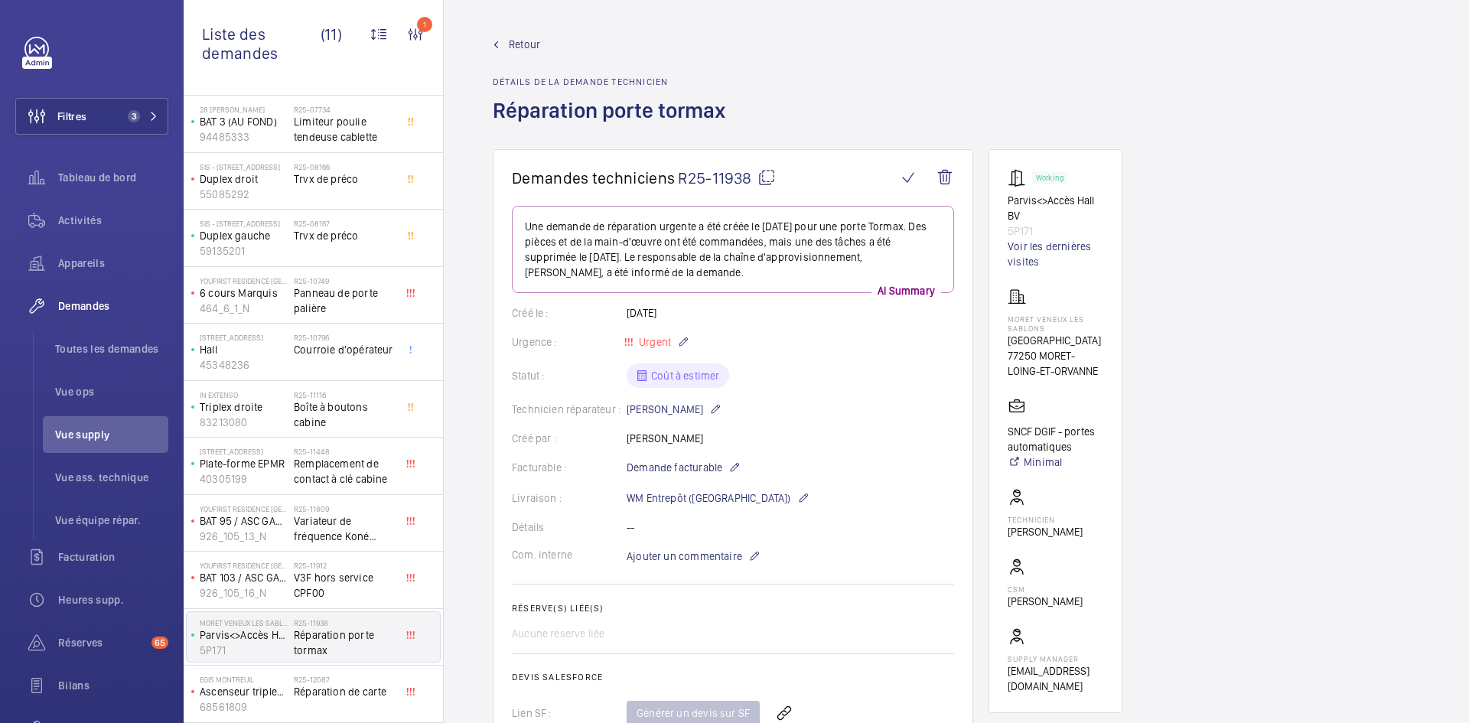
click at [529, 45] on span "Retour" at bounding box center [524, 44] width 31 height 15
click at [519, 40] on span "Retour" at bounding box center [524, 44] width 31 height 15
click at [512, 39] on span "Retour" at bounding box center [524, 44] width 31 height 15
click at [516, 38] on span "Retour" at bounding box center [524, 44] width 31 height 15
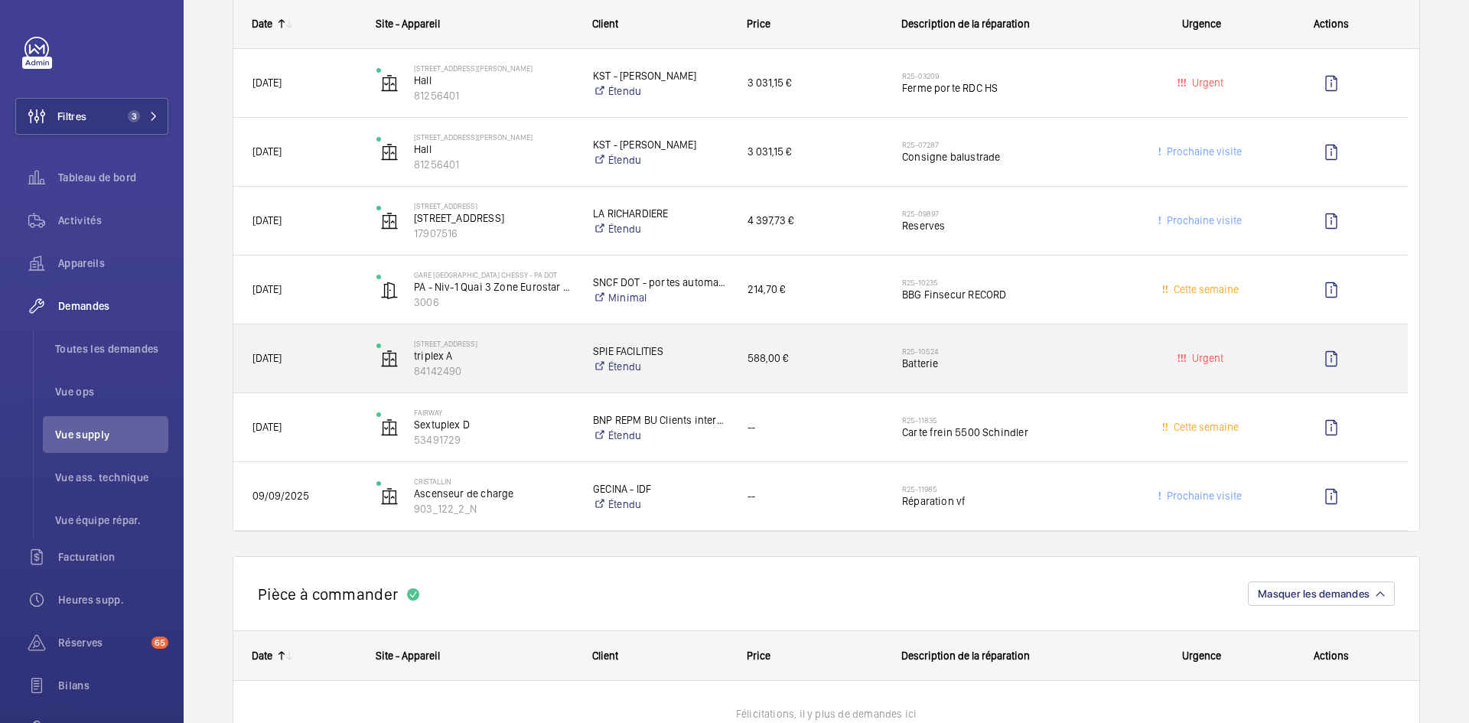
scroll to position [1530, 0]
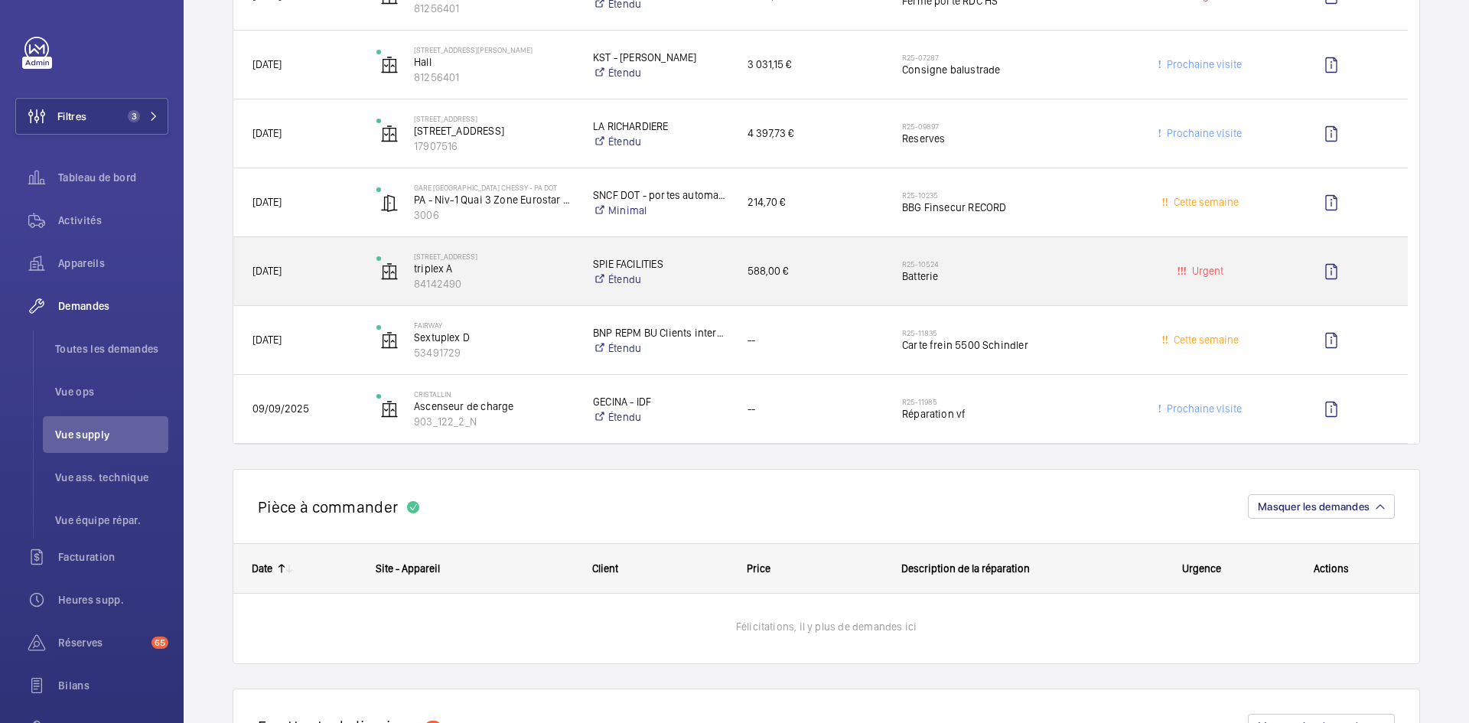
click at [333, 261] on div "05/08/2025" at bounding box center [295, 271] width 122 height 48
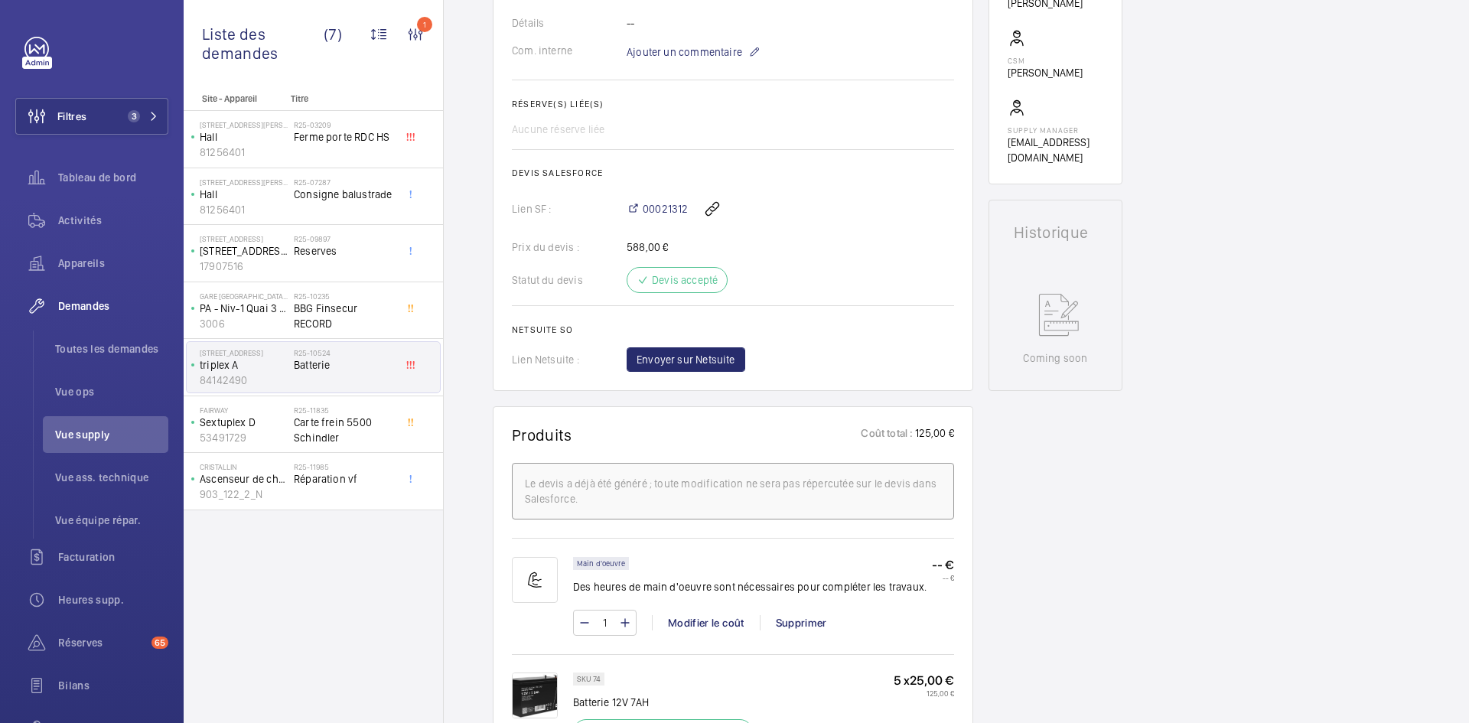
scroll to position [474, 0]
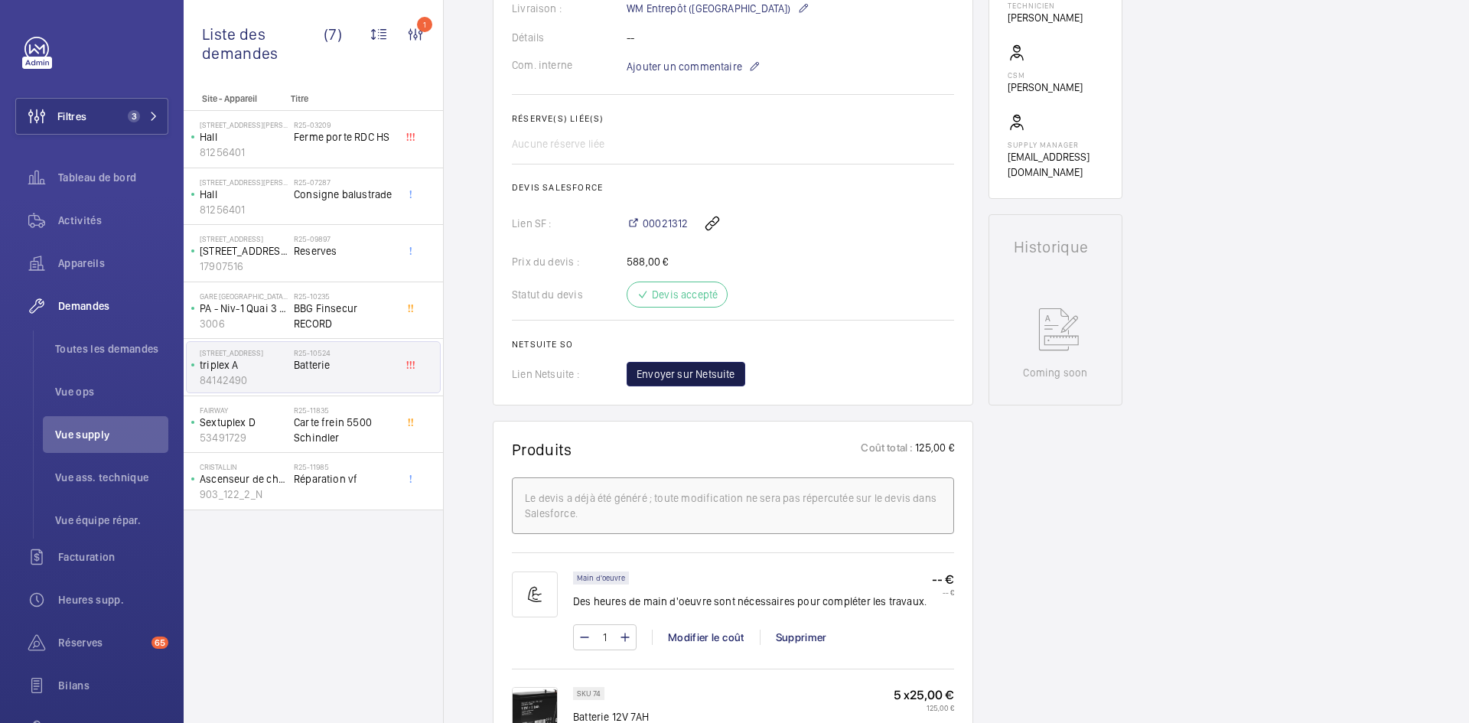
click at [721, 386] on button "Envoyer sur Netsuite" at bounding box center [686, 374] width 119 height 24
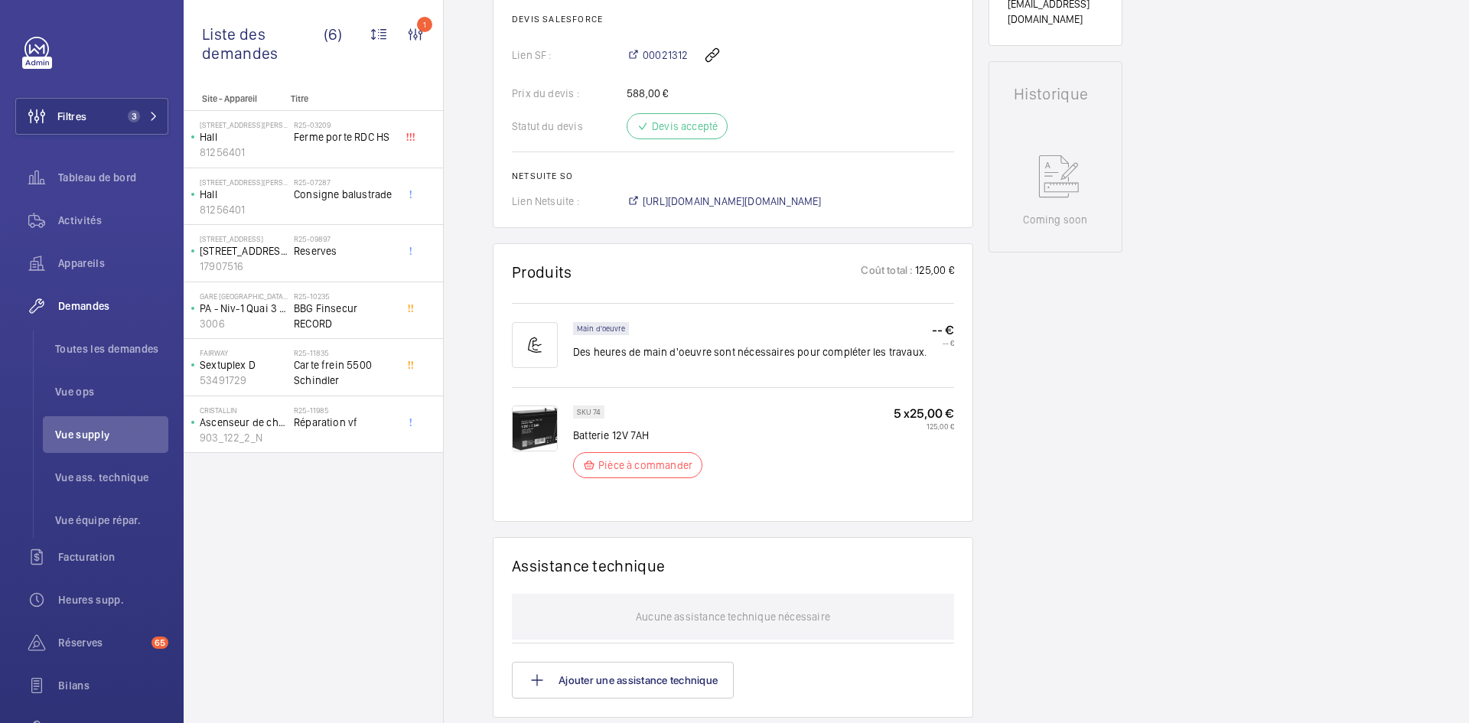
scroll to position [643, 0]
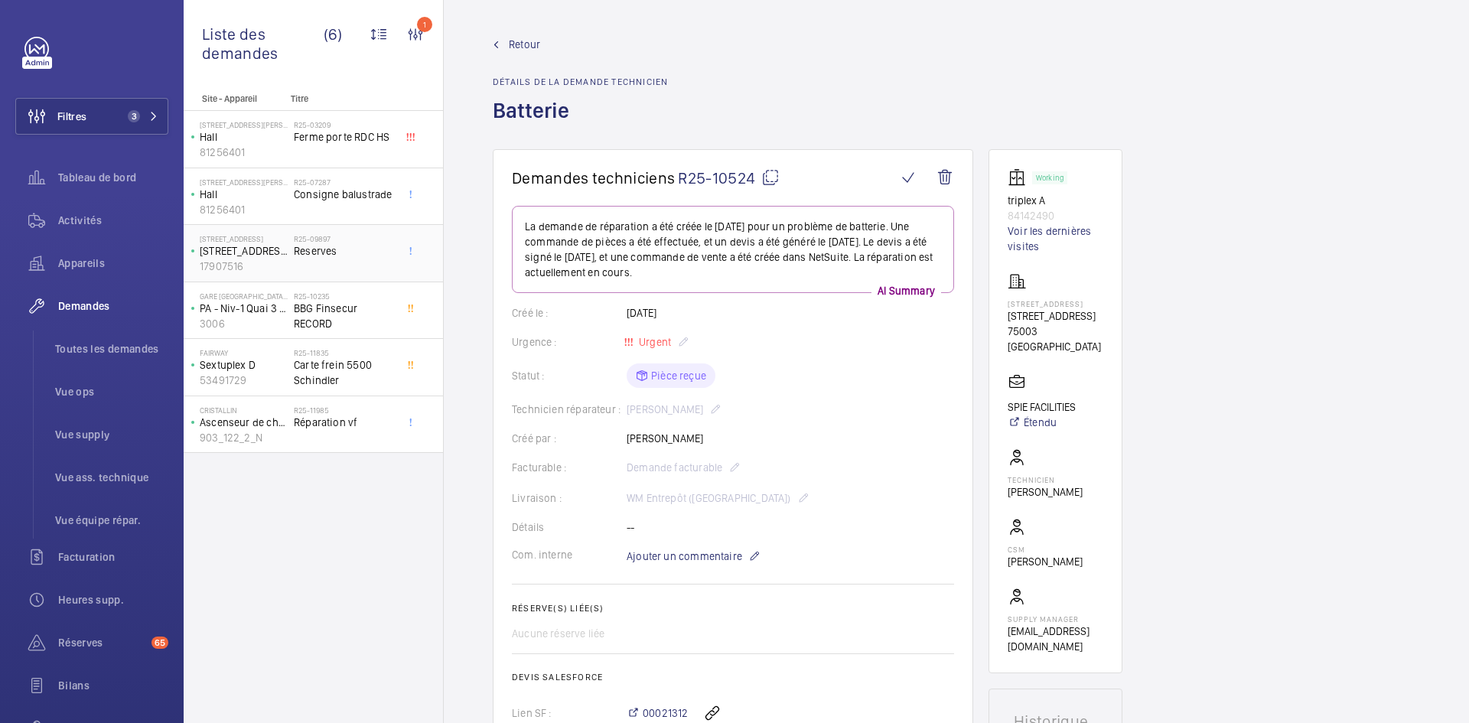
click at [280, 246] on p "[STREET_ADDRESS]" at bounding box center [244, 250] width 88 height 15
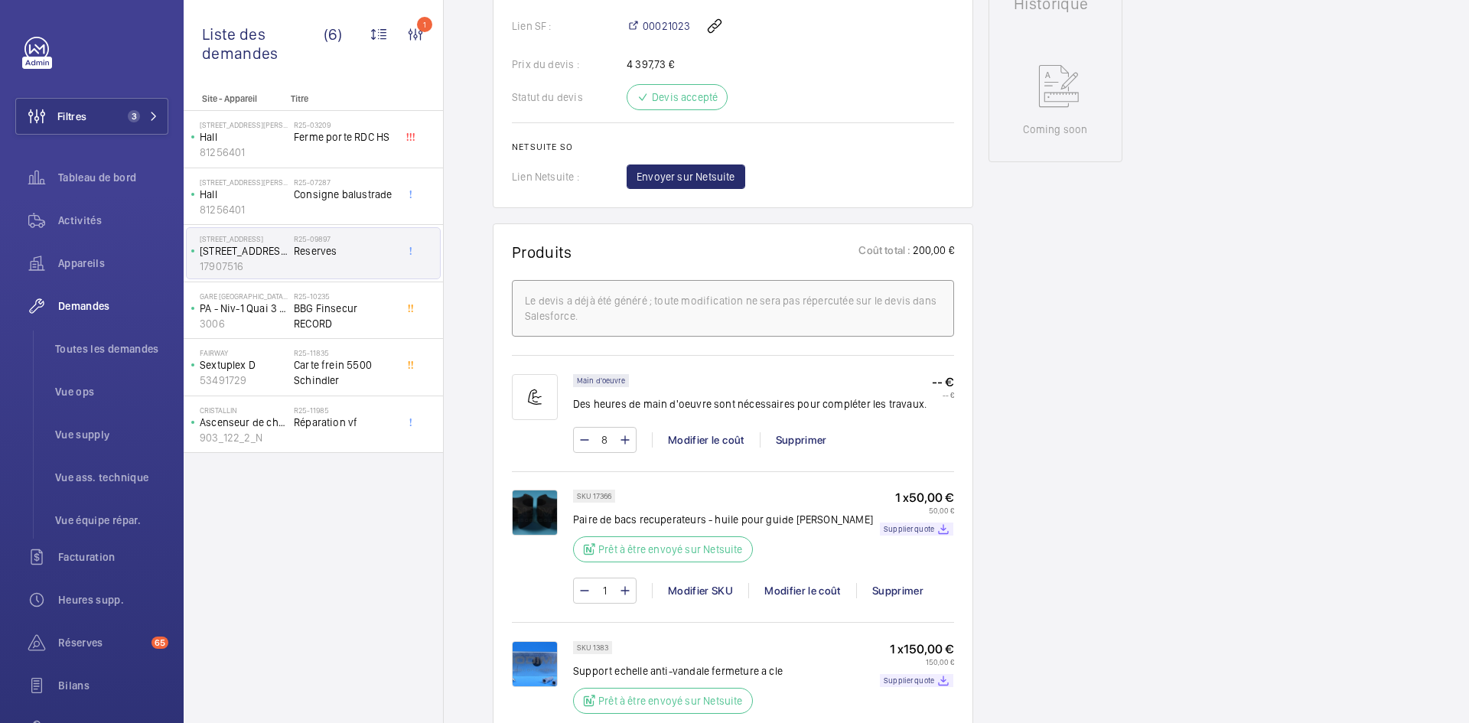
scroll to position [719, 0]
click at [542, 513] on img at bounding box center [535, 511] width 46 height 46
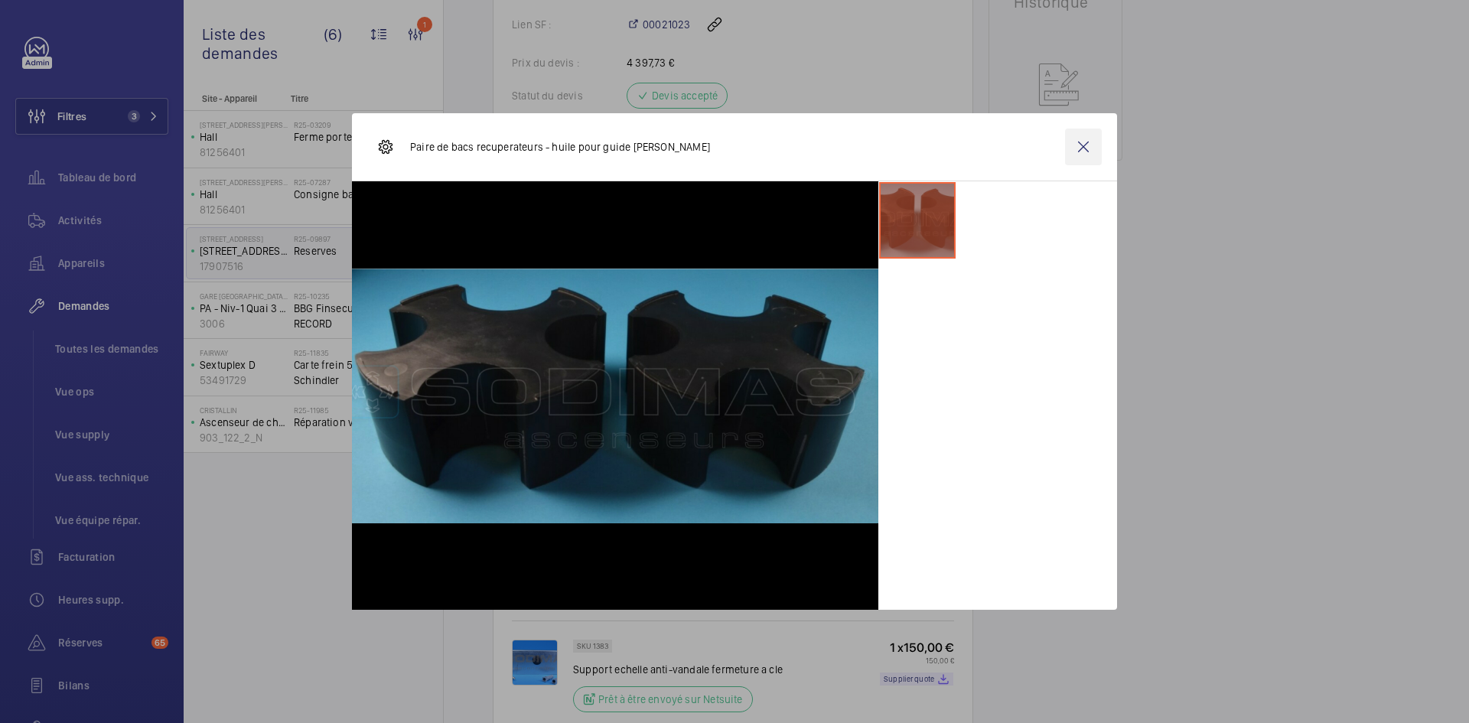
click at [1079, 144] on wm-front-icon-button at bounding box center [1083, 147] width 37 height 37
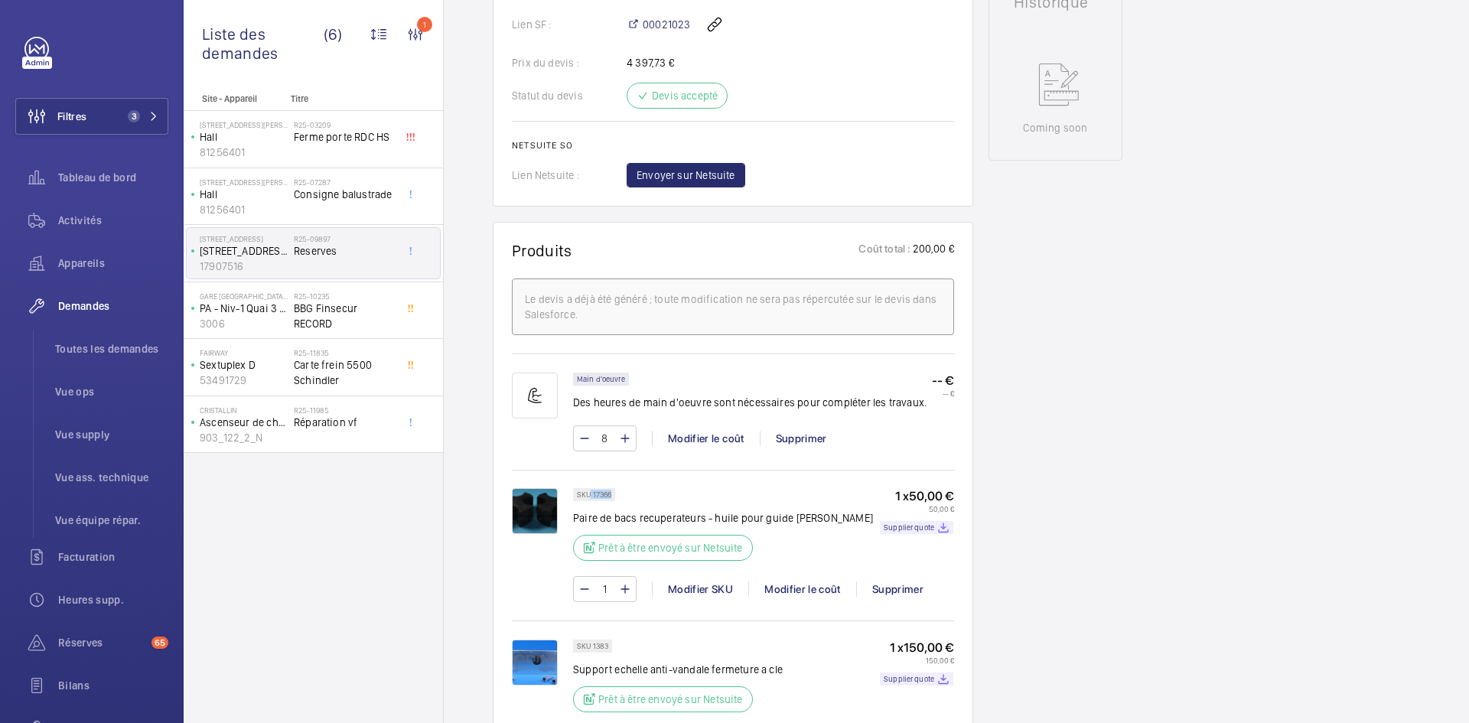
drag, startPoint x: 612, startPoint y: 494, endPoint x: 590, endPoint y: 494, distance: 22.2
click at [590, 494] on p "SKU 17366" at bounding box center [594, 494] width 34 height 5
copy p "17366"
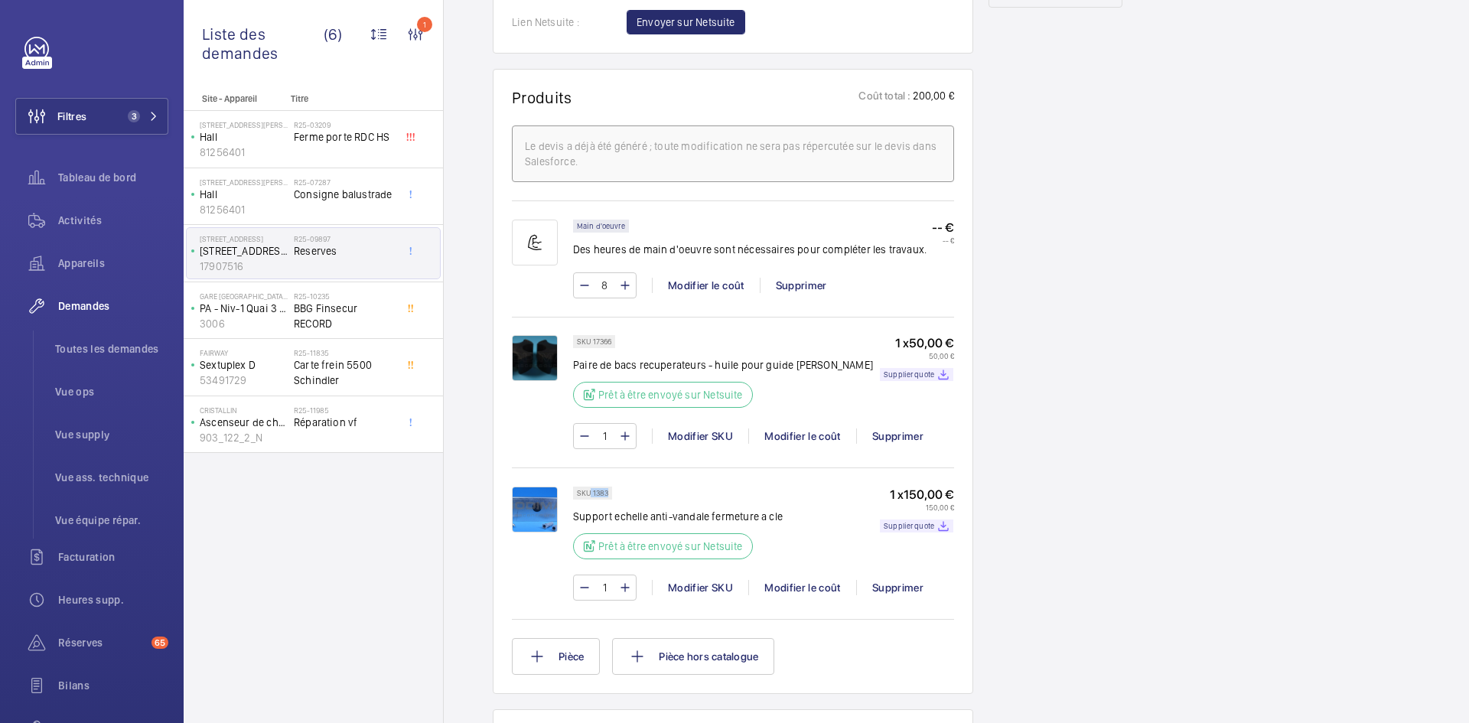
drag, startPoint x: 609, startPoint y: 490, endPoint x: 591, endPoint y: 493, distance: 18.5
click at [591, 493] on div "SKU 1383" at bounding box center [592, 493] width 39 height 13
copy p "1383"
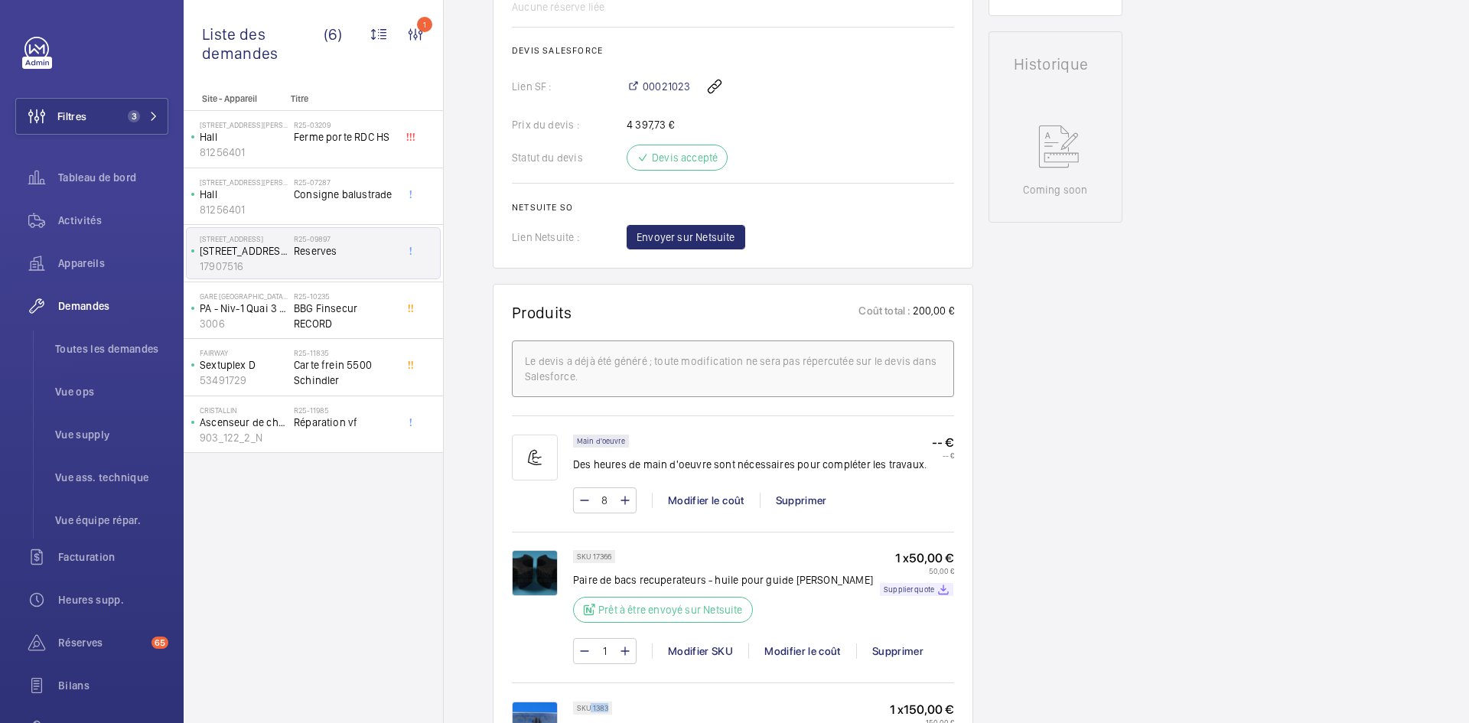
scroll to position [643, 0]
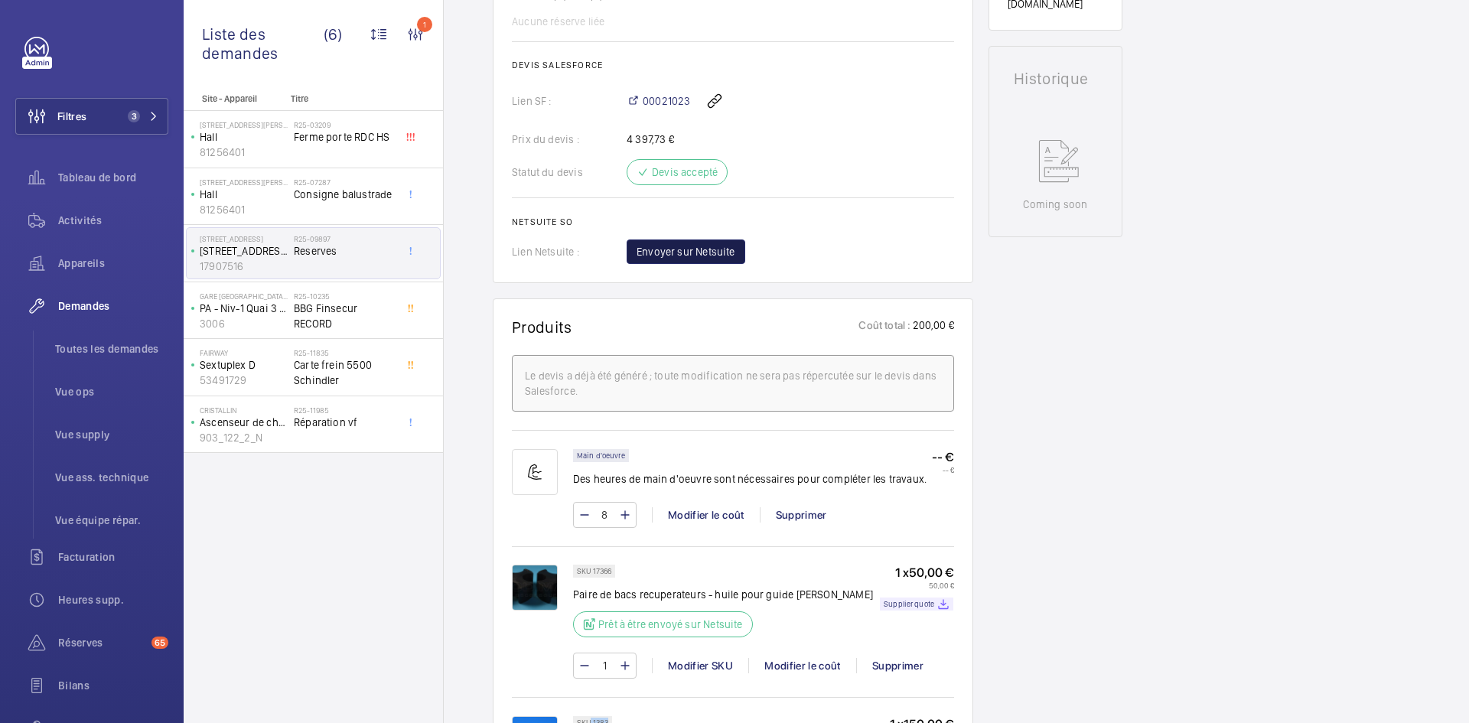
click at [716, 246] on span "Envoyer sur Netsuite" at bounding box center [686, 251] width 99 height 15
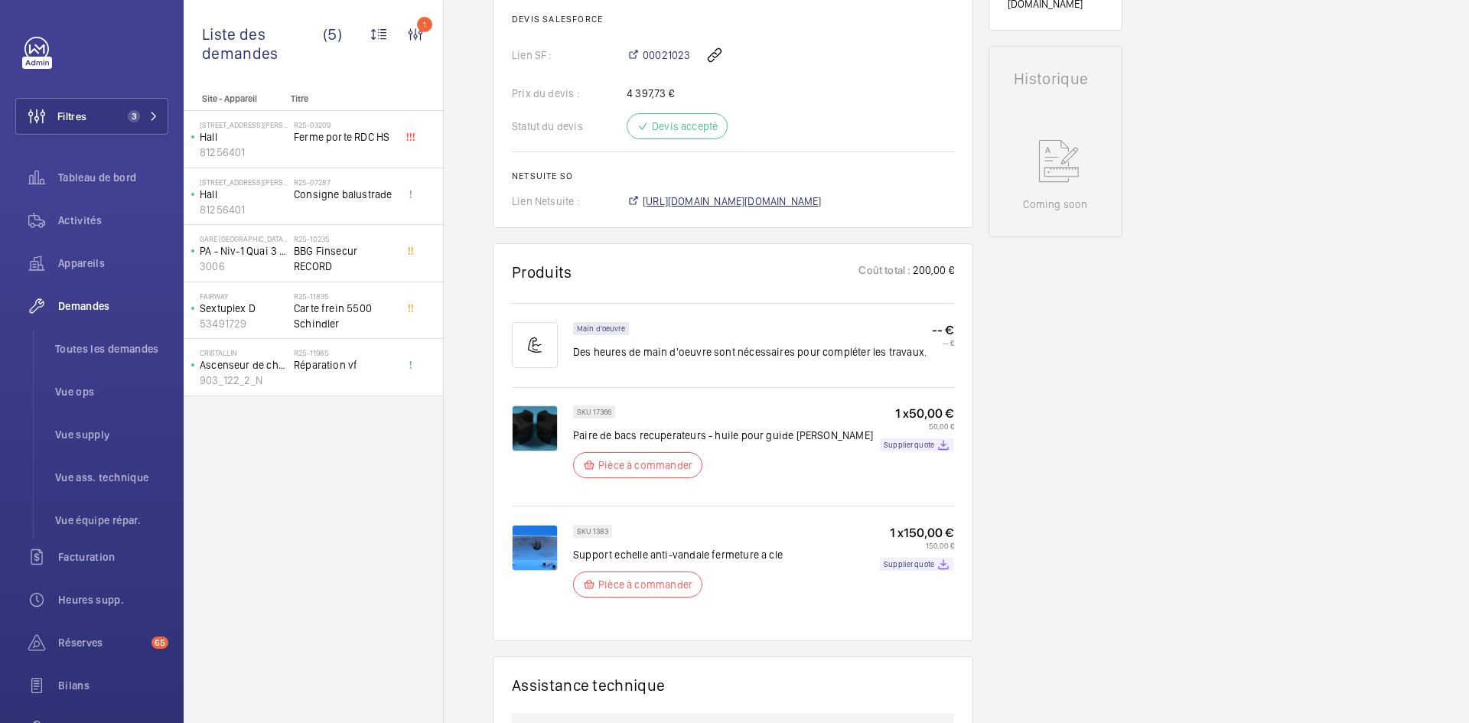
click at [781, 200] on span "[URL][DOMAIN_NAME][DOMAIN_NAME]" at bounding box center [732, 201] width 179 height 15
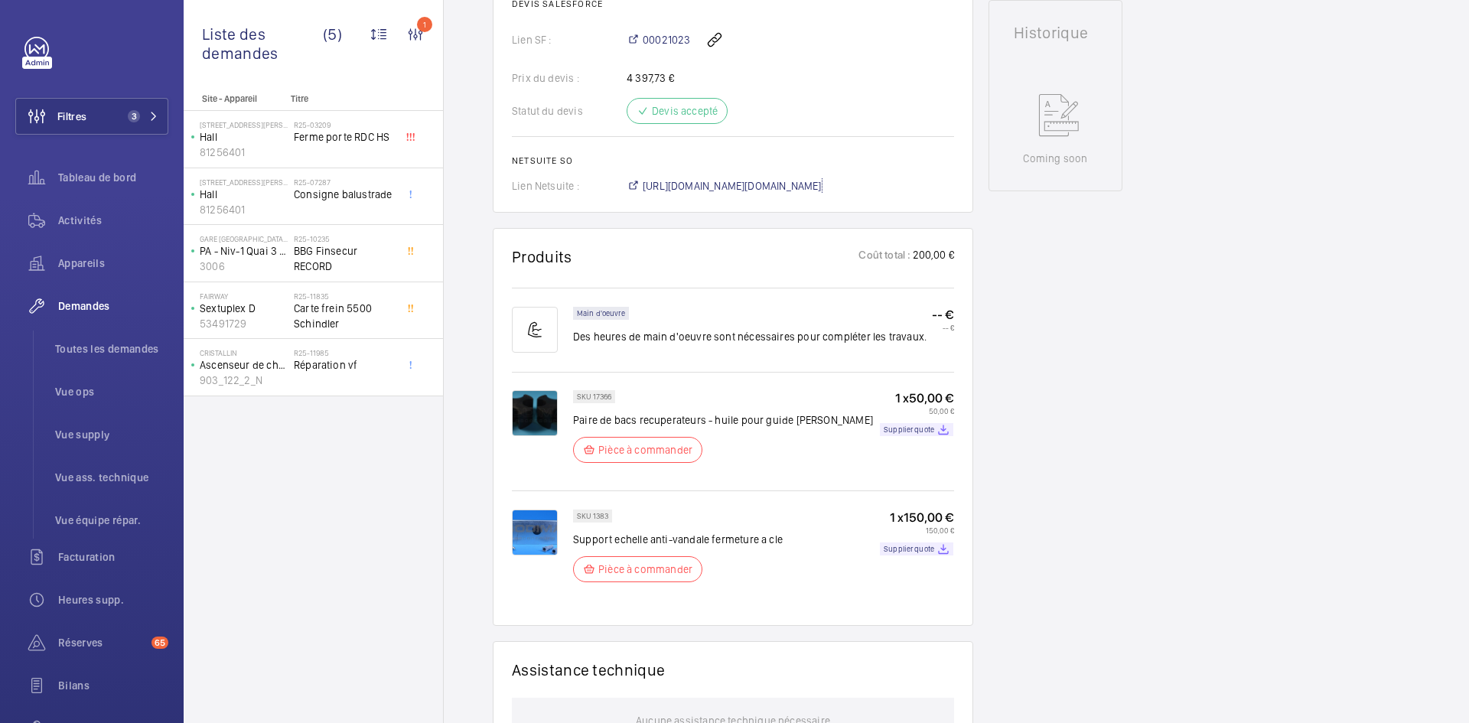
scroll to position [383, 0]
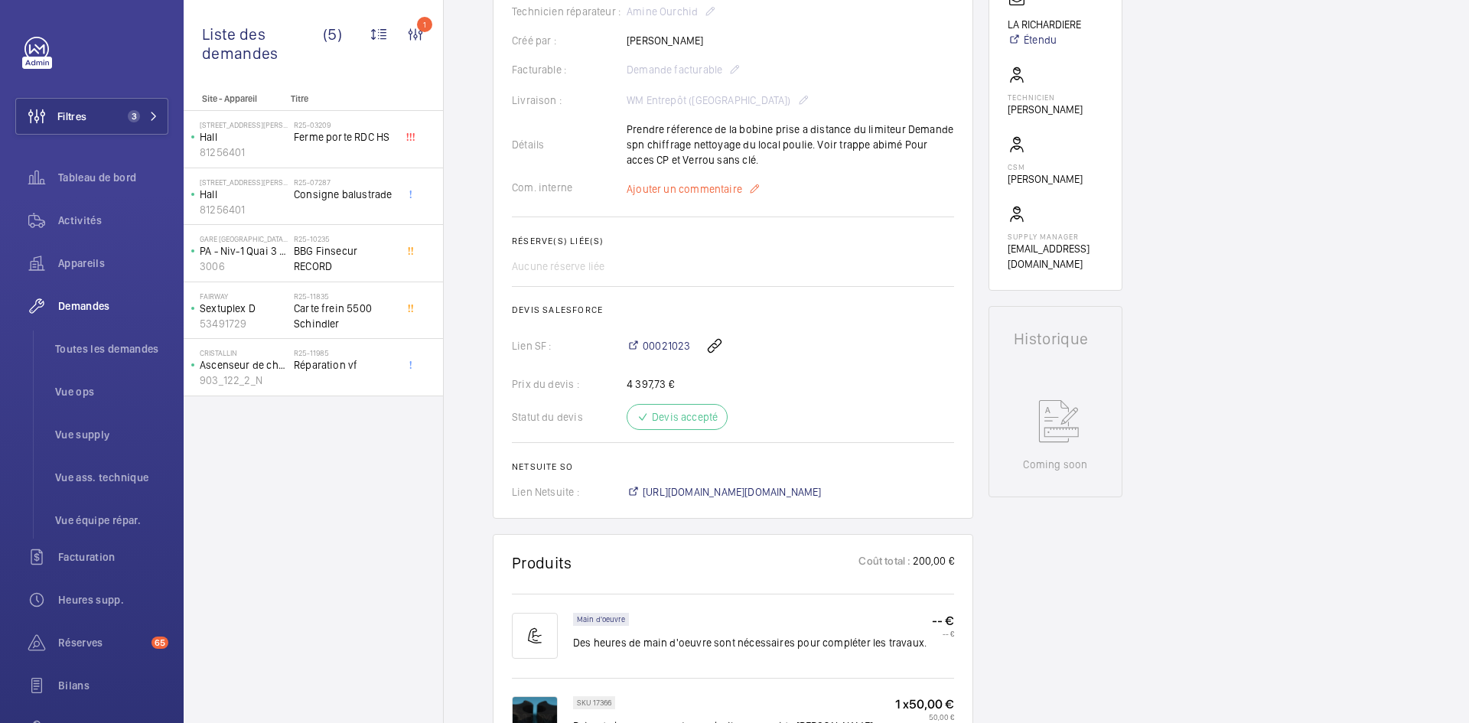
click at [676, 197] on span "Ajouter un commentaire" at bounding box center [685, 188] width 116 height 15
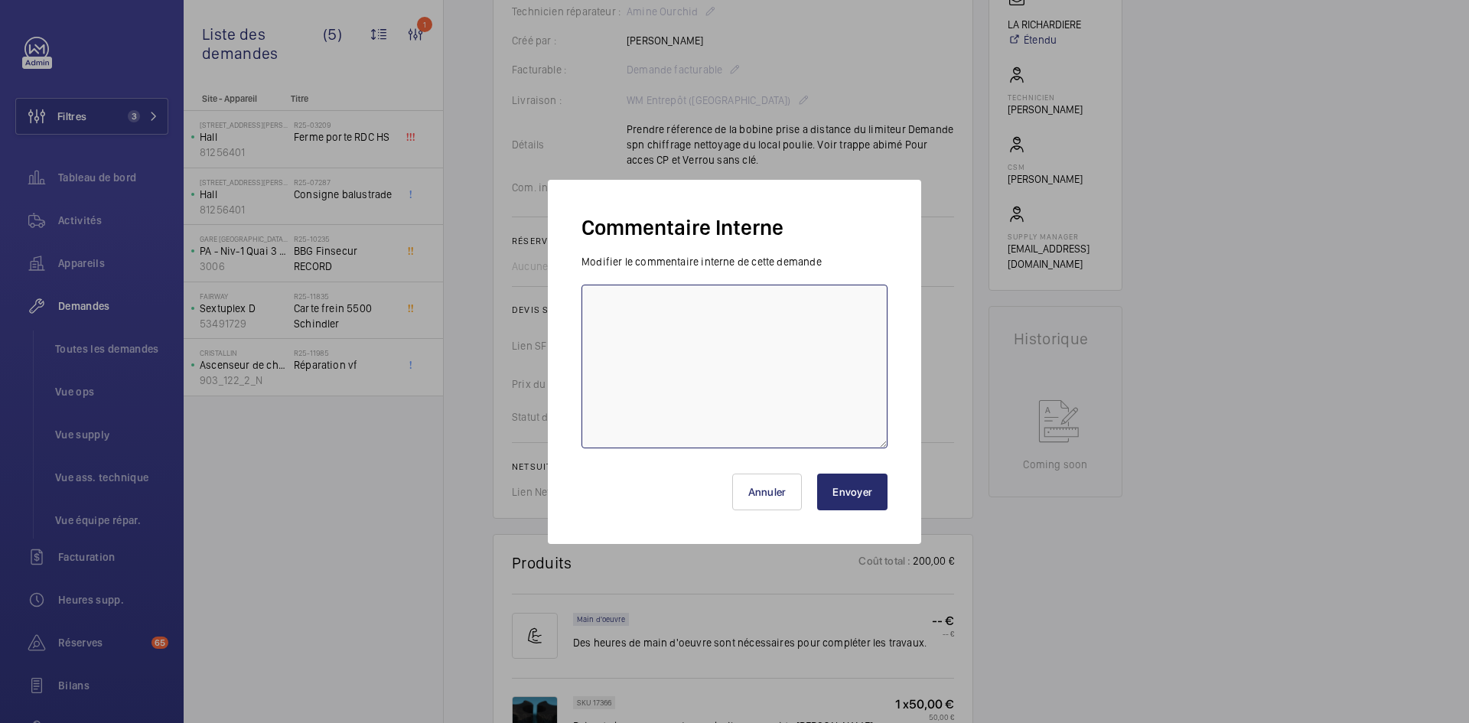
click at [634, 295] on textarea at bounding box center [734, 367] width 306 height 164
paste textarea "BY-11/09 commande effectuer chez le fournisseur [PERSON_NAME] via le site livra…"
type textarea "BY-11/09 commande effectuer chez le fournisseur [PERSON_NAME] via le site livra…"
click at [871, 486] on button "Envoyer" at bounding box center [852, 492] width 70 height 37
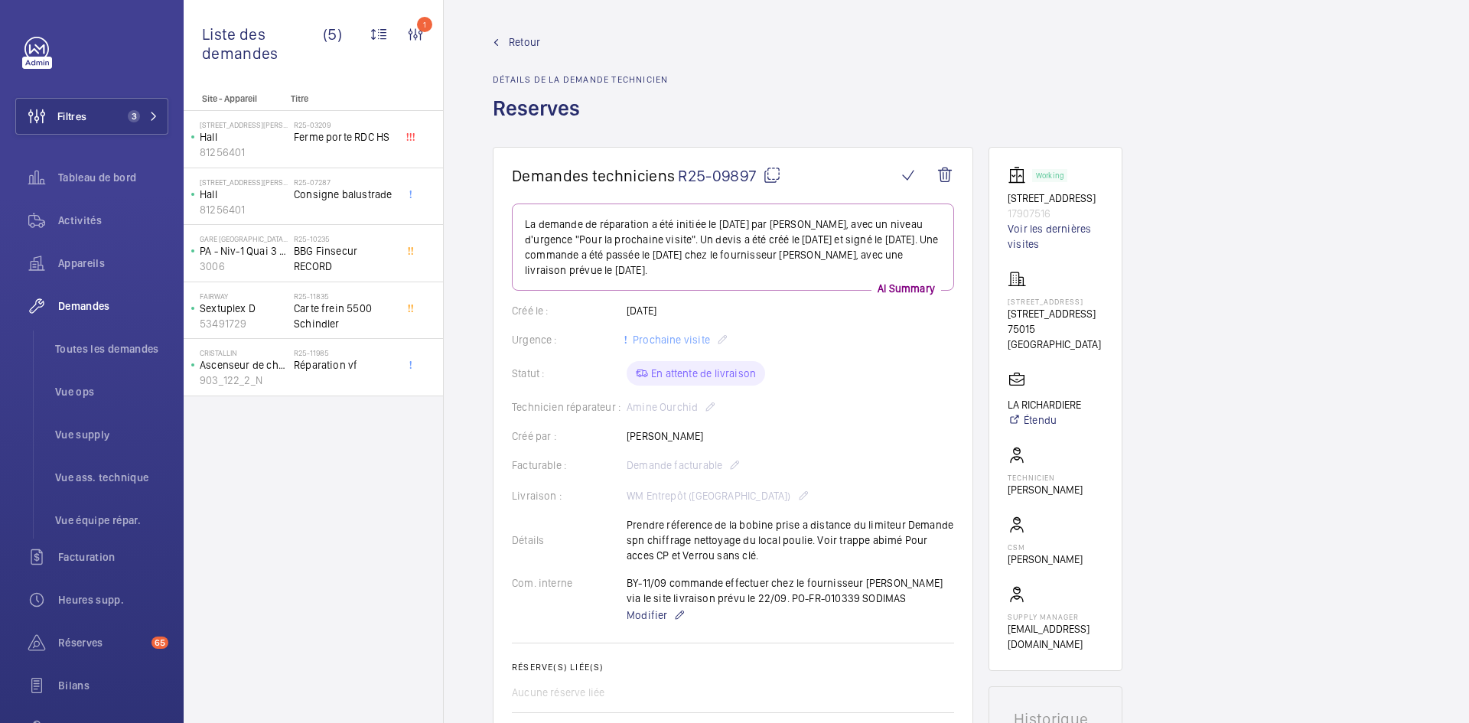
scroll to position [0, 0]
click at [524, 42] on span "Retour" at bounding box center [524, 44] width 31 height 15
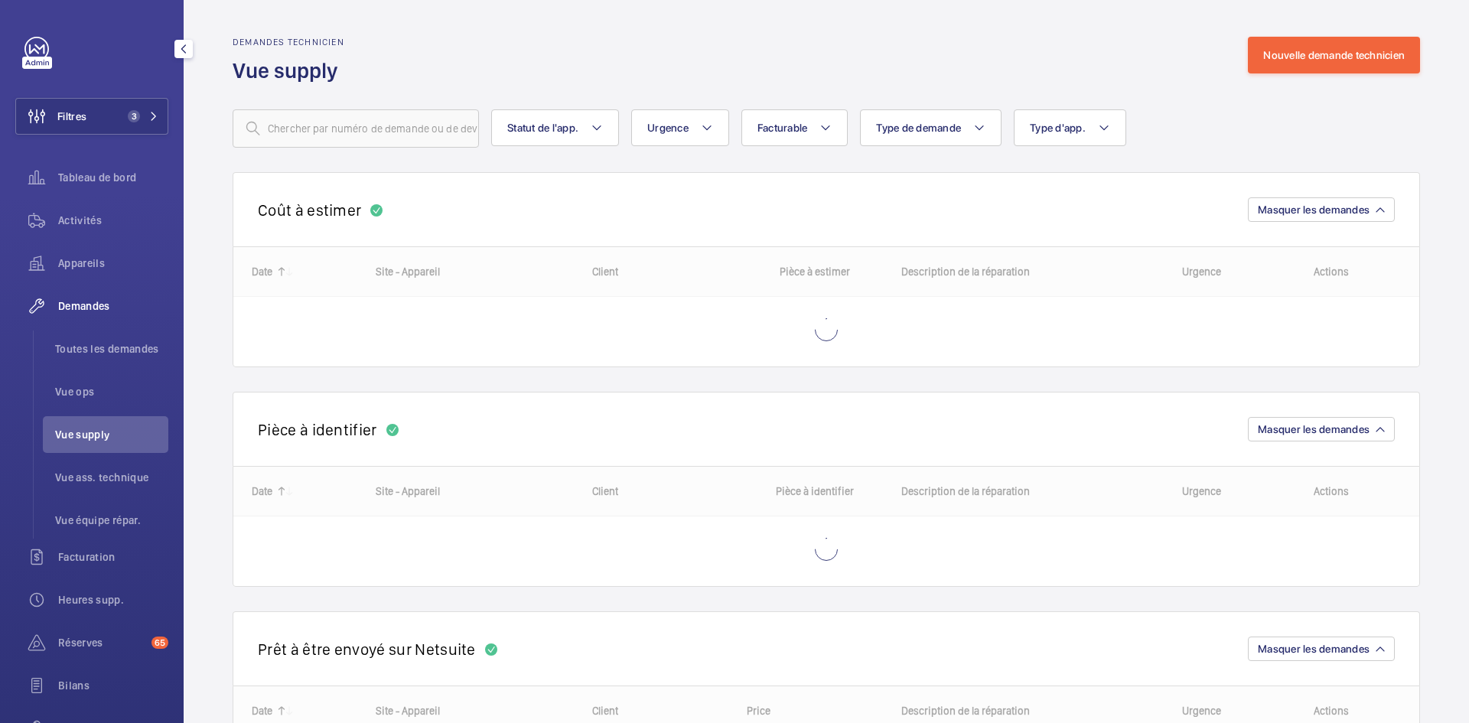
click at [103, 440] on span "Vue supply" at bounding box center [111, 434] width 113 height 15
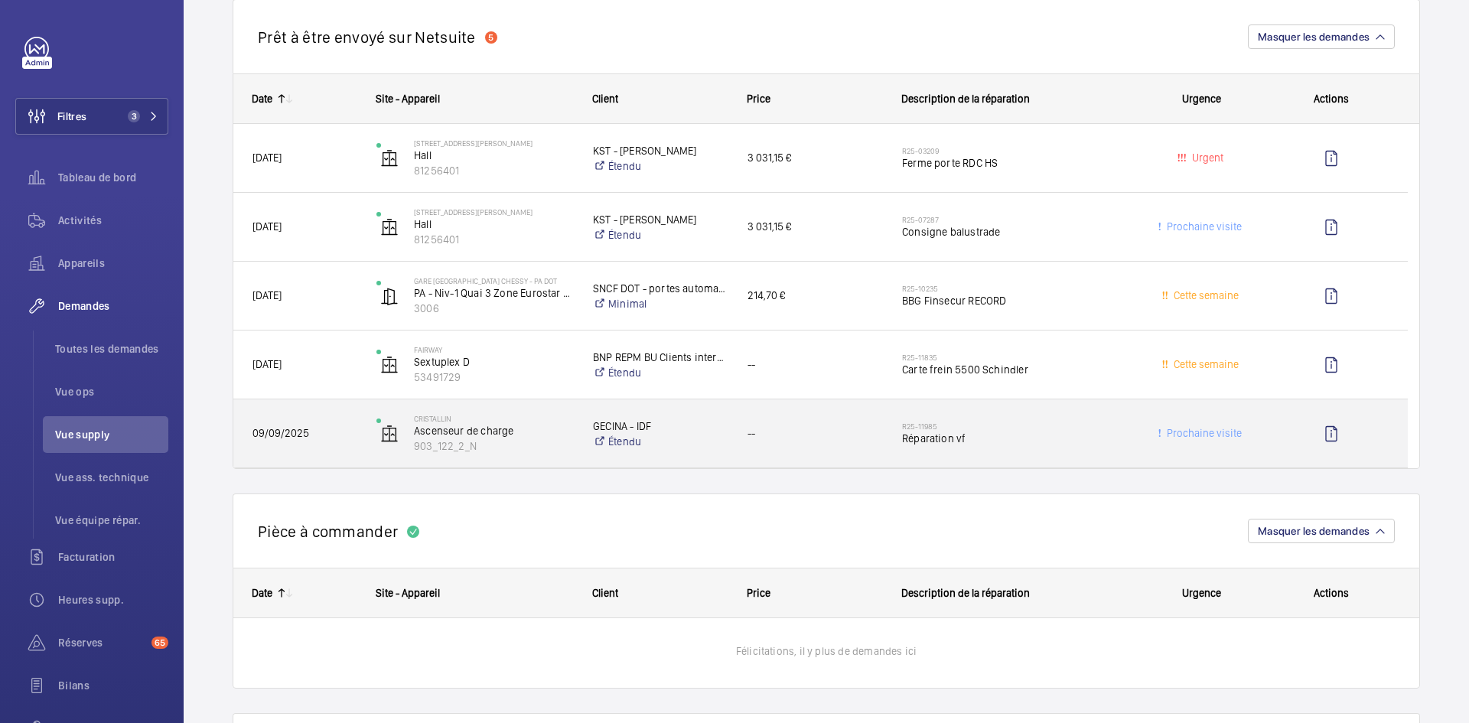
scroll to position [1377, 0]
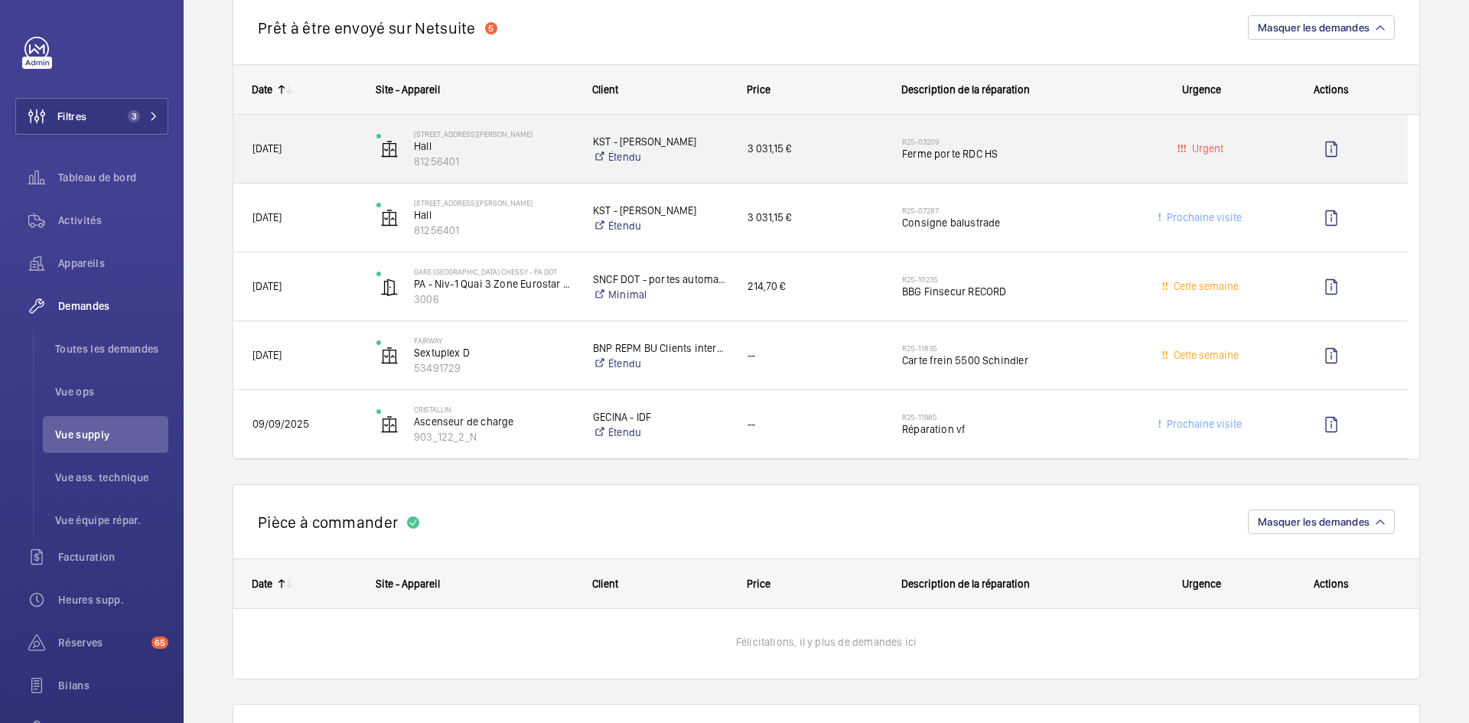
click at [358, 153] on div "[STREET_ADDRESS][PERSON_NAME]" at bounding box center [465, 149] width 215 height 63
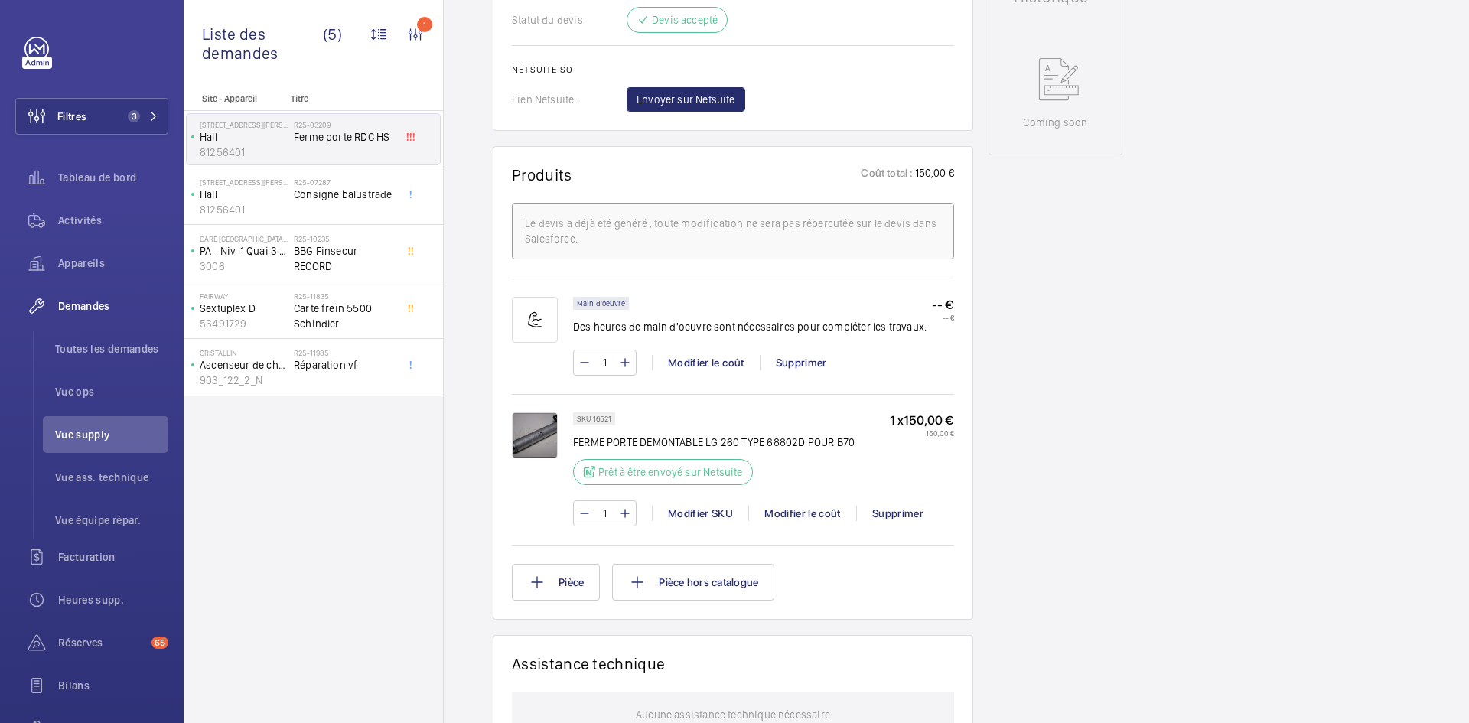
scroll to position [765, 0]
drag, startPoint x: 612, startPoint y: 417, endPoint x: 592, endPoint y: 417, distance: 19.9
click at [592, 417] on div "SKU 16521" at bounding box center [594, 418] width 42 height 13
copy p "16521"
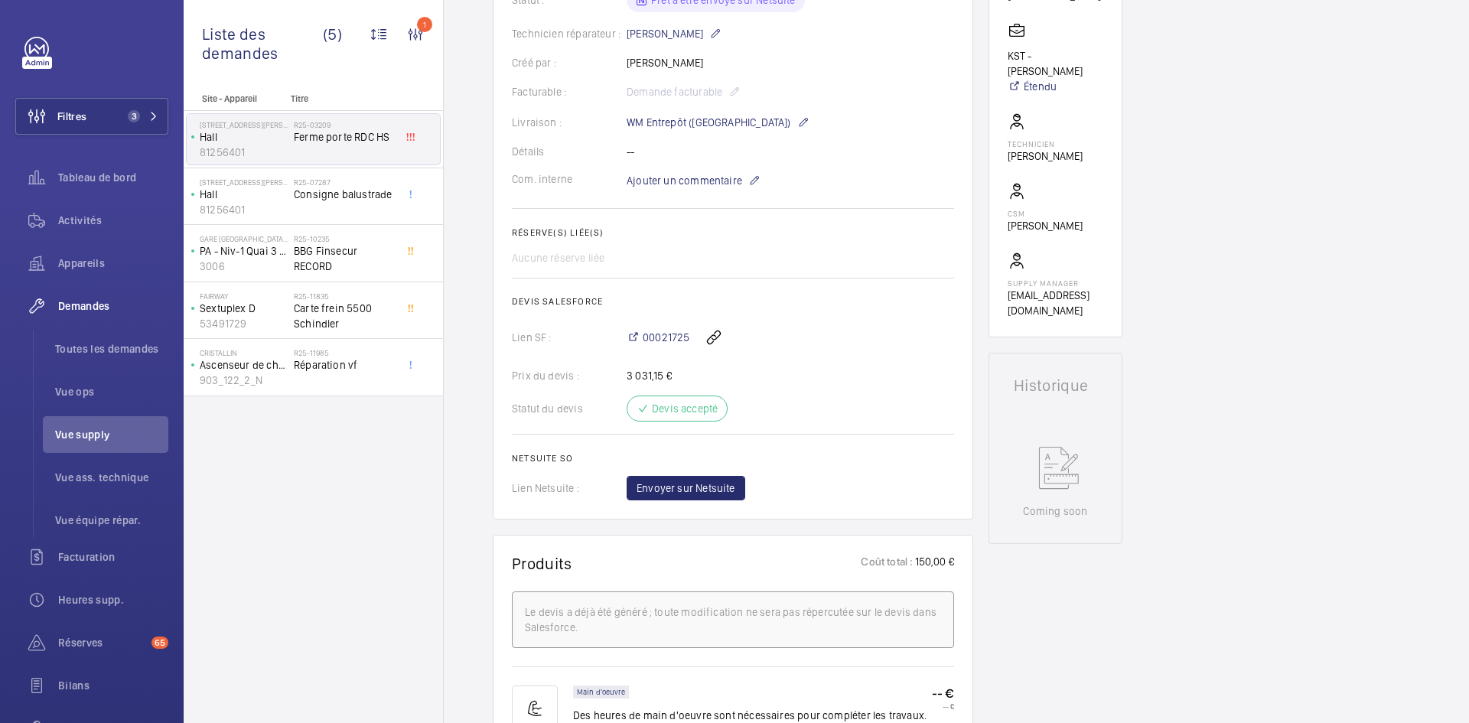
scroll to position [383, 0]
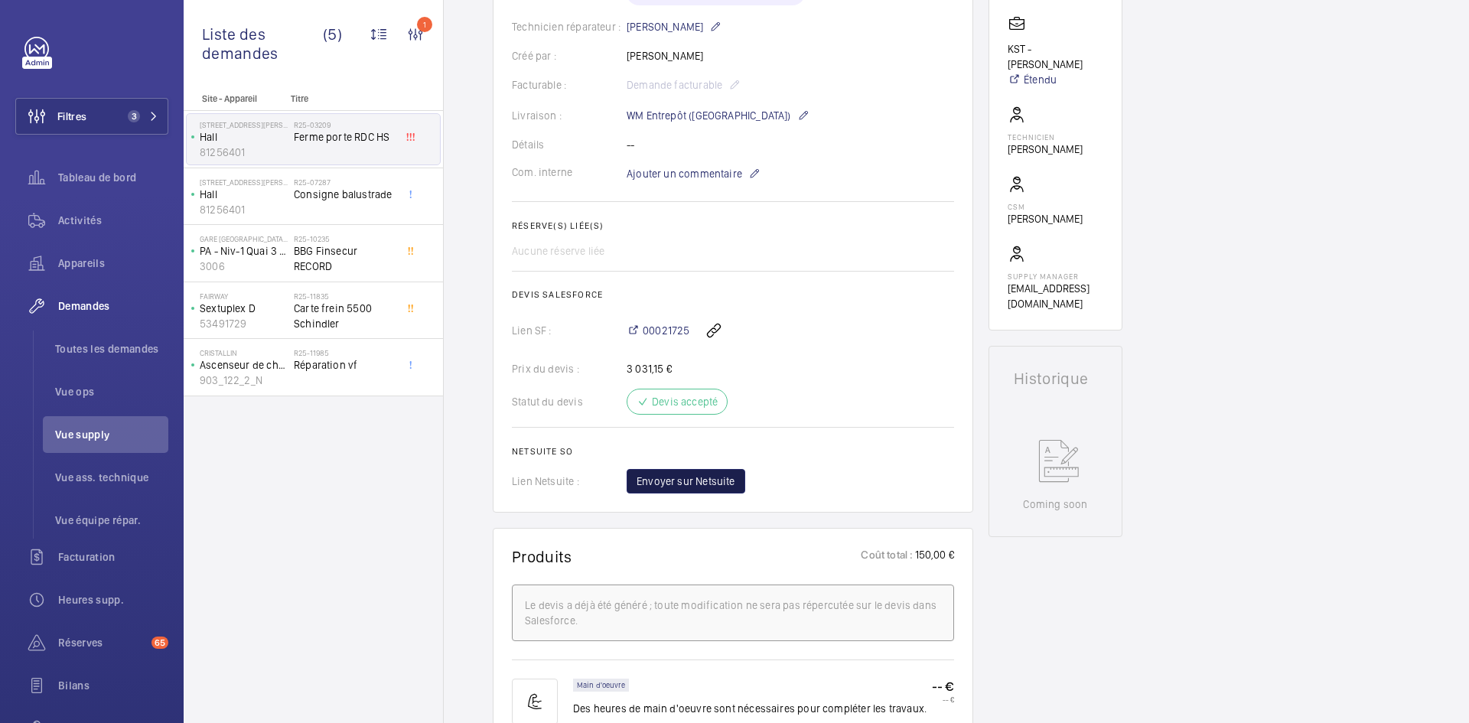
click at [718, 486] on span "Envoyer sur Netsuite" at bounding box center [686, 481] width 99 height 15
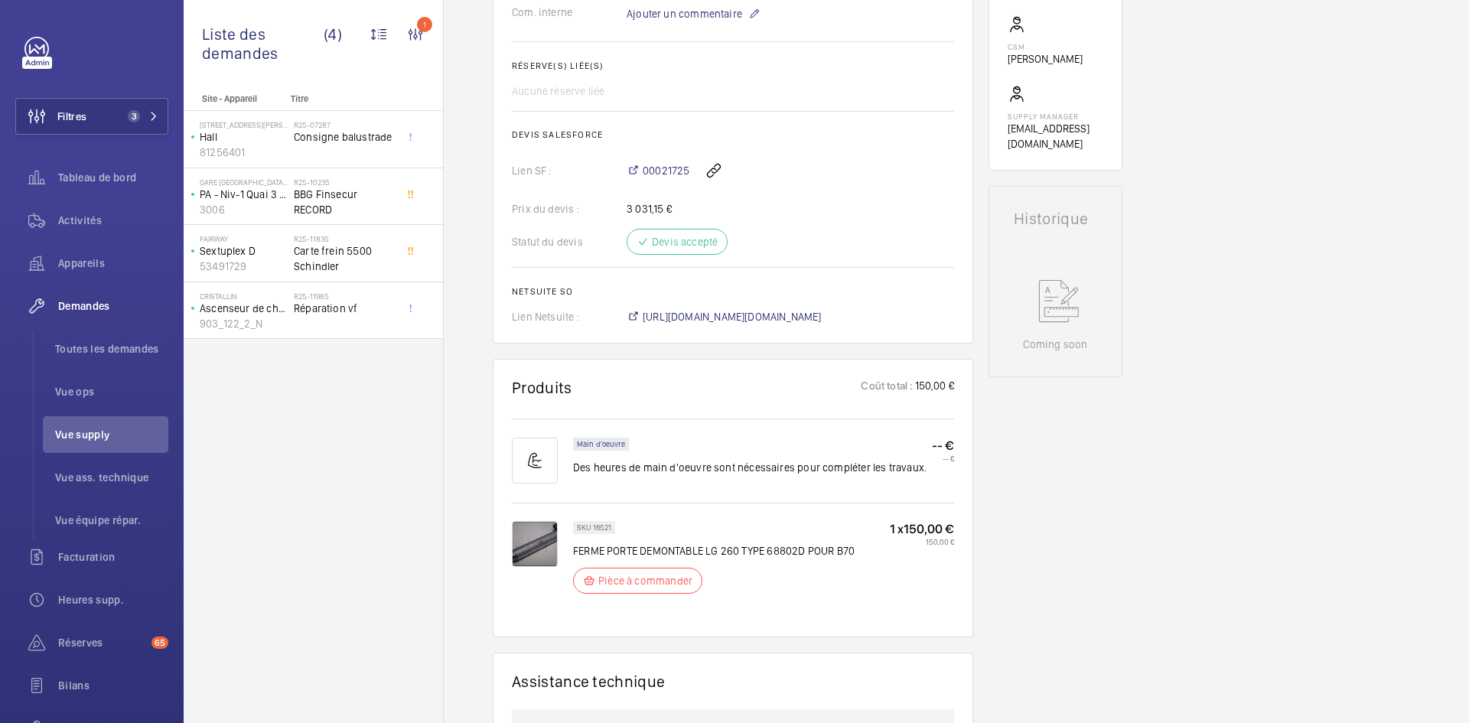
scroll to position [612, 0]
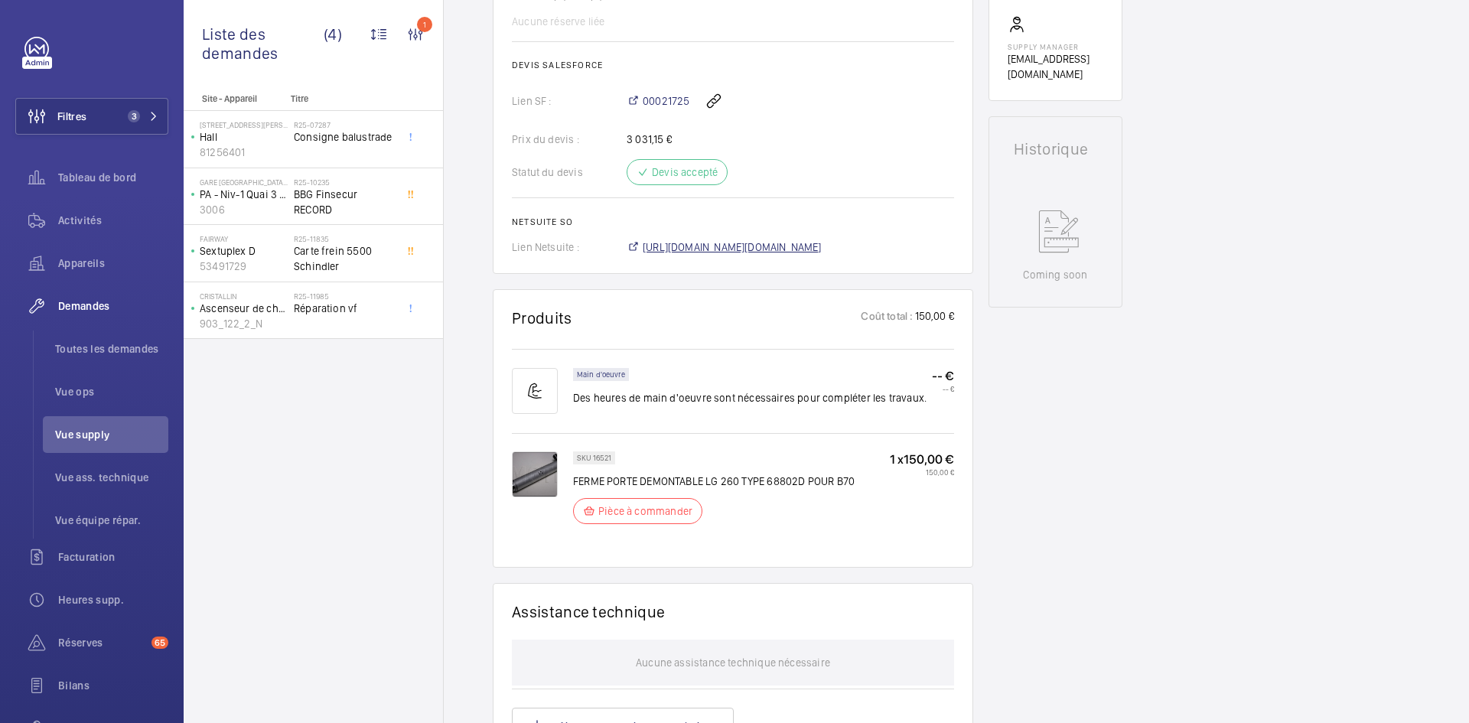
click at [810, 248] on span "[URL][DOMAIN_NAME][DOMAIN_NAME]" at bounding box center [732, 246] width 179 height 15
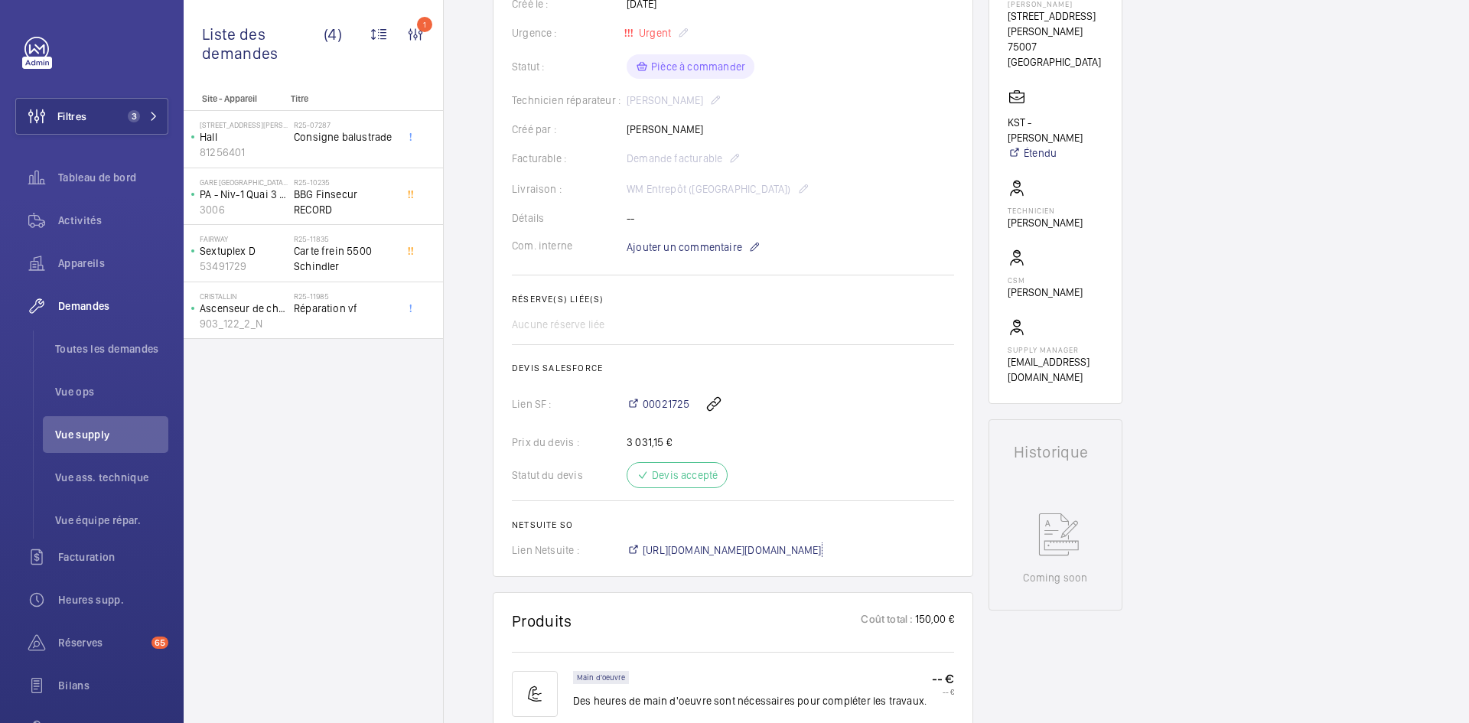
scroll to position [306, 0]
click at [692, 248] on span "Ajouter un commentaire" at bounding box center [685, 250] width 116 height 15
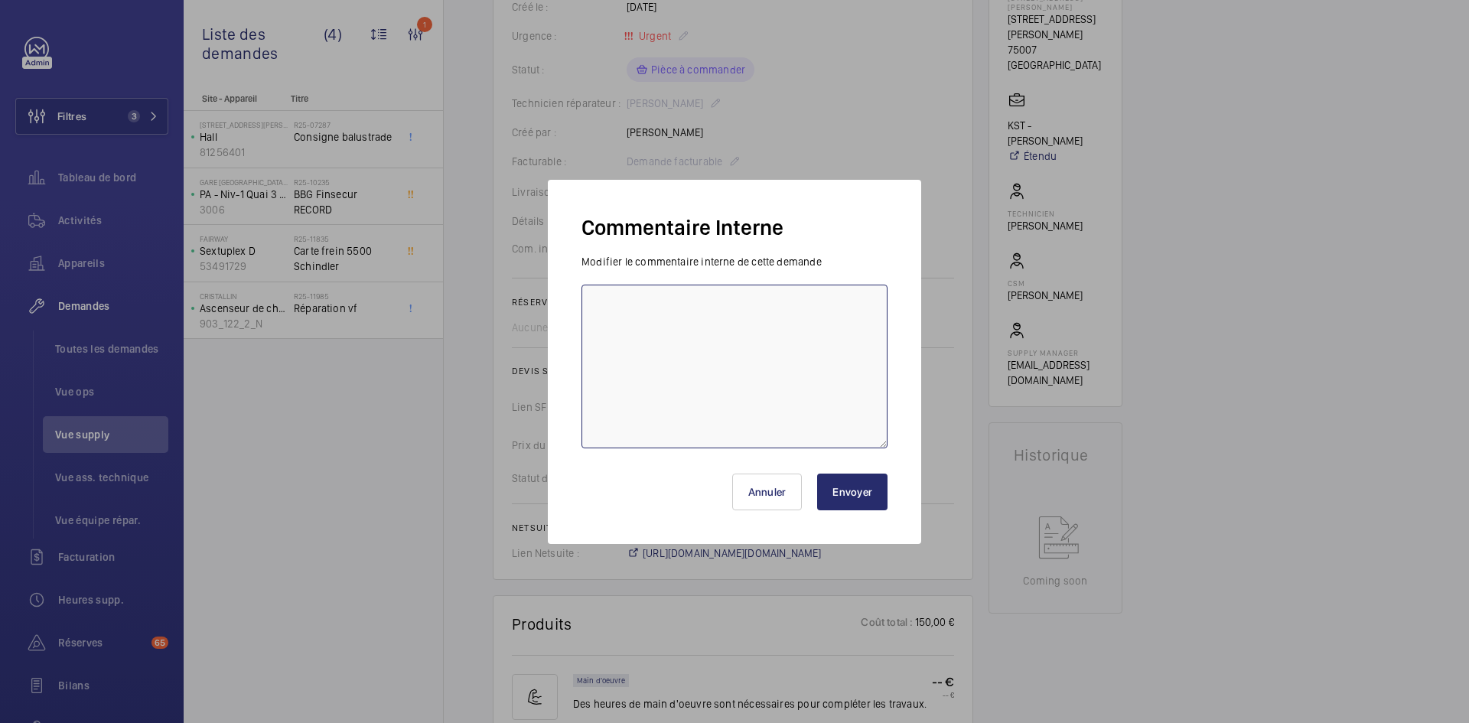
click at [639, 291] on textarea at bounding box center [734, 367] width 306 height 164
paste textarea "BY-11/09 commande effectuer chez le fournisseur [PERSON_NAME] via le site livra…"
type textarea "BY-11/09 commande effectuer chez le fournisseur Sodimas via le site livraison p…"
click at [849, 492] on button "Envoyer" at bounding box center [852, 492] width 70 height 37
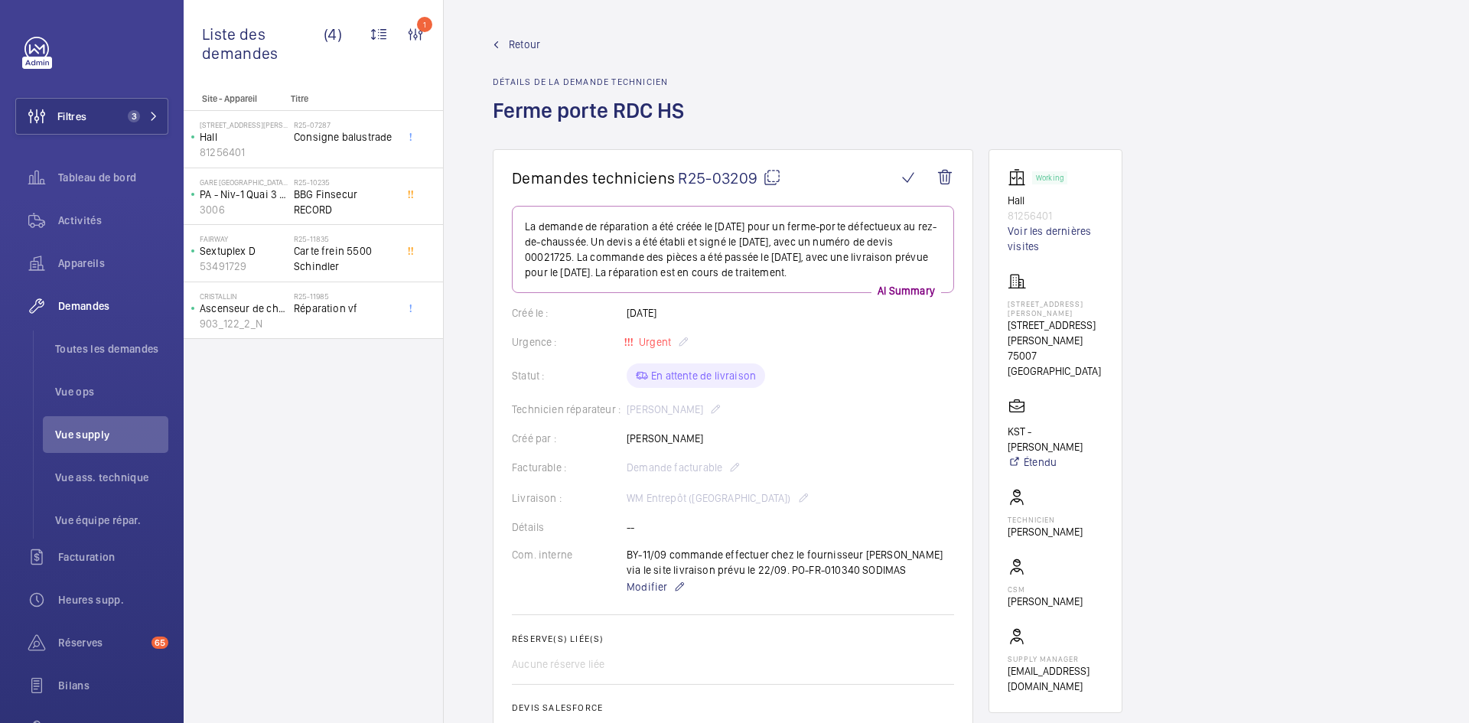
click at [521, 44] on span "Retour" at bounding box center [524, 44] width 31 height 15
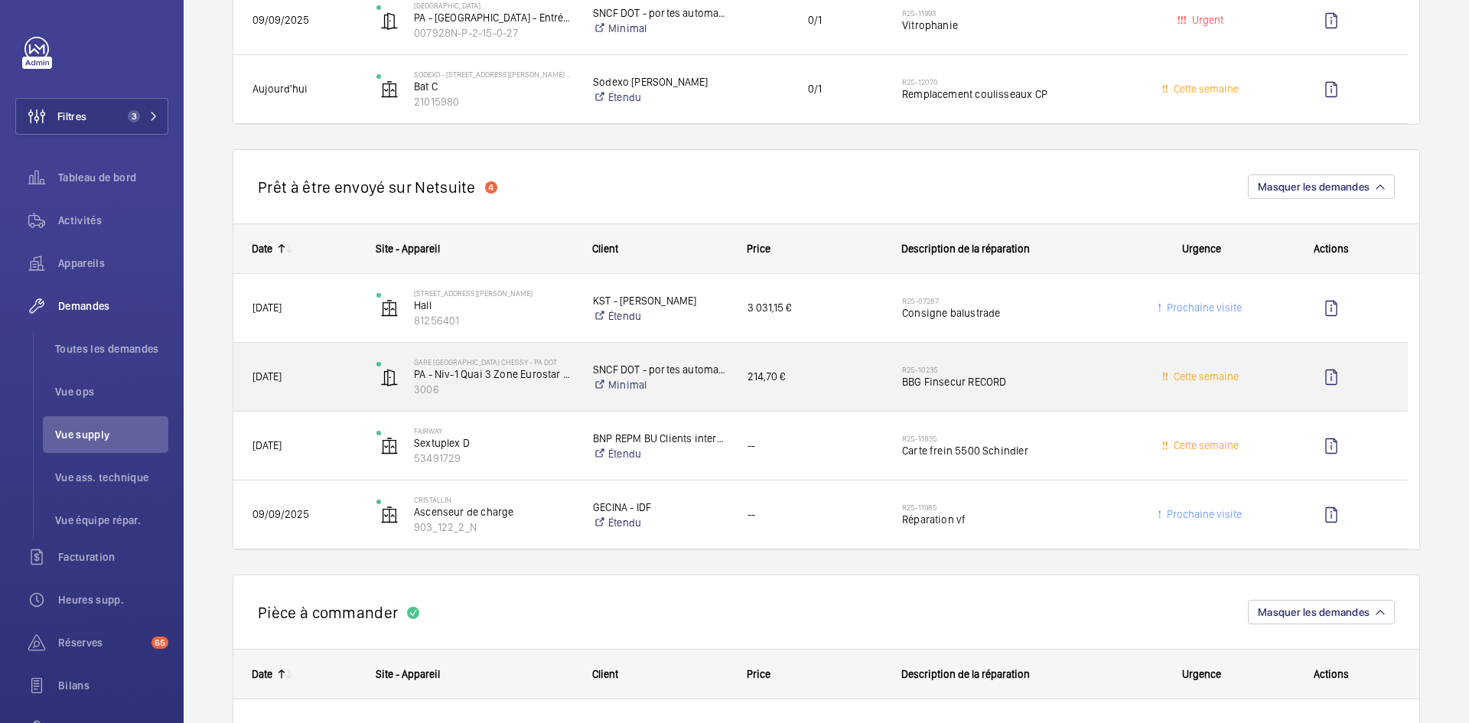
scroll to position [1224, 0]
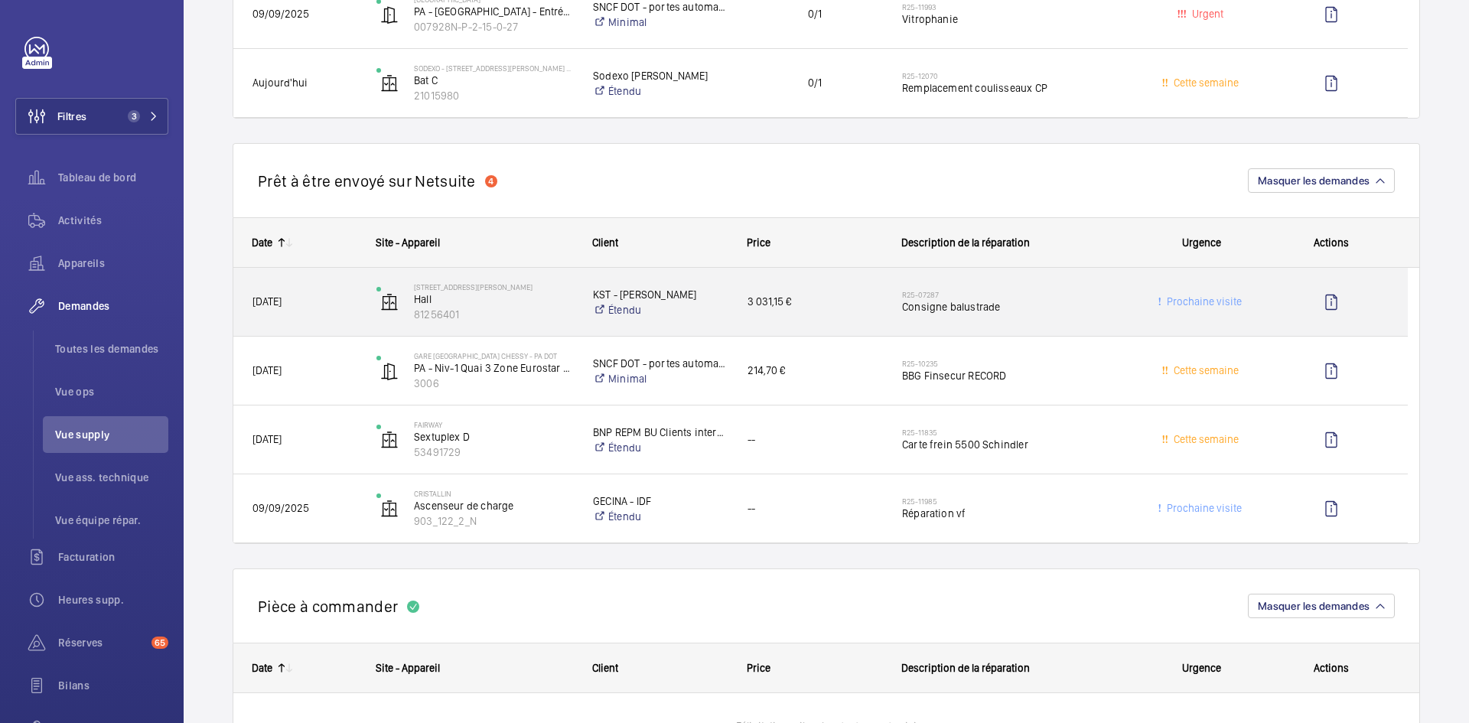
click at [342, 291] on div "27/05/2025" at bounding box center [295, 302] width 122 height 48
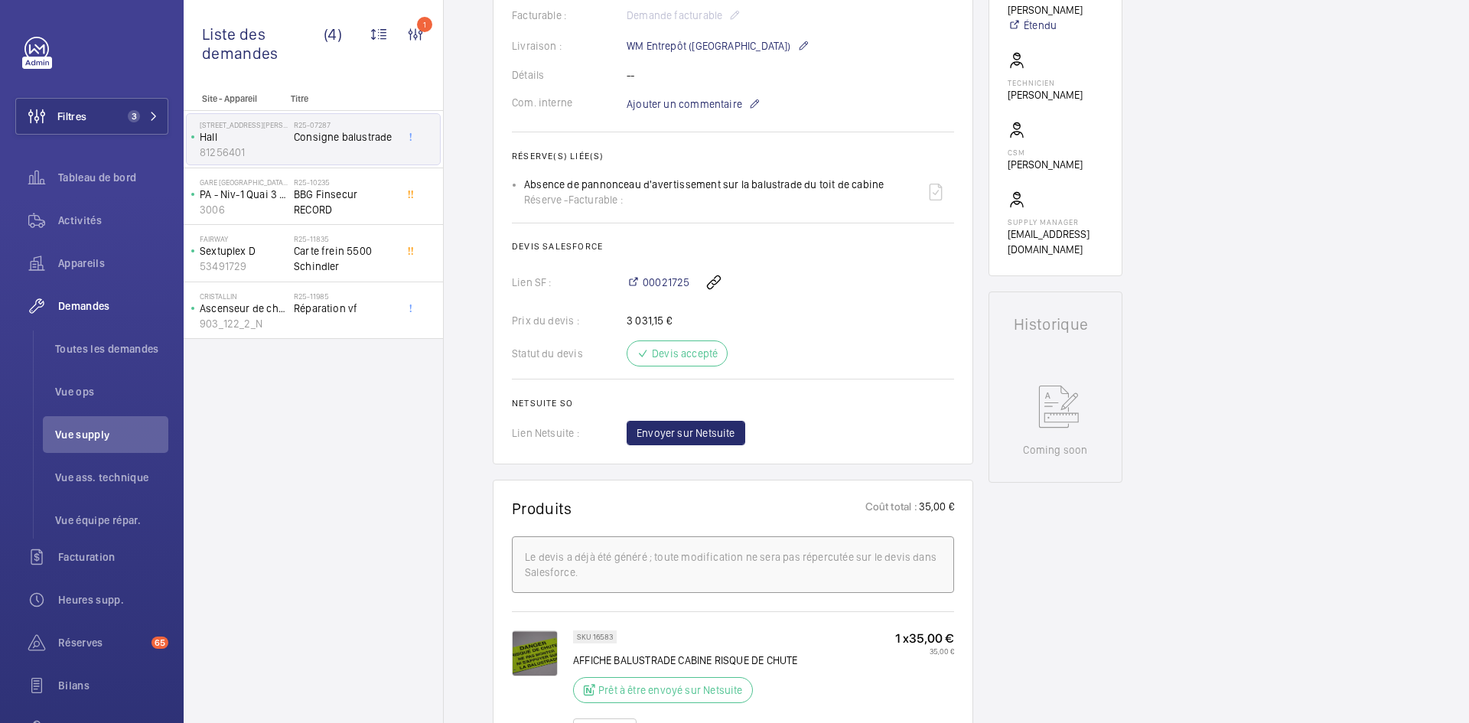
scroll to position [459, 0]
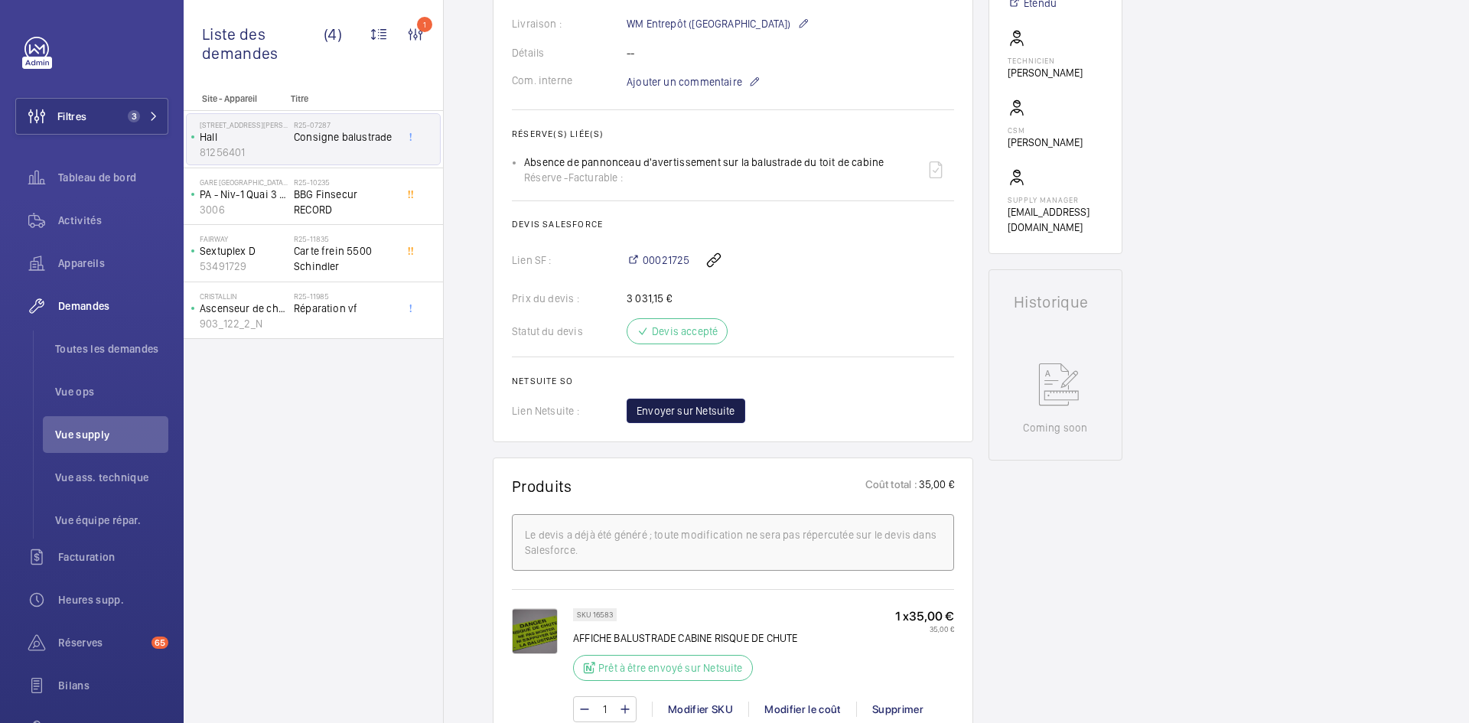
click at [695, 419] on button "Envoyer sur Netsuite" at bounding box center [686, 411] width 119 height 24
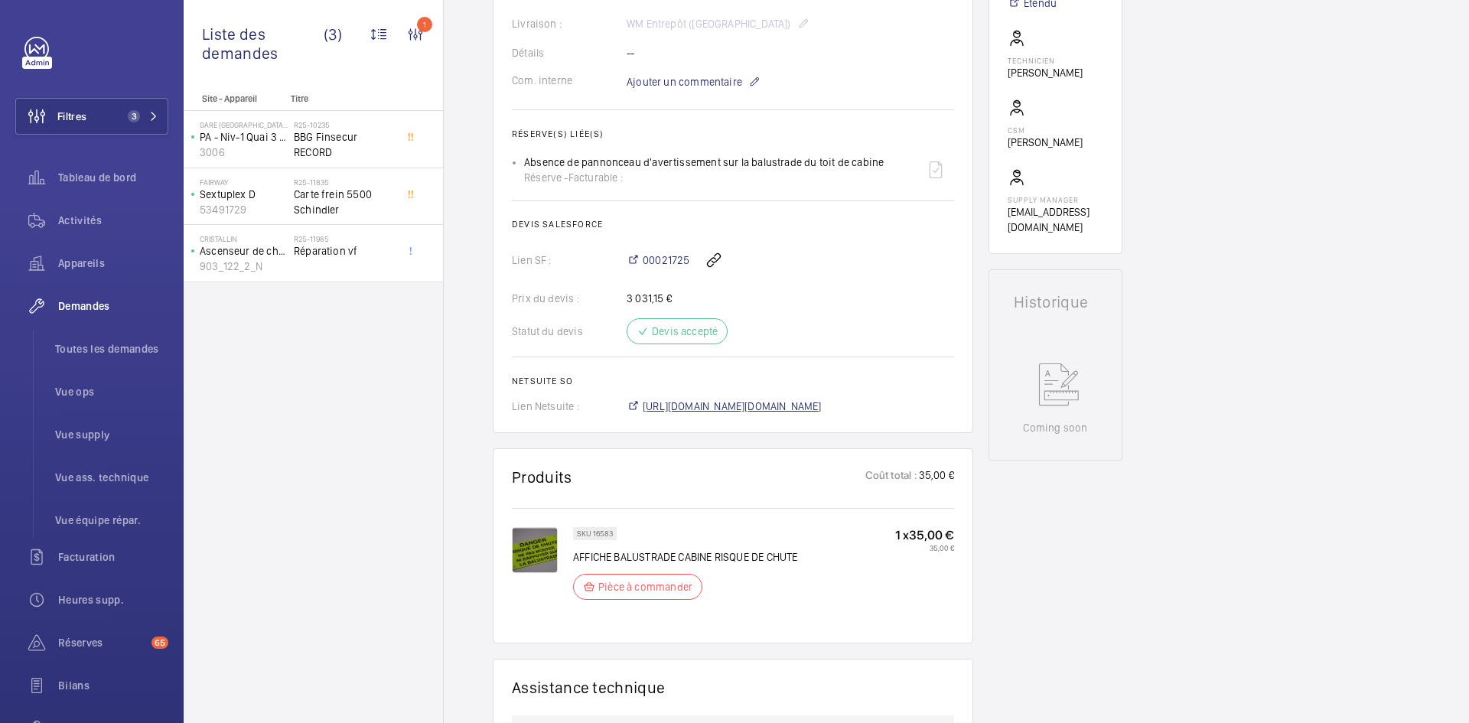
click at [665, 407] on span "https://6461500.app.netsuite.com/app/accounting/transactions/salesord.nl?id=299…" at bounding box center [732, 406] width 179 height 15
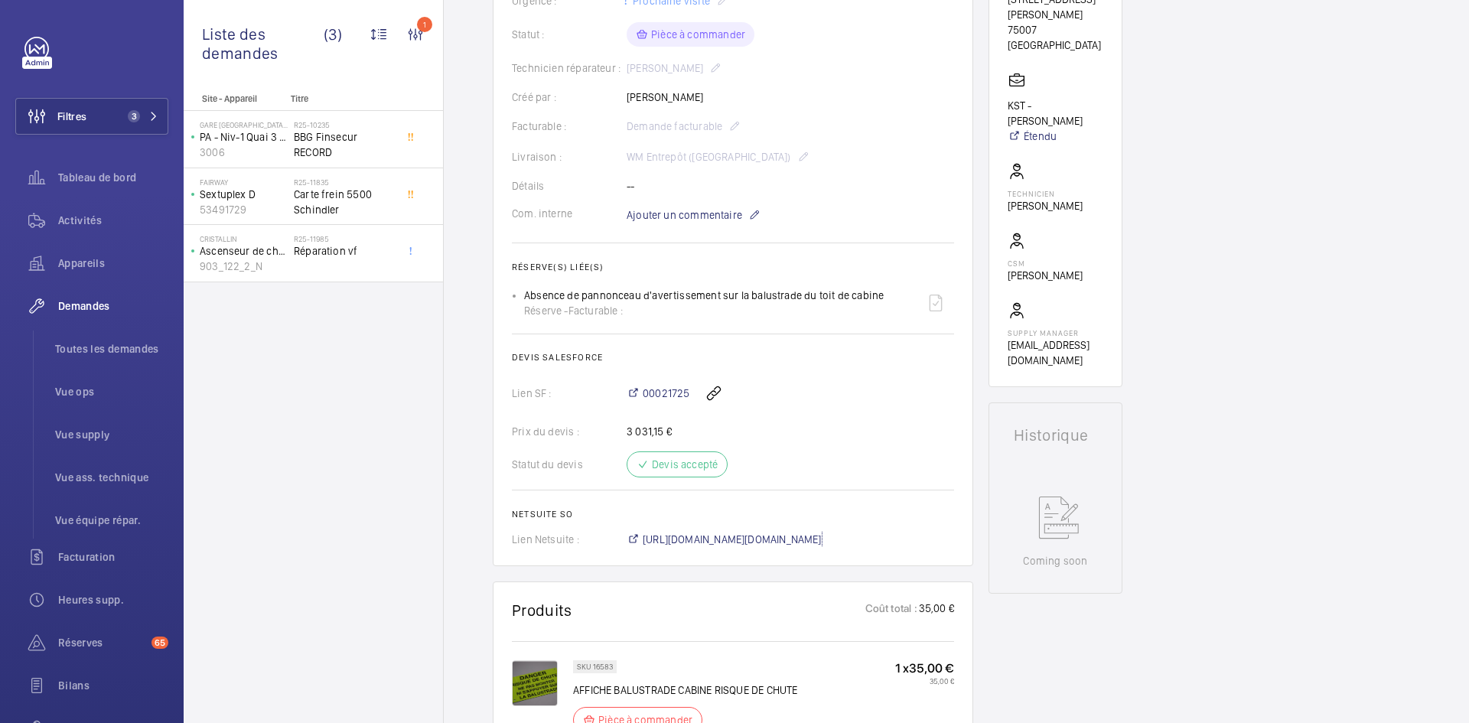
scroll to position [77, 0]
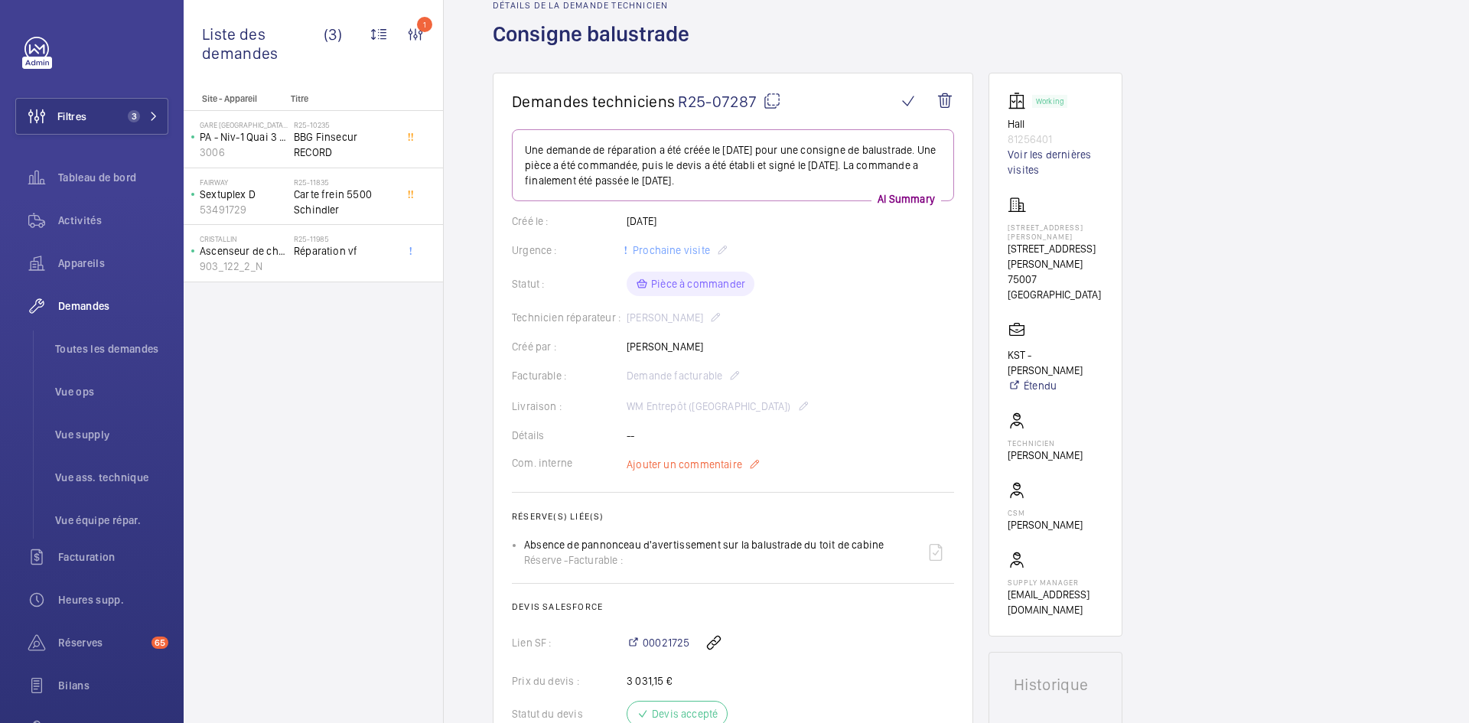
click at [663, 464] on span "Ajouter un commentaire" at bounding box center [685, 464] width 116 height 15
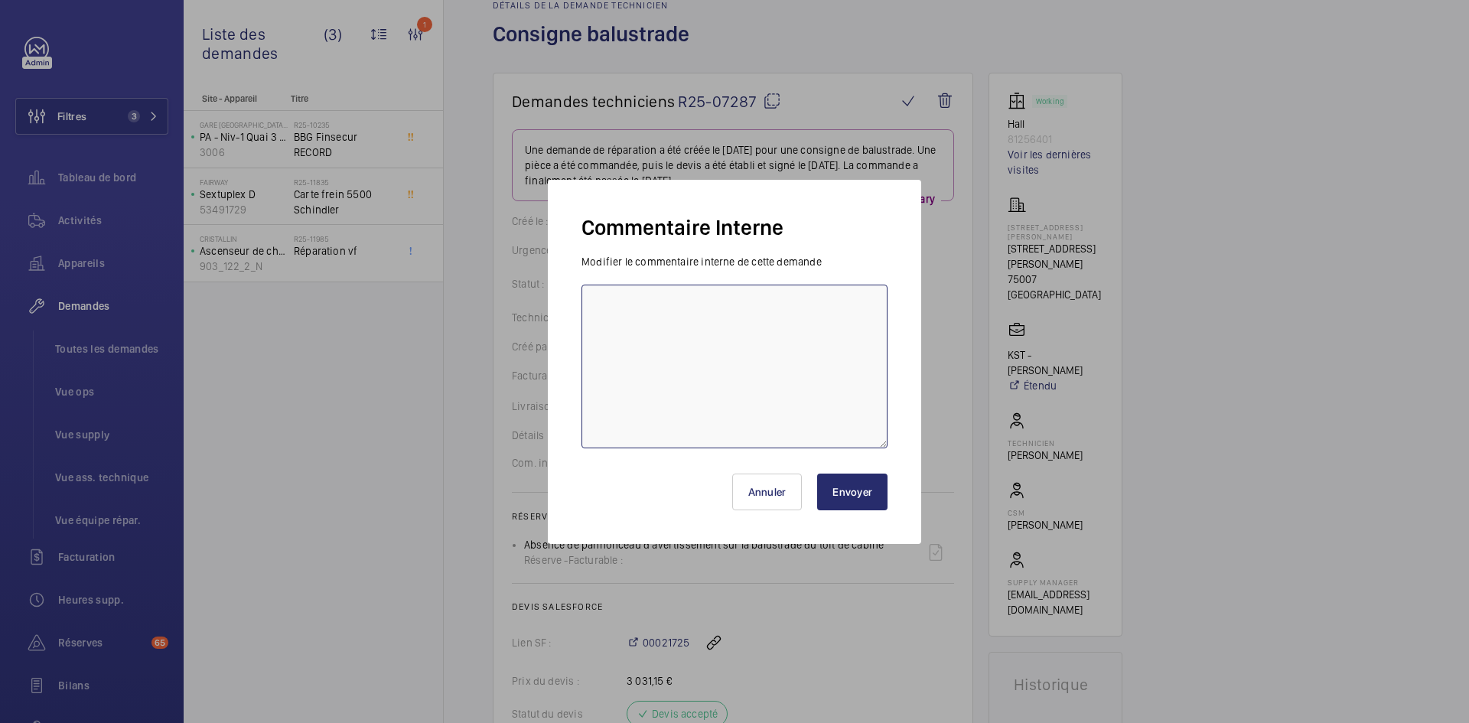
click at [647, 316] on textarea at bounding box center [734, 367] width 306 height 164
paste textarea "BY-11/09 commande effectuer chez le fournisseur MGTI via le site livraison prév…"
type textarea "BY-11/09 commande effectuer chez le fournisseur MGTI via le site livraison prév…"
click at [872, 501] on button "Envoyer" at bounding box center [852, 492] width 70 height 37
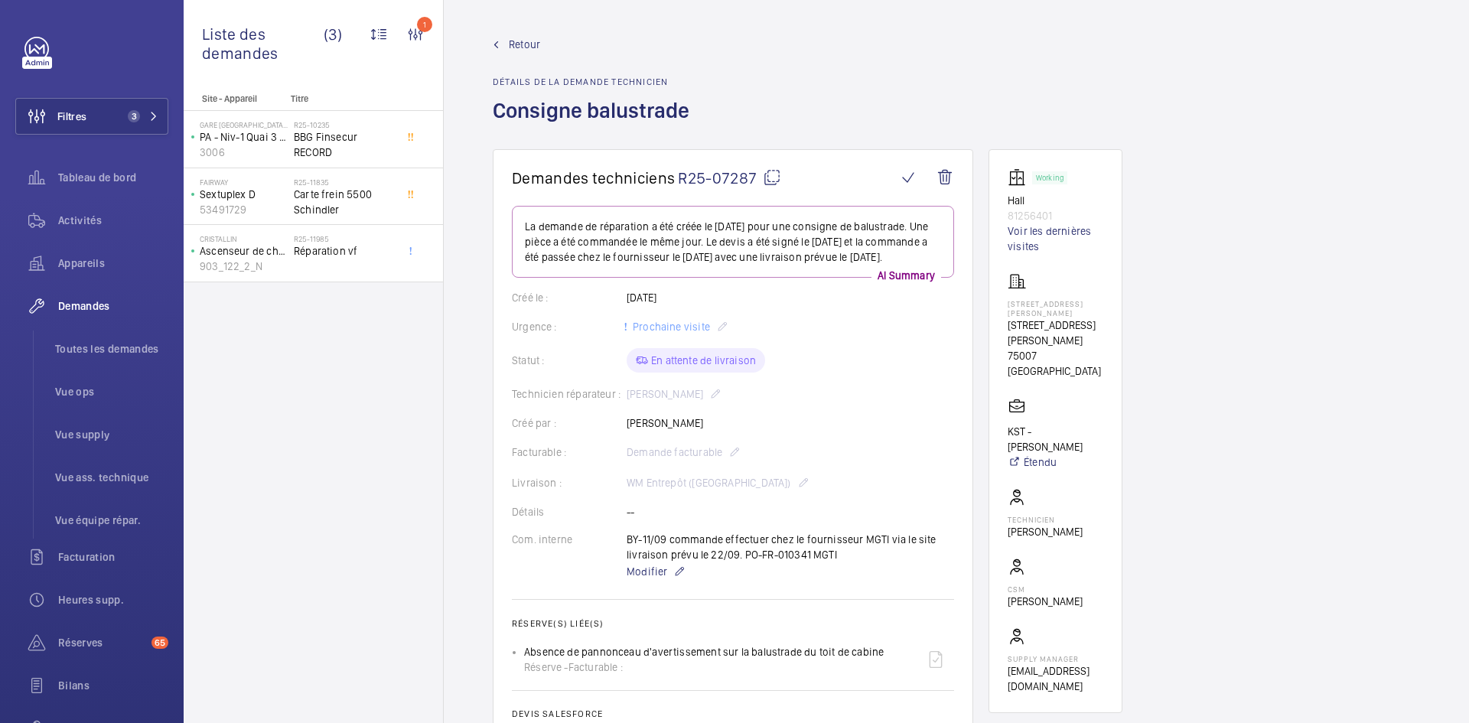
click at [516, 41] on span "Retour" at bounding box center [524, 44] width 31 height 15
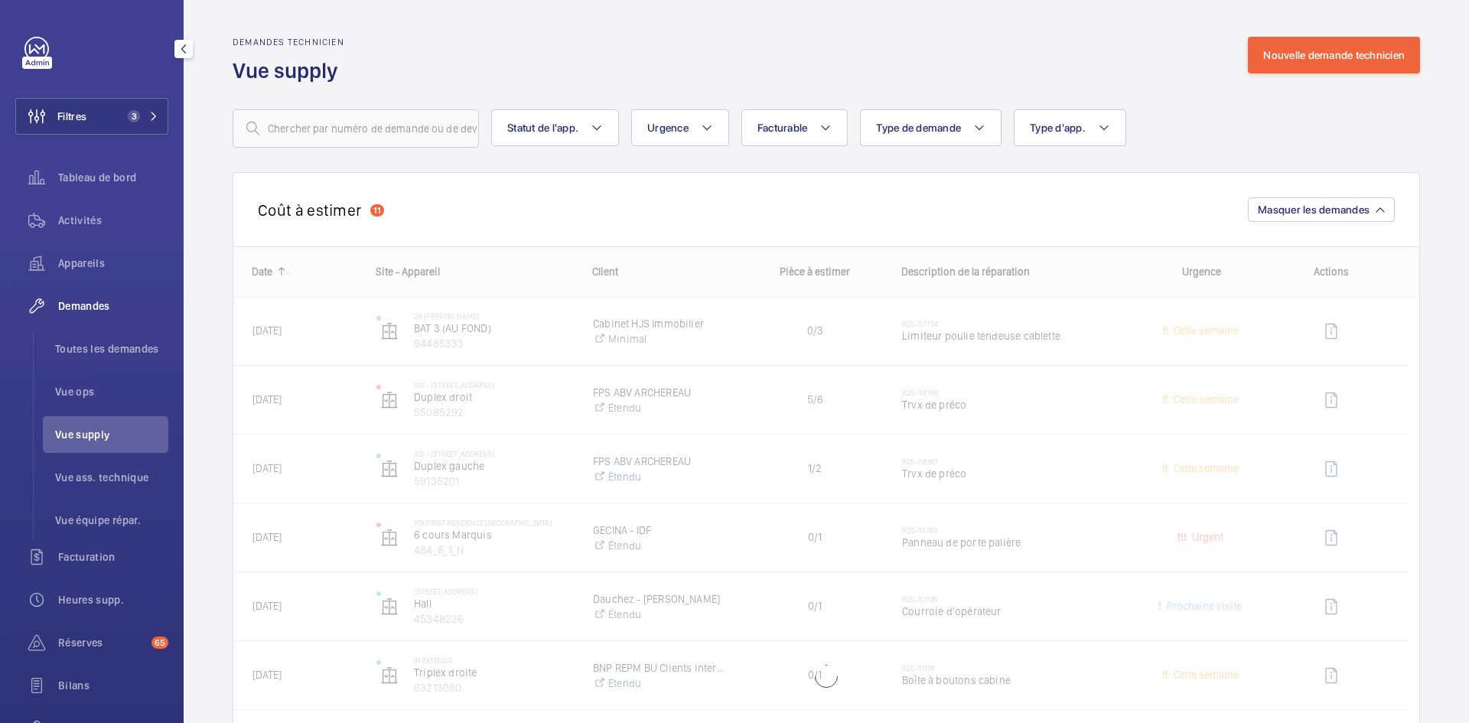
click at [88, 432] on span "Vue supply" at bounding box center [111, 434] width 113 height 15
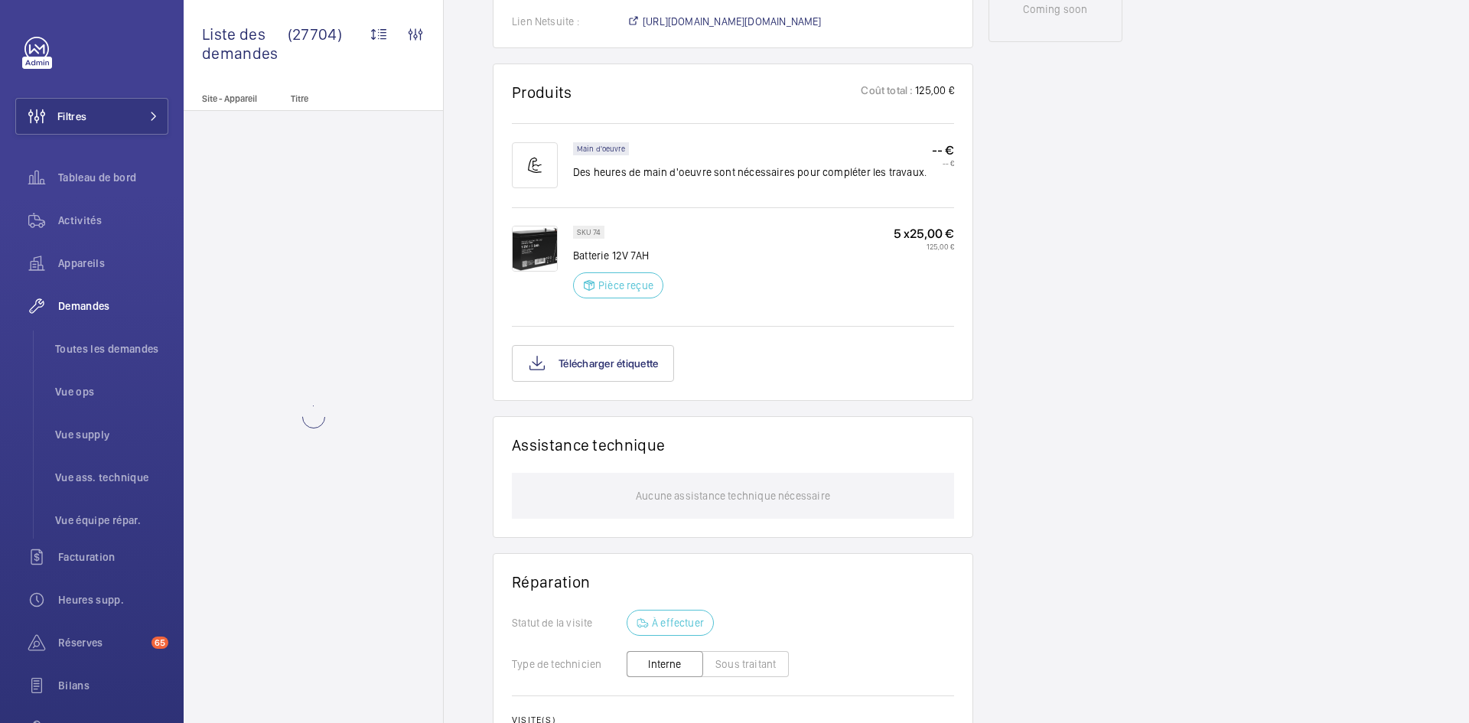
scroll to position [842, 0]
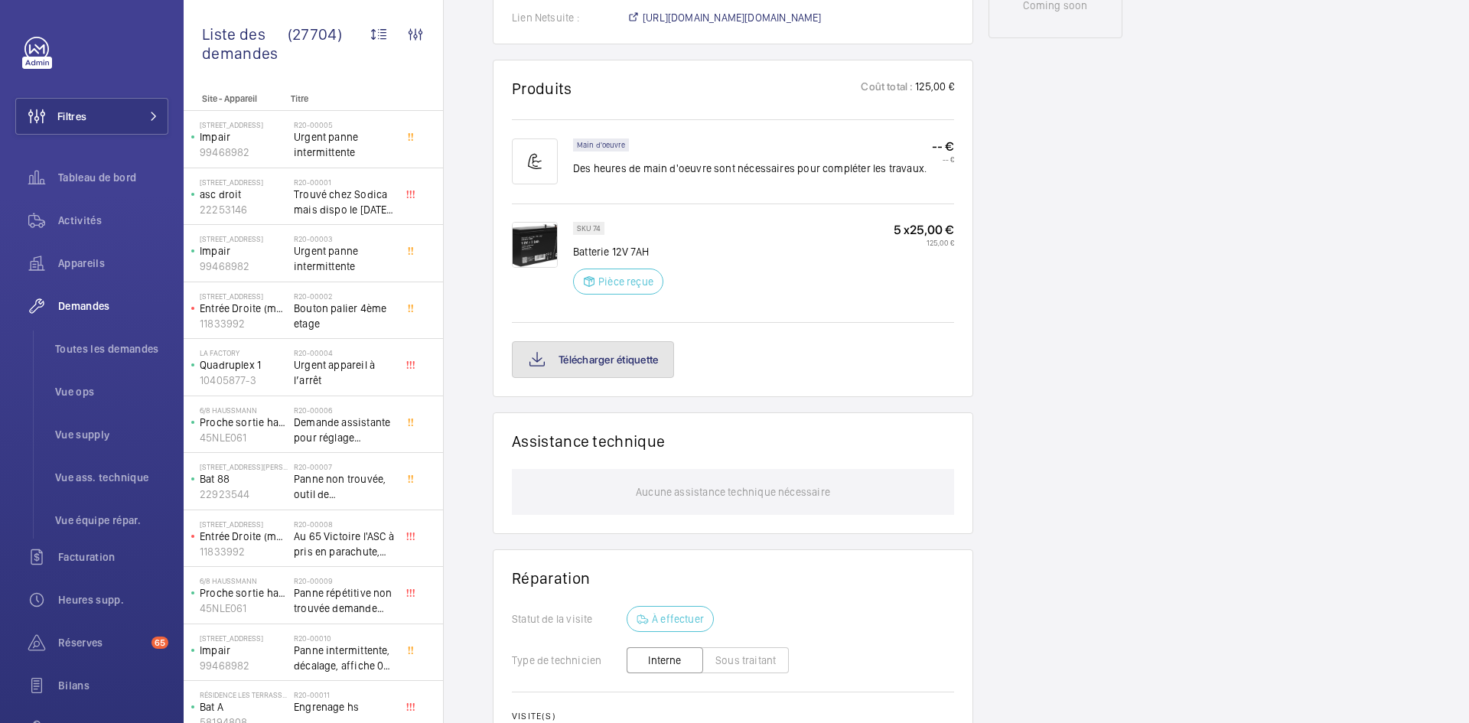
click at [632, 357] on button "Télécharger étiquette" at bounding box center [593, 359] width 162 height 37
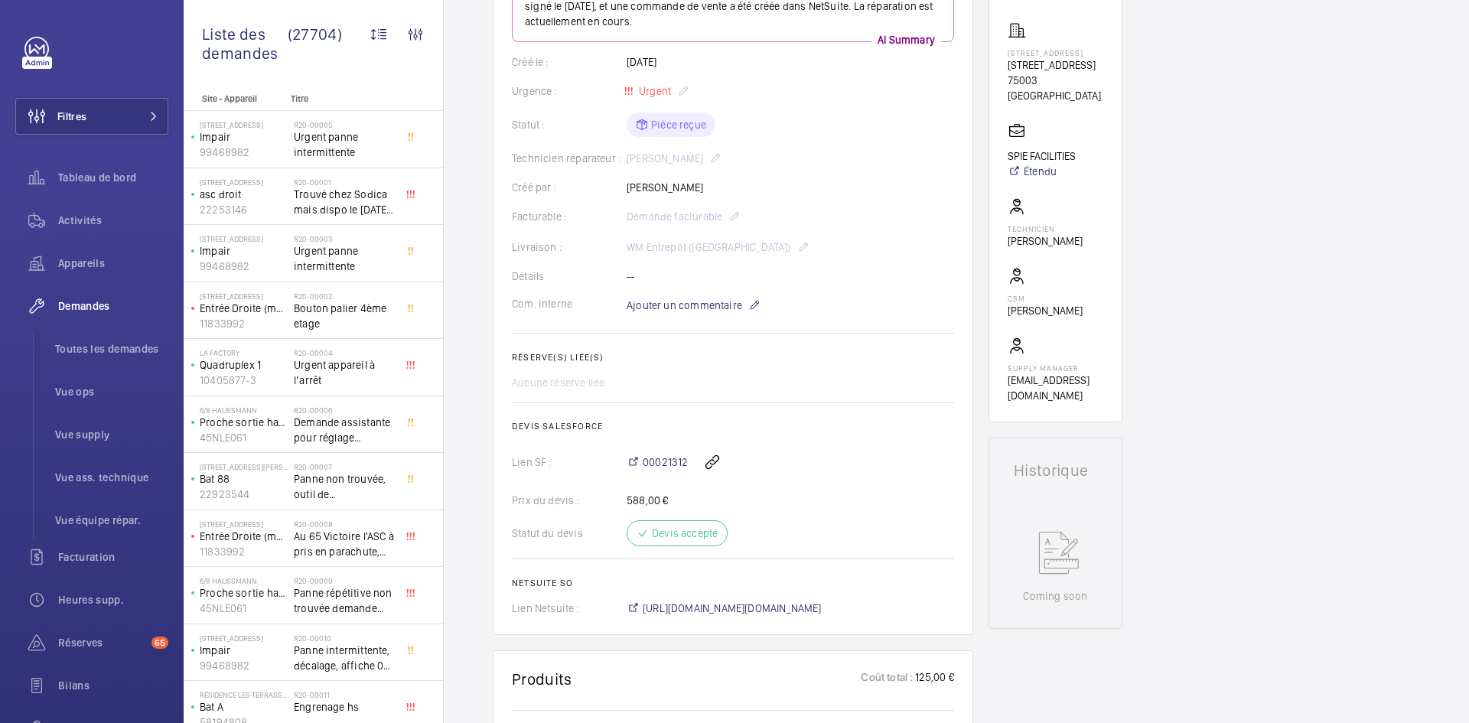
scroll to position [153, 0]
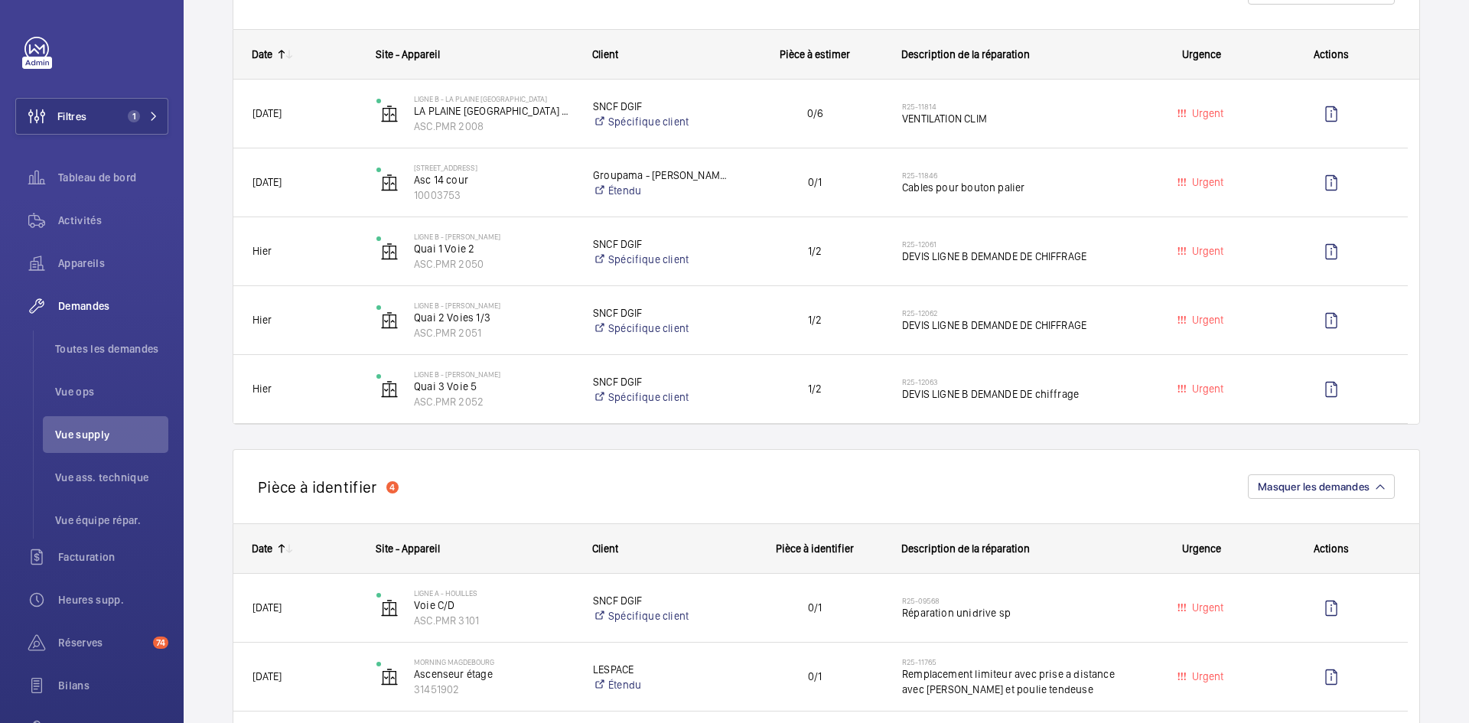
scroll to position [153, 0]
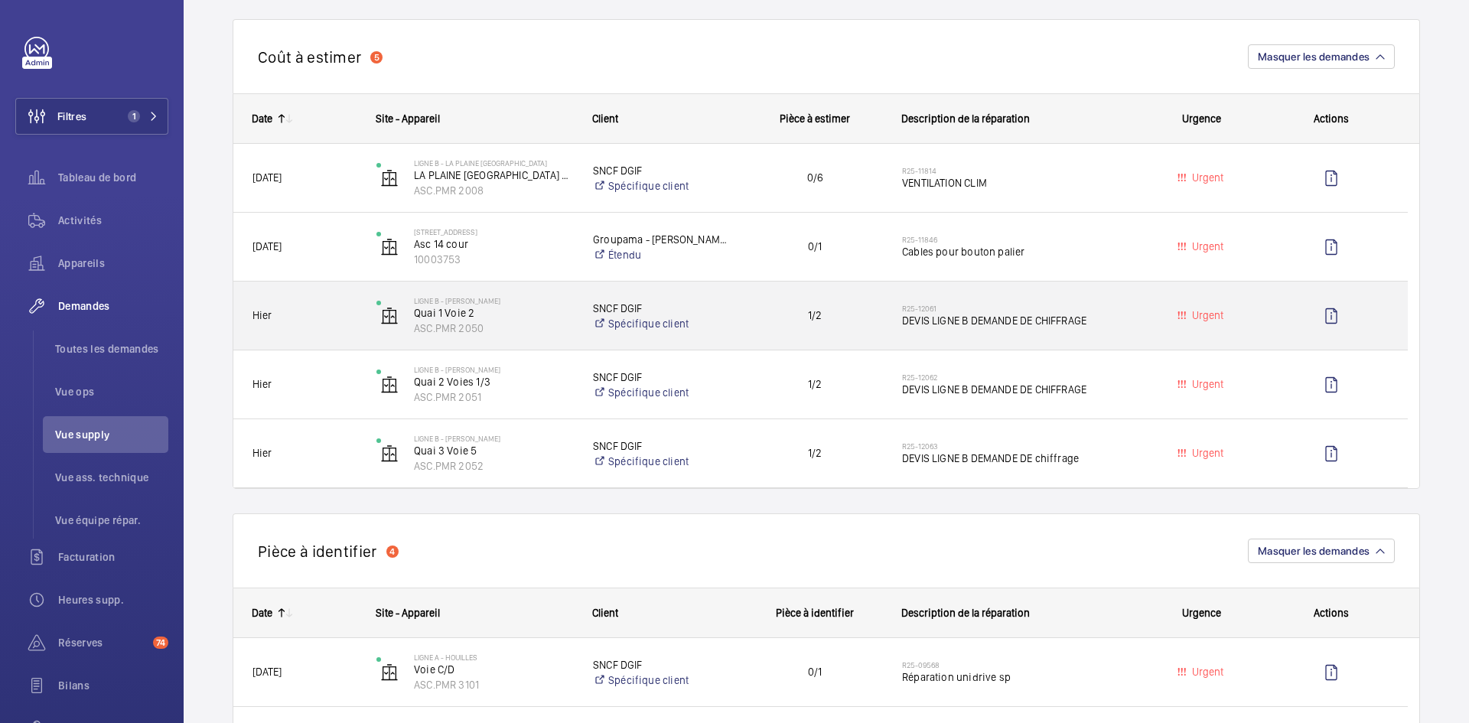
click at [350, 311] on span "Hier" at bounding box center [304, 316] width 104 height 18
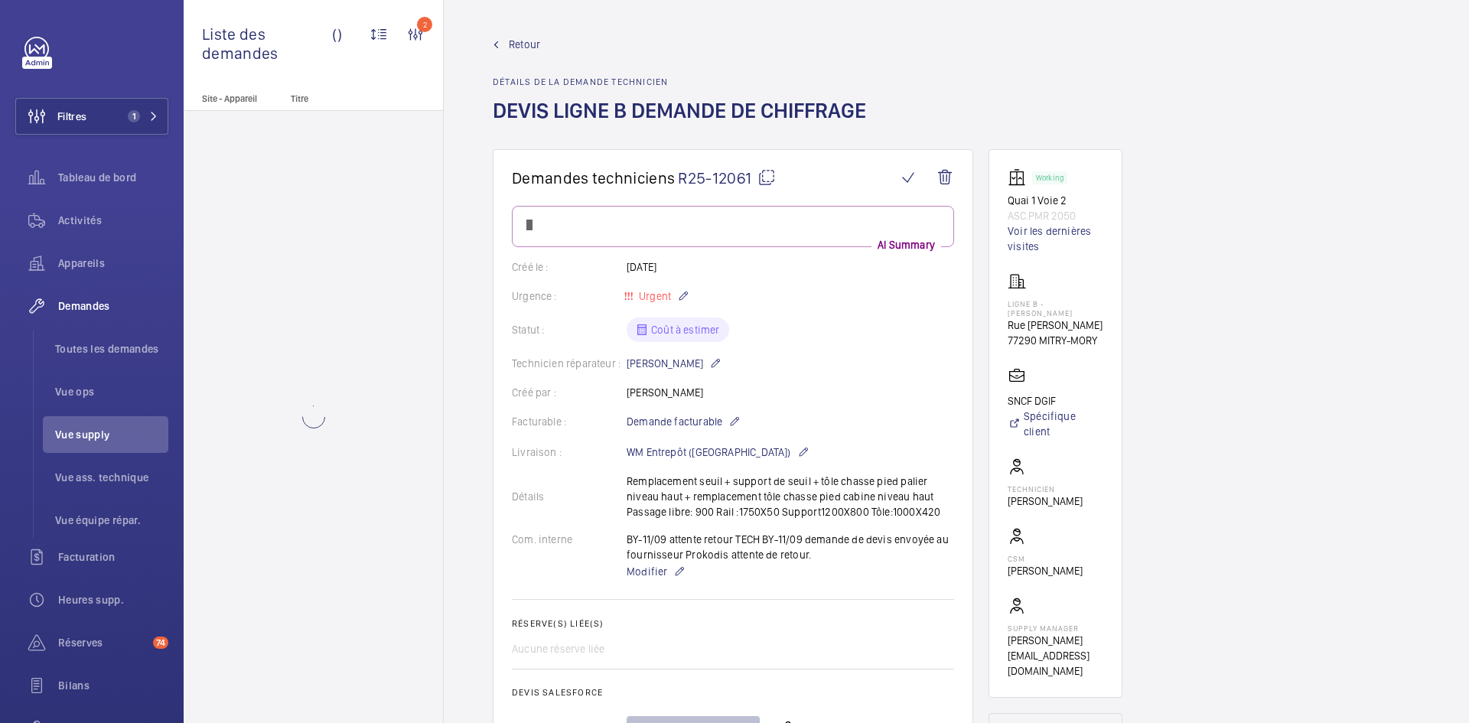
click at [770, 174] on mat-icon at bounding box center [766, 177] width 18 height 18
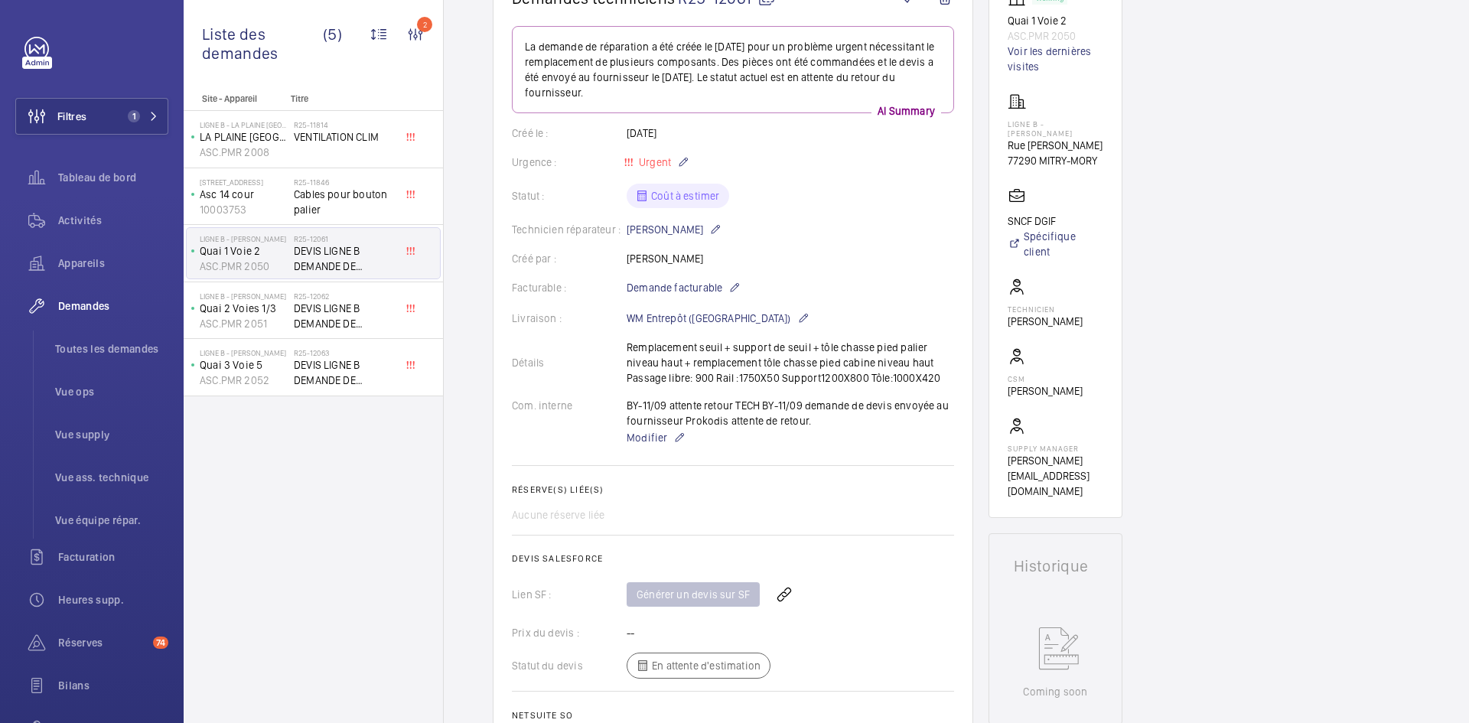
scroll to position [230, 0]
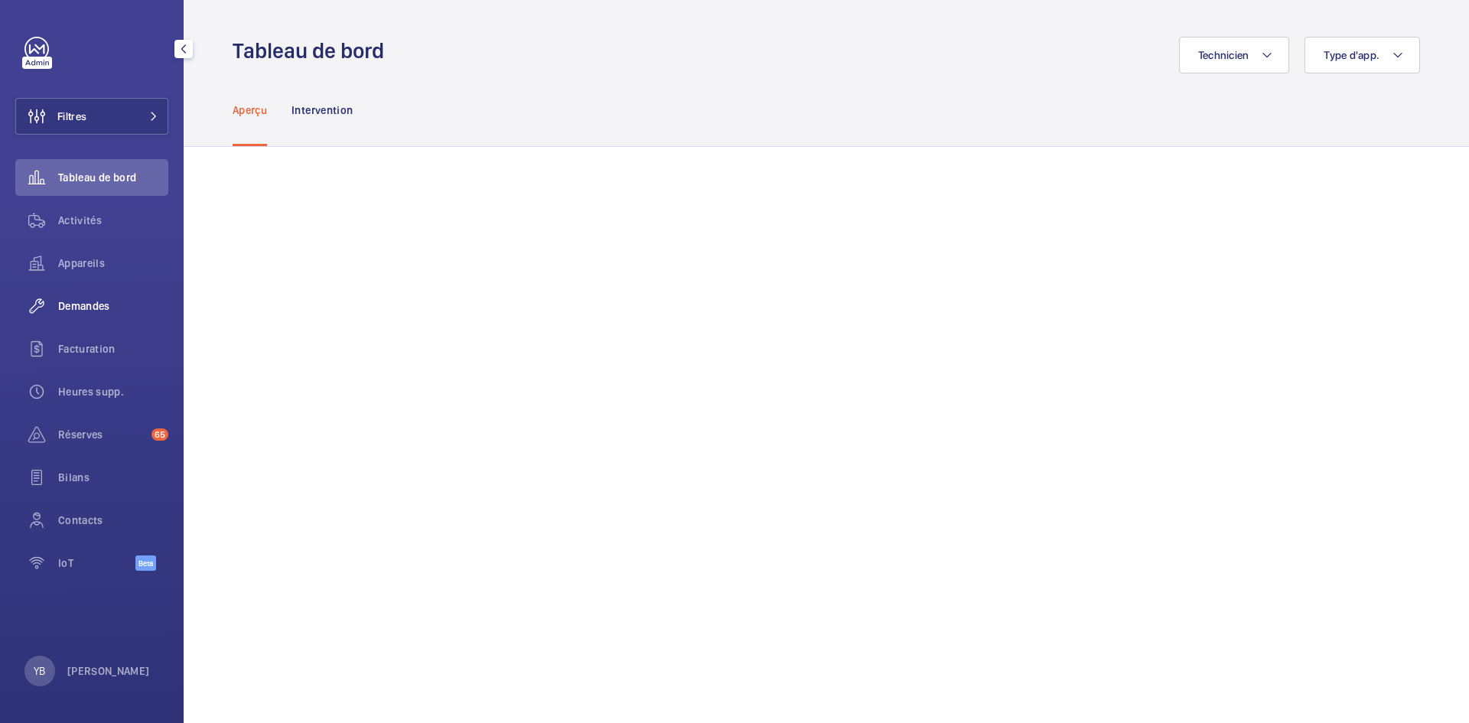
click at [99, 306] on span "Demandes" at bounding box center [113, 305] width 110 height 15
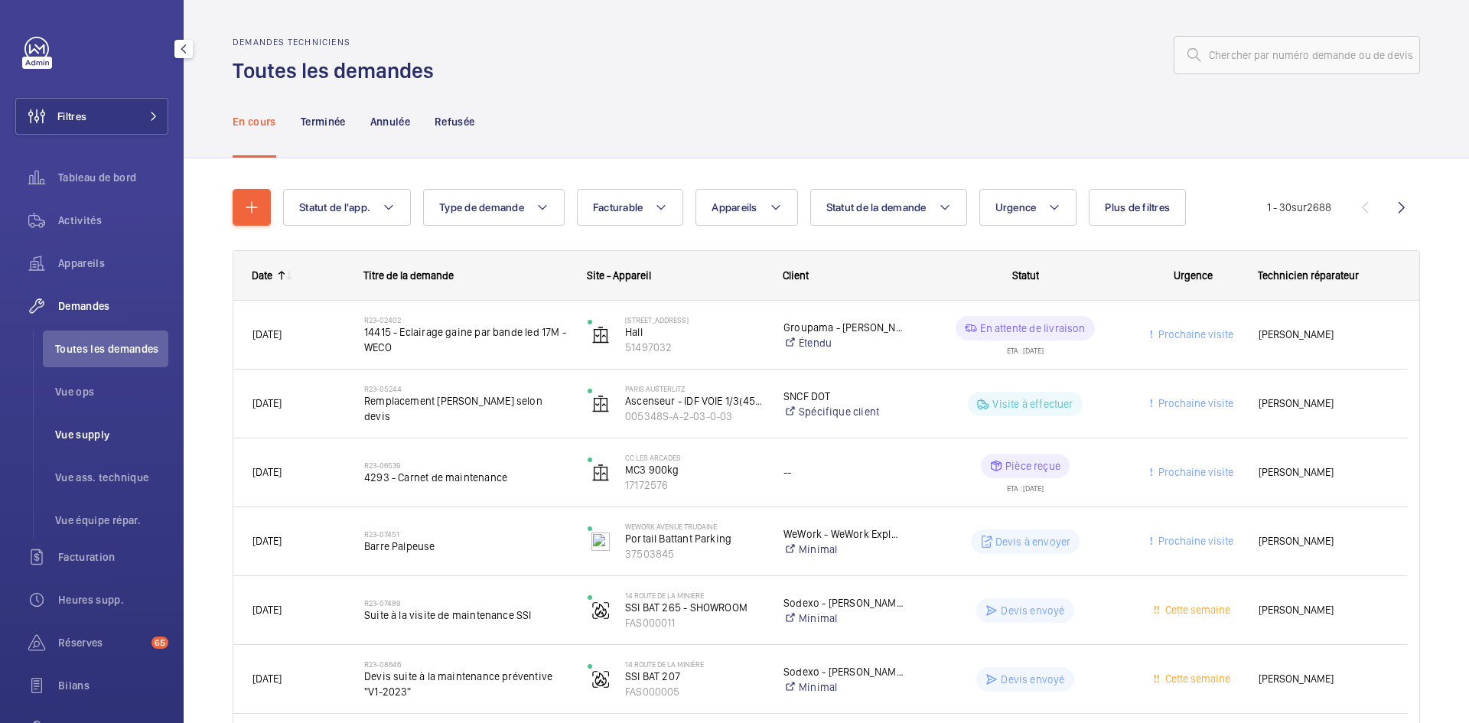
click at [93, 428] on span "Vue supply" at bounding box center [111, 434] width 113 height 15
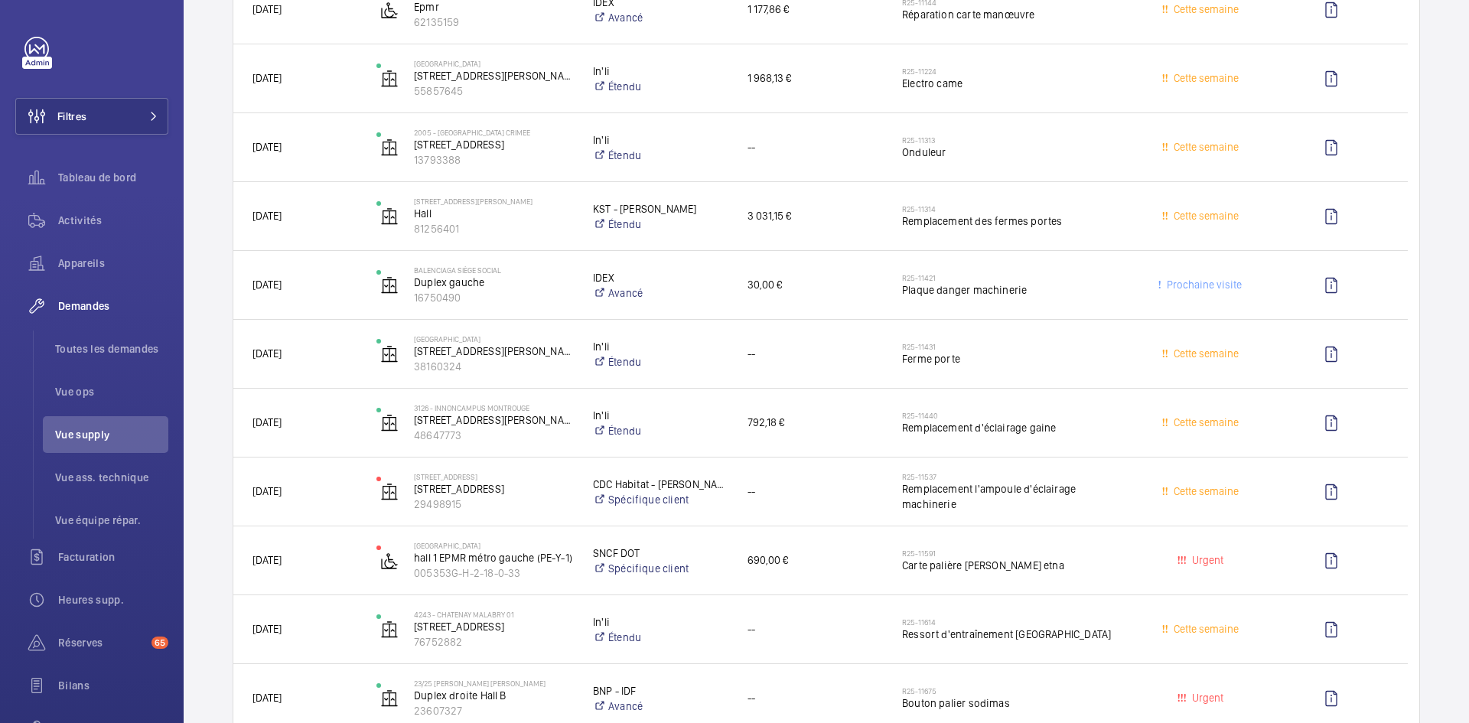
scroll to position [3902, 0]
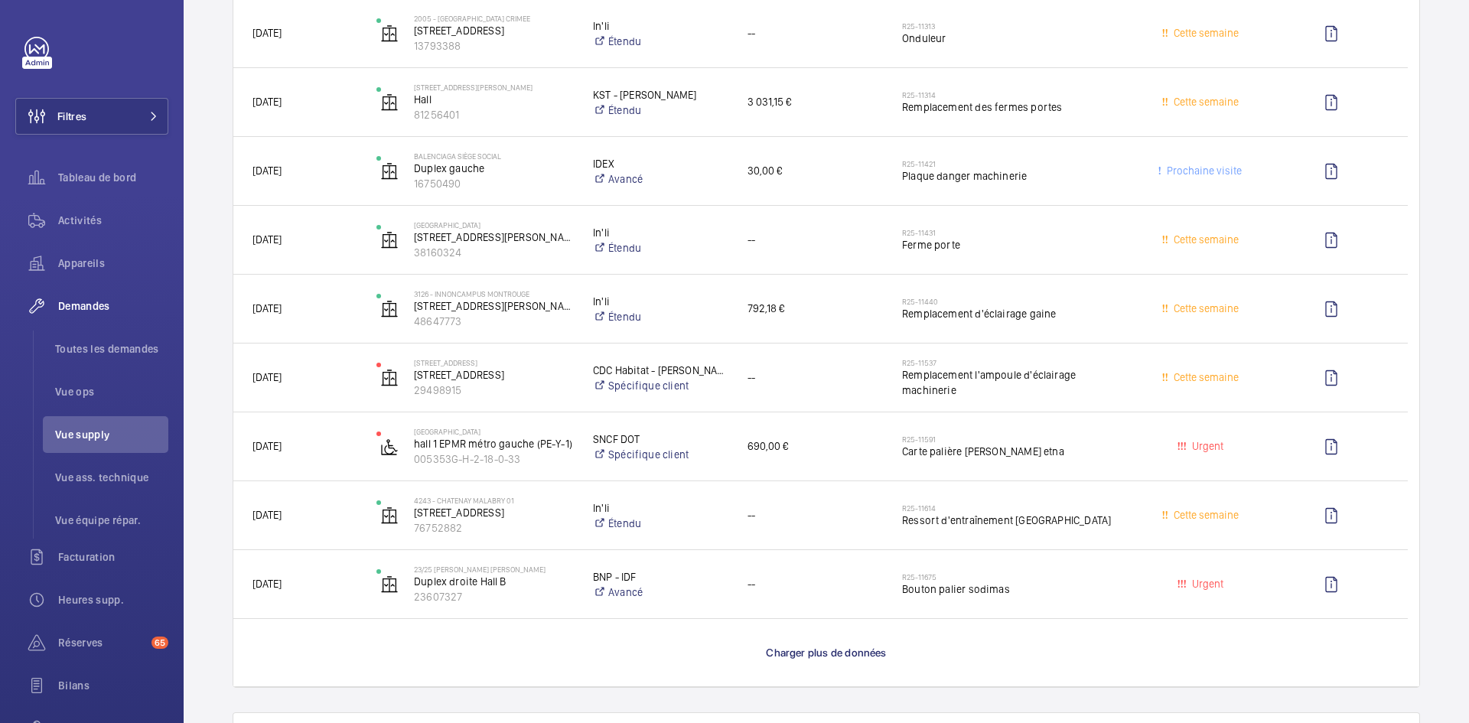
click at [832, 659] on p "Charger plus de données" at bounding box center [826, 652] width 120 height 15
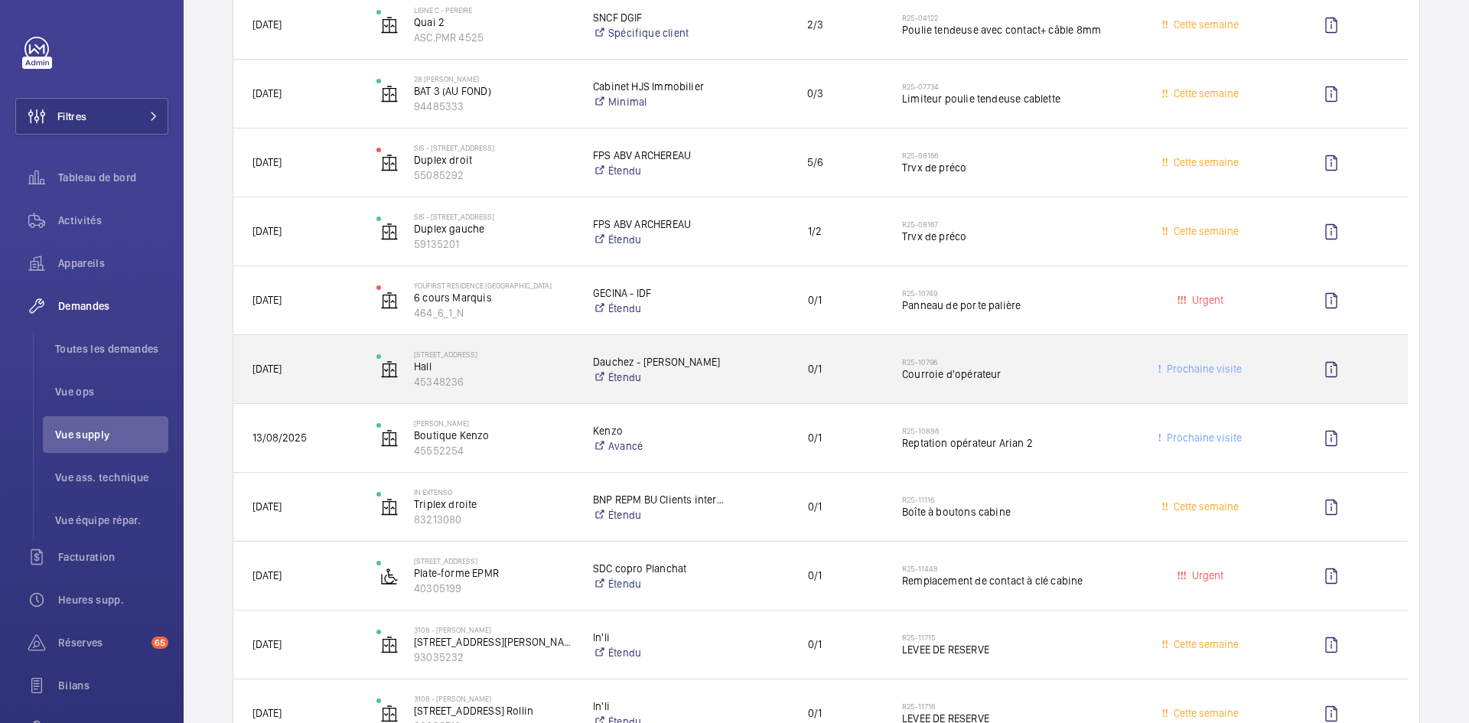
scroll to position [0, 0]
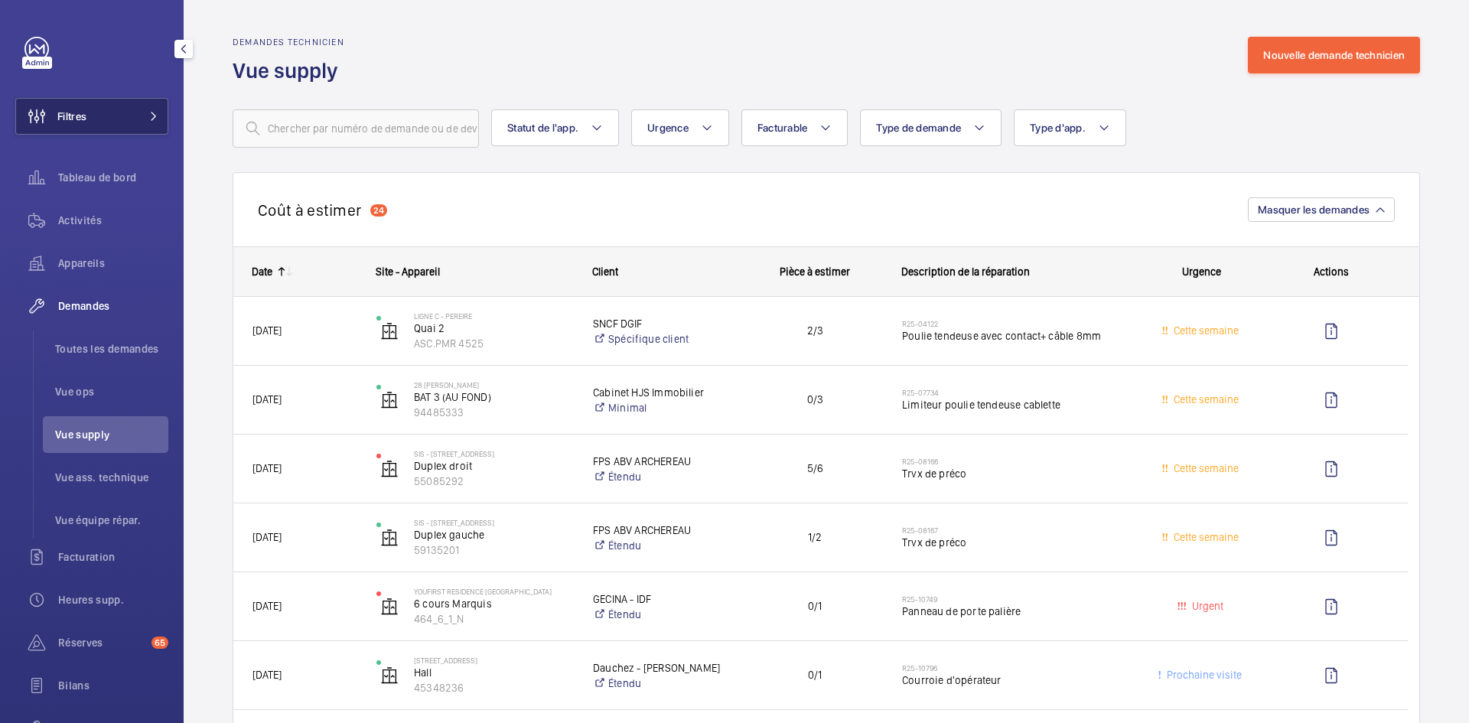
click at [116, 115] on button "Filtres" at bounding box center [91, 116] width 153 height 37
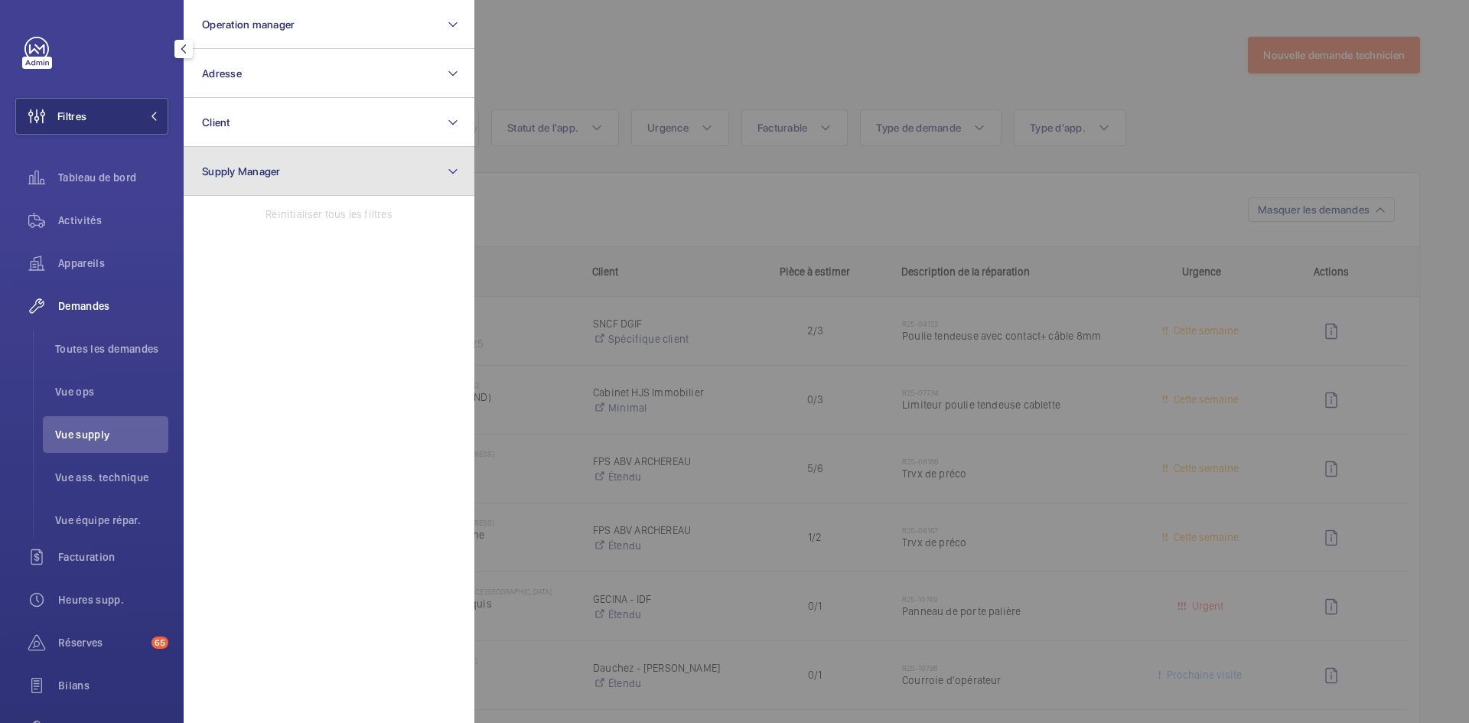
click at [236, 166] on span "Supply Manager" at bounding box center [241, 171] width 79 height 12
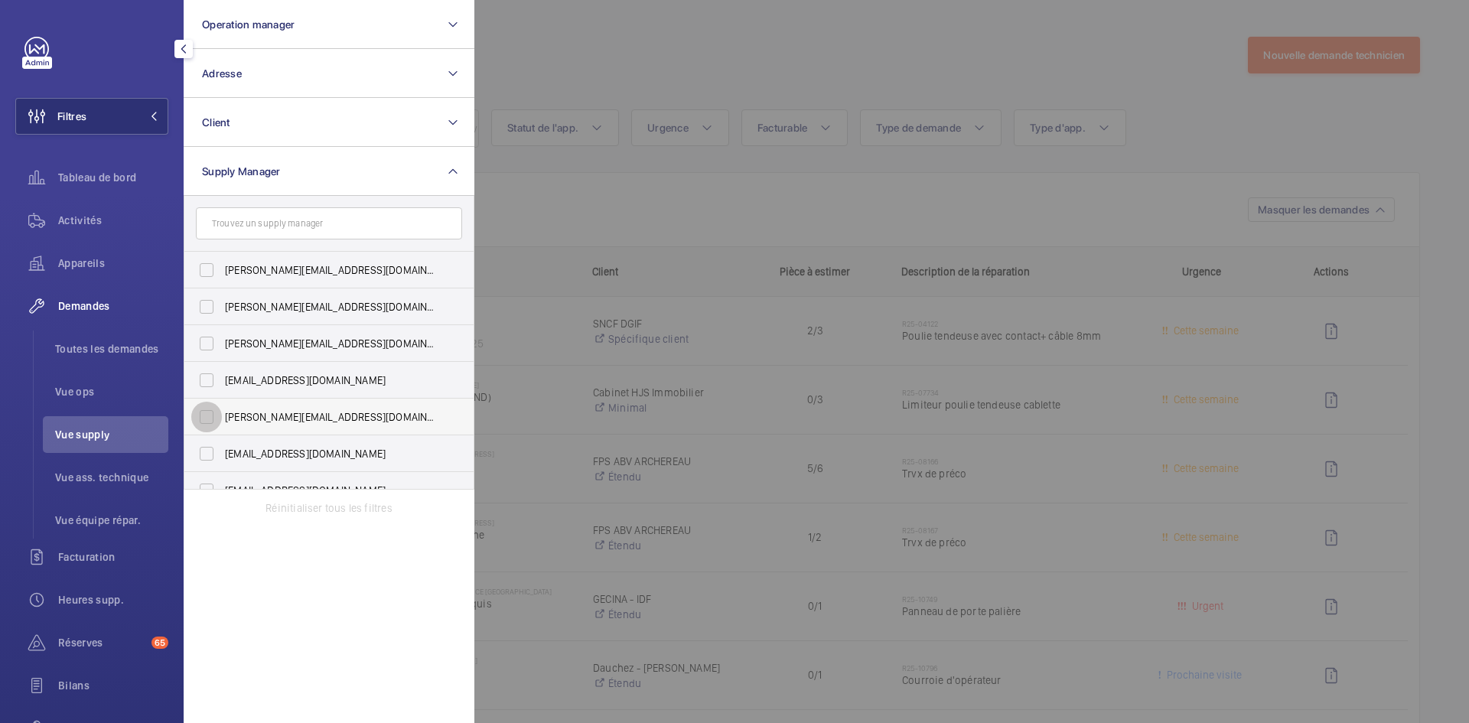
click at [210, 415] on input "hamza@wemaintain.com" at bounding box center [206, 417] width 31 height 31
checkbox input "true"
click at [608, 41] on div at bounding box center [1208, 361] width 1469 height 723
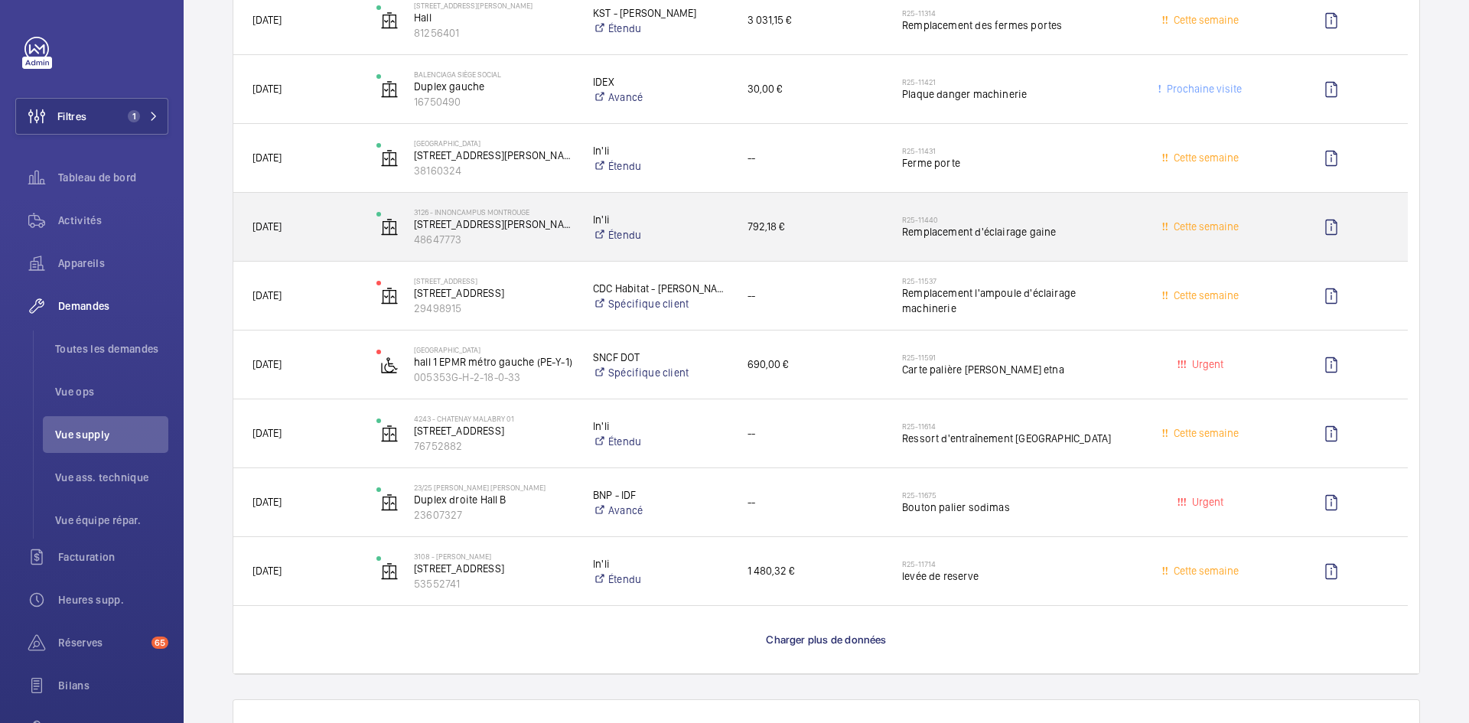
scroll to position [3366, 0]
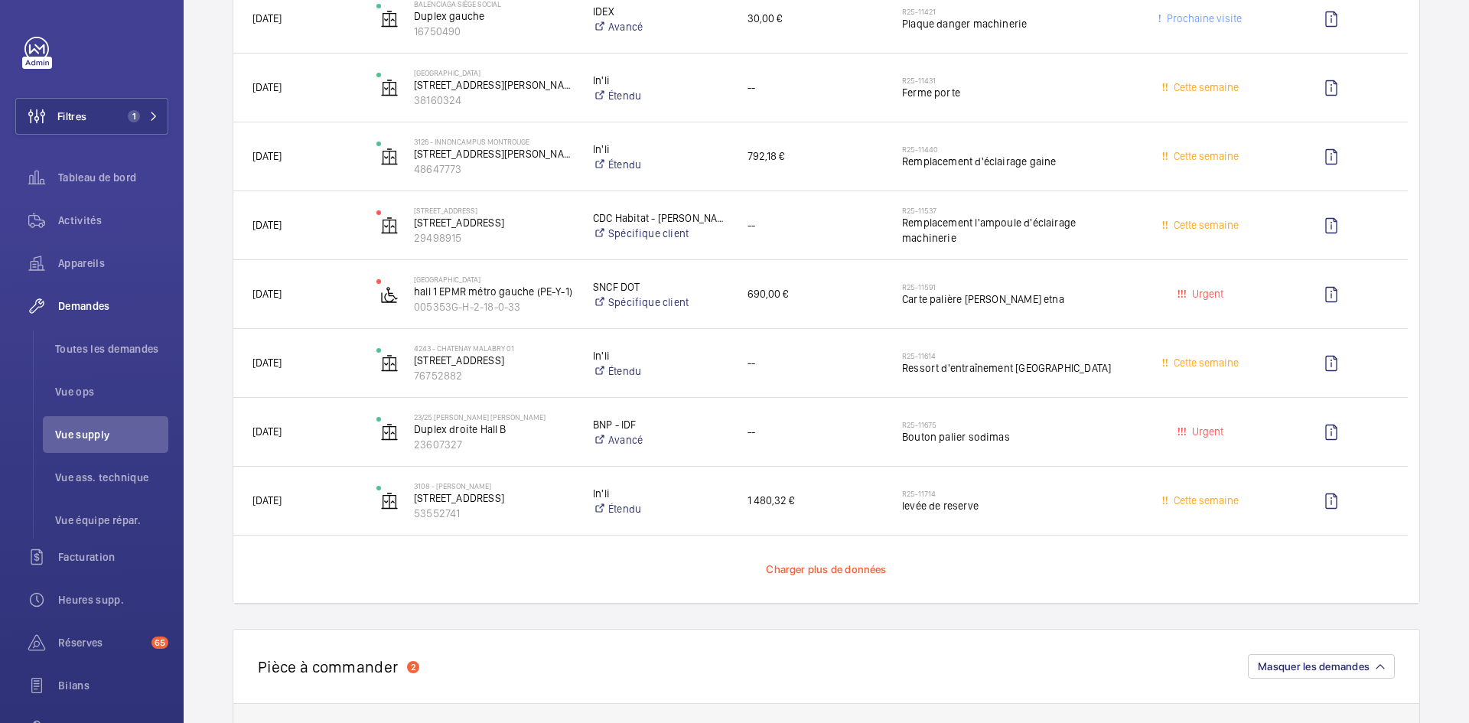
click at [804, 568] on span "Charger plus de données" at bounding box center [826, 569] width 120 height 12
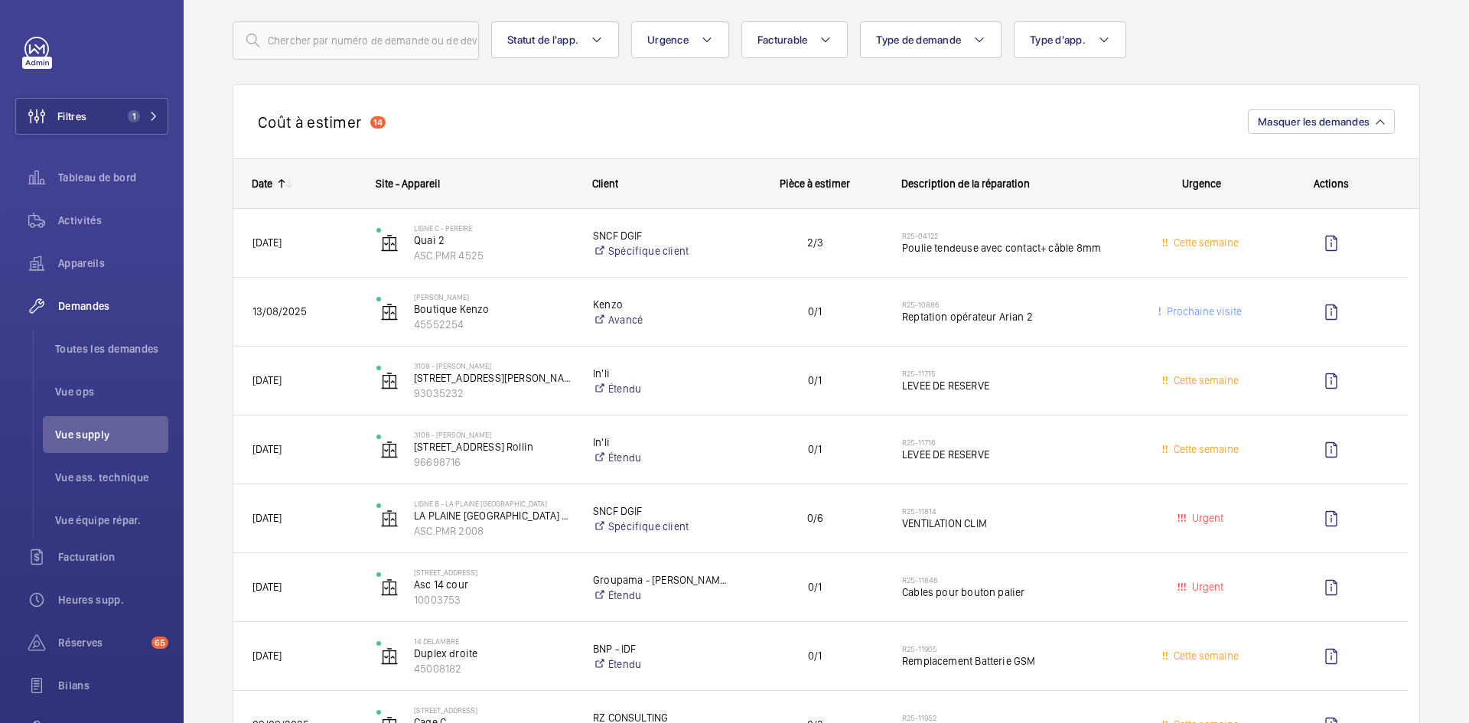
scroll to position [0, 0]
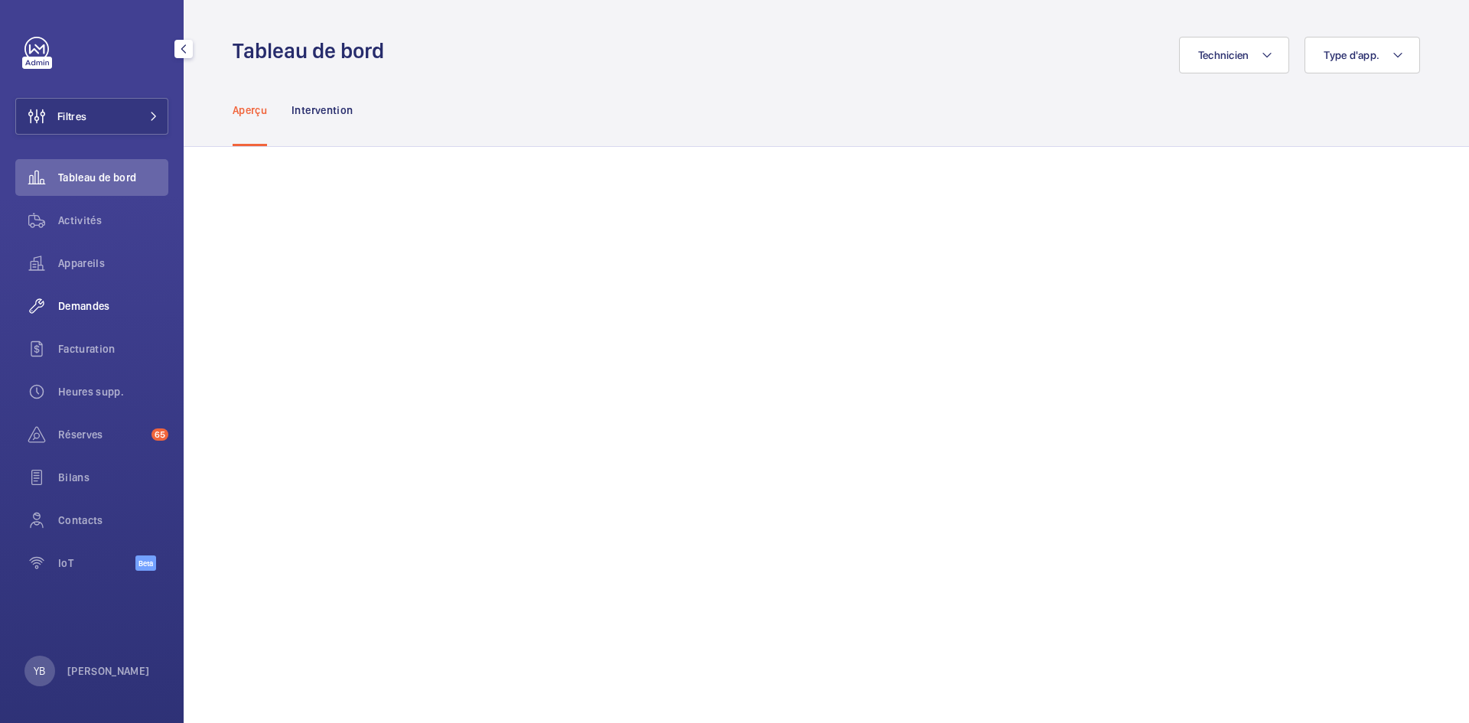
click at [93, 299] on span "Demandes" at bounding box center [113, 305] width 110 height 15
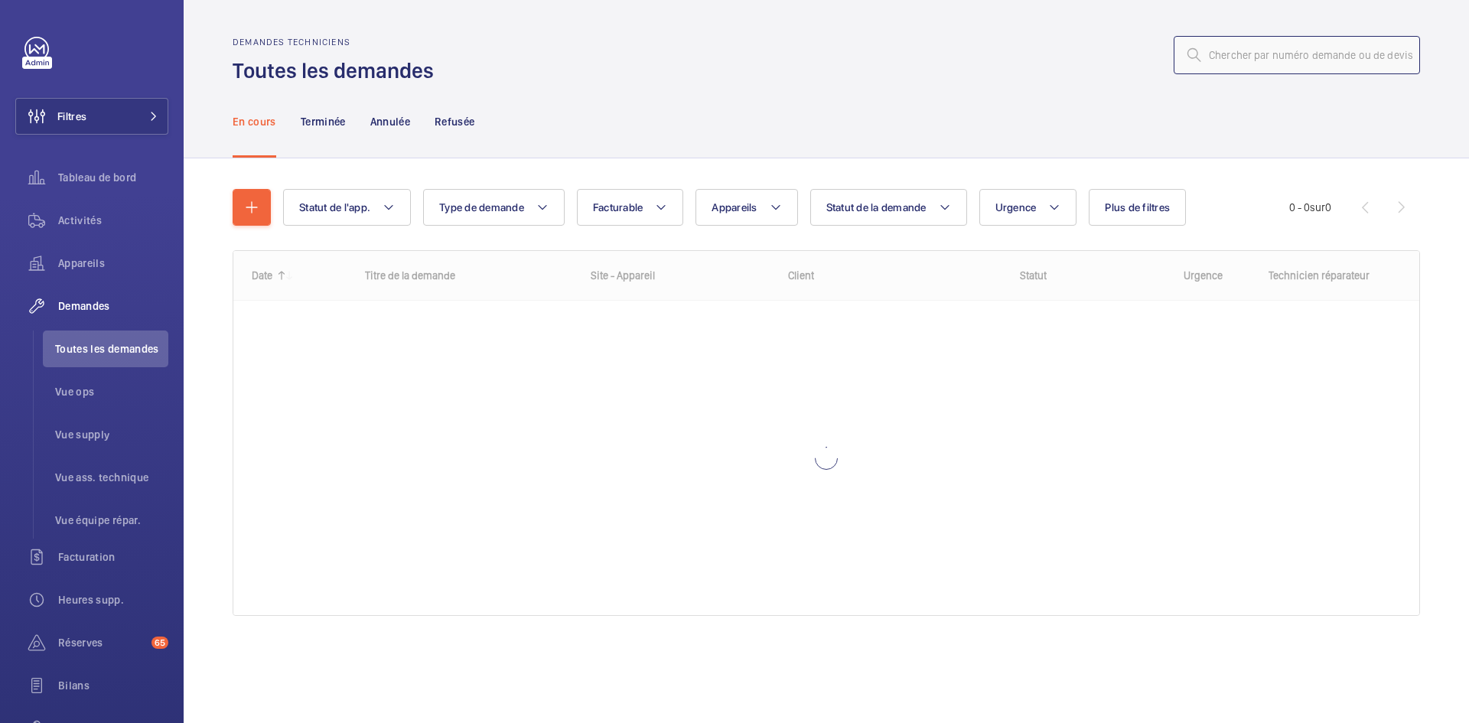
click at [1291, 53] on input "text" at bounding box center [1297, 55] width 246 height 38
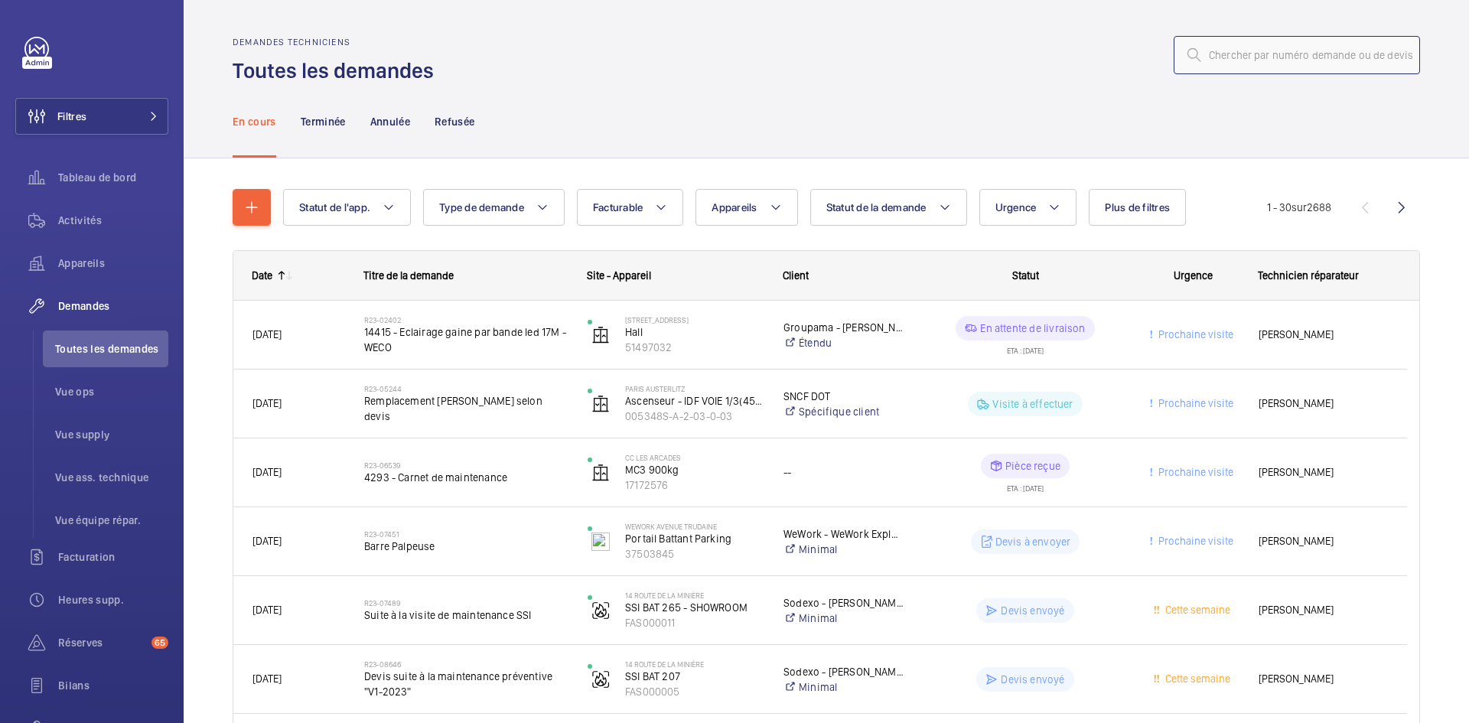
paste input "R25-11846"
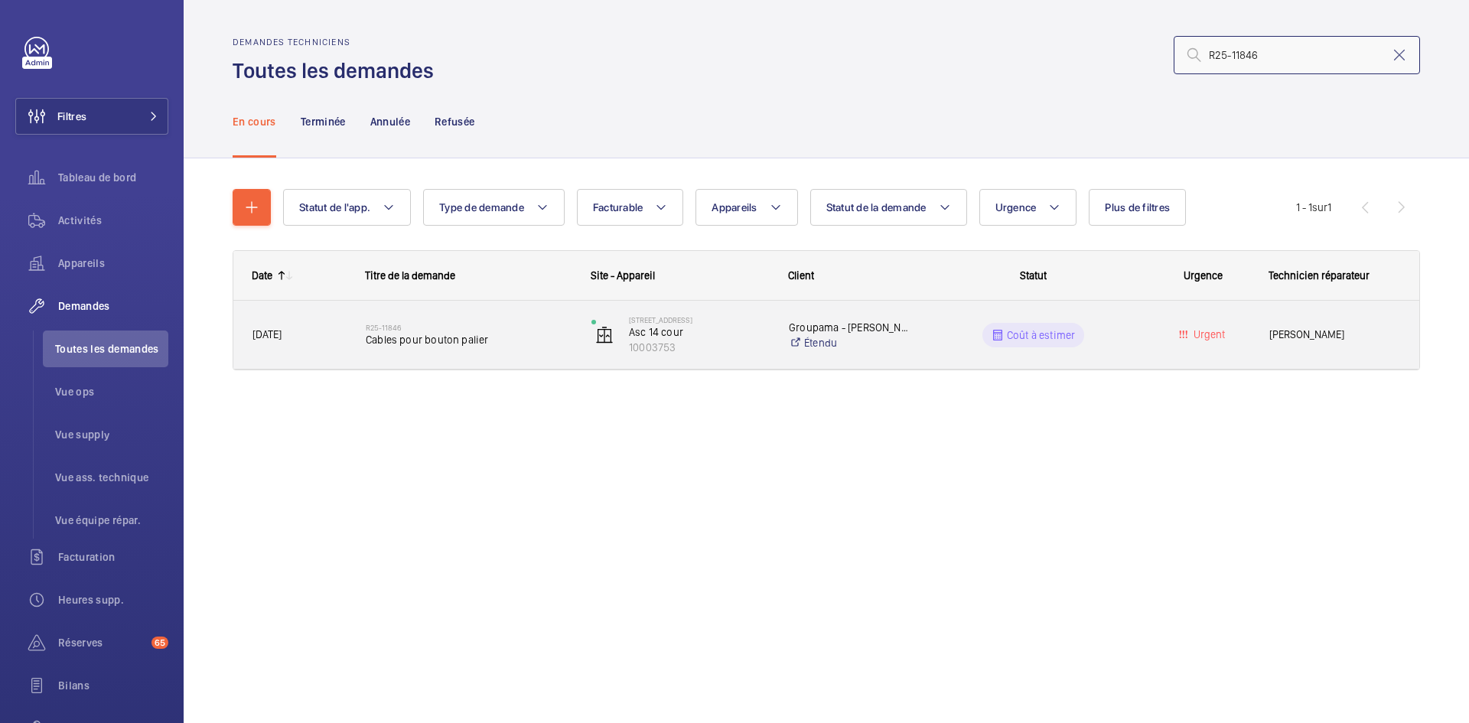
type input "R25-11846"
click at [327, 339] on span "[DATE]" at bounding box center [298, 335] width 93 height 18
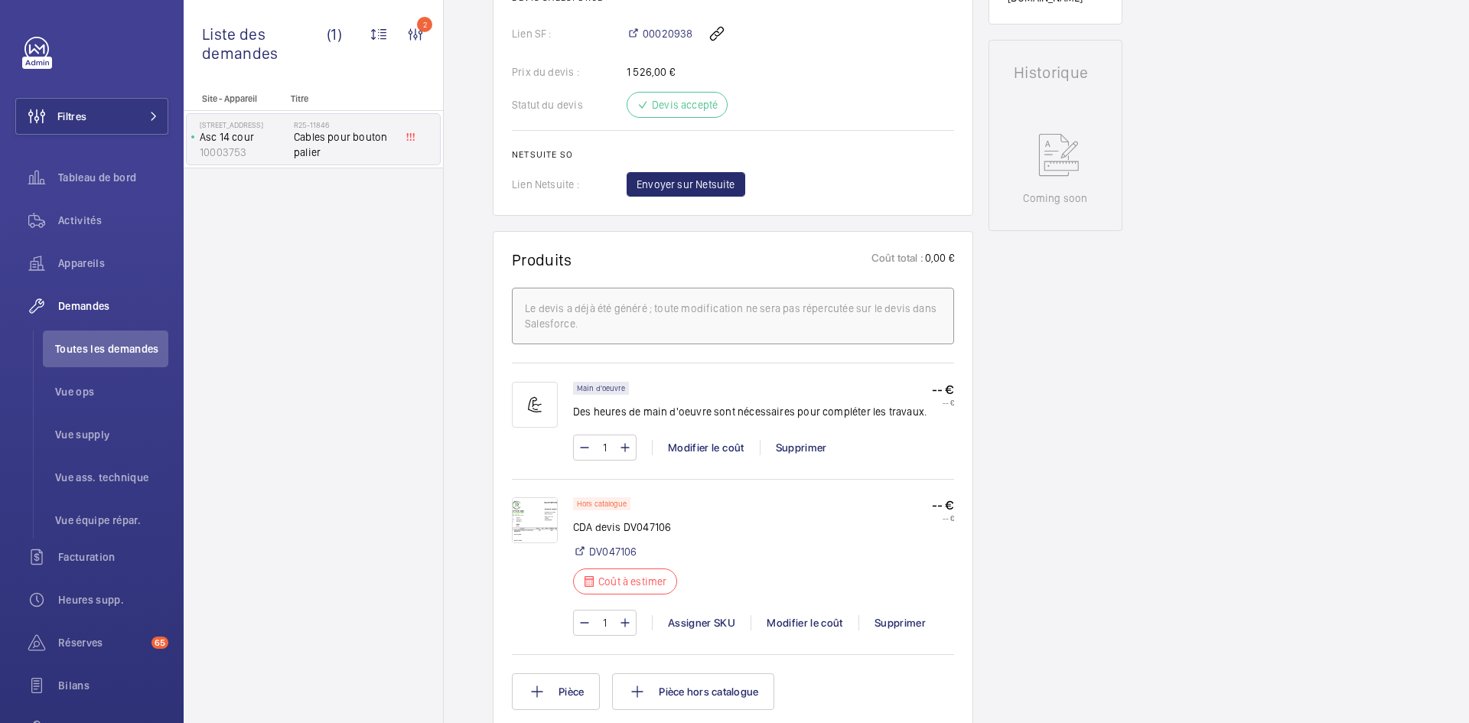
scroll to position [918, 0]
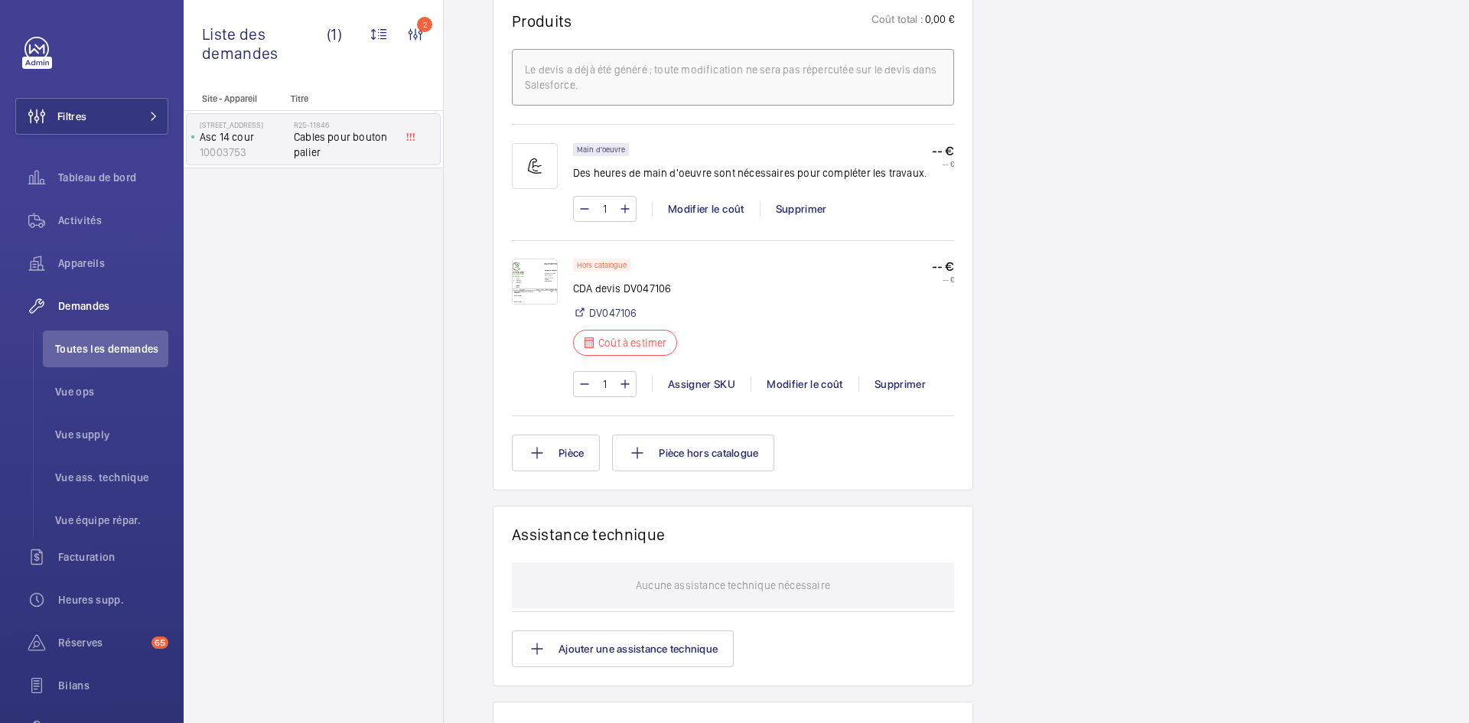
click at [545, 265] on img at bounding box center [535, 282] width 46 height 46
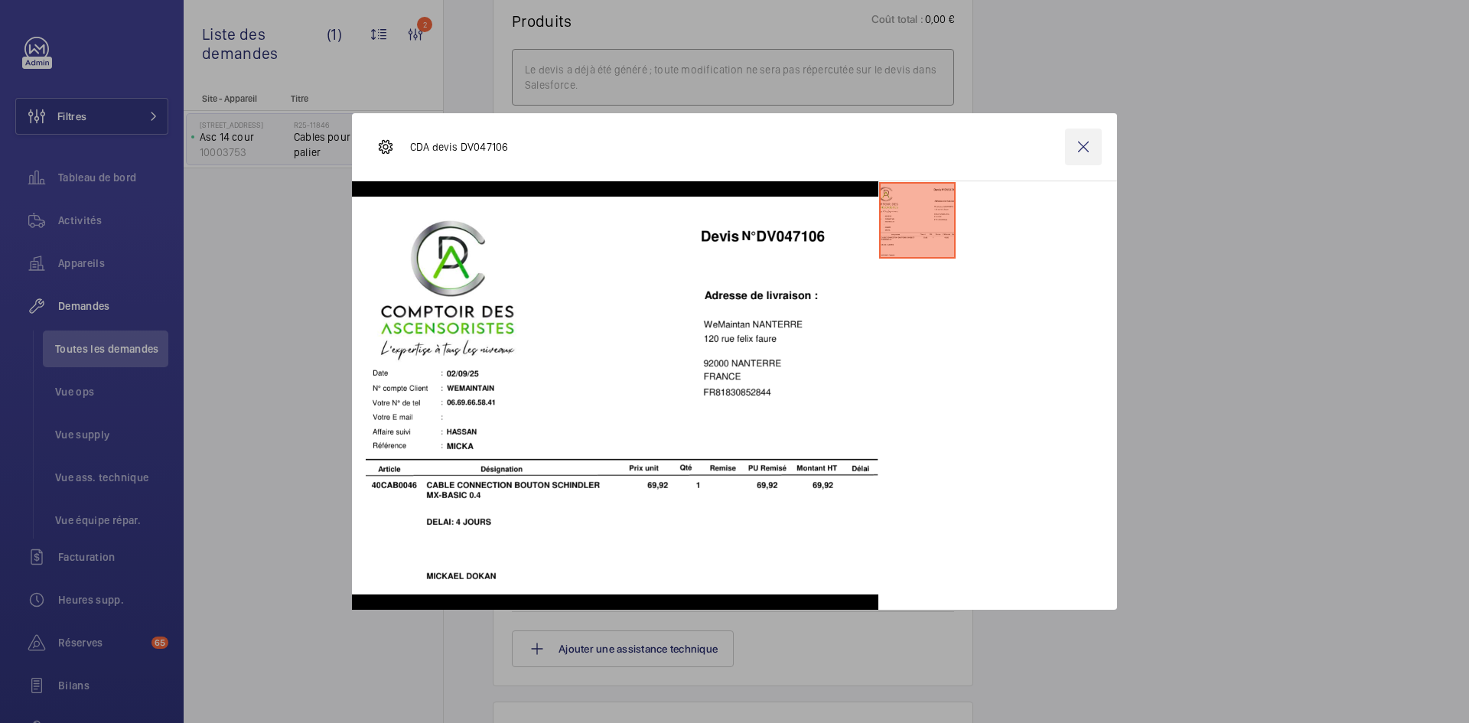
click at [1093, 145] on wm-front-icon-button at bounding box center [1083, 147] width 37 height 37
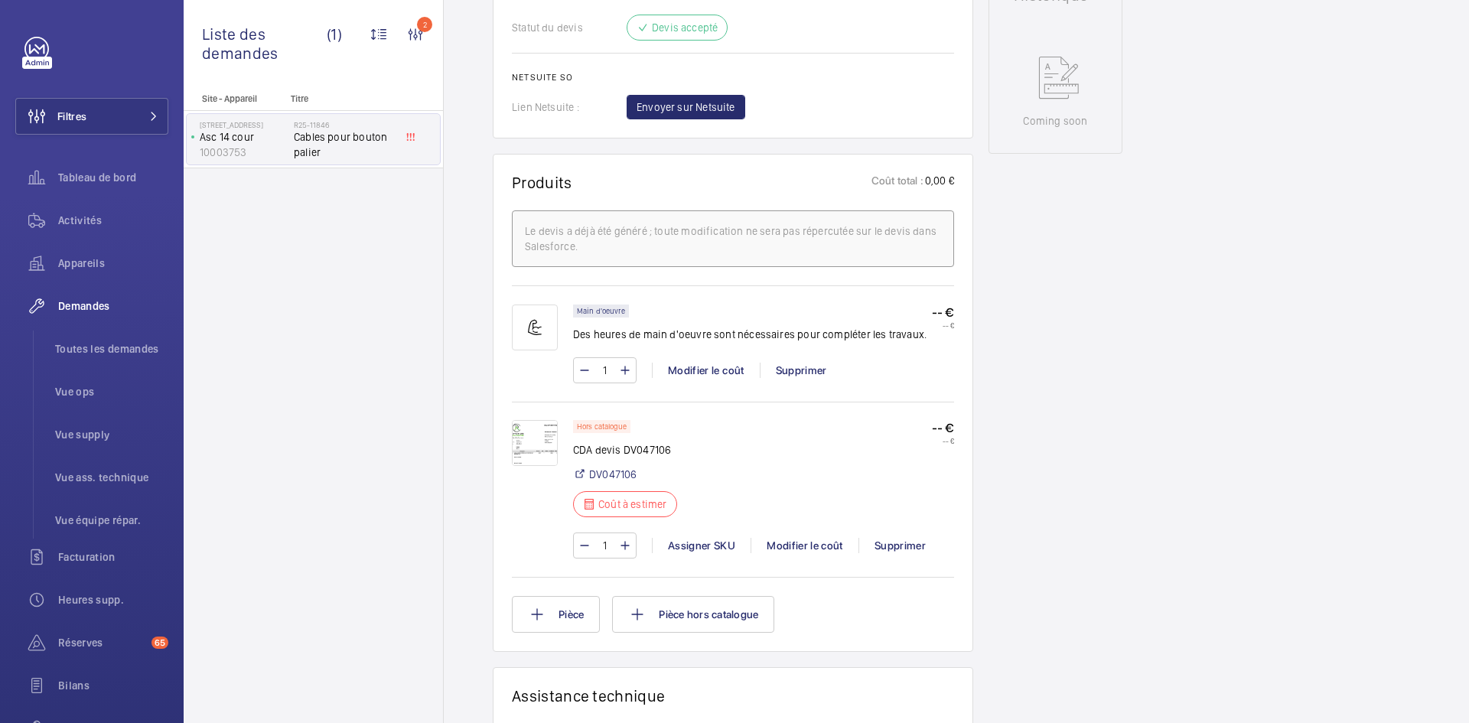
scroll to position [765, 0]
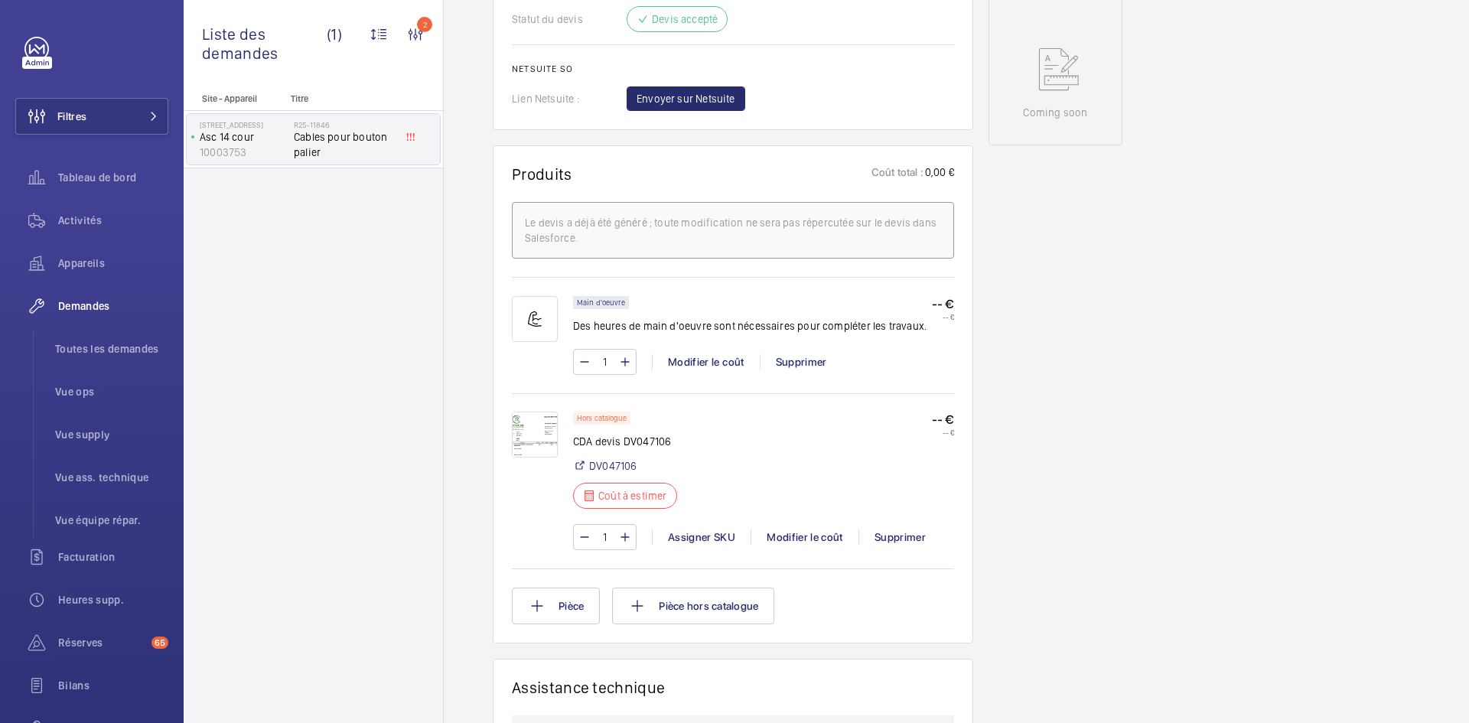
click at [526, 438] on img at bounding box center [535, 435] width 46 height 46
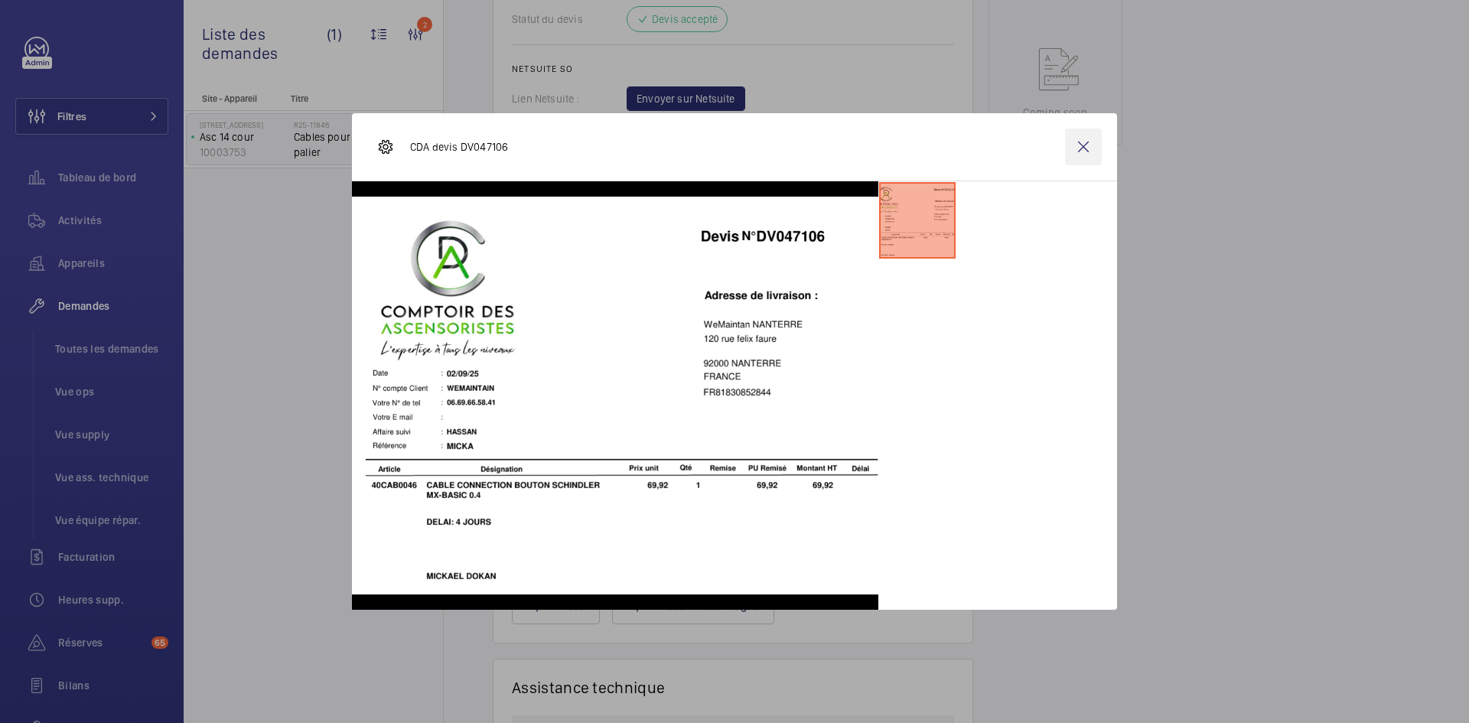
click at [1094, 143] on wm-front-icon-button at bounding box center [1083, 147] width 37 height 37
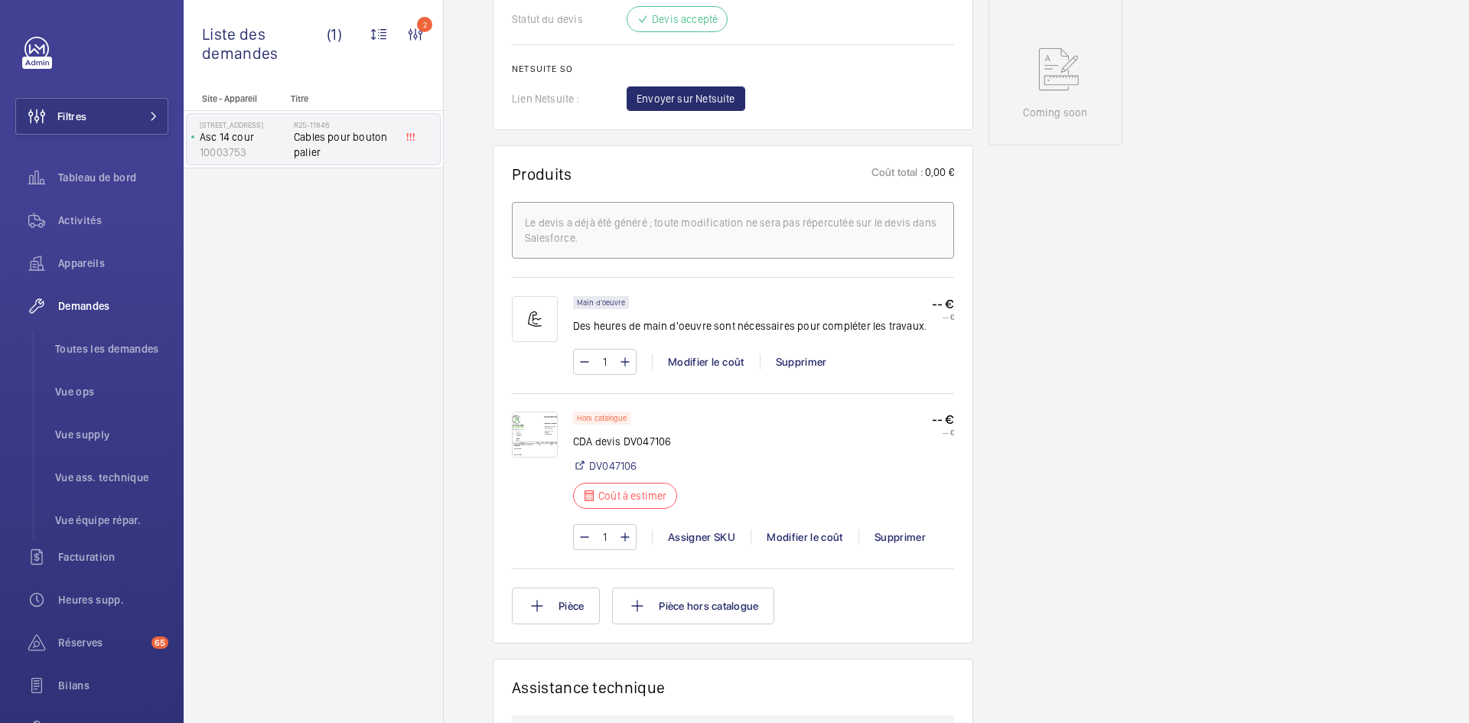
click at [539, 442] on img at bounding box center [535, 435] width 46 height 46
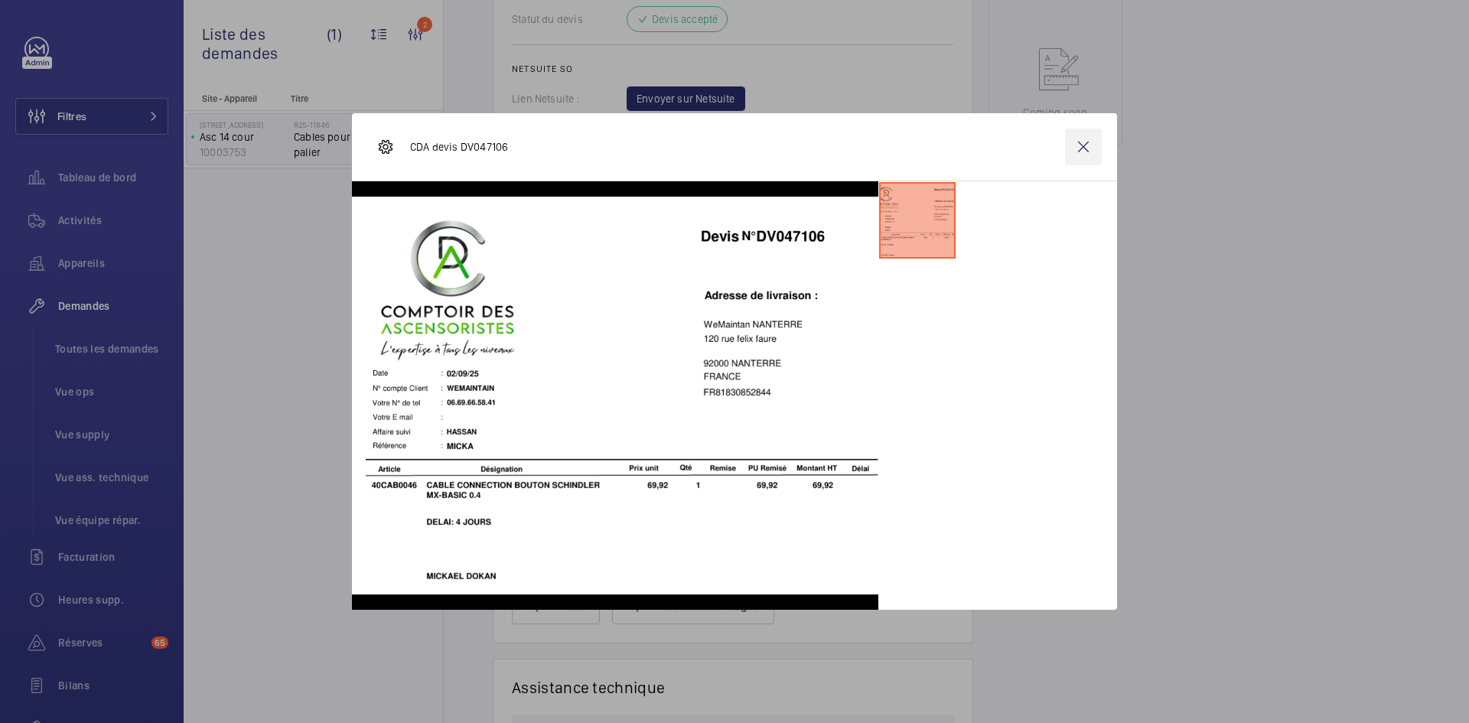
click at [1085, 142] on wm-front-icon-button at bounding box center [1083, 147] width 37 height 37
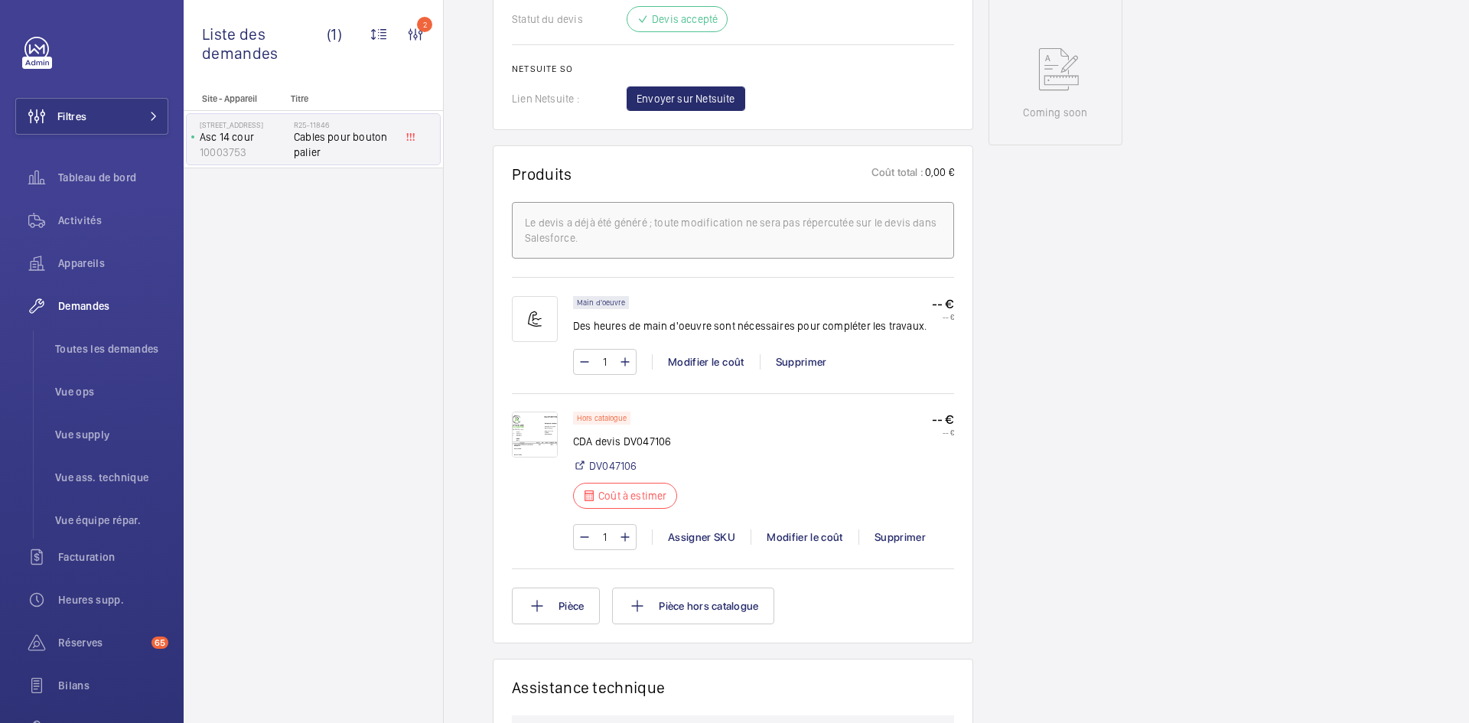
scroll to position [689, 0]
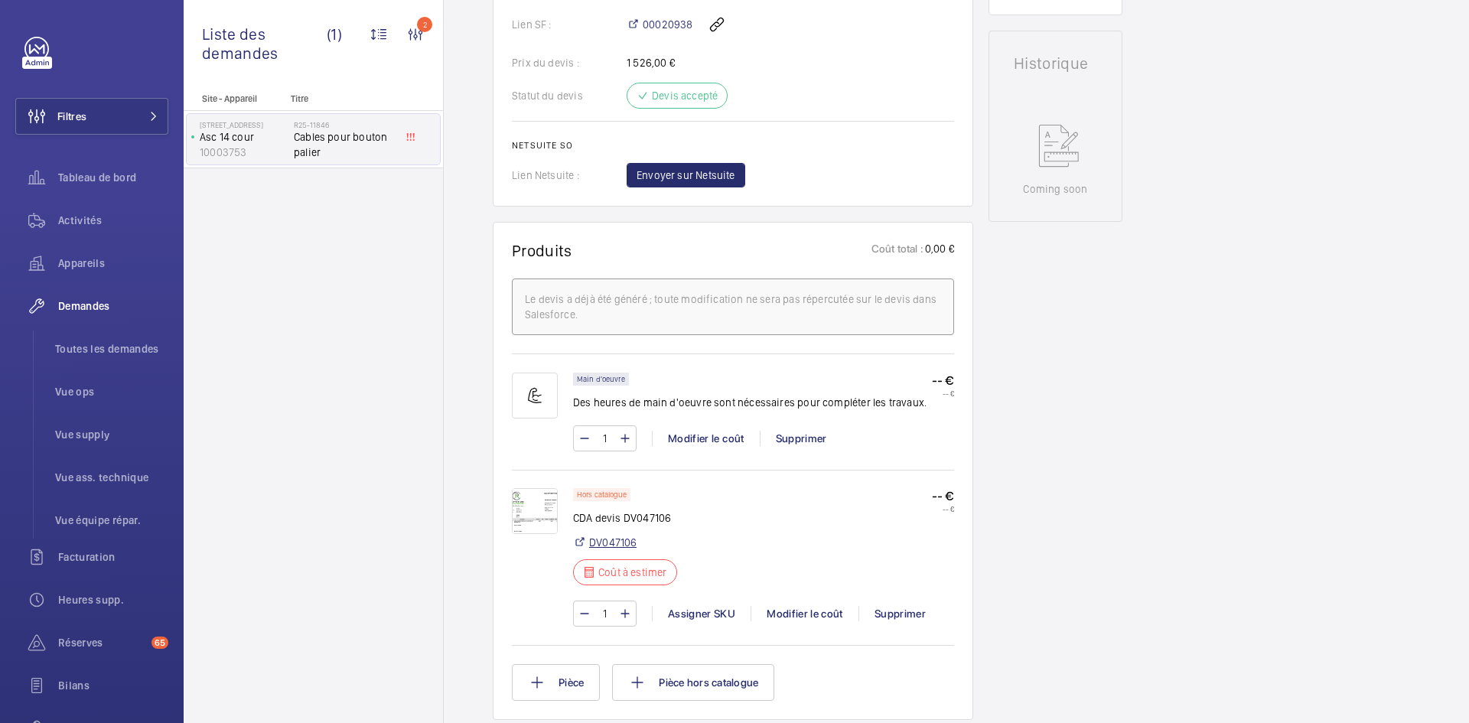
click at [604, 542] on link "DV047106" at bounding box center [612, 542] width 47 height 15
click at [551, 509] on img at bounding box center [535, 511] width 46 height 46
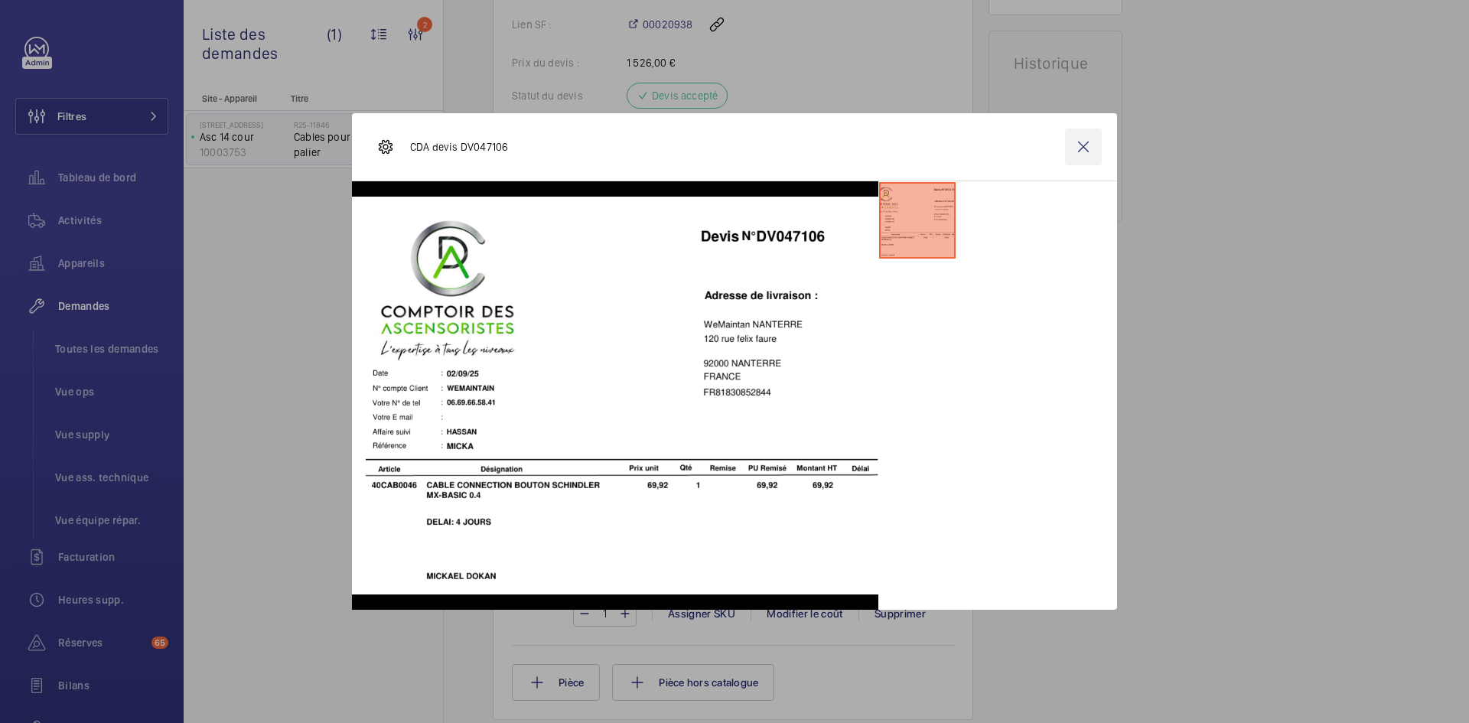
click at [1091, 142] on wm-front-icon-button at bounding box center [1083, 147] width 37 height 37
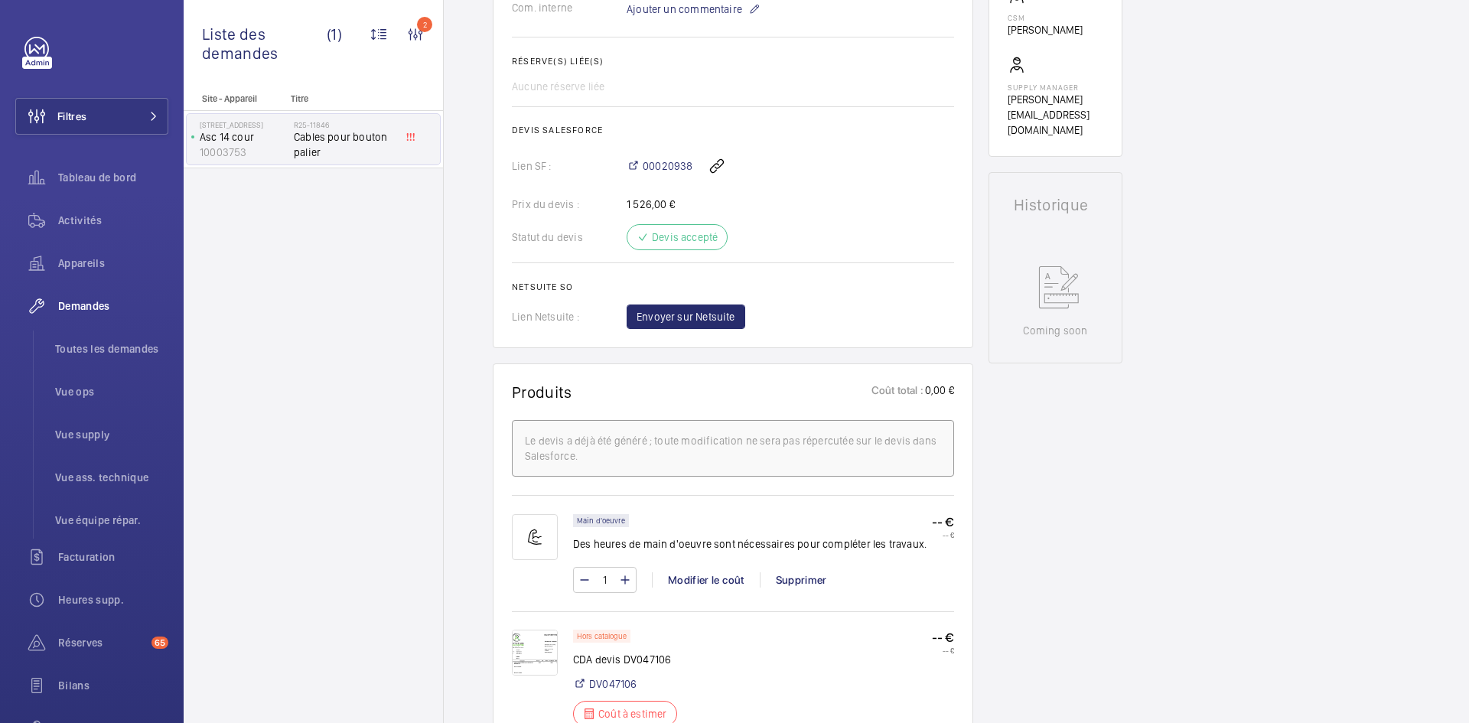
scroll to position [765, 0]
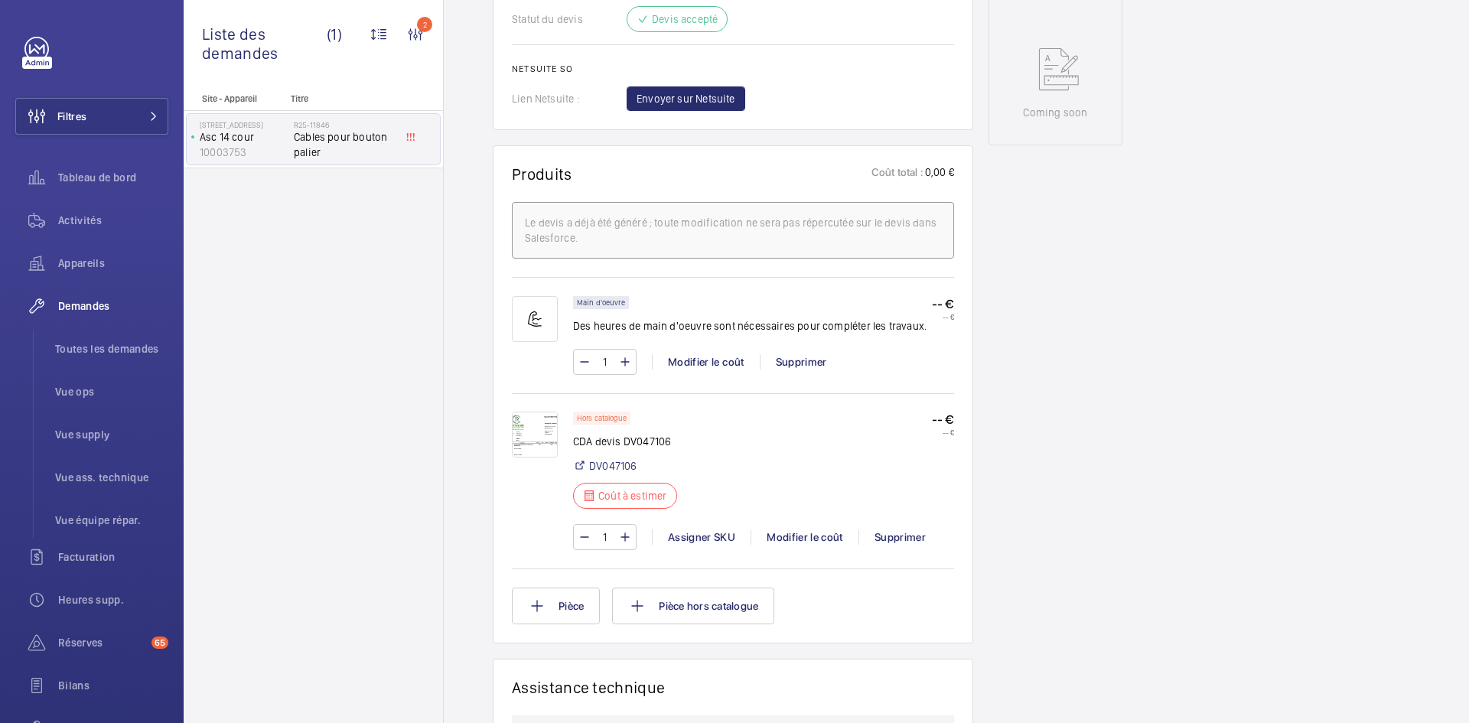
click at [550, 430] on img at bounding box center [535, 435] width 46 height 46
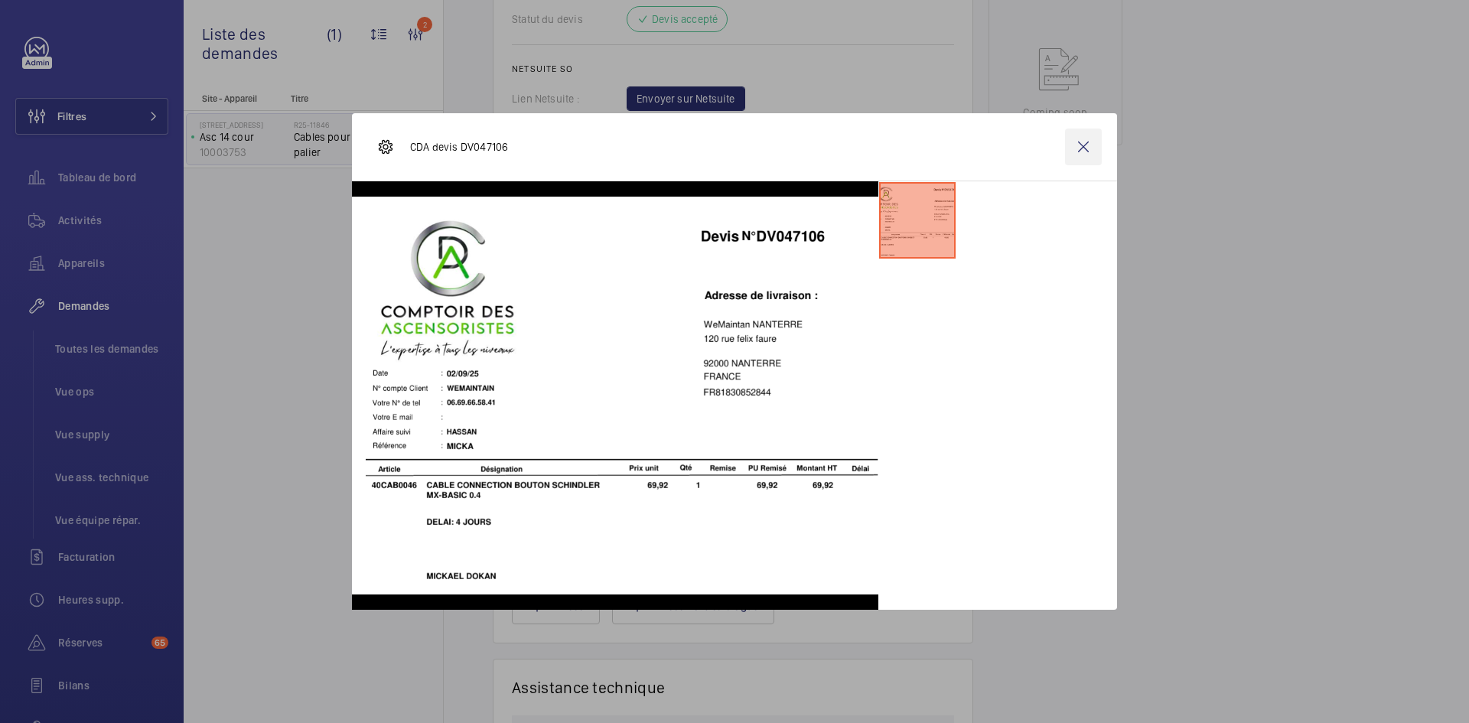
click at [1088, 150] on wm-front-icon-button at bounding box center [1083, 147] width 37 height 37
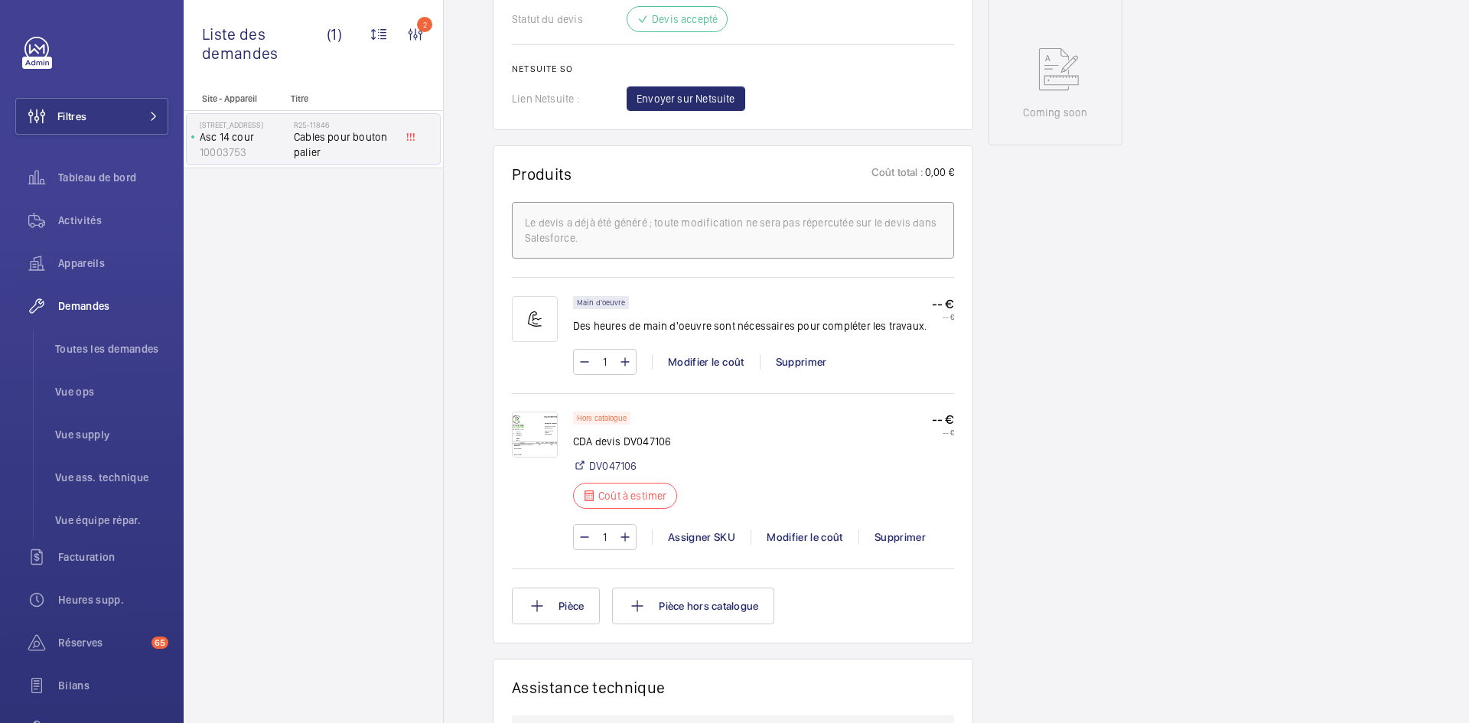
click at [519, 422] on img at bounding box center [535, 435] width 46 height 46
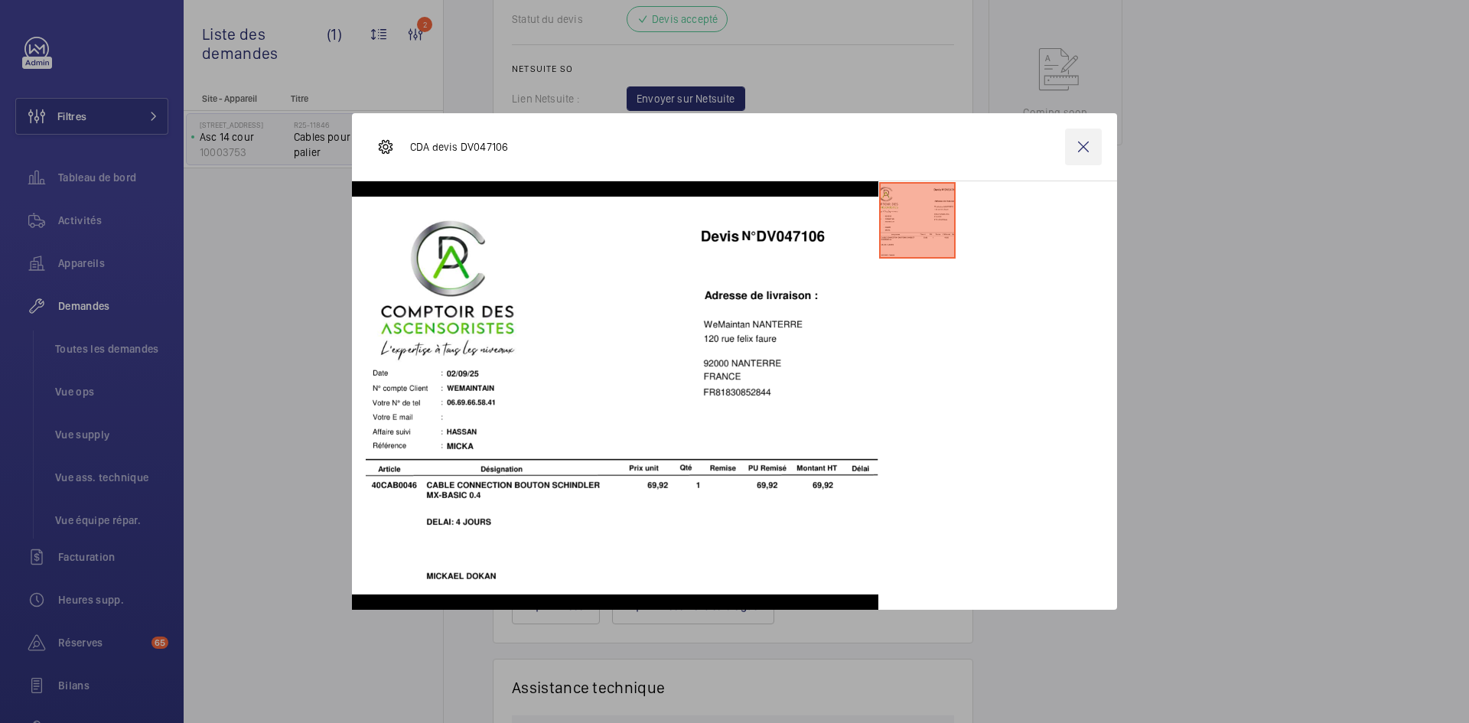
click at [1080, 144] on wm-front-icon-button at bounding box center [1083, 147] width 37 height 37
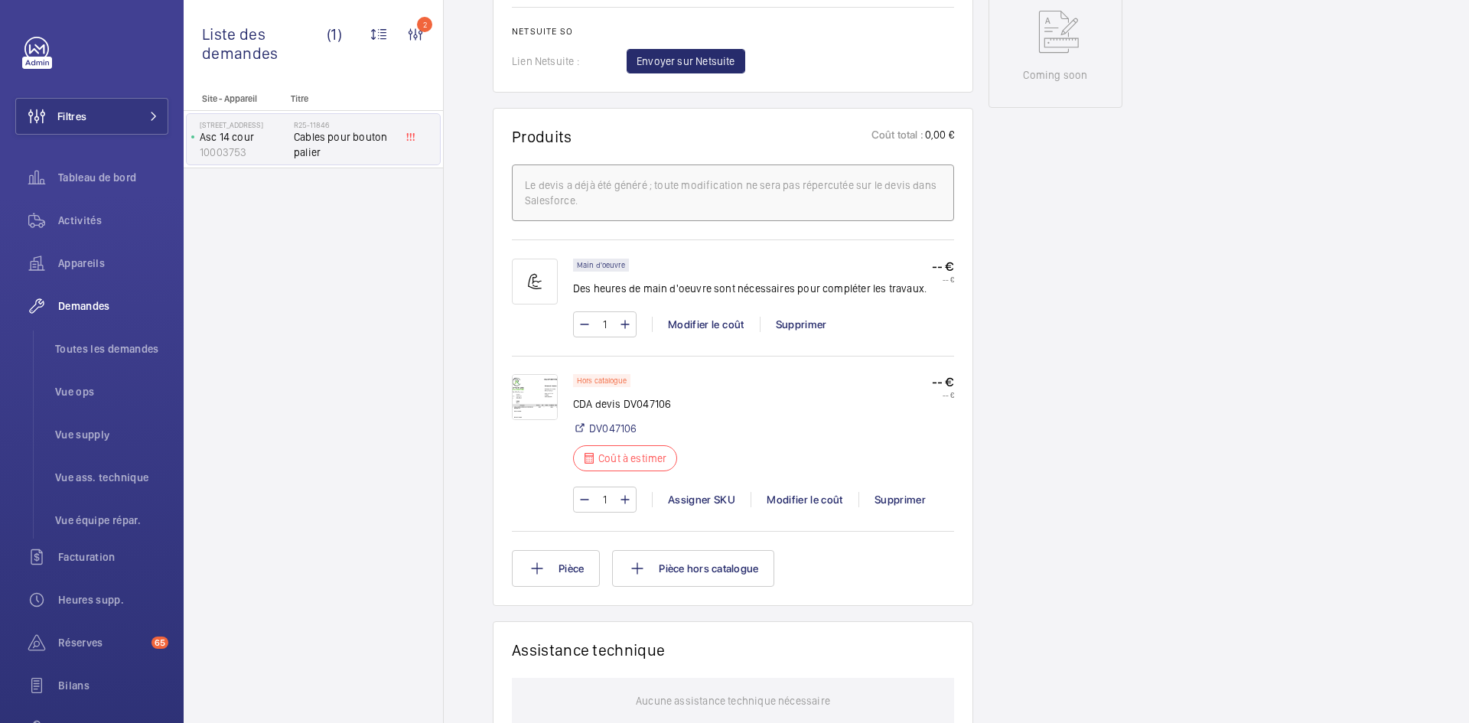
scroll to position [842, 0]
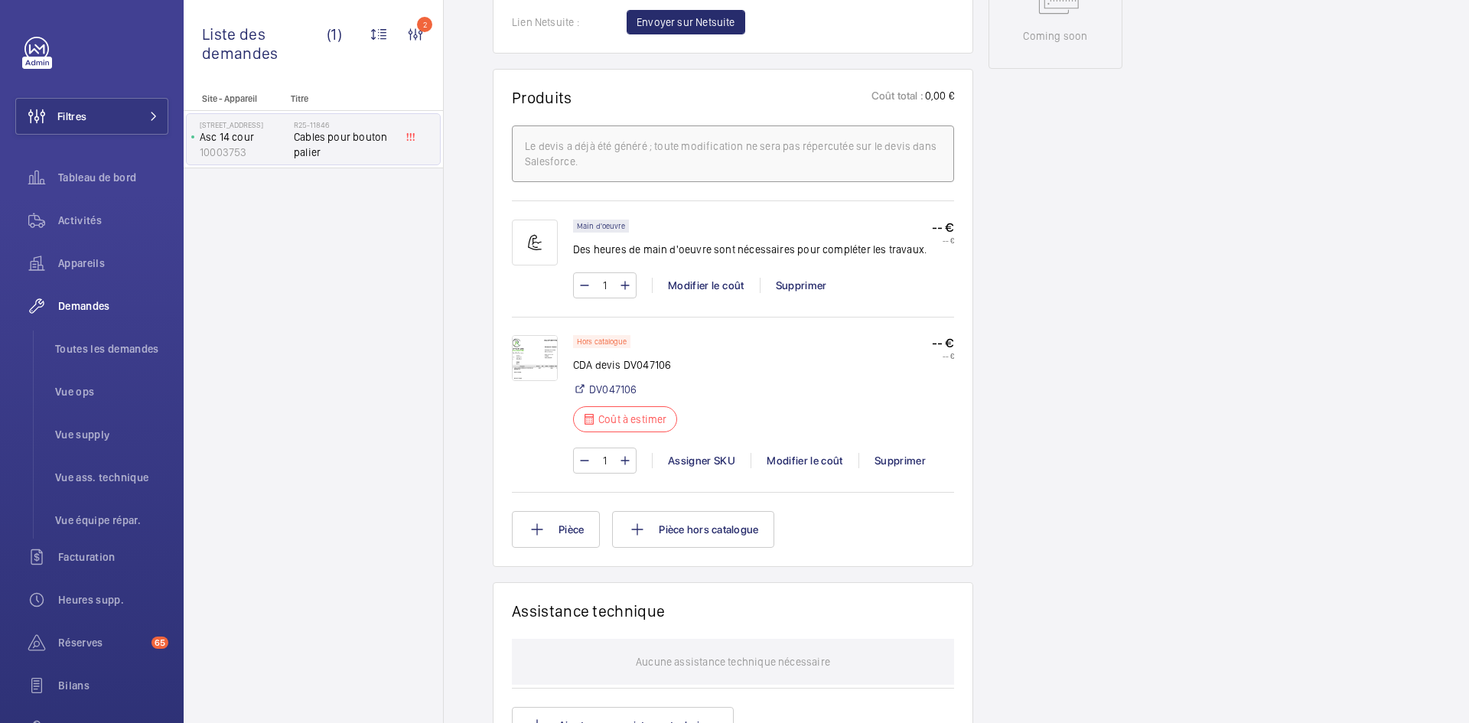
click at [559, 362] on div at bounding box center [542, 404] width 61 height 138
click at [531, 353] on img at bounding box center [535, 358] width 46 height 46
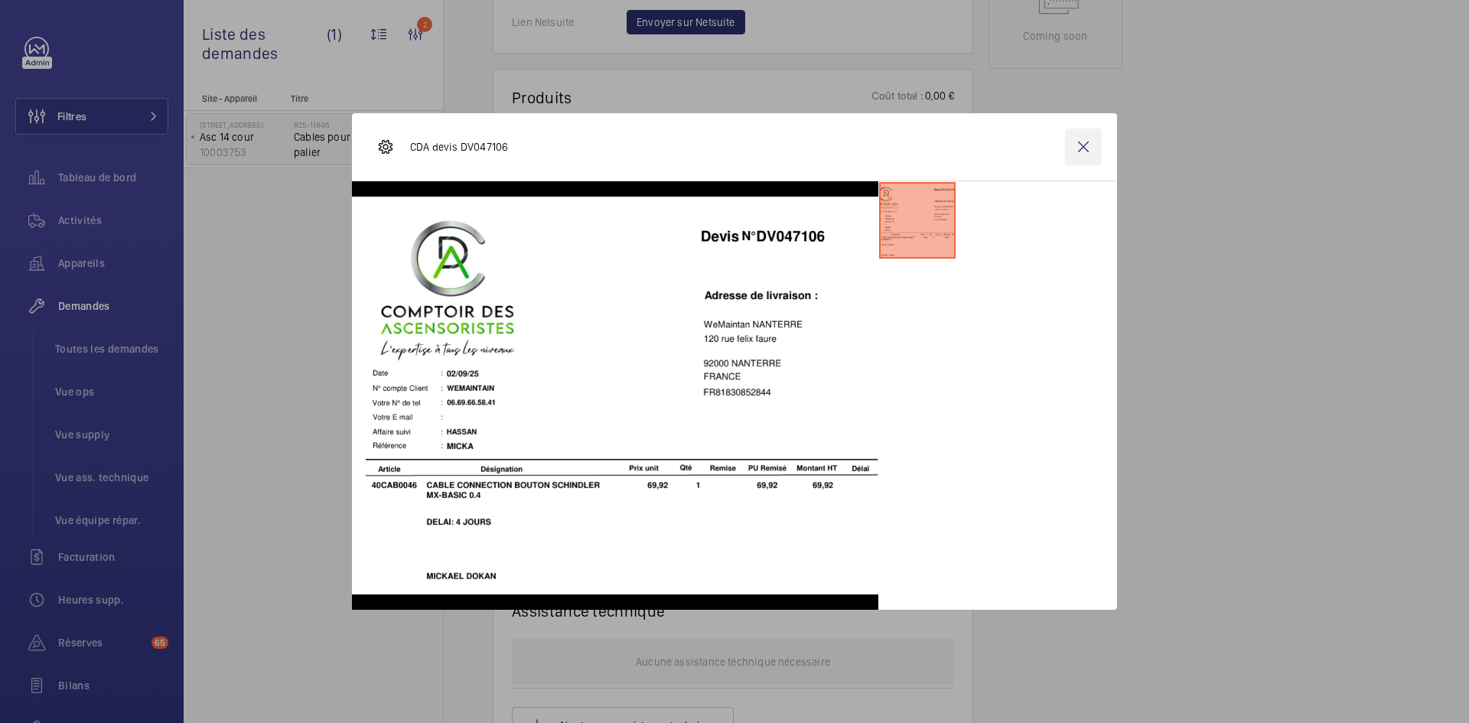
click at [1092, 140] on wm-front-icon-button at bounding box center [1083, 147] width 37 height 37
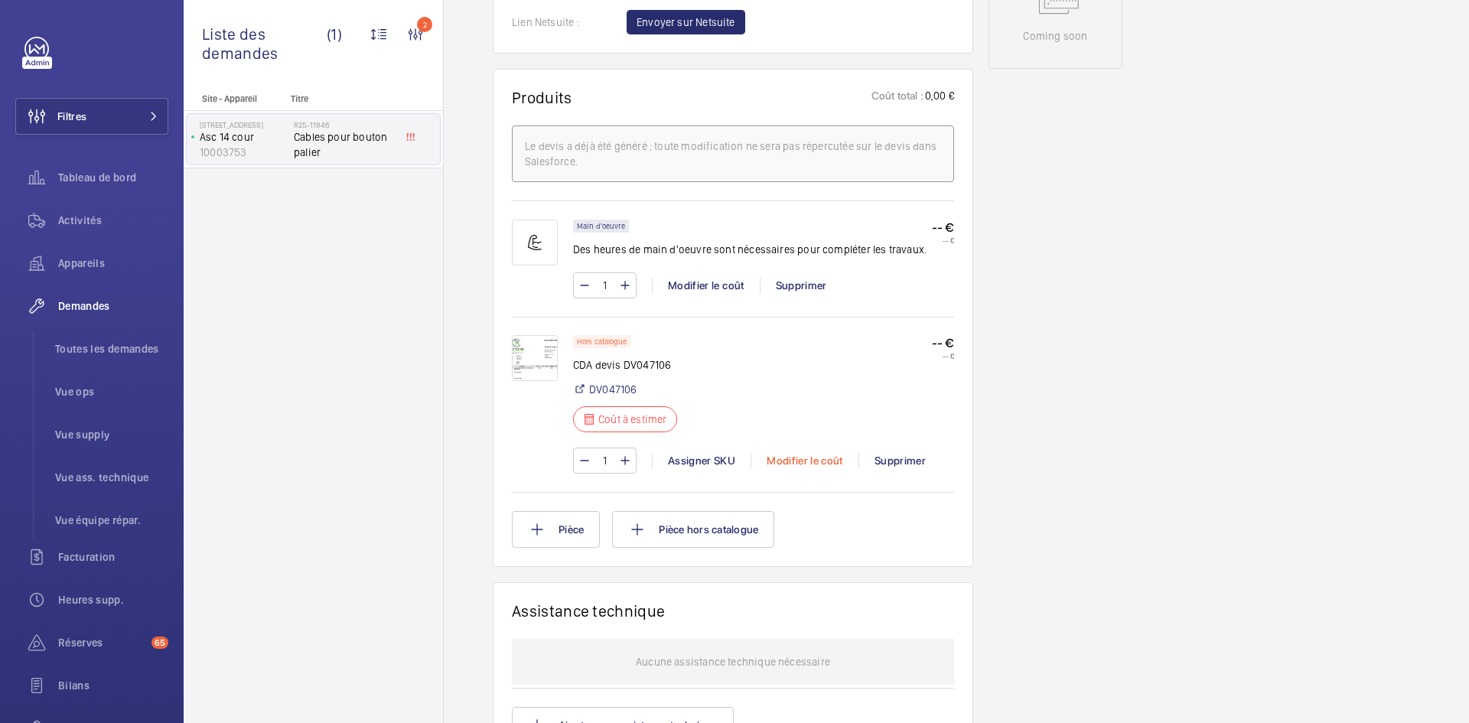
click at [808, 459] on div "Modifier le coût" at bounding box center [805, 460] width 108 height 15
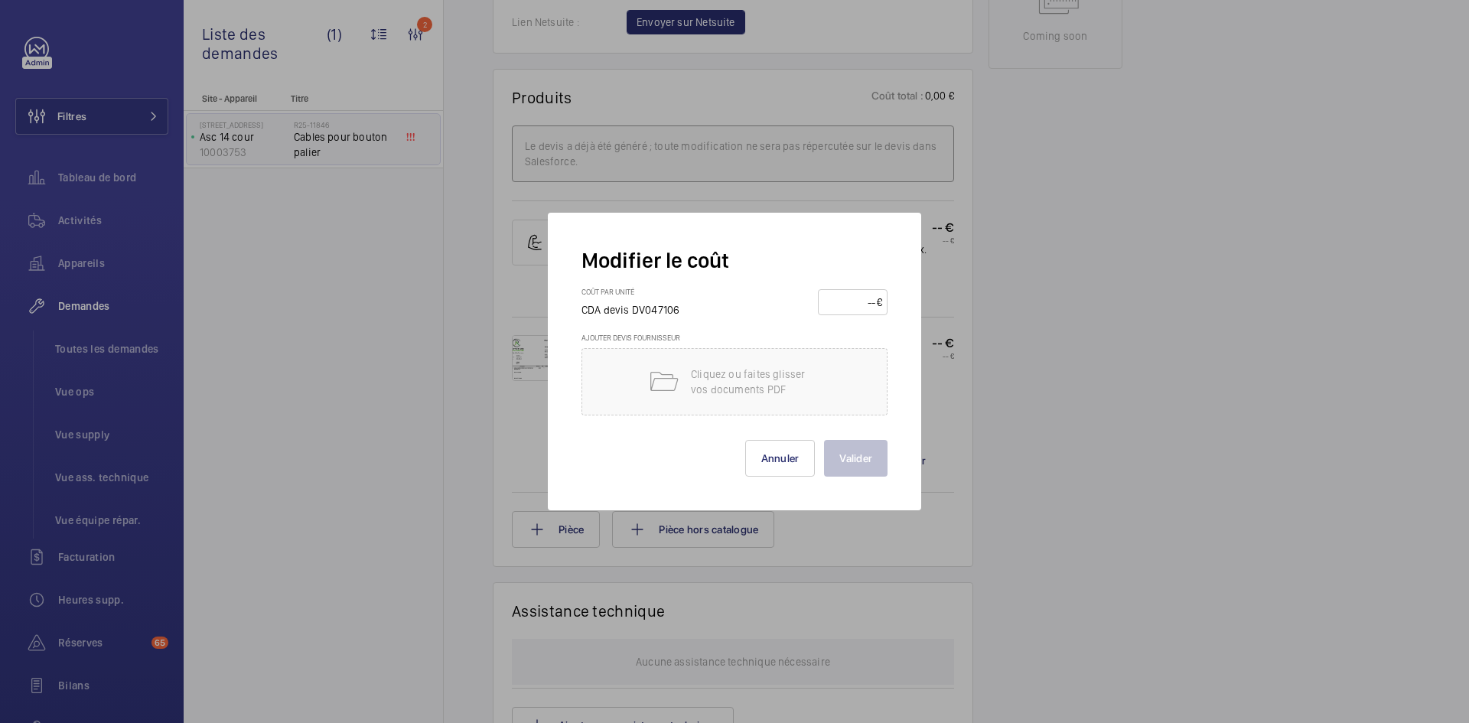
click at [848, 308] on input "number" at bounding box center [850, 302] width 54 height 24
type input "90"
click at [871, 455] on button "Valider" at bounding box center [856, 458] width 64 height 37
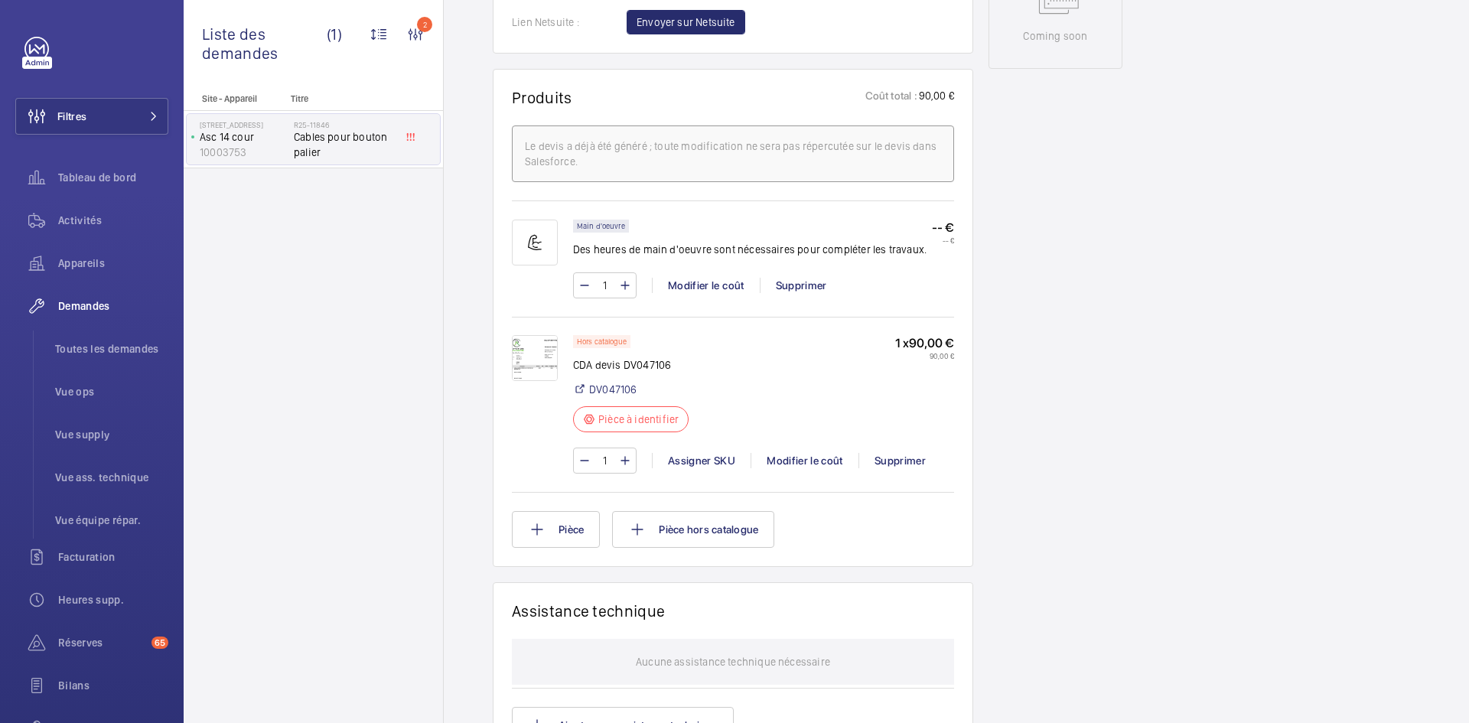
click at [542, 350] on img at bounding box center [535, 358] width 46 height 46
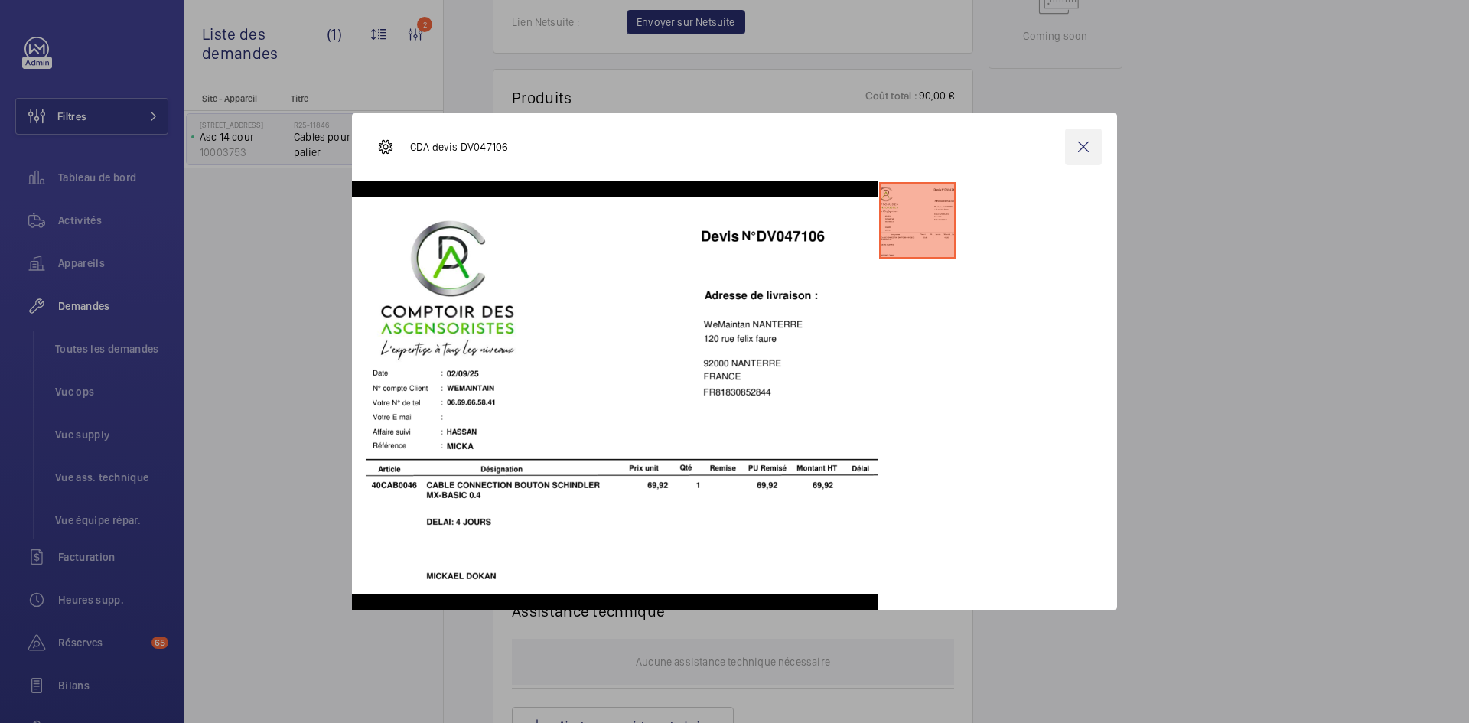
click at [1081, 142] on wm-front-icon-button at bounding box center [1083, 147] width 37 height 37
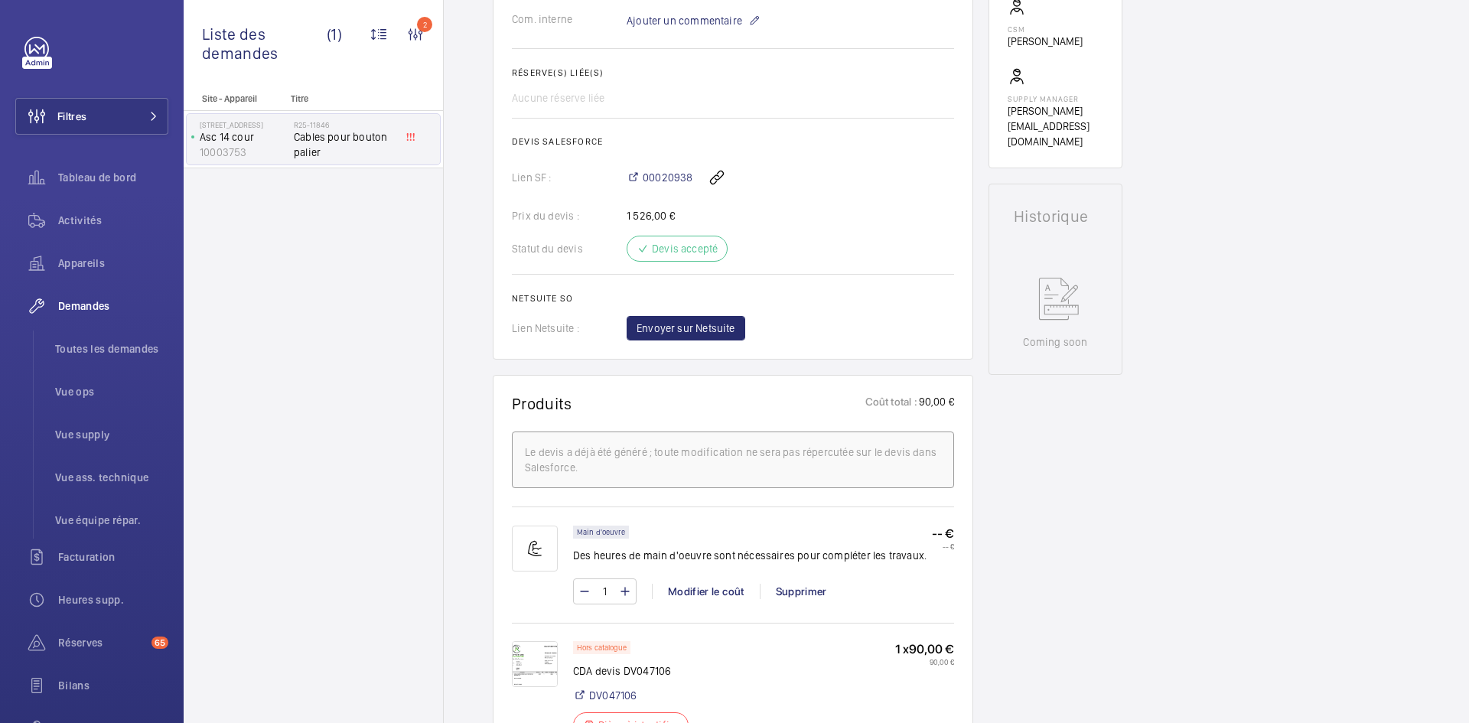
scroll to position [306, 0]
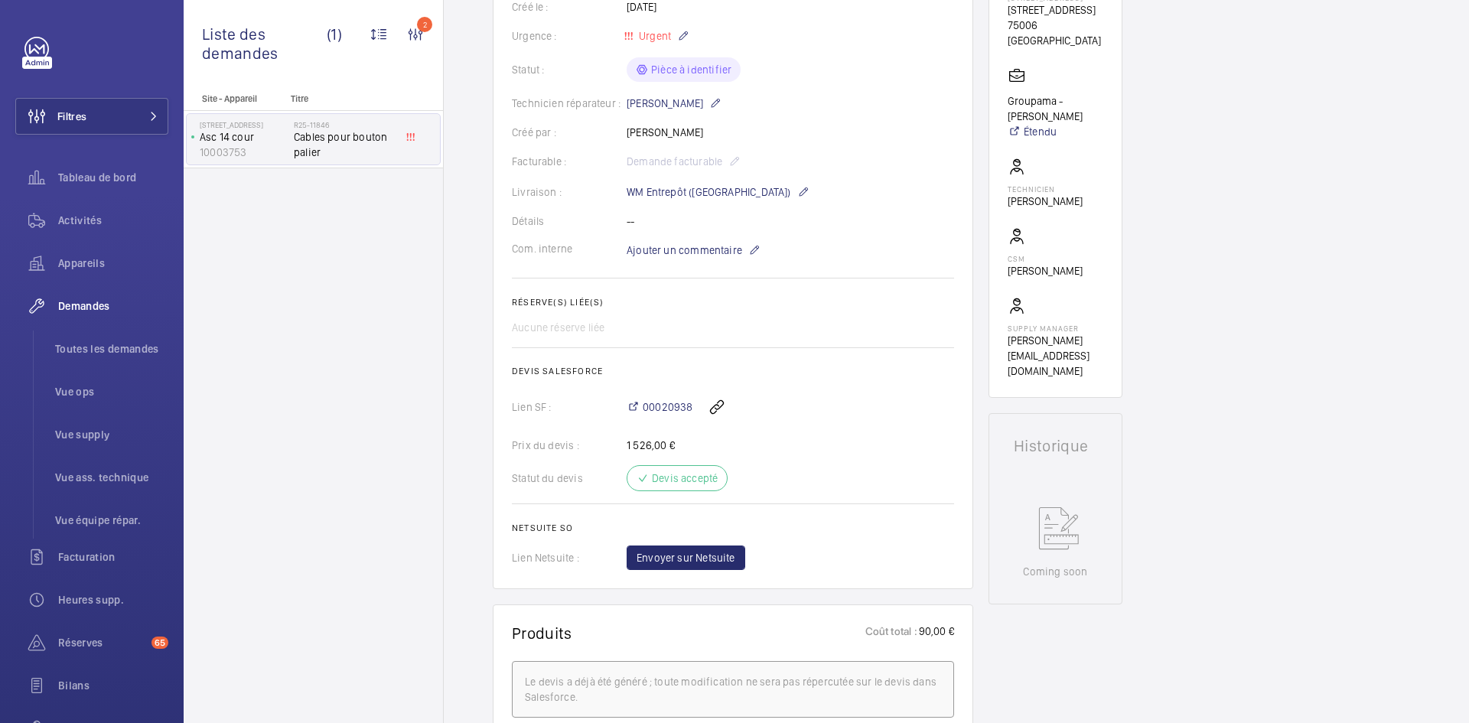
click at [682, 260] on wm-front-card-body "La demande de réparation a été créée le [DATE] pour un problème de câbles sur u…" at bounding box center [733, 235] width 442 height 670
click at [682, 255] on span "Ajouter un commentaire" at bounding box center [685, 250] width 116 height 15
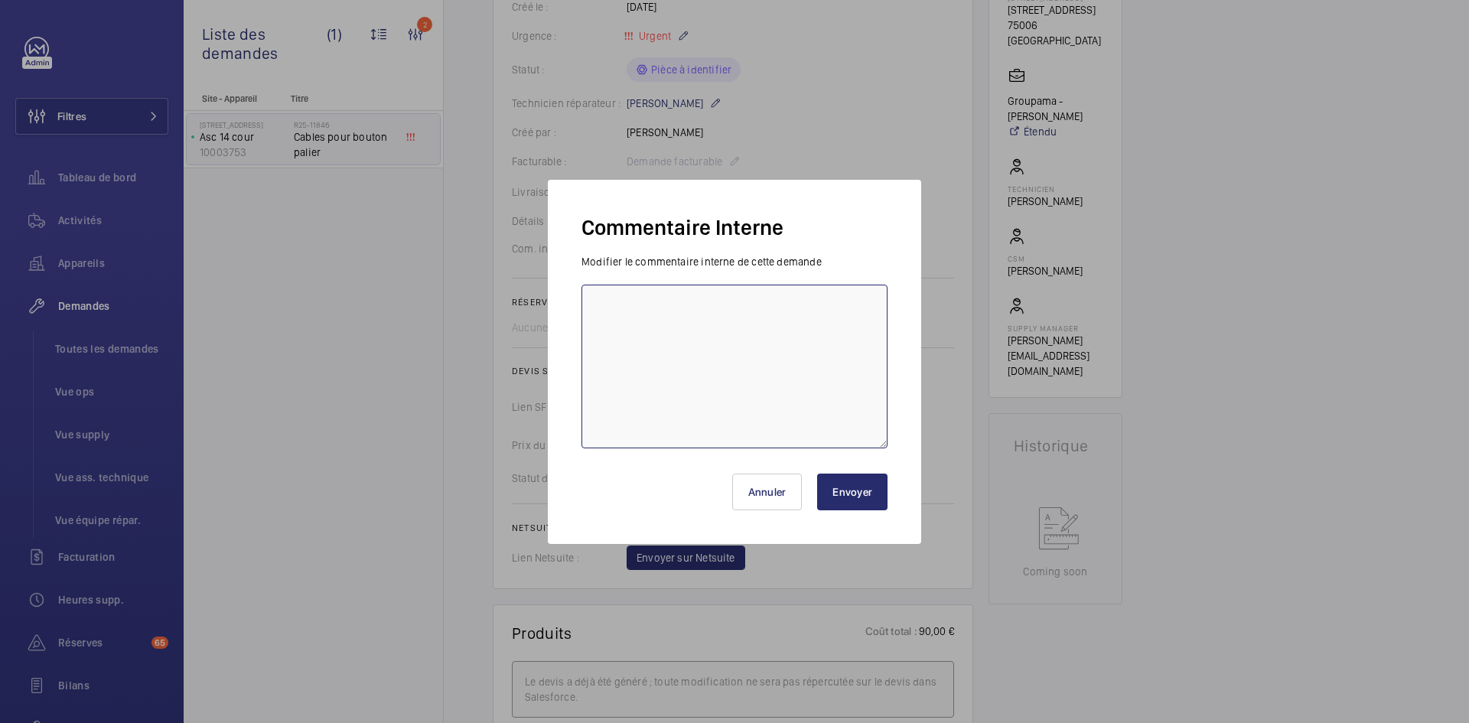
click at [618, 308] on textarea at bounding box center [734, 367] width 306 height 164
click at [796, 496] on button "Annuler" at bounding box center [767, 492] width 70 height 37
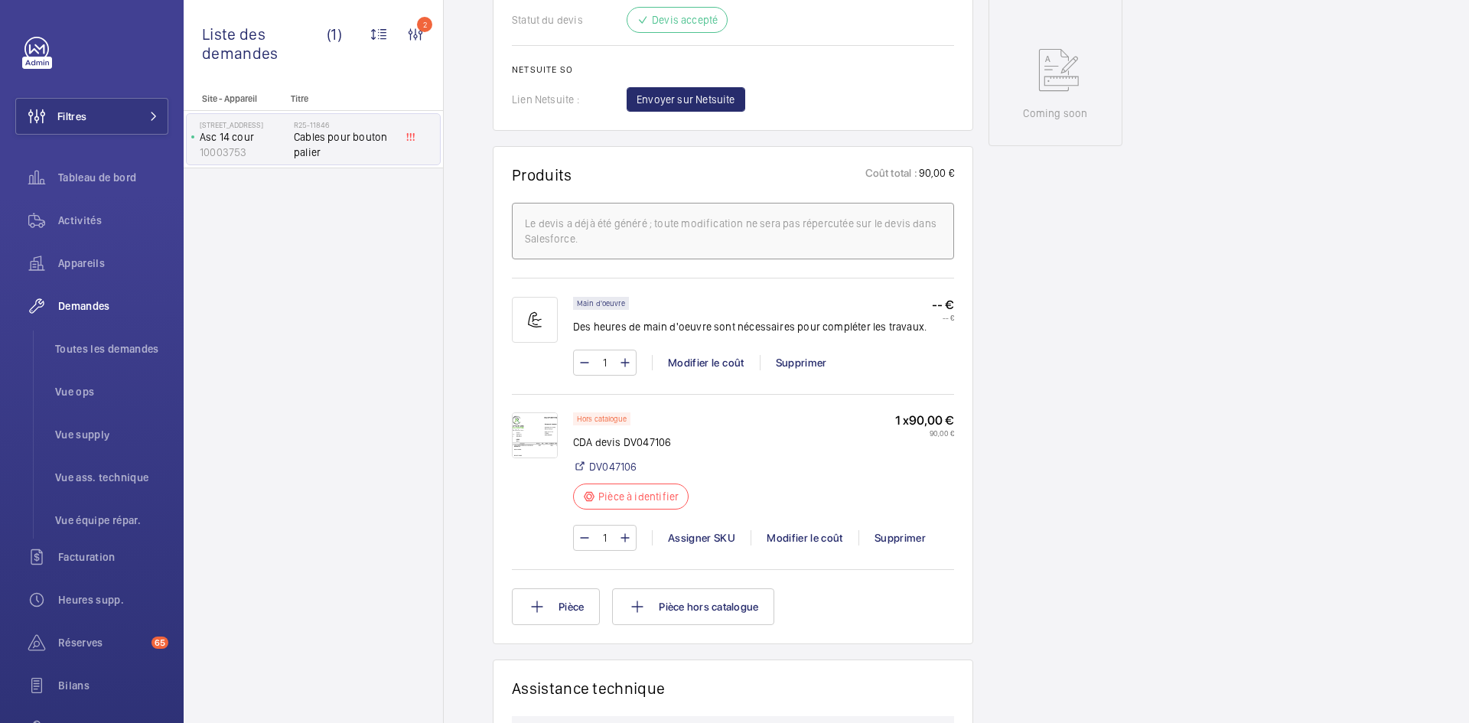
scroll to position [765, 0]
click at [549, 433] on img at bounding box center [535, 435] width 46 height 46
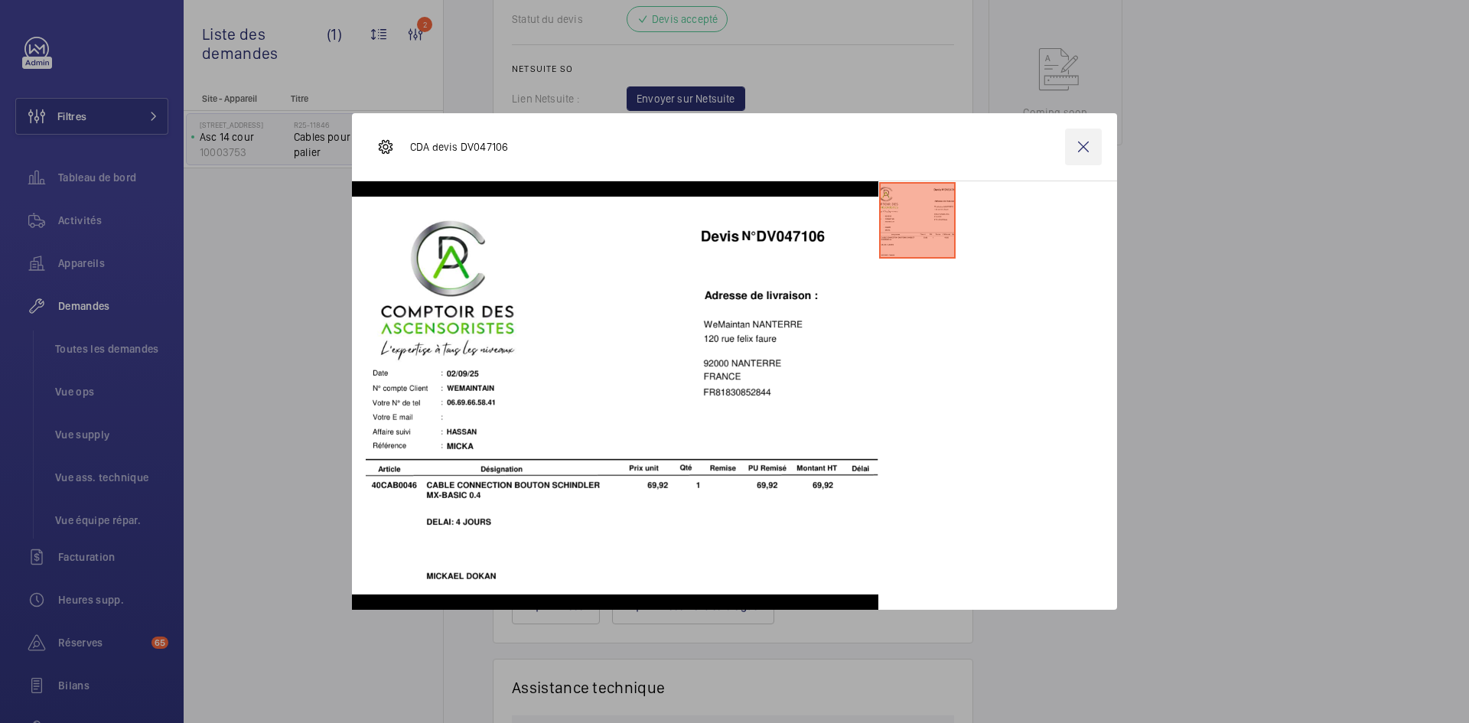
click at [1082, 142] on wm-front-icon-button at bounding box center [1083, 147] width 37 height 37
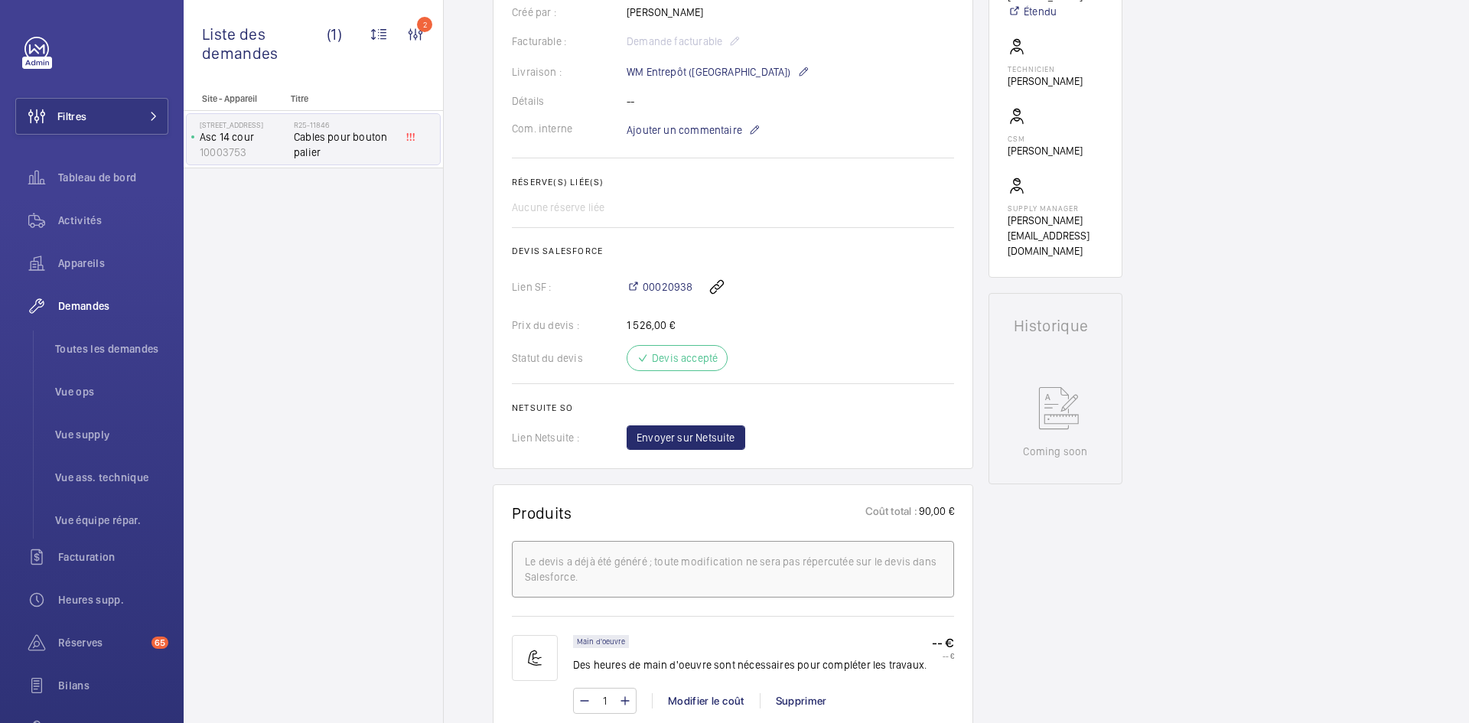
scroll to position [306, 0]
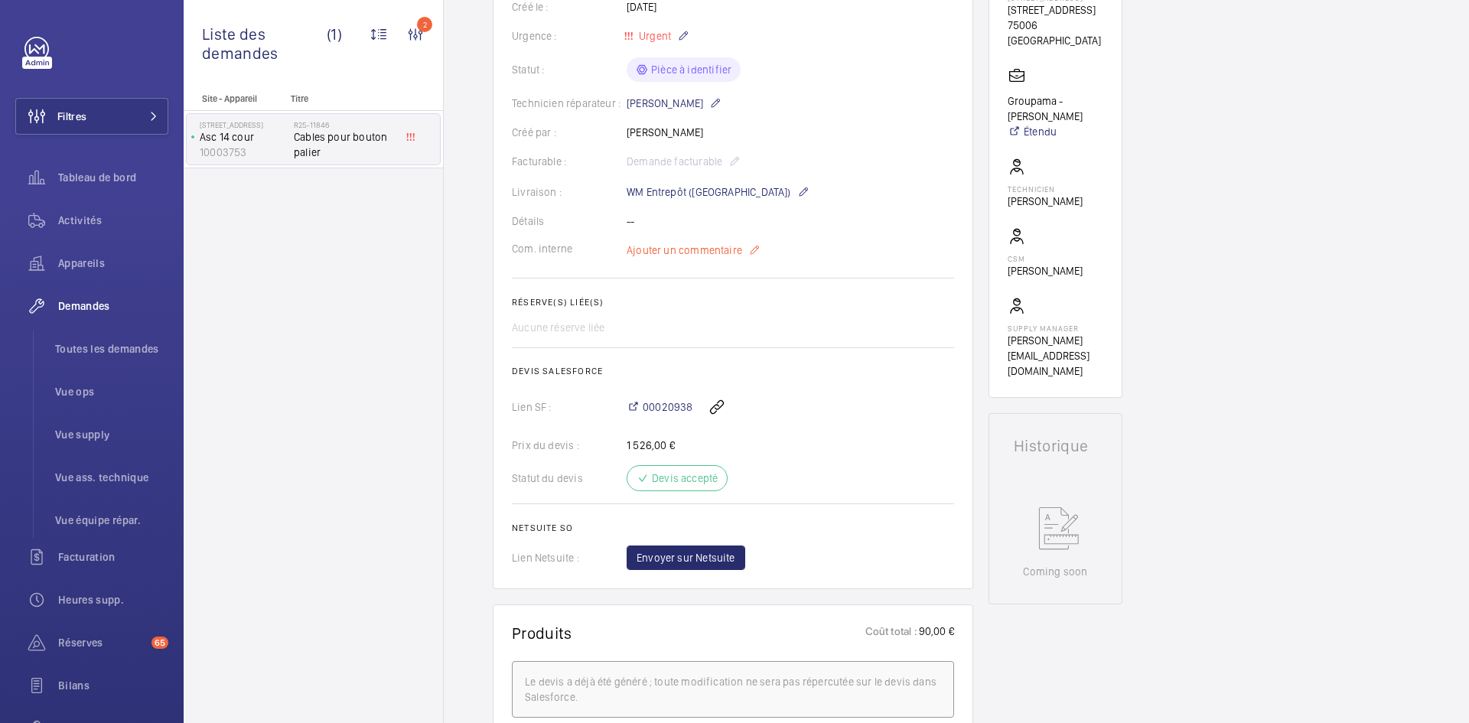
click at [663, 248] on span "Ajouter un commentaire" at bounding box center [685, 250] width 116 height 15
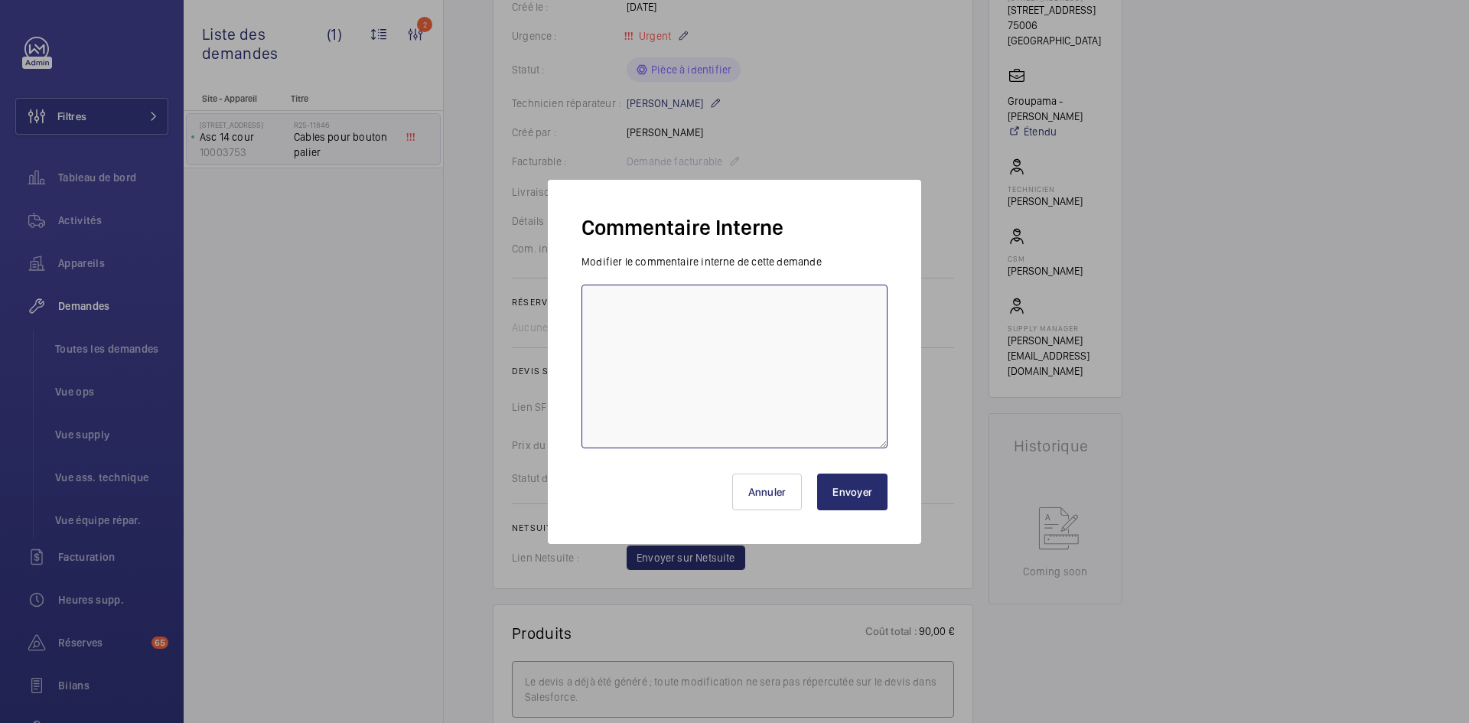
click at [638, 308] on textarea at bounding box center [734, 367] width 306 height 164
click at [1096, 431] on div at bounding box center [734, 361] width 1469 height 723
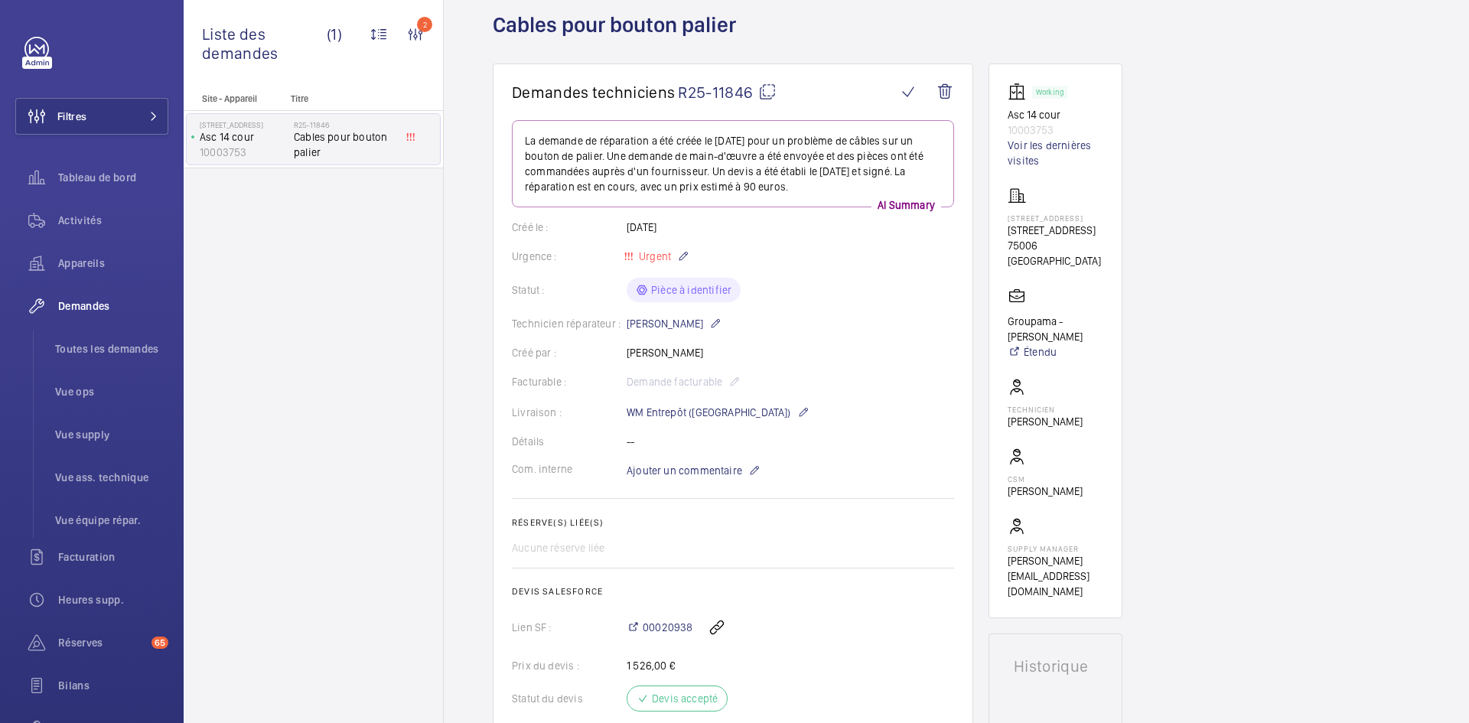
scroll to position [77, 0]
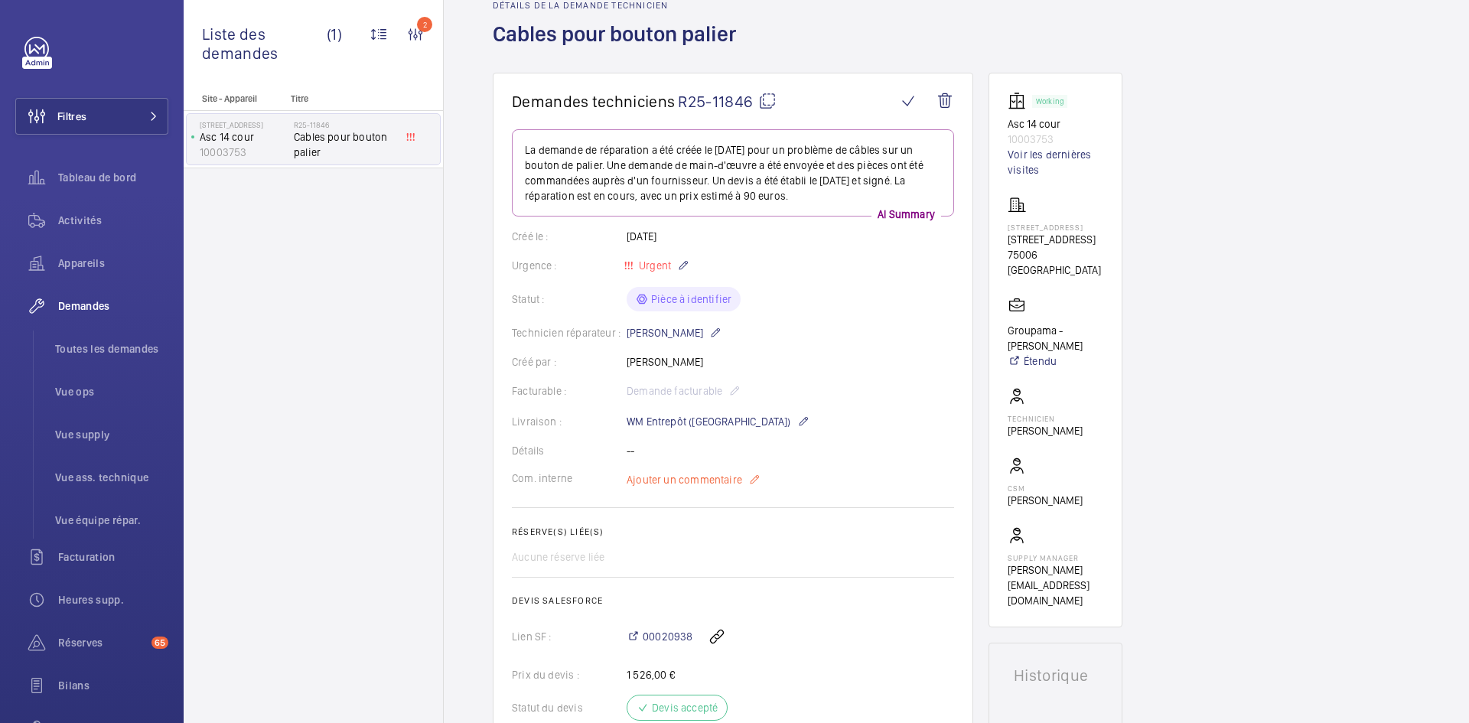
click at [661, 483] on span "Ajouter un commentaire" at bounding box center [685, 479] width 116 height 15
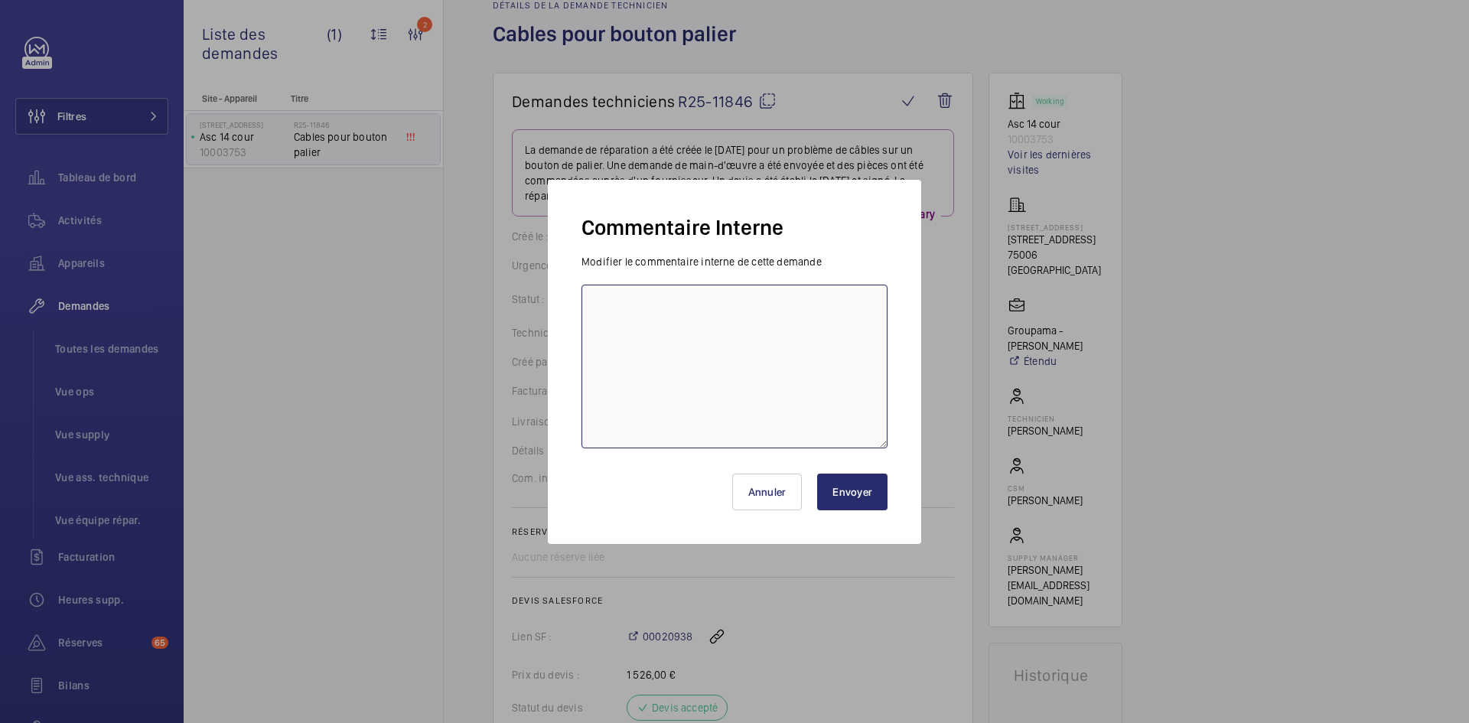
click at [608, 294] on textarea at bounding box center [734, 367] width 306 height 164
type textarea "PO-FR-010275 gérer par [PERSON_NAME]"
click at [855, 488] on button "Envoyer" at bounding box center [852, 492] width 70 height 37
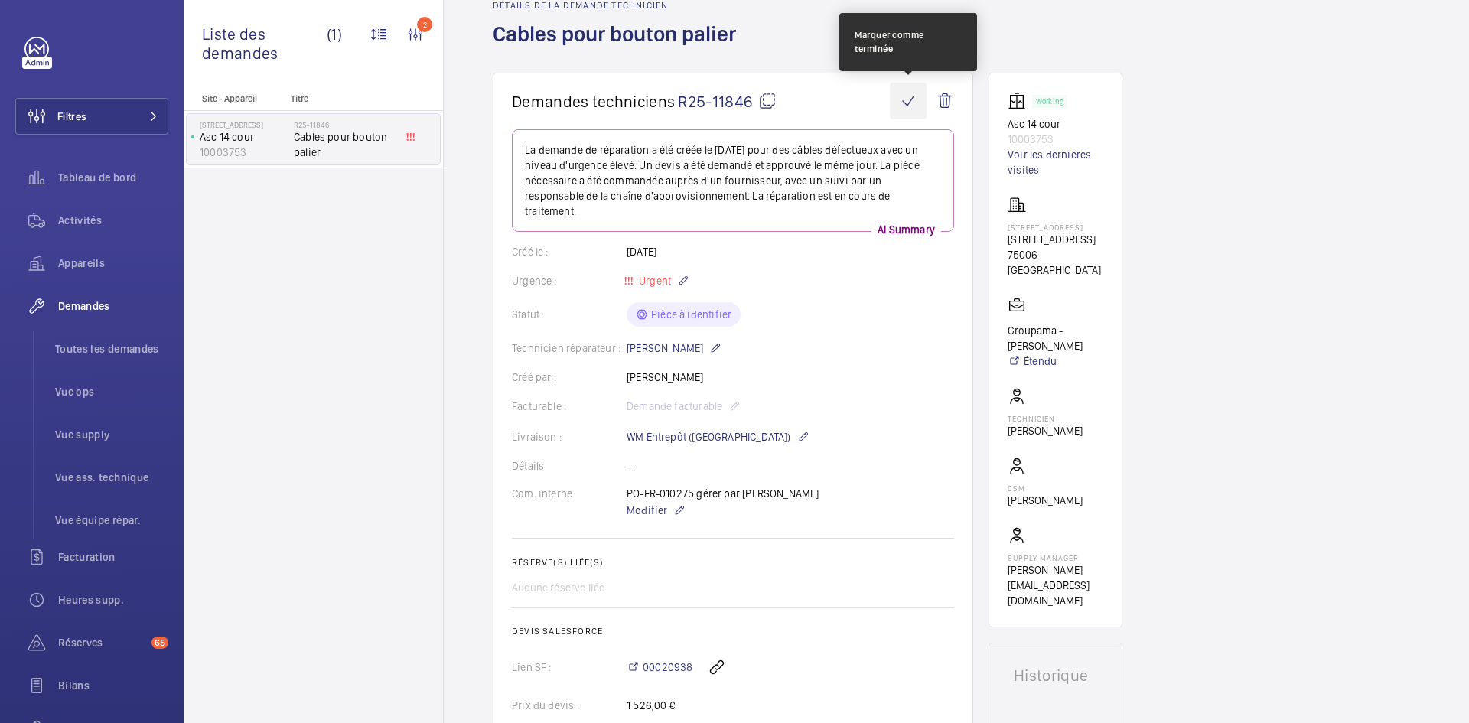
click at [909, 99] on wm-front-icon-button at bounding box center [908, 101] width 37 height 37
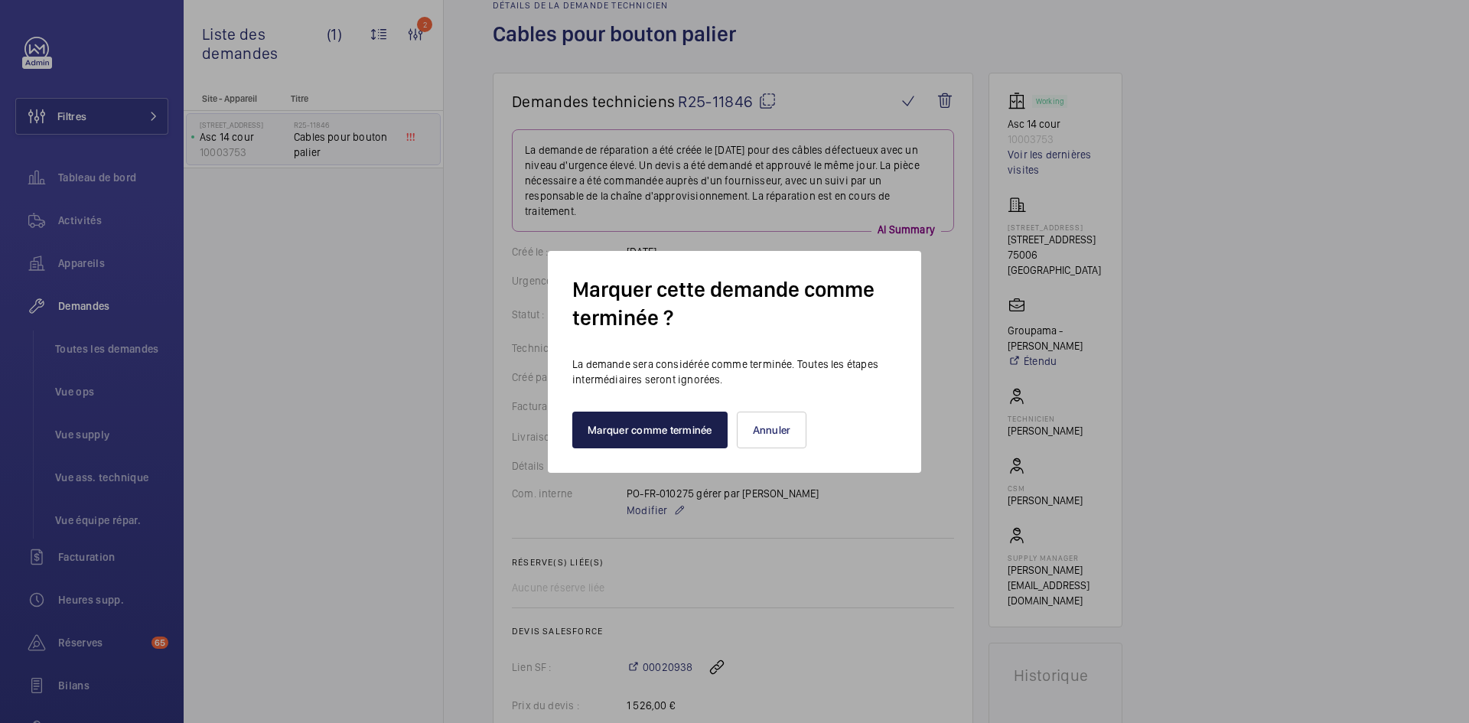
click at [666, 427] on button "Marquer comme terminée" at bounding box center [649, 430] width 155 height 37
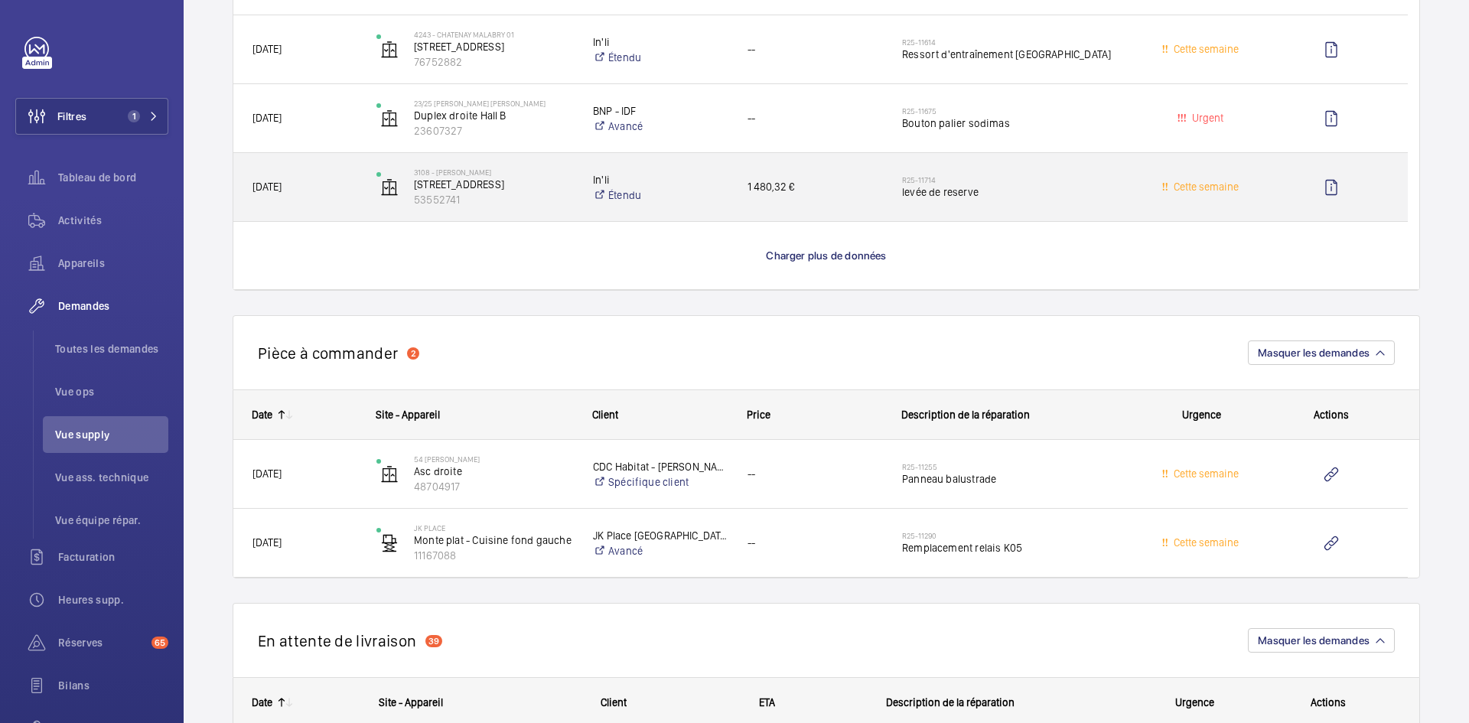
scroll to position [3519, 0]
